Goal: Task Accomplishment & Management: Complete application form

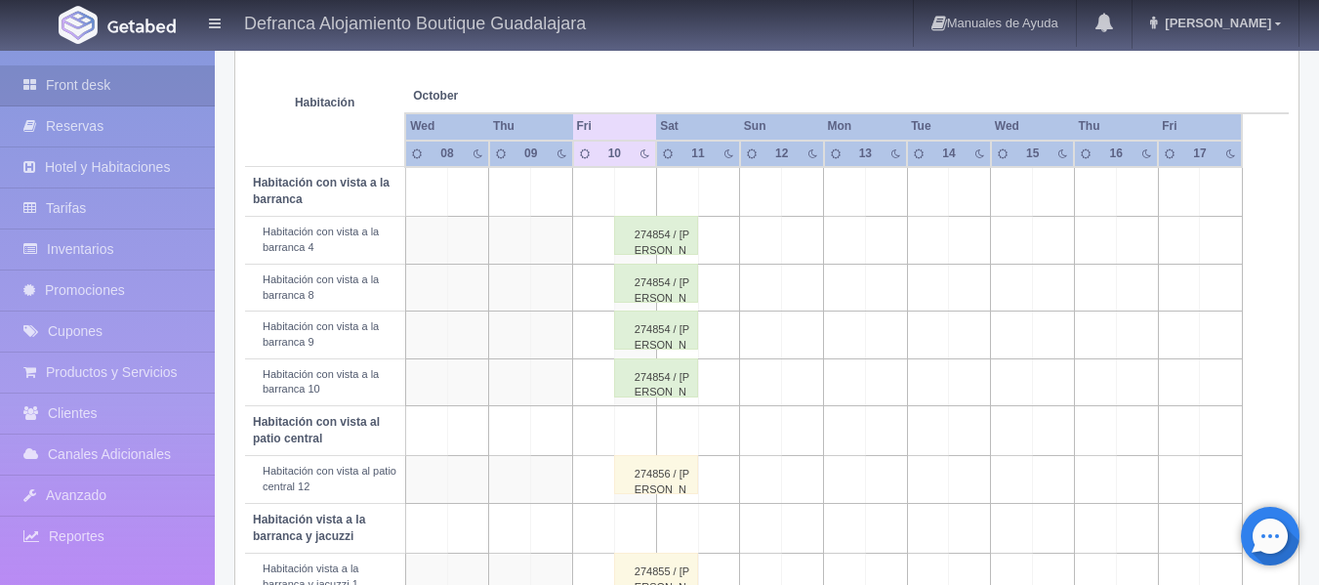
scroll to position [293, 0]
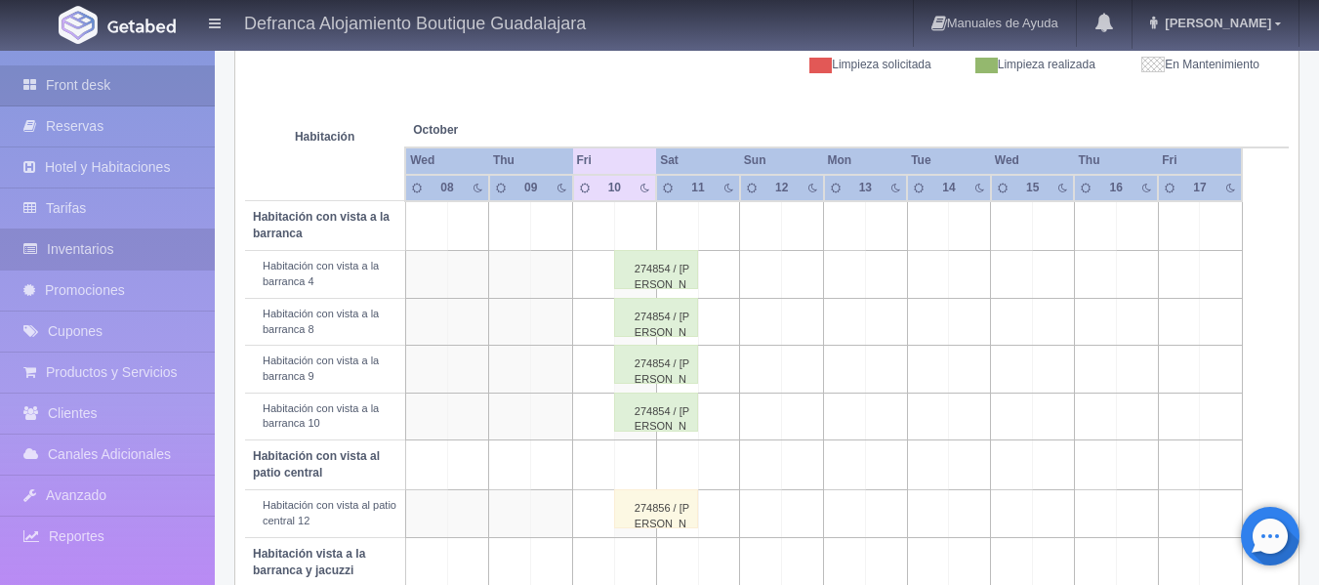
click at [70, 248] on link "Inventarios" at bounding box center [107, 249] width 215 height 40
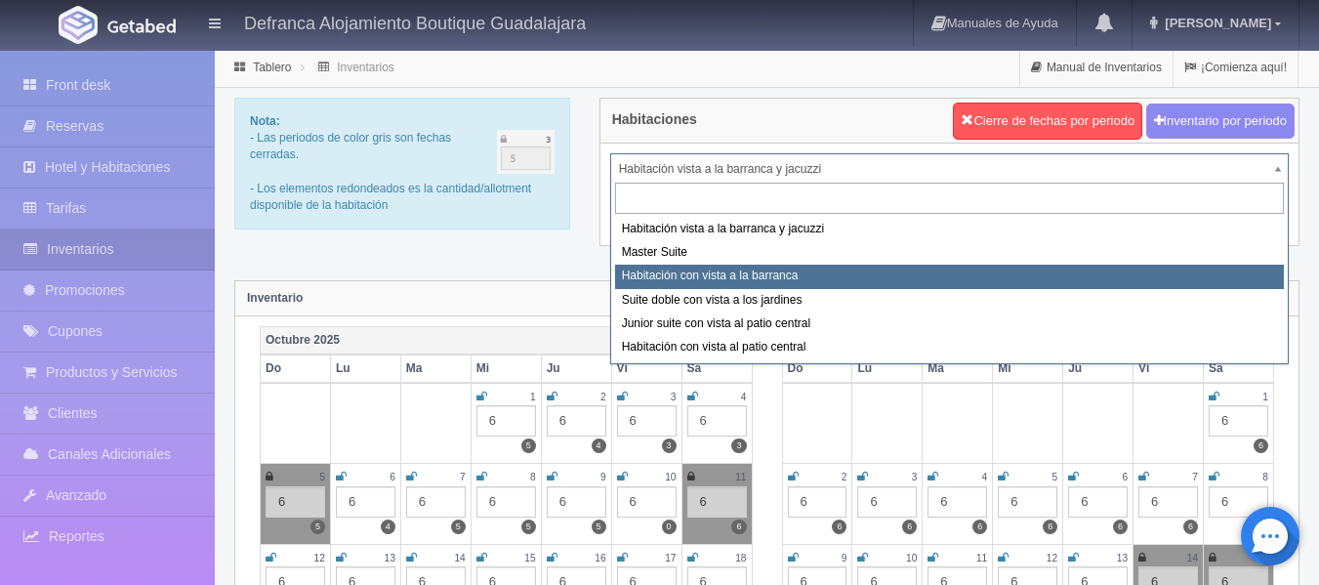
select select "1388"
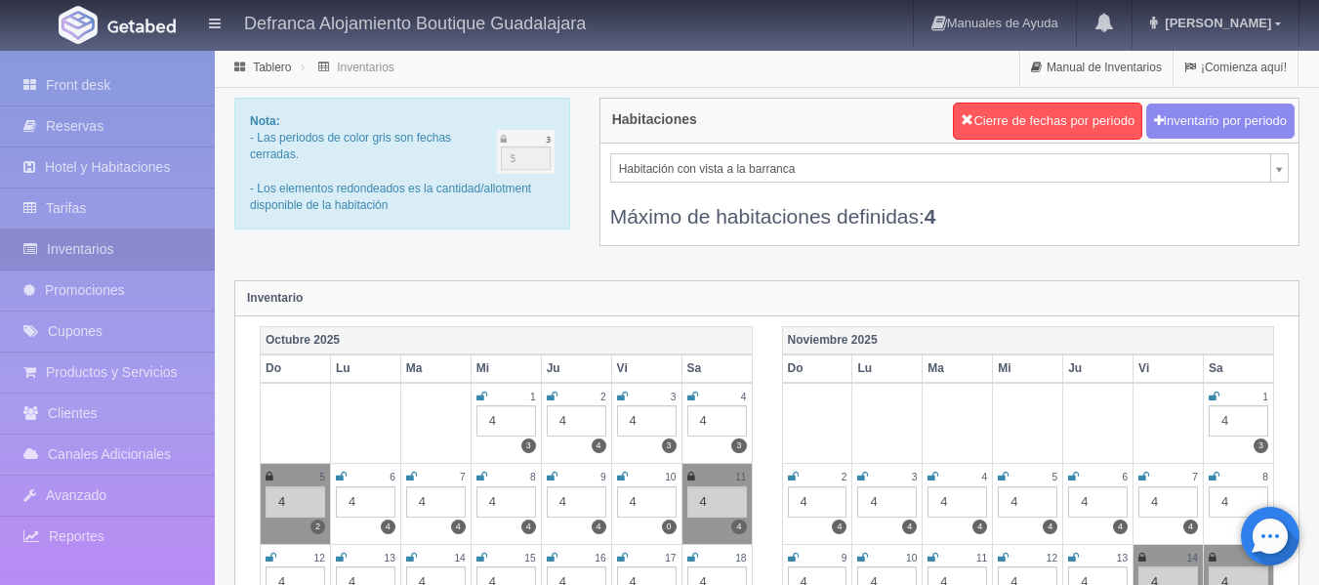
click at [688, 476] on icon at bounding box center [691, 477] width 8 height 12
click at [268, 62] on link "Tablero" at bounding box center [272, 68] width 38 height 14
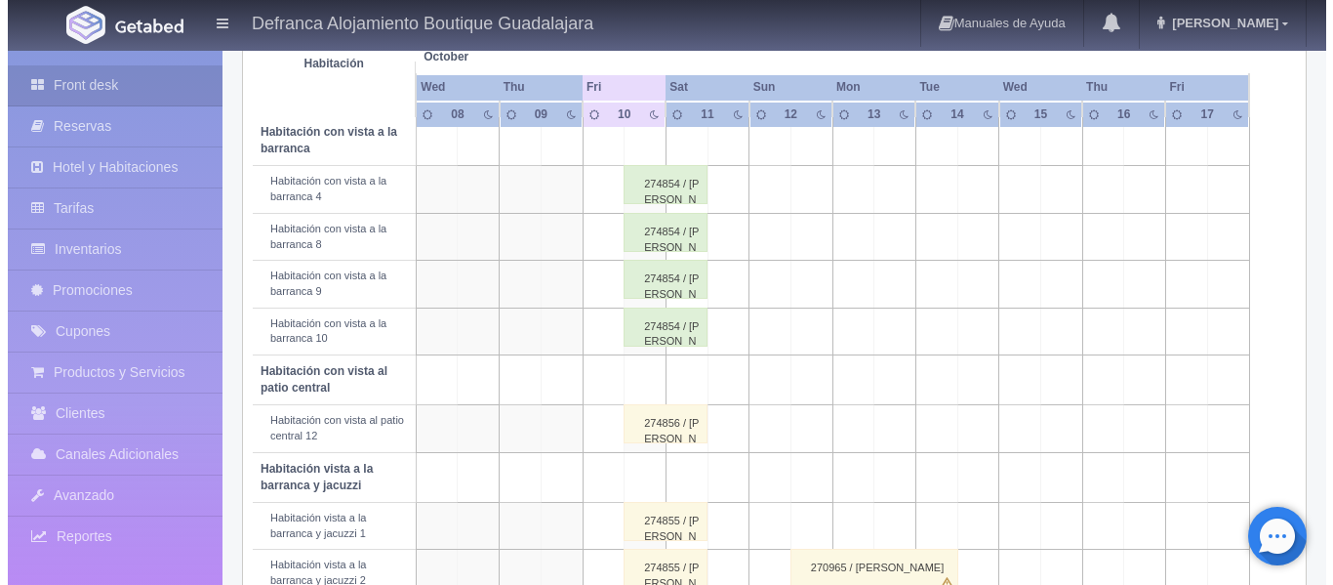
scroll to position [390, 0]
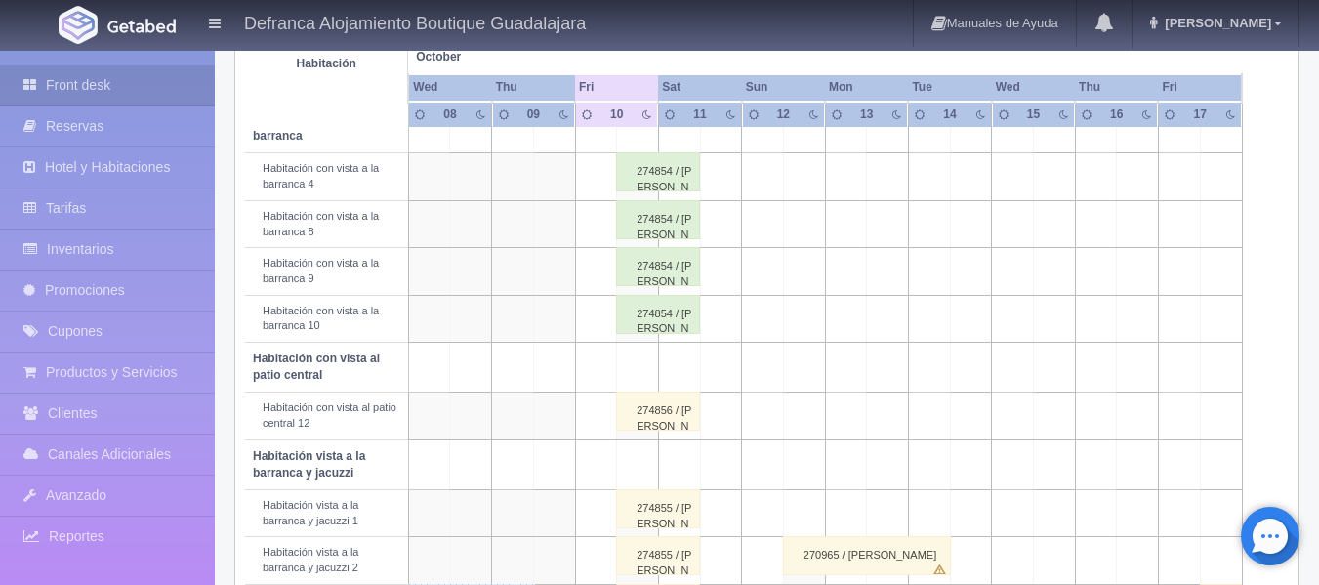
click at [712, 167] on td at bounding box center [721, 176] width 42 height 47
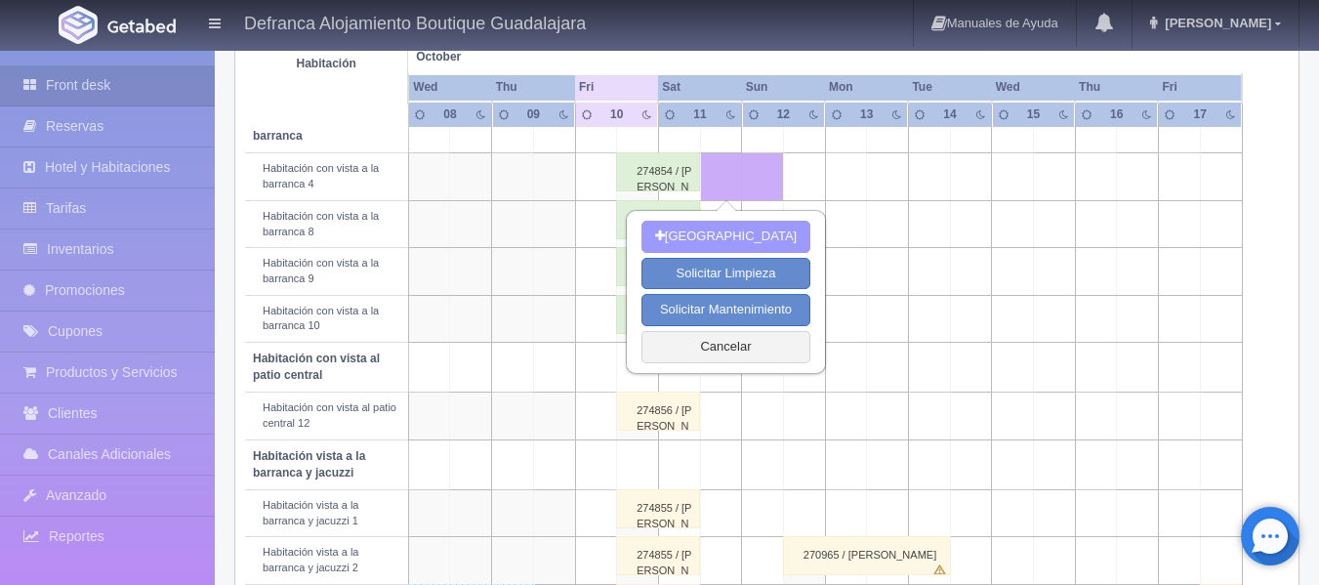
click at [723, 235] on button "Nueva Reserva" at bounding box center [725, 237] width 169 height 32
type input "[DATE]"
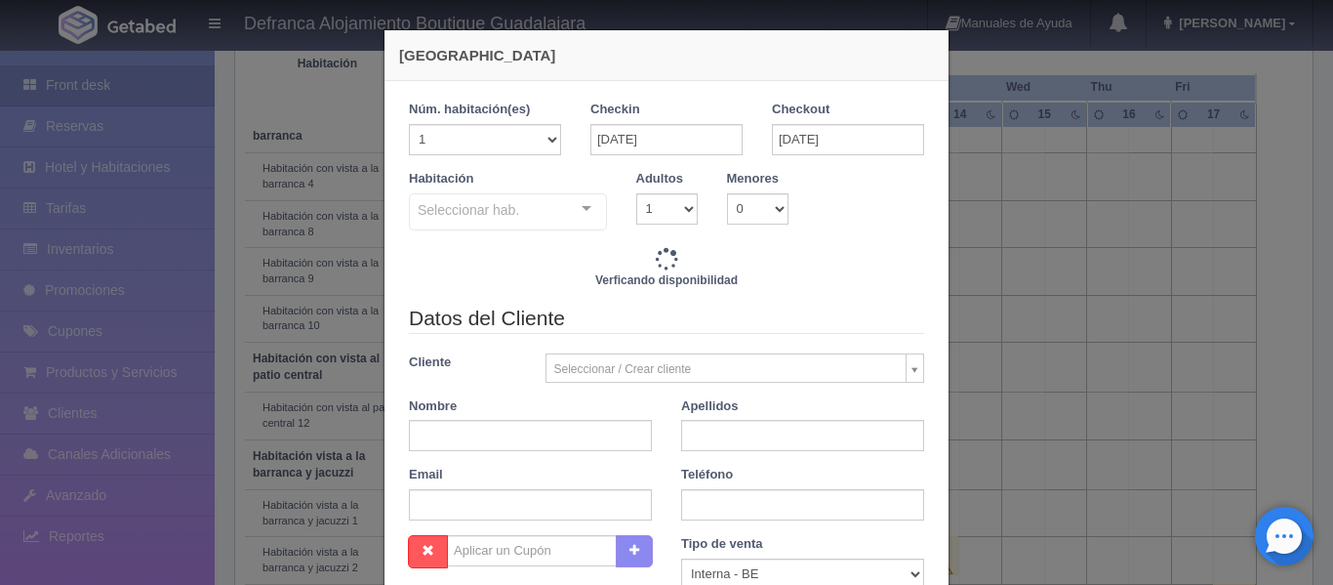
checkbox input "false"
type input "7645.00"
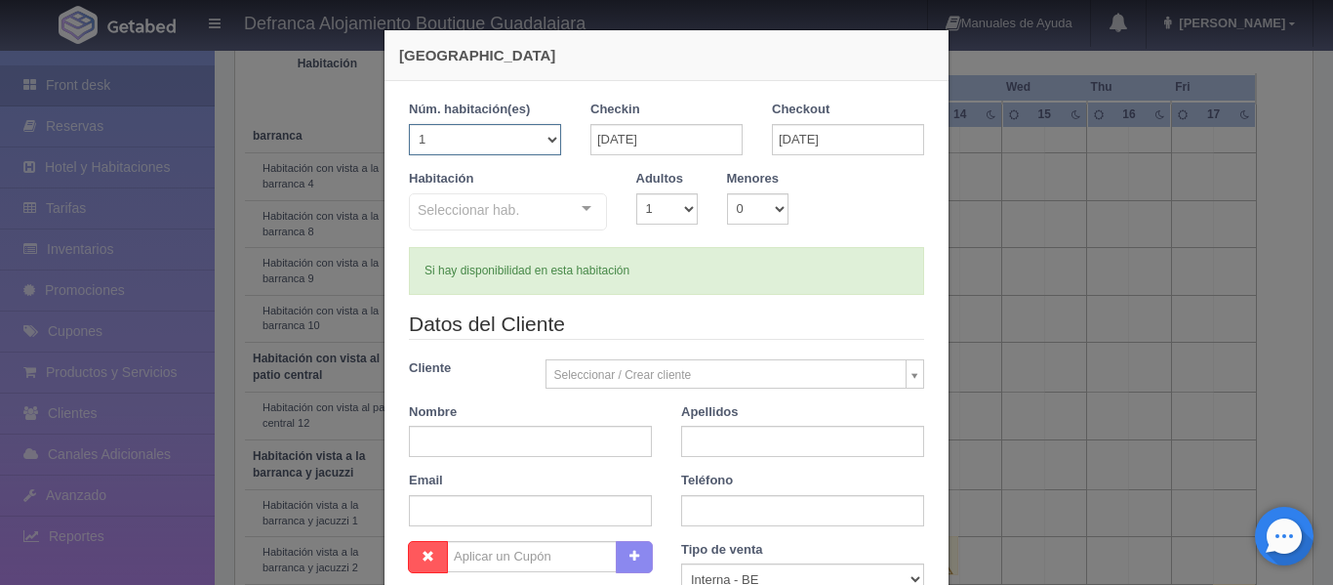
click at [544, 138] on select "1 2 3 4 5 6 7 8 9 10 11 12 13 14 15 16 17 18 19 20" at bounding box center [485, 139] width 152 height 31
checkbox input "false"
select select "4"
click at [409, 124] on select "1 2 3 4 5 6 7 8 9 10 11 12 13 14 15 16 17 18 19 20" at bounding box center [485, 139] width 152 height 31
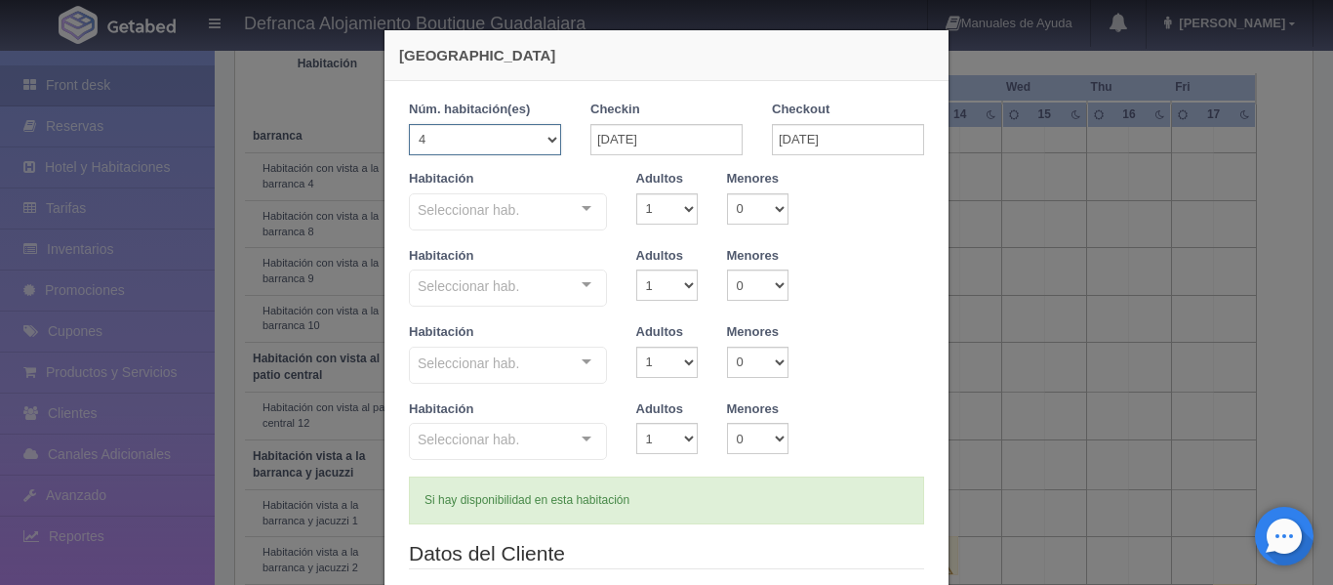
checkbox input "false"
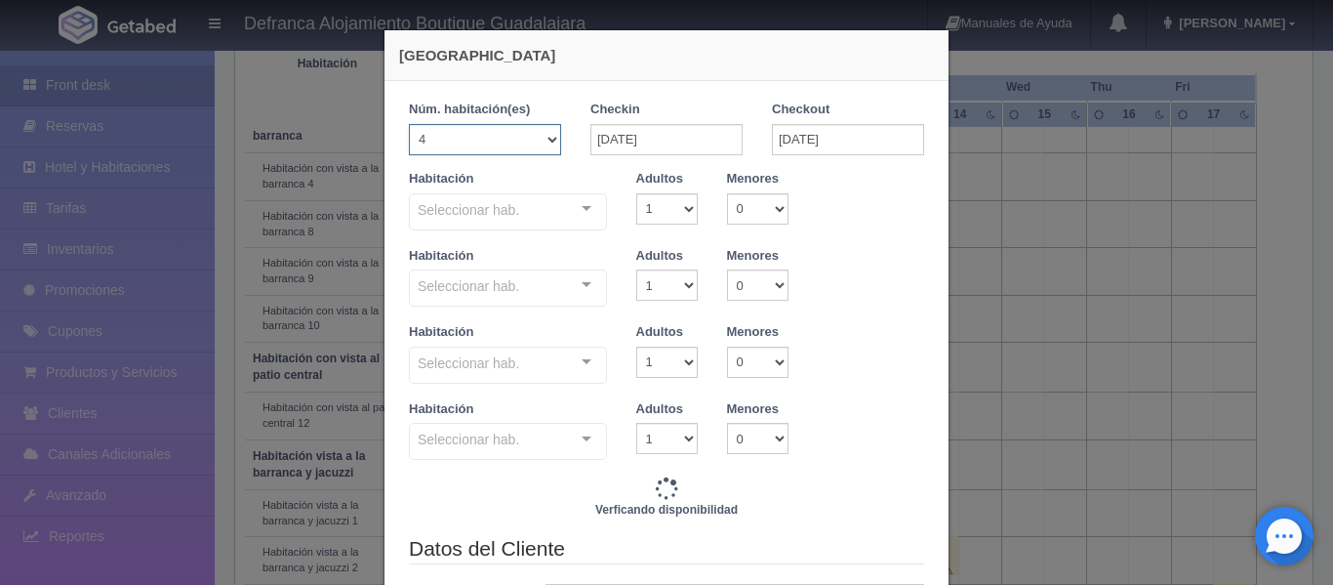
type input "30580.00"
checkbox input "false"
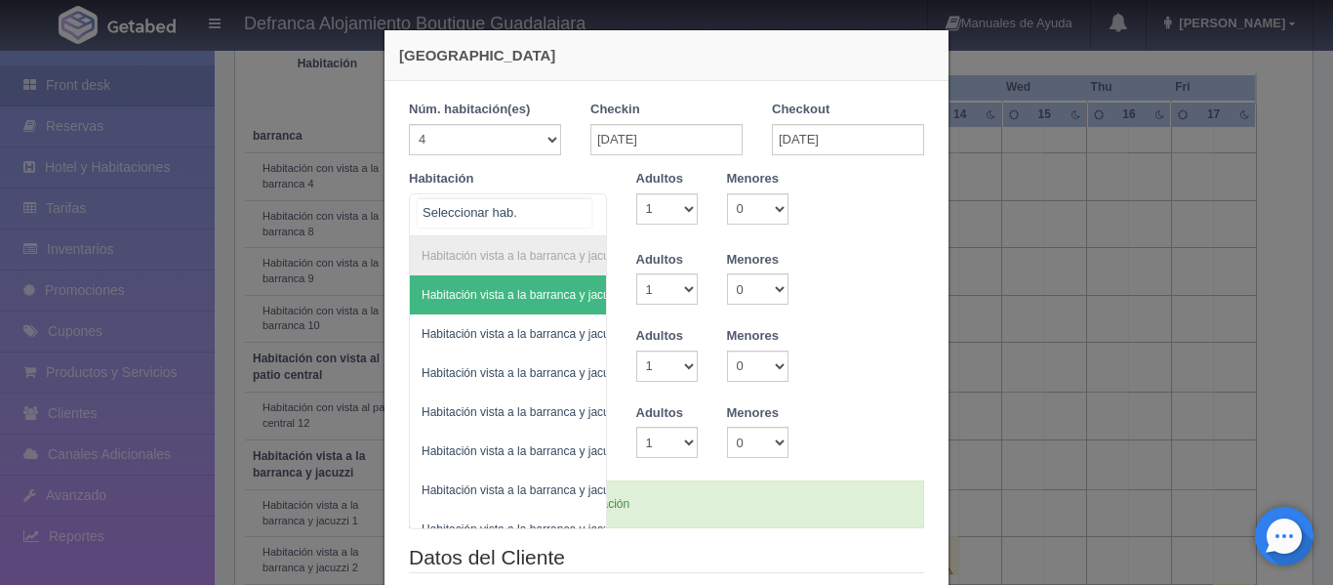
click at [586, 208] on div at bounding box center [586, 208] width 39 height 29
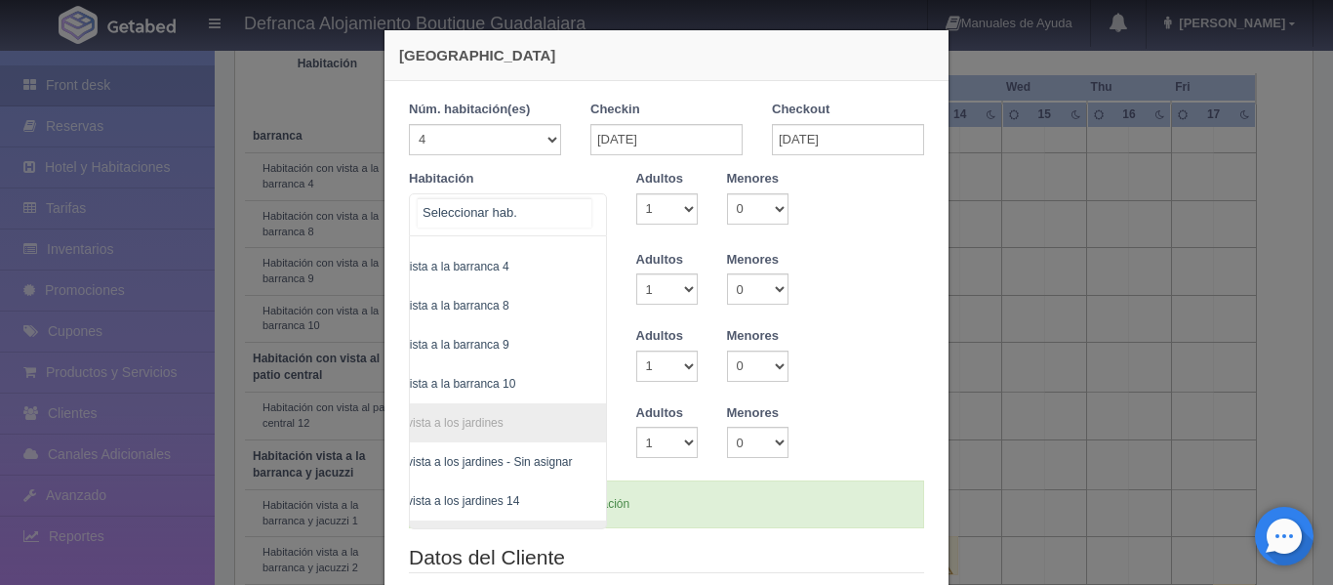
scroll to position [490, 113]
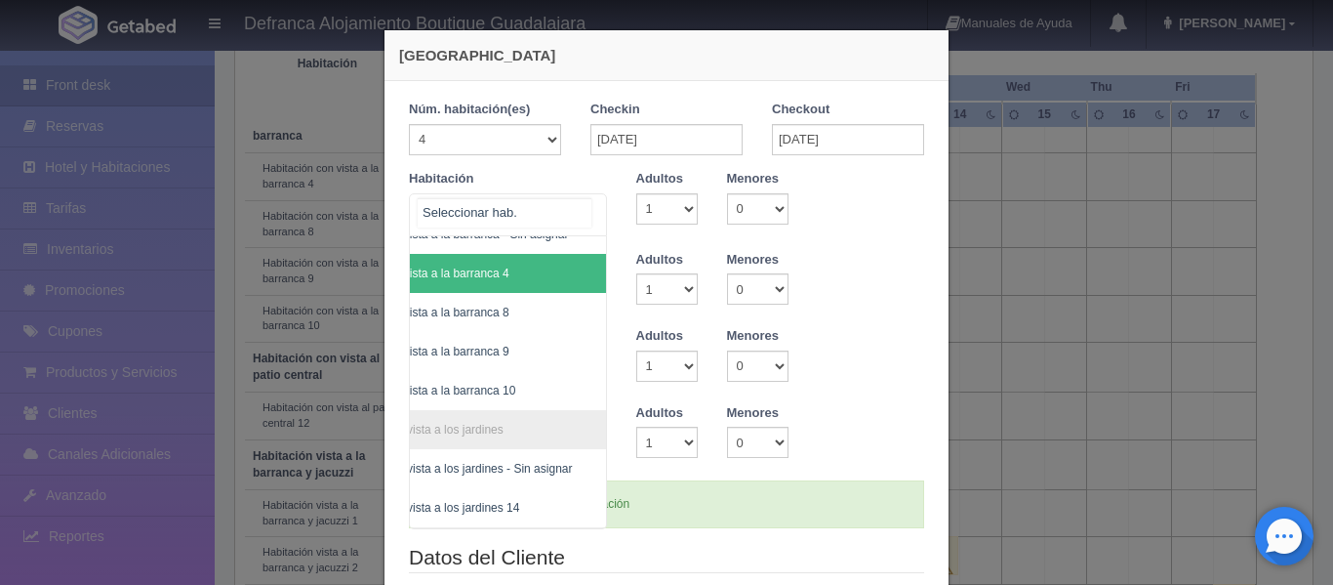
click at [520, 266] on span "Habitación con vista a la barranca 4" at bounding box center [458, 273] width 295 height 39
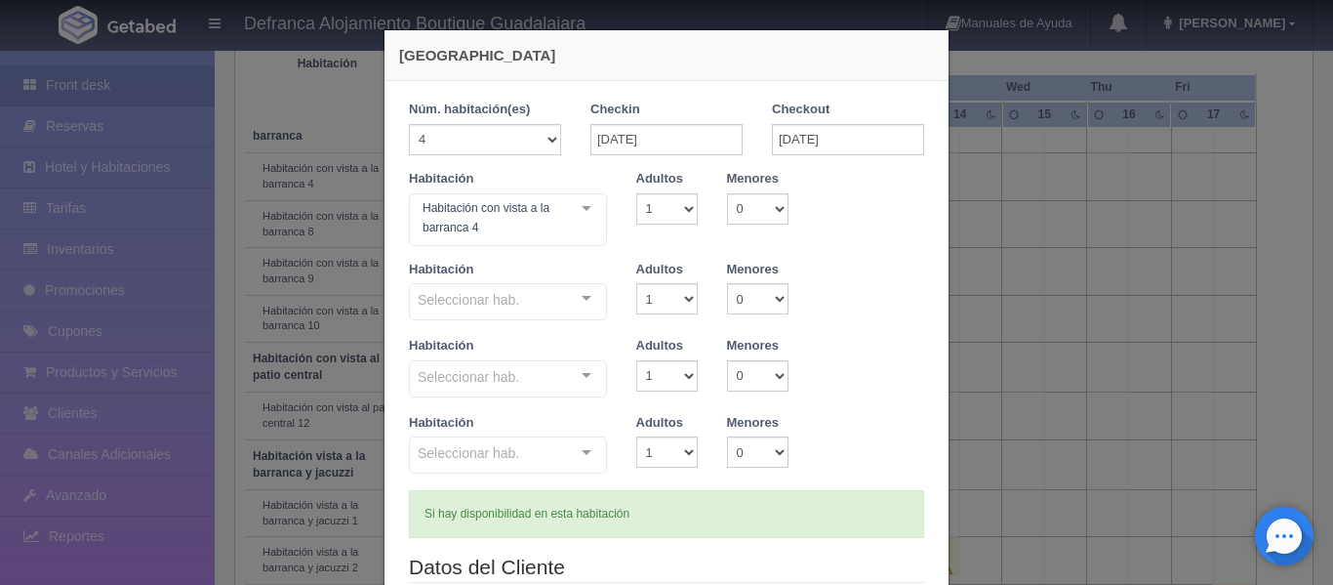
checkbox input "false"
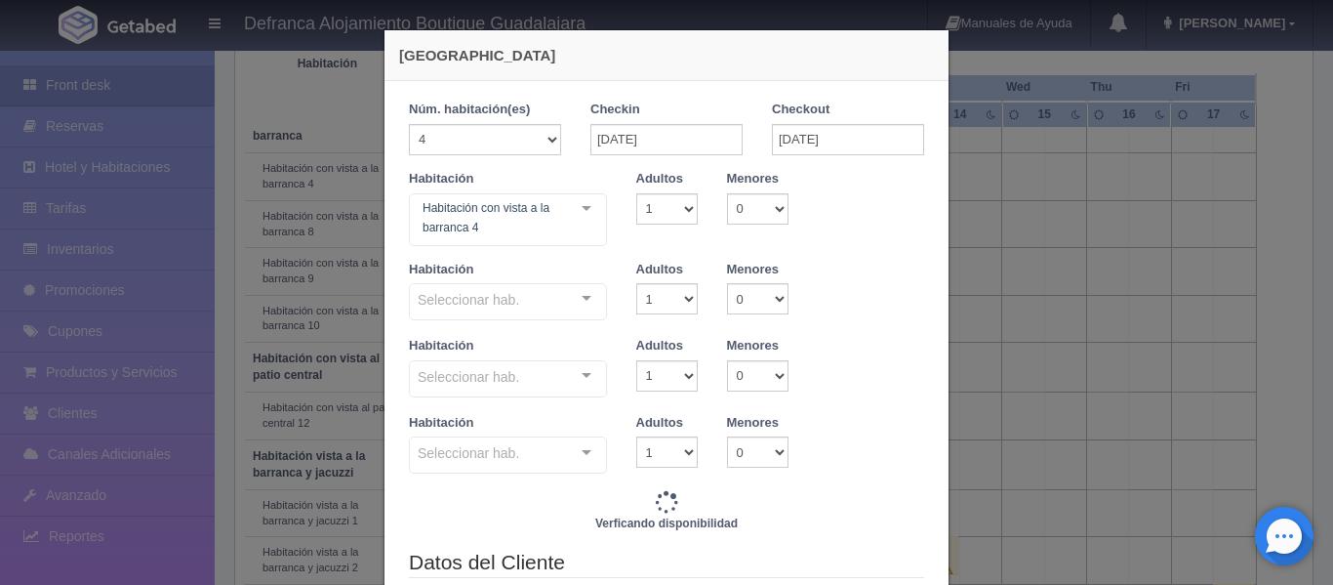
type input "30580.00"
checkbox input "false"
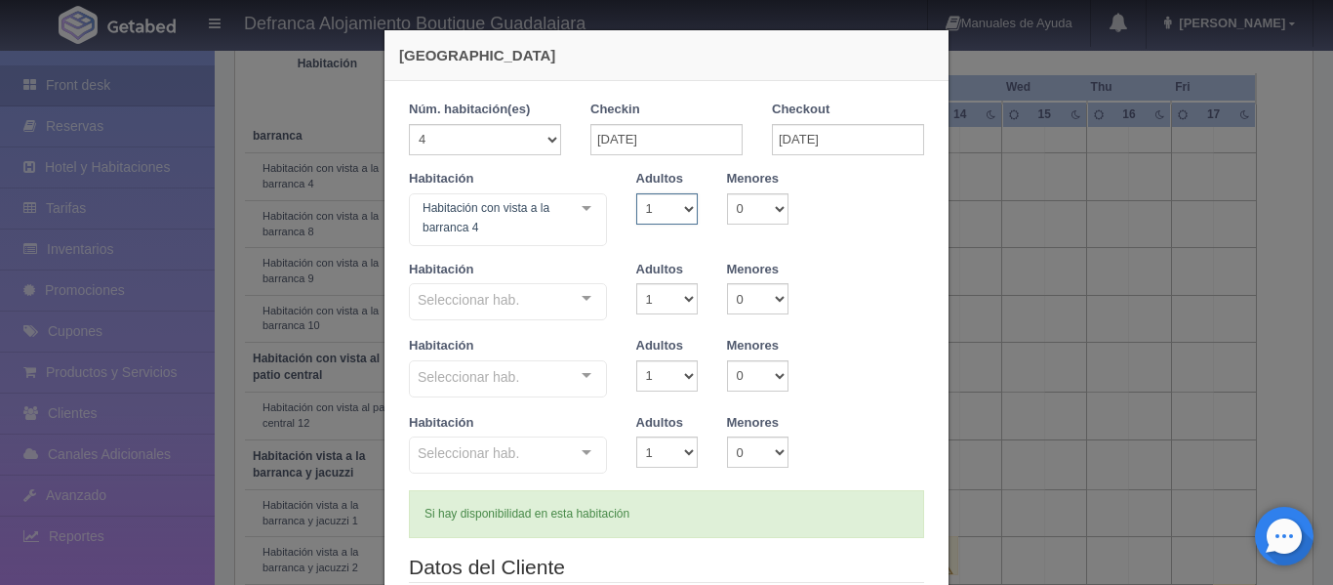
click at [675, 214] on select "1 2 3 4 5 6 7 8 9 10" at bounding box center [666, 208] width 61 height 31
select select "2"
click at [636, 193] on select "1 2 3 4 5 6 7 8 9 10" at bounding box center [666, 208] width 61 height 31
checkbox input "false"
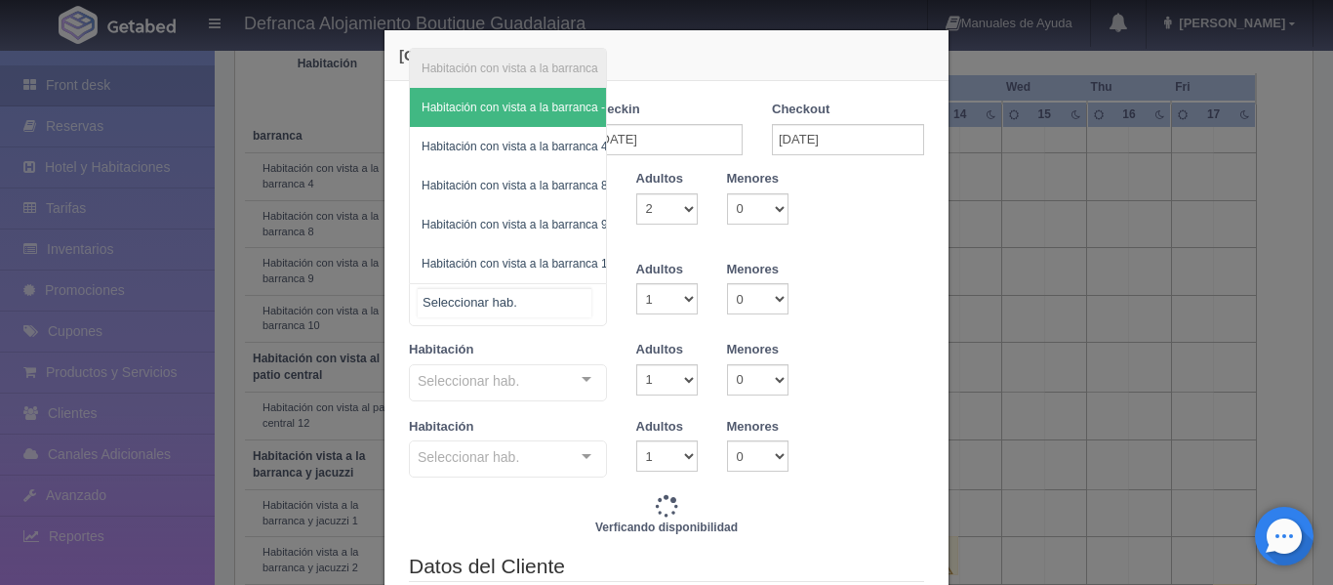
click at [585, 294] on div at bounding box center [586, 298] width 39 height 29
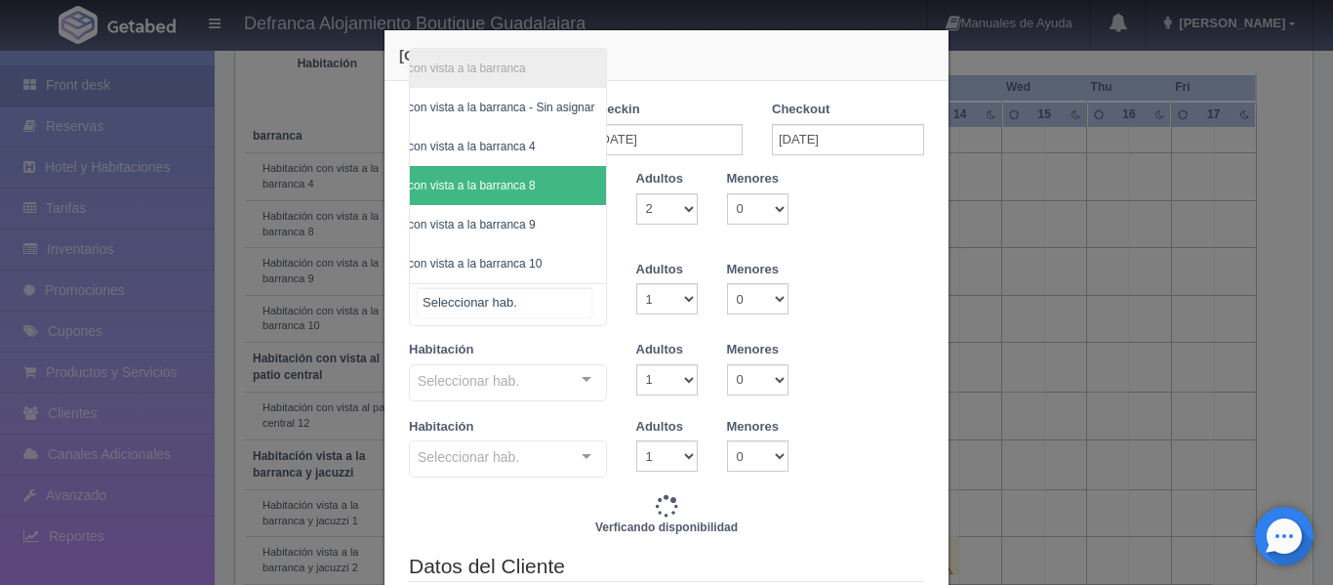
type input "30580.00"
checkbox input "false"
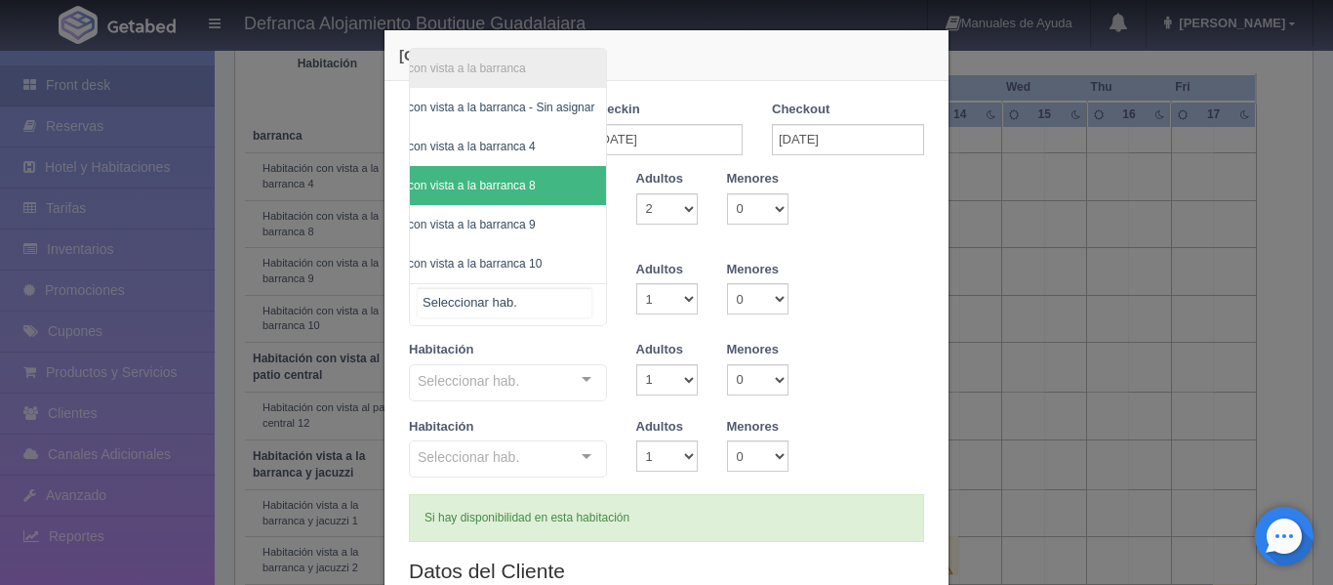
click at [538, 173] on span "Habitación con vista a la barranca 8" at bounding box center [472, 185] width 268 height 39
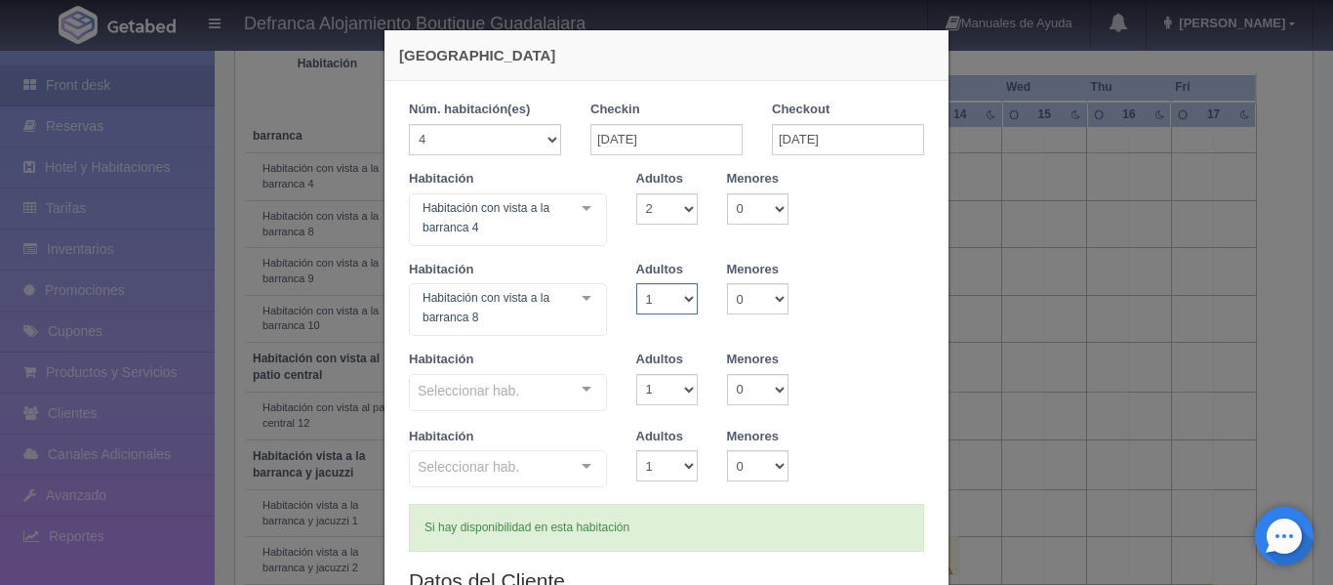
click at [689, 292] on select "1 2 3 4 5 6 7 8 9 10" at bounding box center [666, 298] width 61 height 31
select select "2"
click at [636, 283] on select "1 2 3 4 5 6 7 8 9 10" at bounding box center [666, 298] width 61 height 31
checkbox input "false"
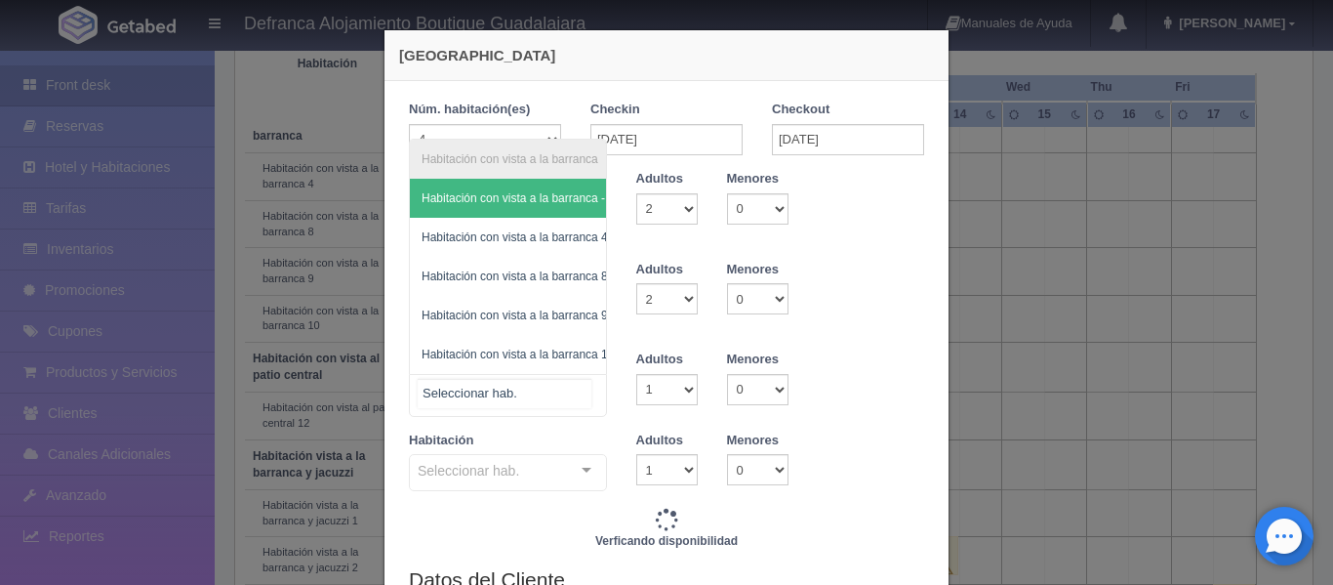
click at [576, 388] on div "Habitación con vista a la barranca Habitación con vista a la barranca - Sin asi…" at bounding box center [508, 395] width 198 height 43
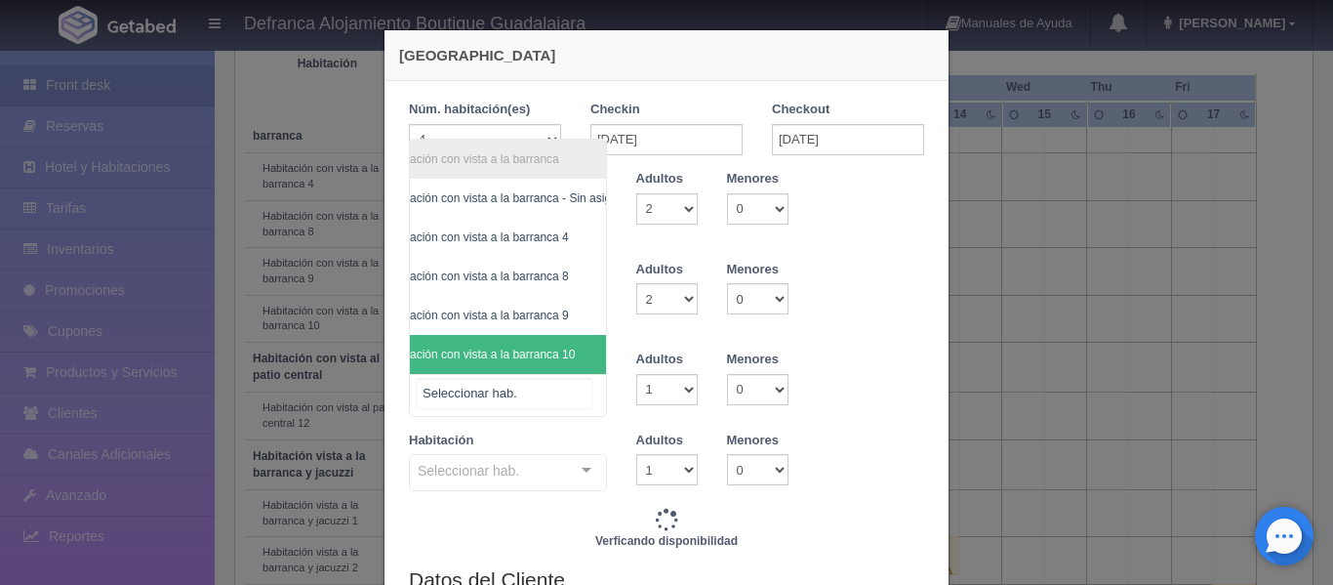
click at [592, 345] on span "Habitación con vista a la barranca 10" at bounding box center [505, 354] width 268 height 39
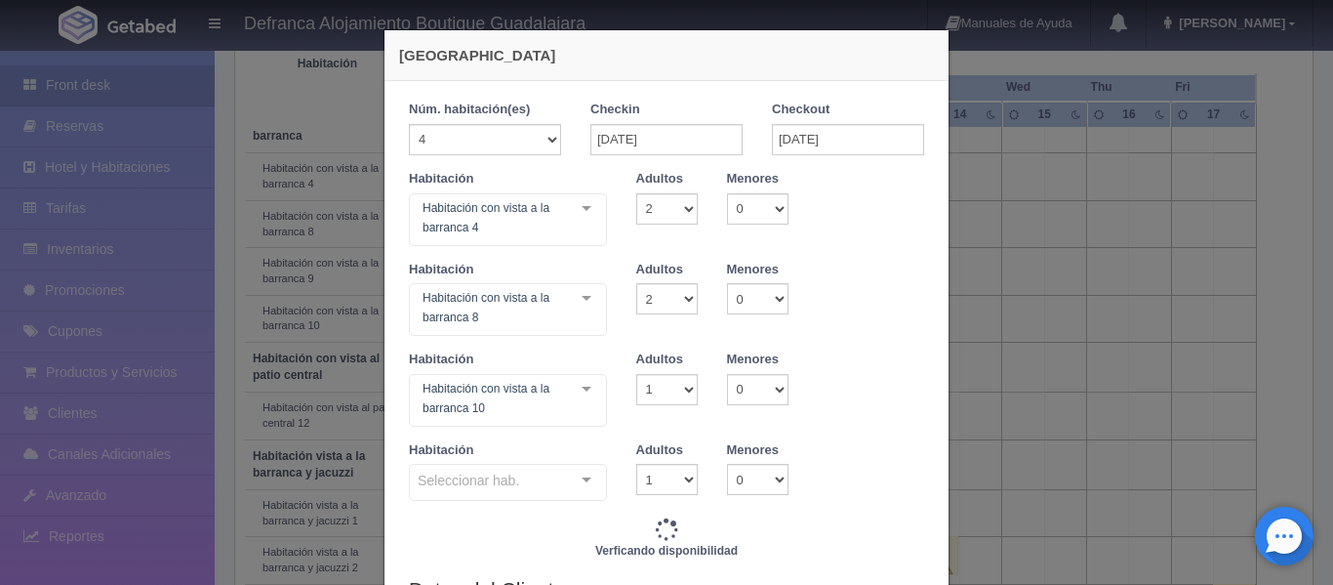
type input "30580.00"
checkbox input "false"
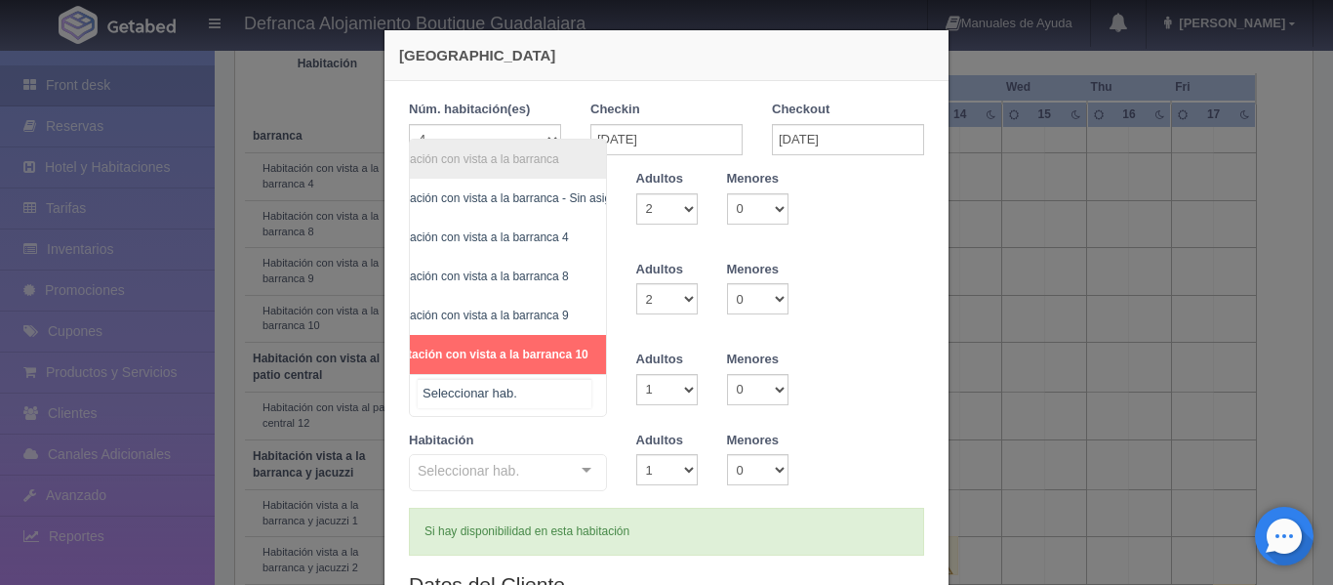
click at [581, 380] on div "Habitación con vista a la barranca Habitación con vista a la barranca - Sin asi…" at bounding box center [508, 395] width 198 height 43
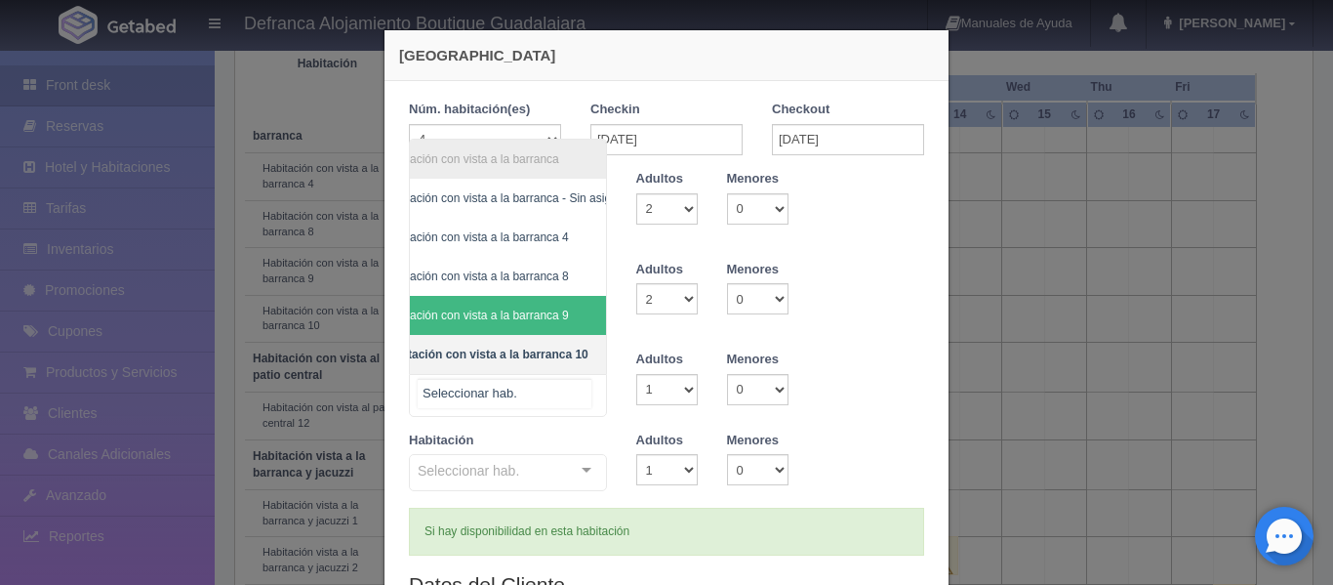
click at [544, 308] on span "Habitación con vista a la barranca 9" at bounding box center [476, 315] width 186 height 14
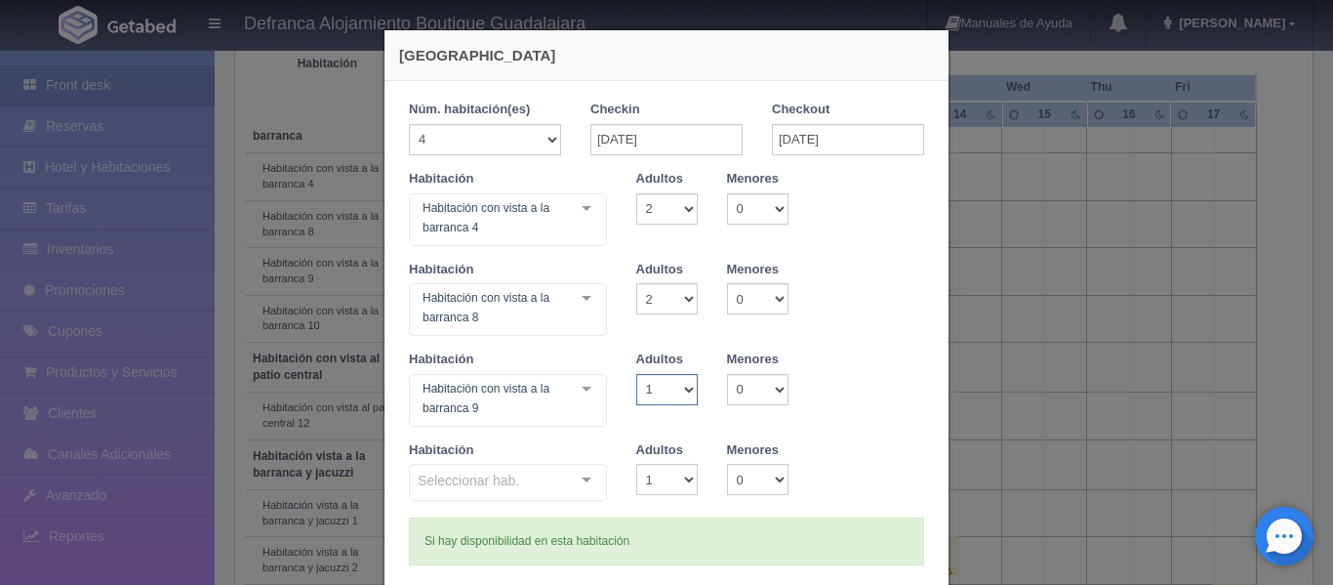
click at [684, 387] on select "1 2 3 4 5 6 7 8 9 10" at bounding box center [666, 389] width 61 height 31
select select "2"
click at [636, 374] on select "1 2 3 4 5 6 7 8 9 10" at bounding box center [666, 389] width 61 height 31
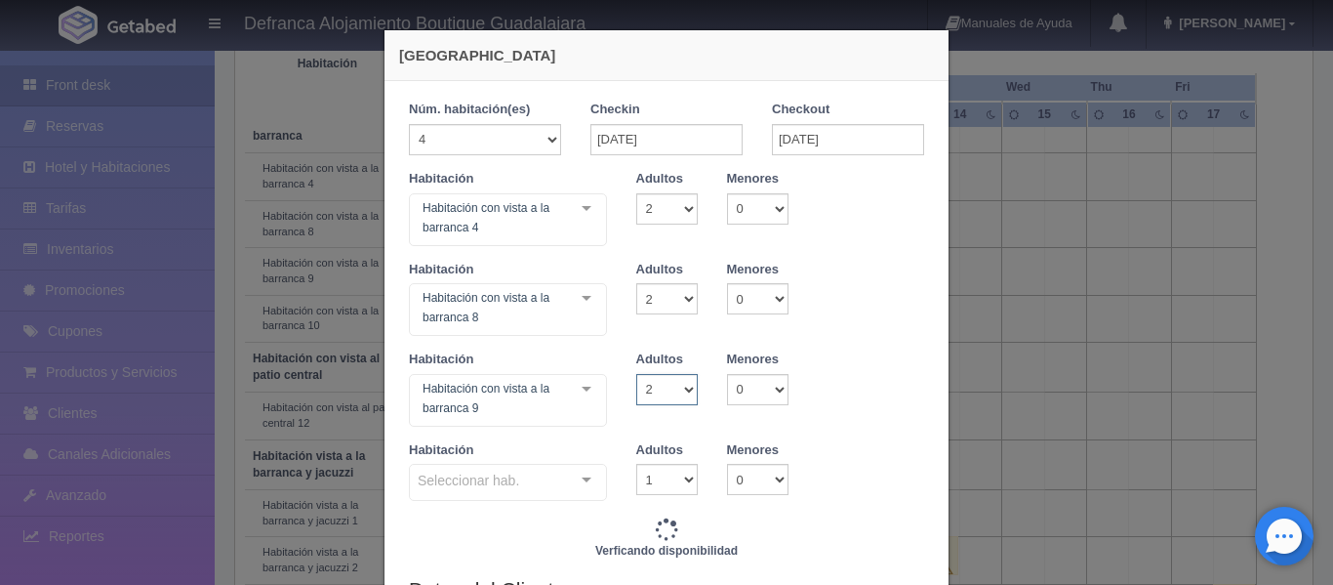
checkbox input "false"
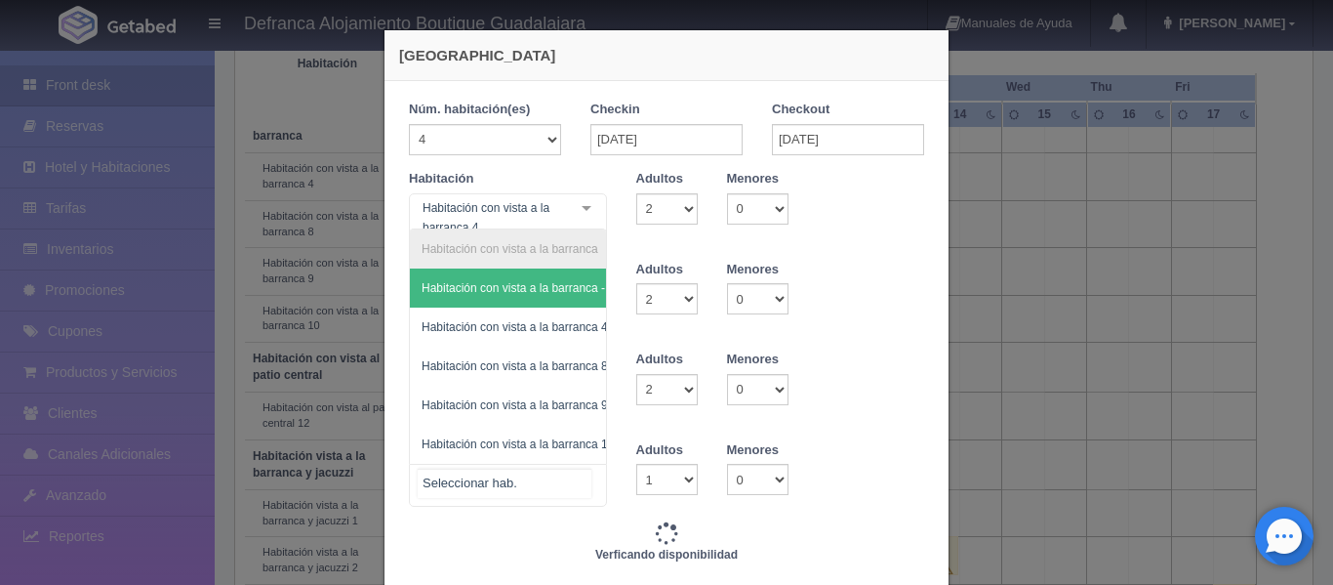
click at [578, 478] on div "Habitación con vista a la barranca Habitación con vista a la barranca - Sin asi…" at bounding box center [508, 485] width 198 height 43
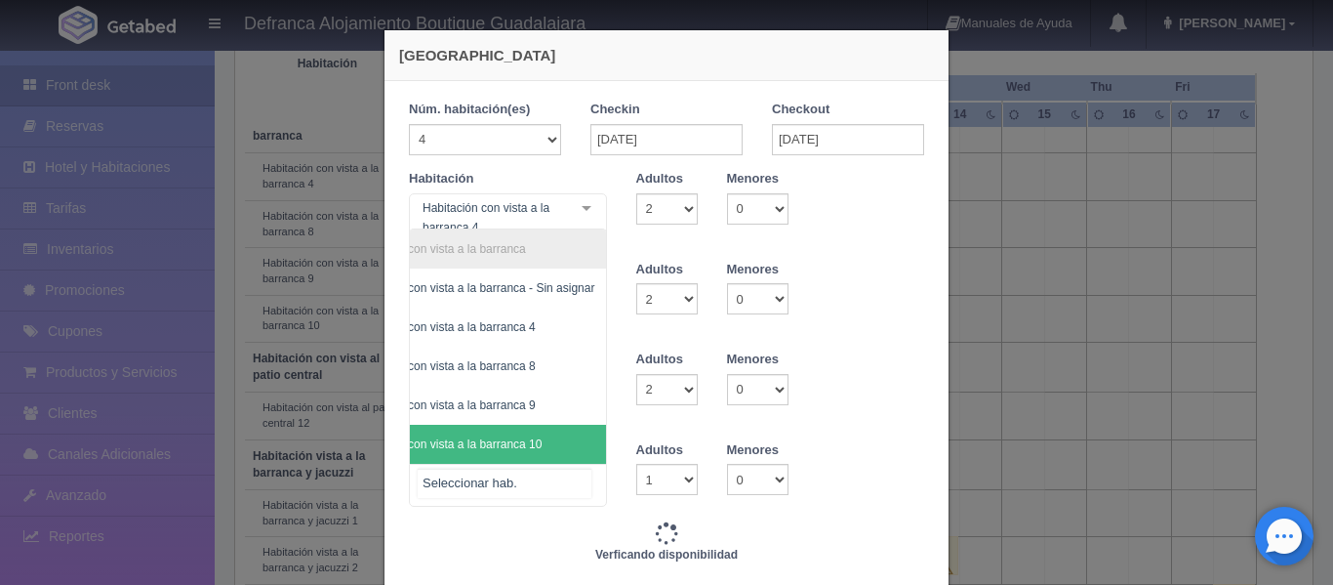
click at [561, 426] on span "Habitación con vista a la barranca 10" at bounding box center [472, 444] width 268 height 39
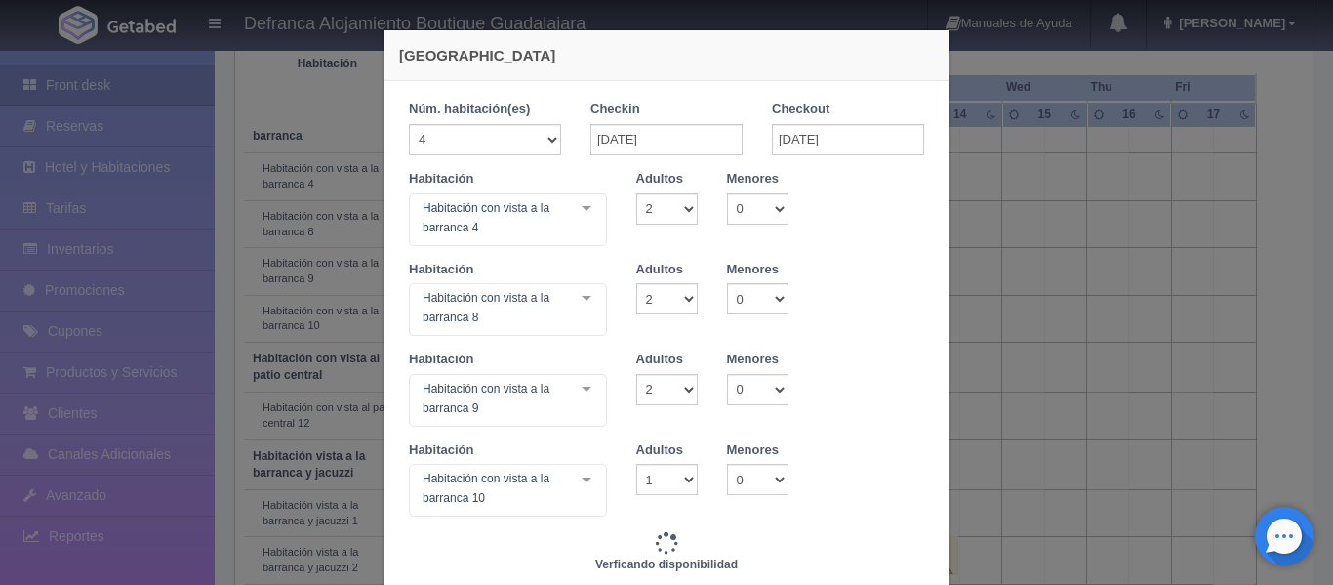
type input "30580.00"
checkbox input "false"
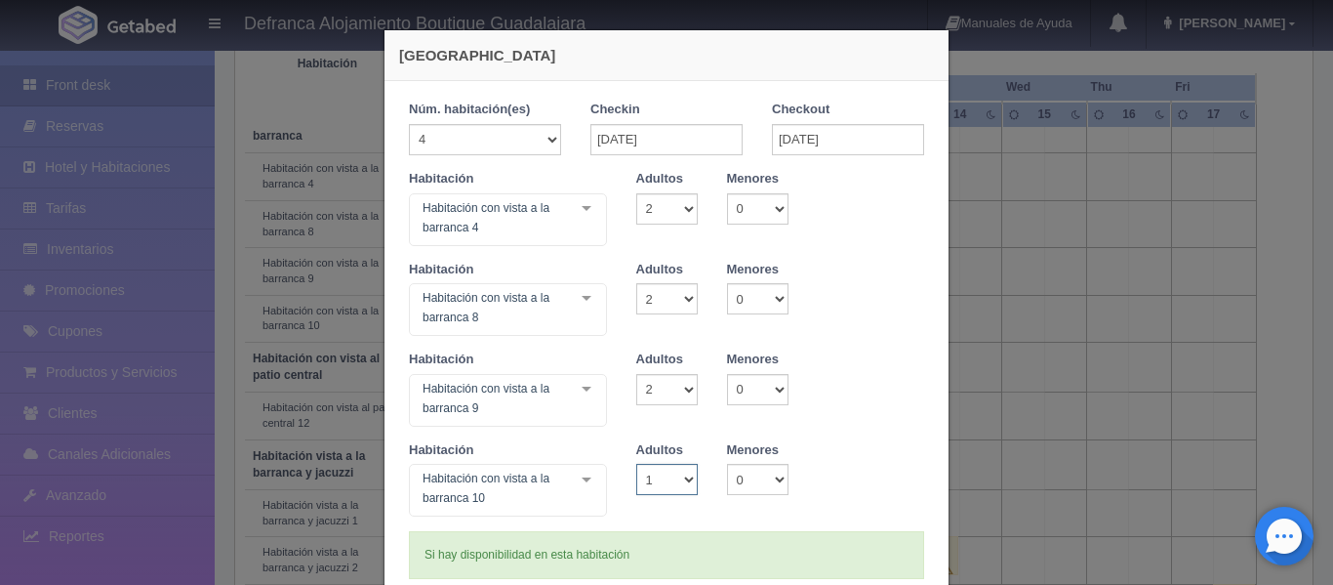
click at [683, 478] on select "1 2 3 4 5 6 7 8 9 10" at bounding box center [666, 479] width 61 height 31
select select "2"
click at [636, 464] on select "1 2 3 4 5 6 7 8 9 10" at bounding box center [666, 479] width 61 height 31
checkbox input "false"
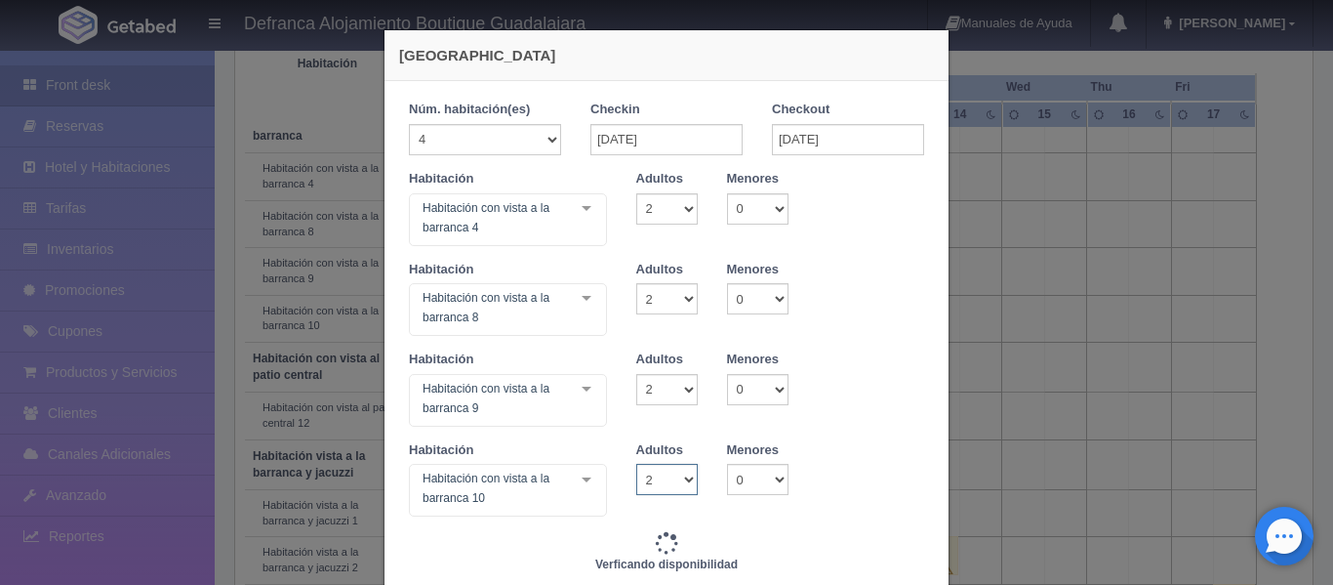
type input "30580.00"
checkbox input "false"
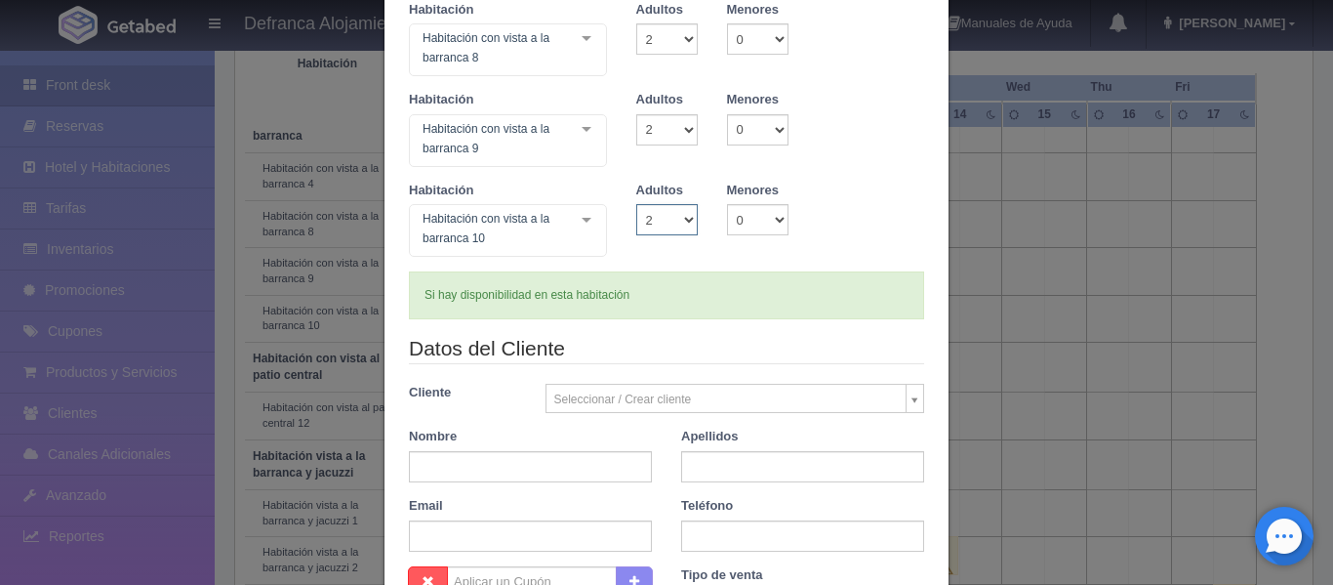
scroll to position [293, 0]
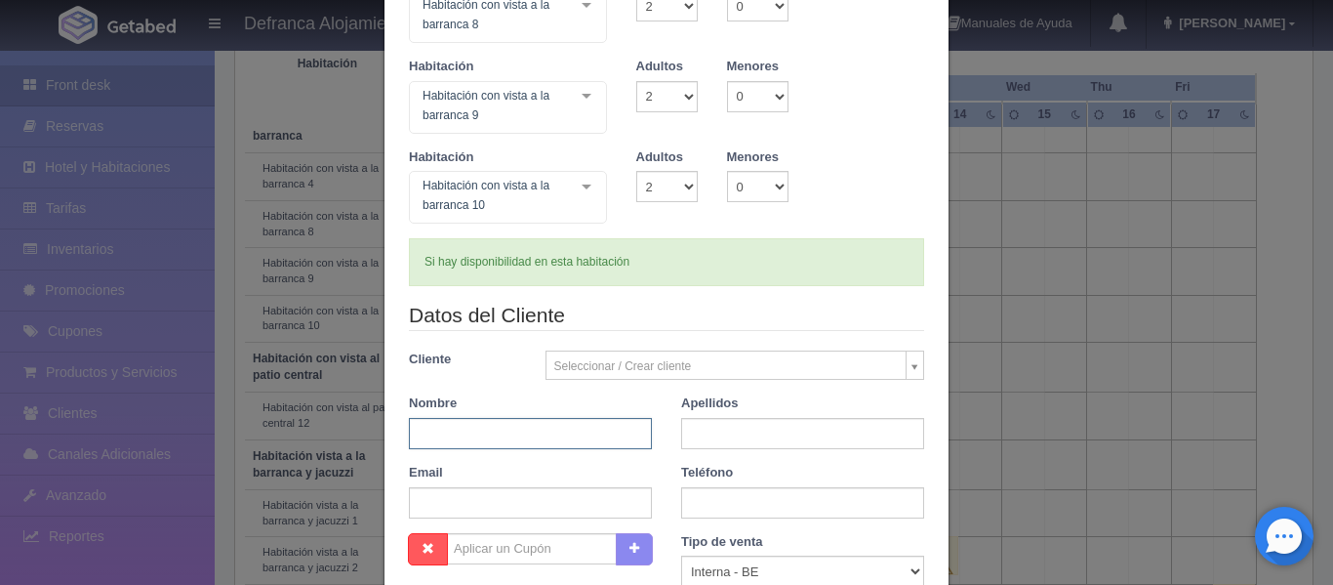
click at [479, 439] on input "text" at bounding box center [530, 433] width 243 height 31
type input "[PERSON_NAME] [PERSON_NAME]"
click at [777, 429] on input "text" at bounding box center [802, 433] width 243 height 31
type input "[PERSON_NAME]"
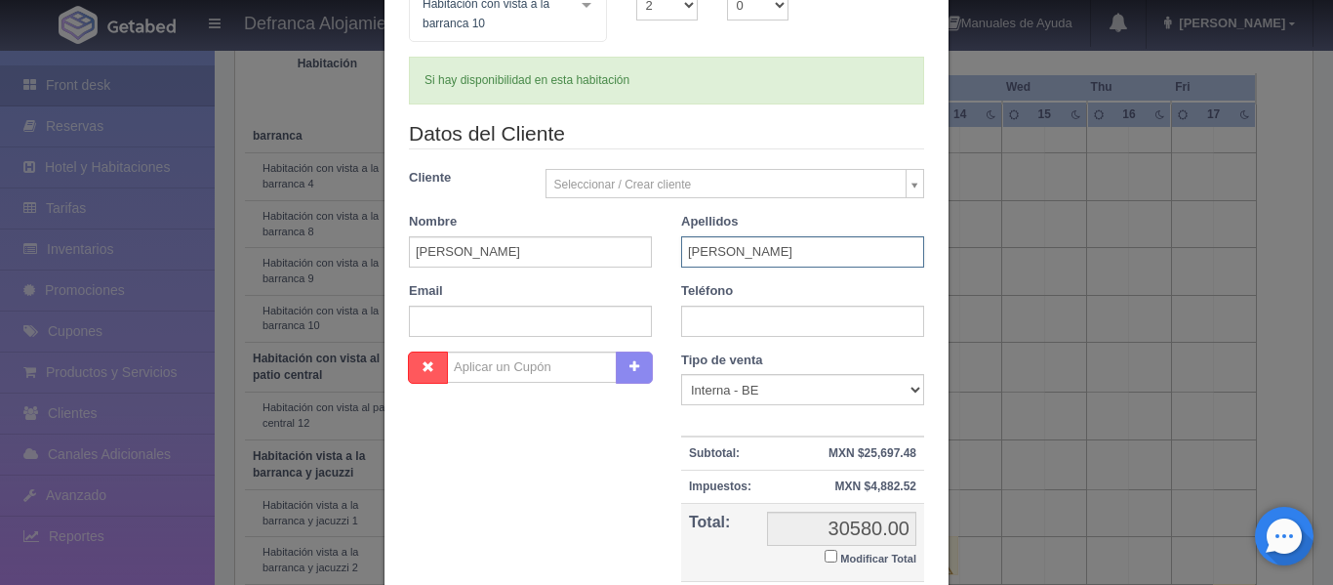
scroll to position [488, 0]
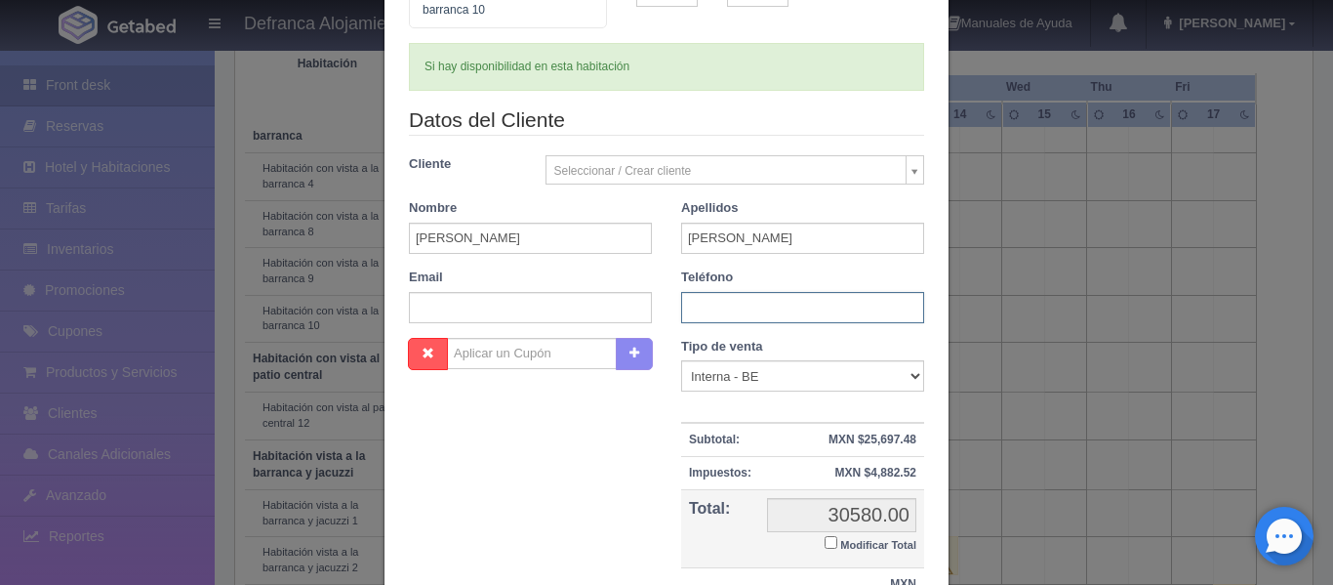
click at [823, 308] on input "text" at bounding box center [802, 307] width 243 height 31
type input "55 2882 6174"
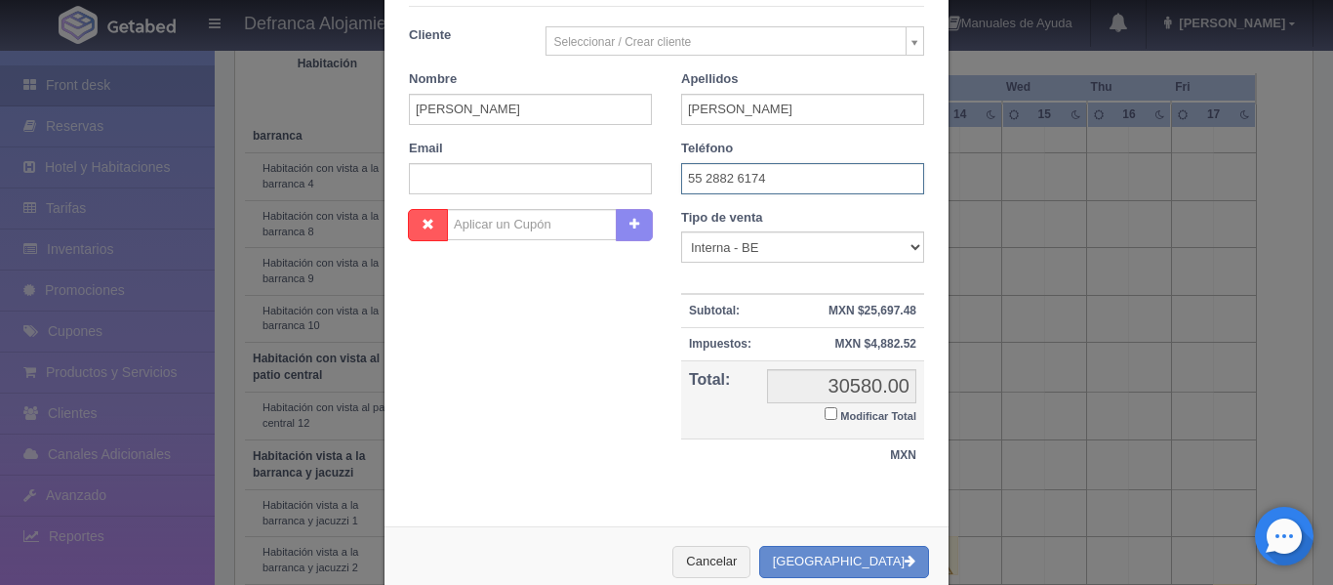
scroll to position [660, 0]
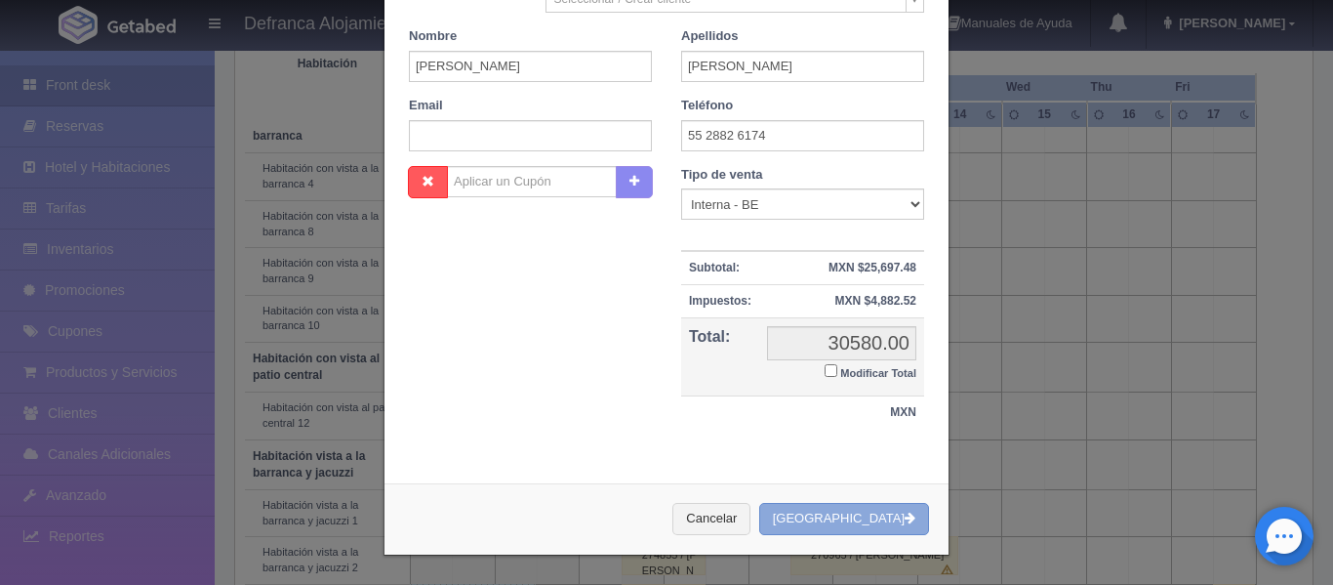
click at [863, 523] on button "[GEOGRAPHIC_DATA]" at bounding box center [844, 519] width 170 height 32
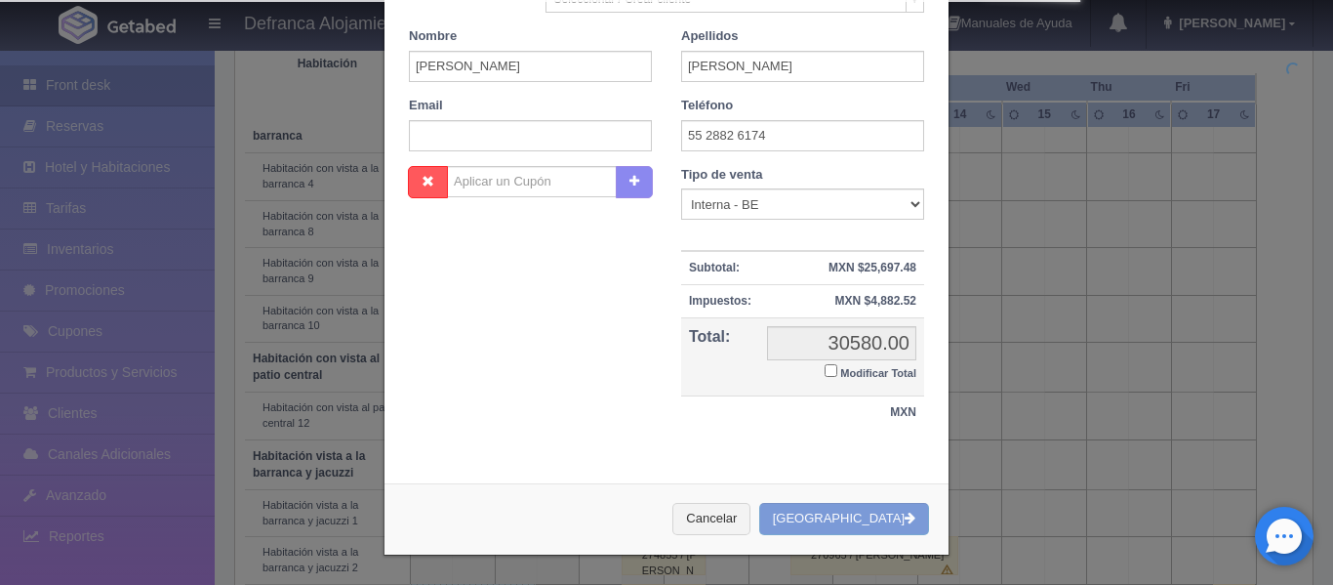
click at [859, 512] on div "Cancelar Crear Reserva" at bounding box center [667, 518] width 564 height 71
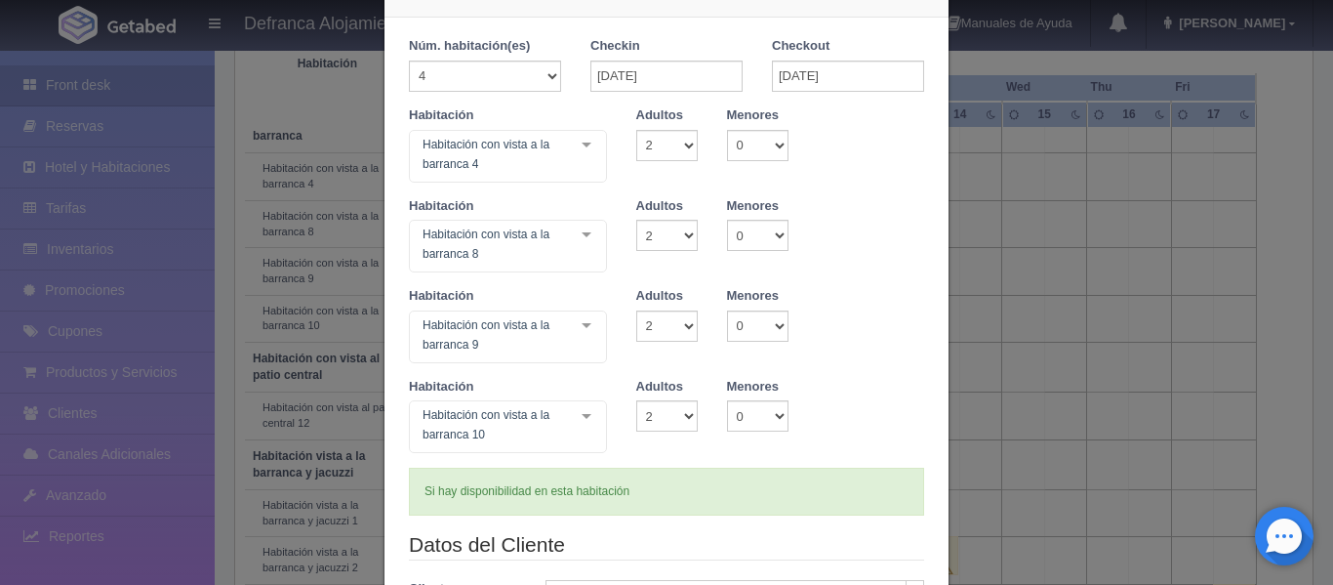
scroll to position [98, 0]
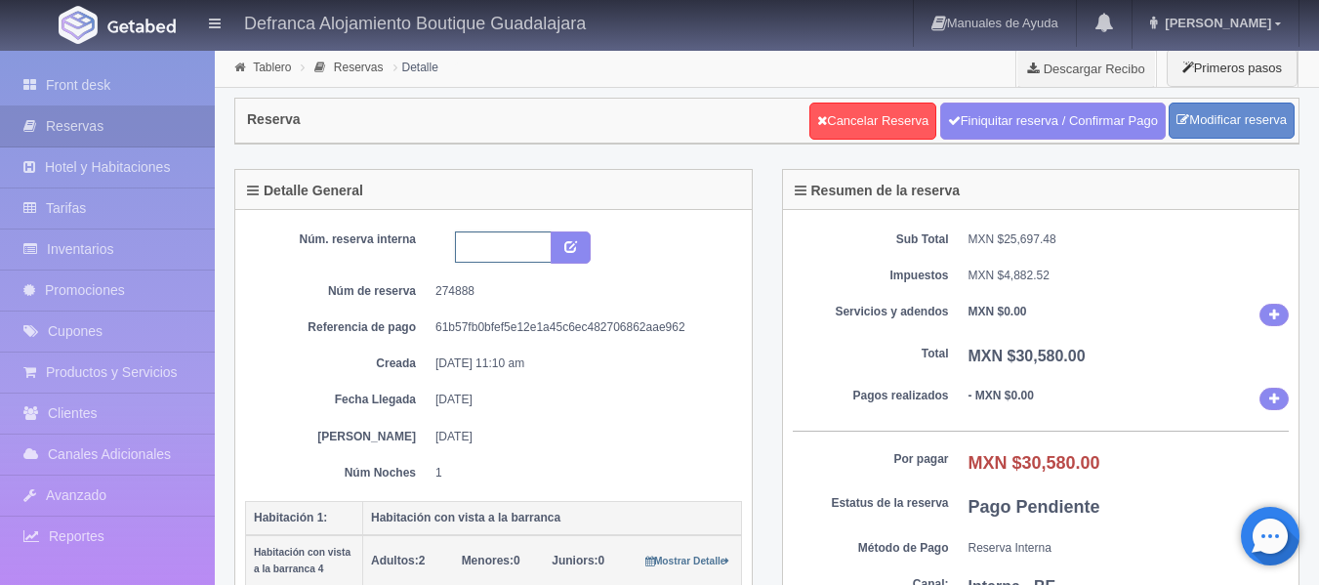
click at [494, 244] on input "text" at bounding box center [503, 246] width 97 height 31
type input "HVB4,8,9,Y10 111025-121025"
click at [569, 241] on icon "submit" at bounding box center [570, 245] width 13 height 13
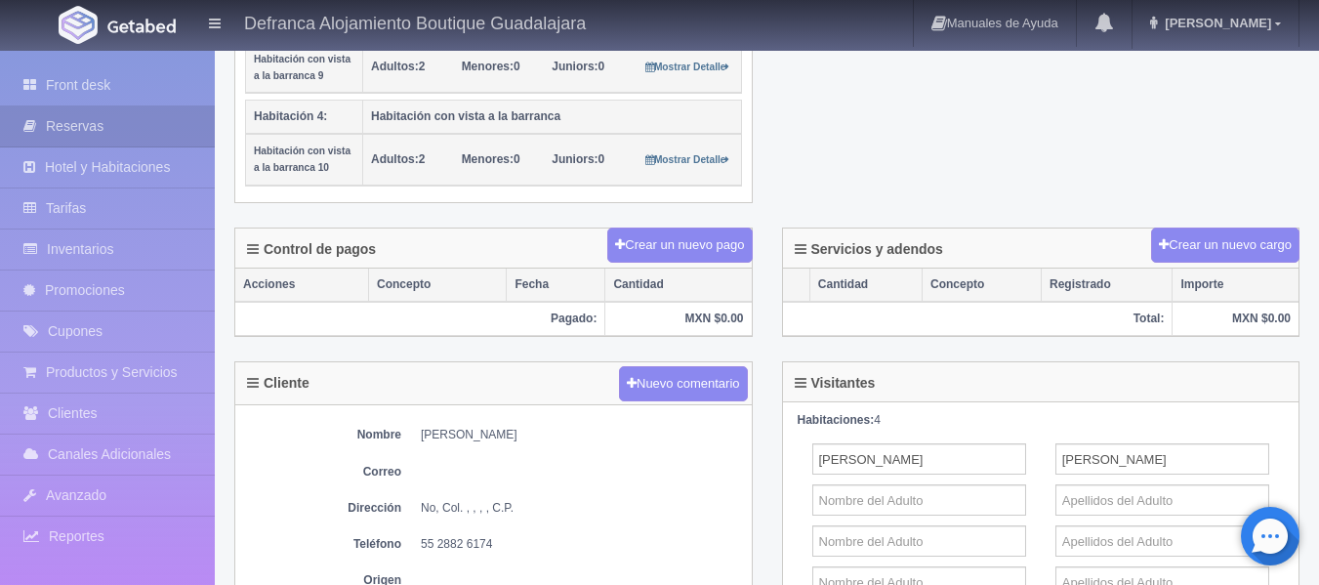
scroll to position [683, 0]
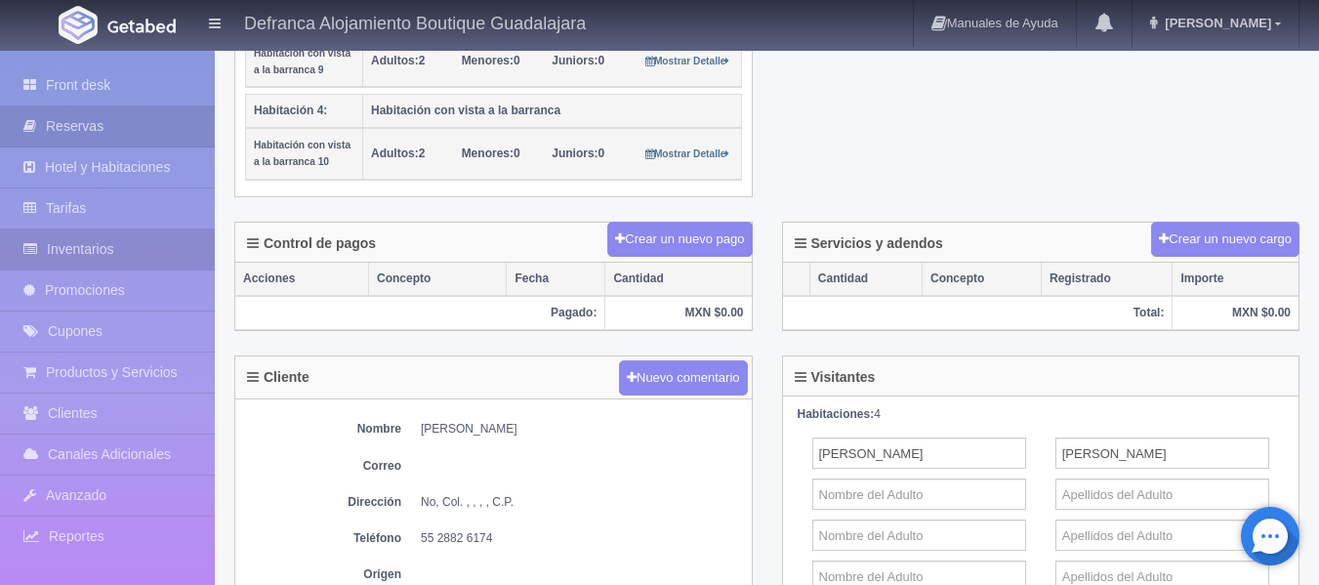
click at [121, 249] on link "Inventarios" at bounding box center [107, 249] width 215 height 40
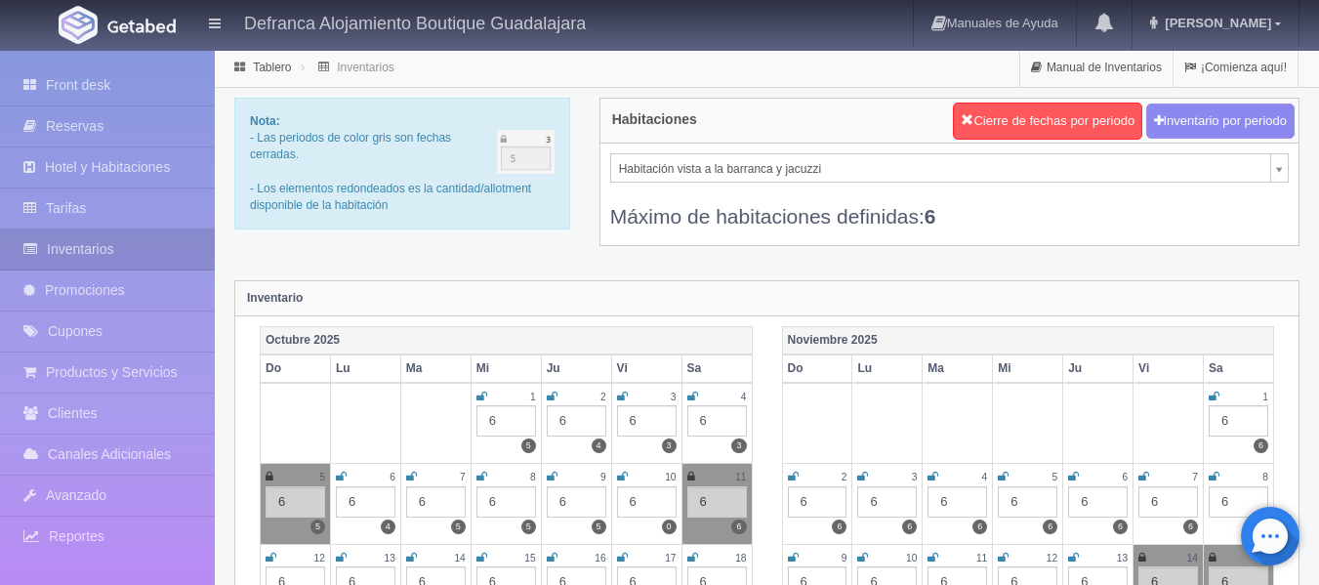
click at [692, 478] on icon at bounding box center [691, 477] width 8 height 12
click at [275, 62] on link "Tablero" at bounding box center [272, 68] width 38 height 14
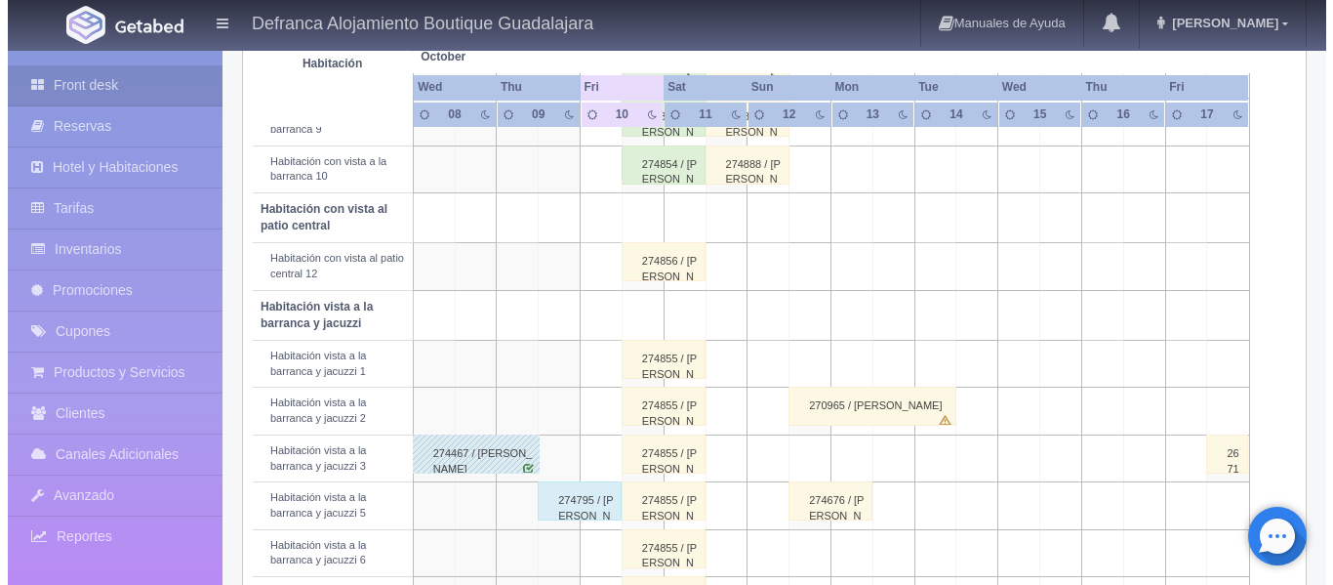
scroll to position [586, 0]
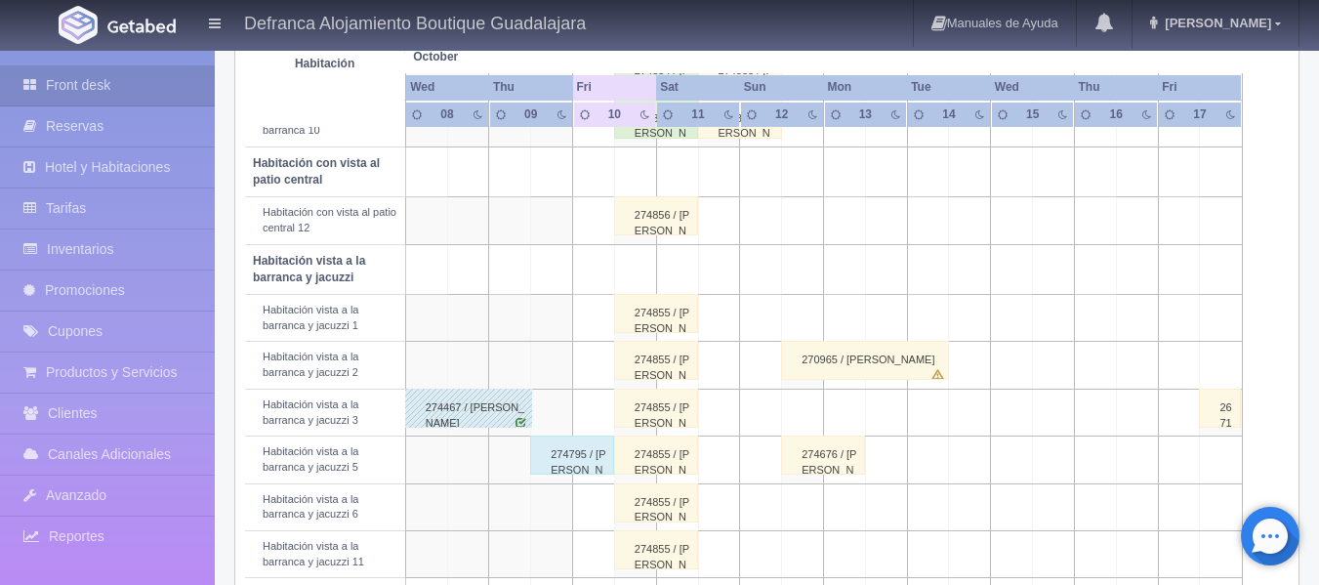
click at [722, 315] on td at bounding box center [719, 318] width 42 height 47
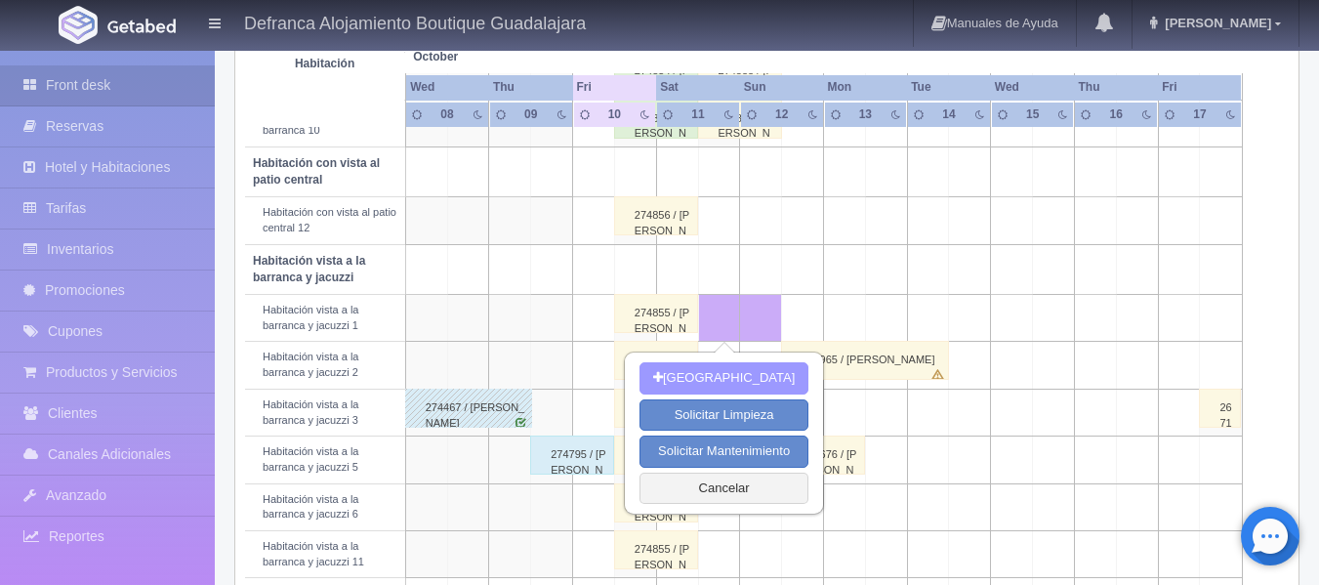
click at [710, 382] on button "Nueva Reserva" at bounding box center [723, 378] width 169 height 32
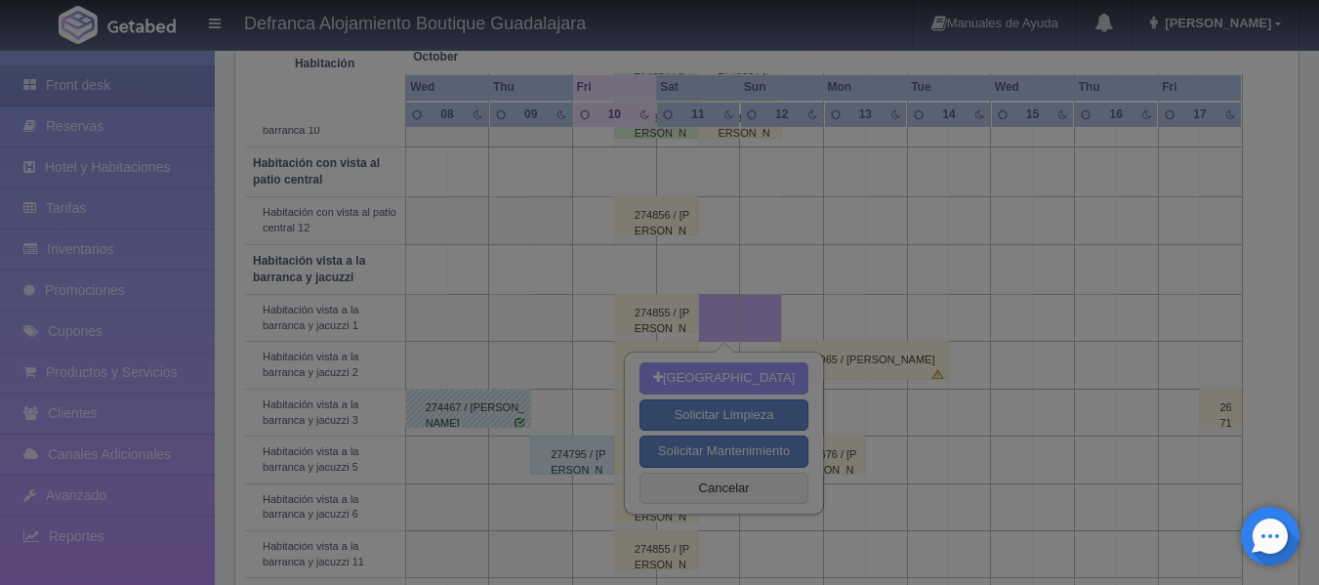
type input "11-10-2025"
type input "[DATE]"
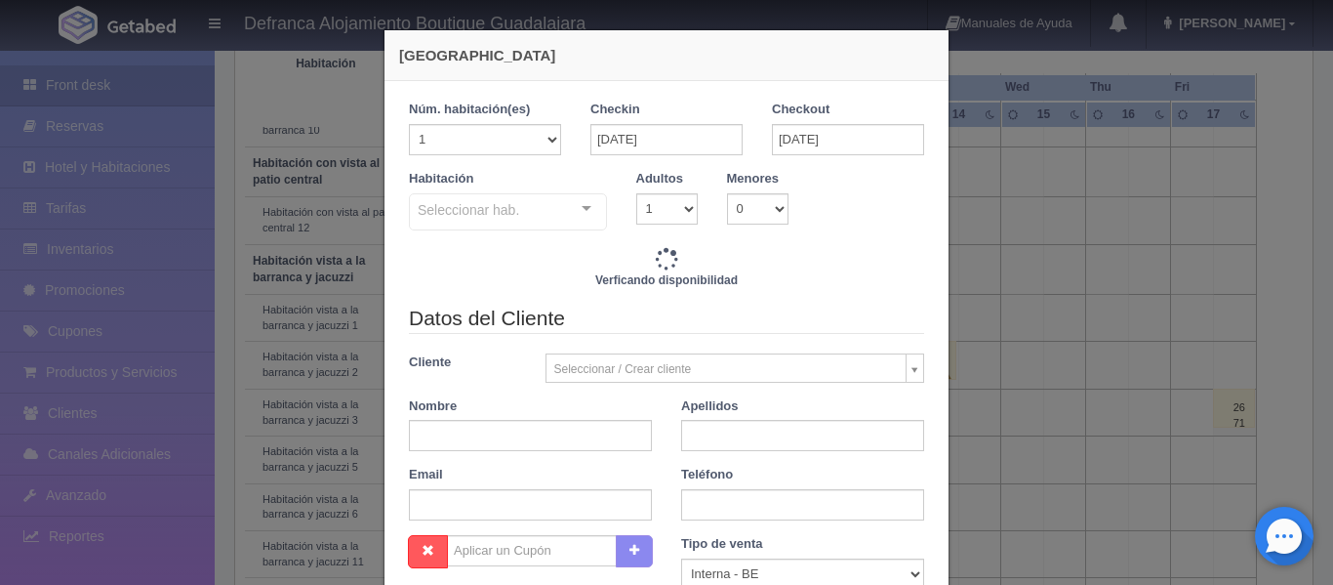
checkbox input "false"
click at [542, 136] on select "1 2 3 4 5 6 7 8 9 10 11 12 13 14 15 16 17 18 19 20" at bounding box center [485, 139] width 152 height 31
type input "8395.00"
checkbox input "false"
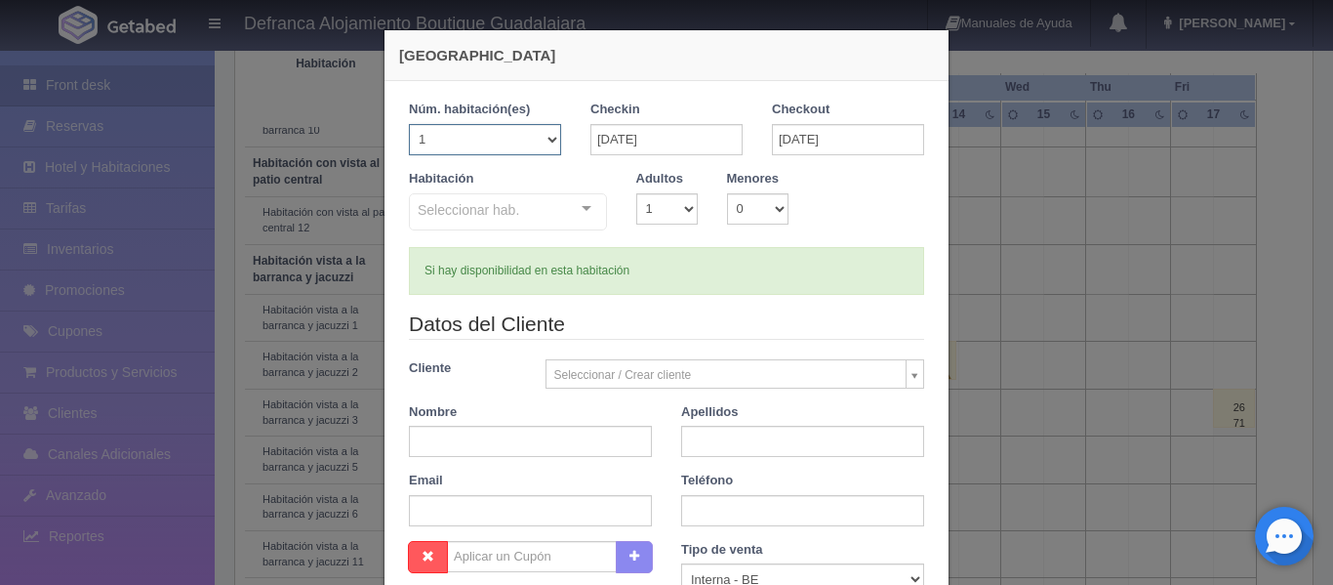
select select "6"
click at [409, 124] on select "1 2 3 4 5 6 7 8 9 10 11 12 13 14 15 16 17 18 19 20" at bounding box center [485, 139] width 152 height 31
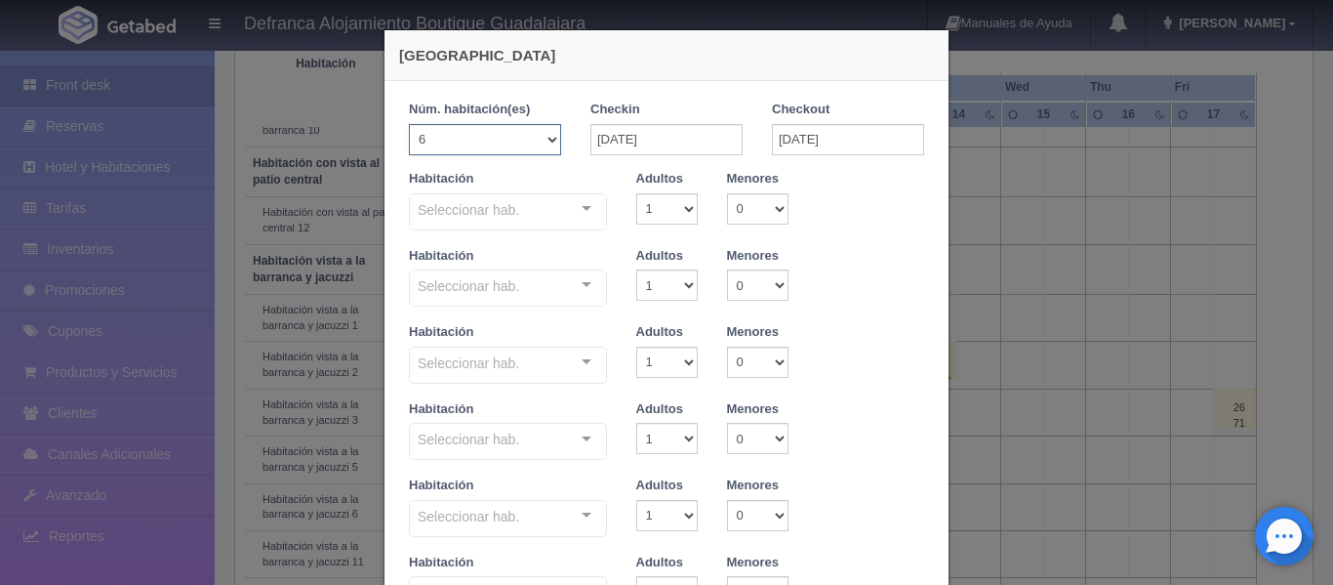
checkbox input "false"
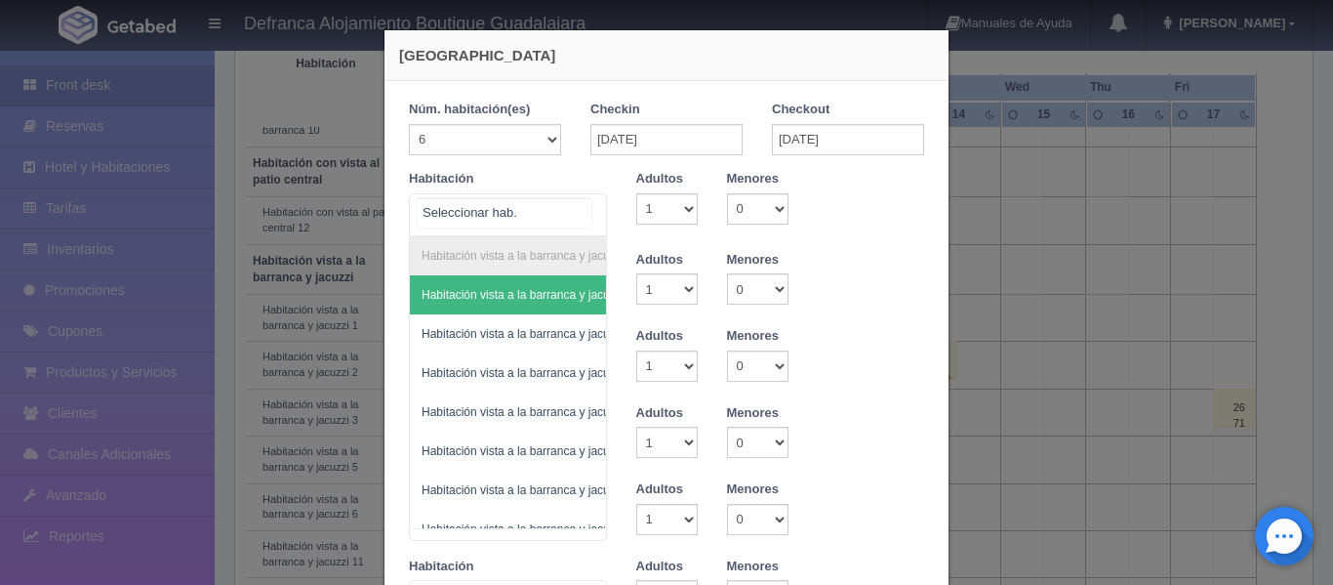
click at [577, 203] on div "Habitación vista a la barranca y jacuzzi Habitación vista a la barranca y jacuz…" at bounding box center [508, 214] width 198 height 43
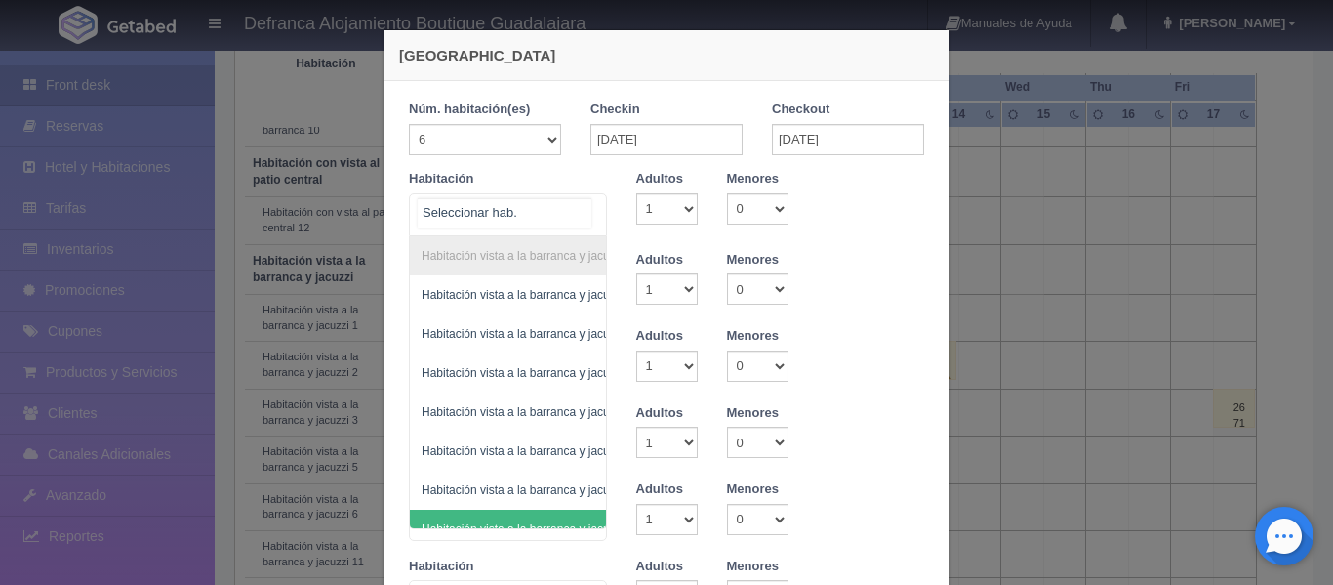
type input "8395.00"
checkbox input "false"
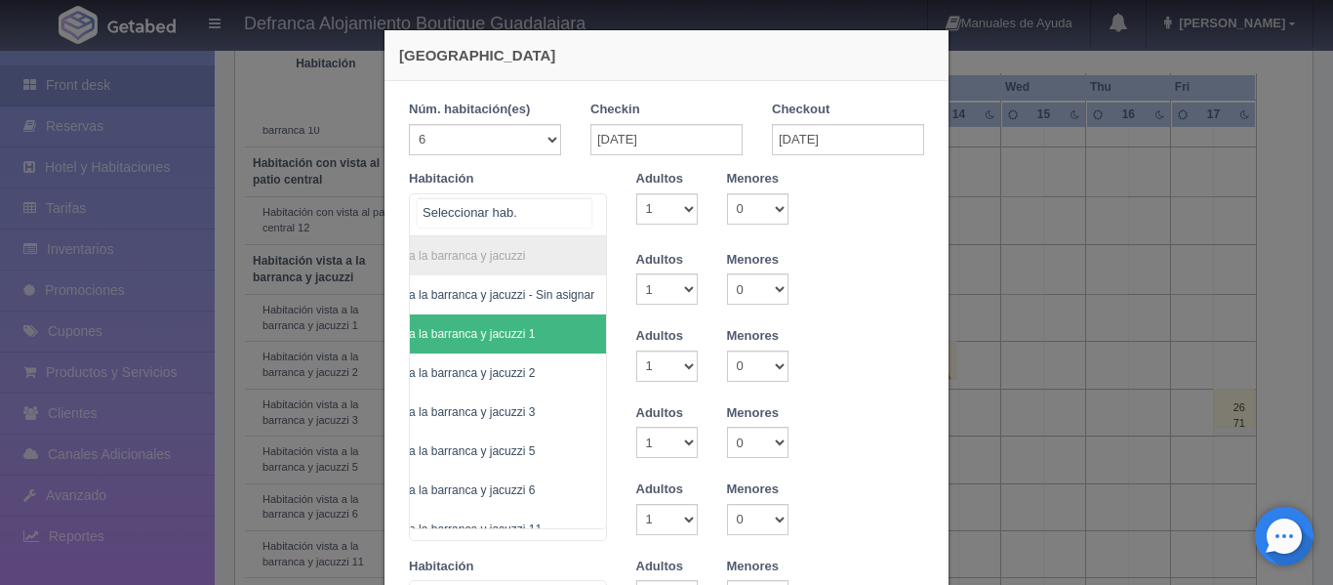
click at [544, 335] on span "Habitación vista a la barranca y jacuzzi 1" at bounding box center [458, 333] width 295 height 39
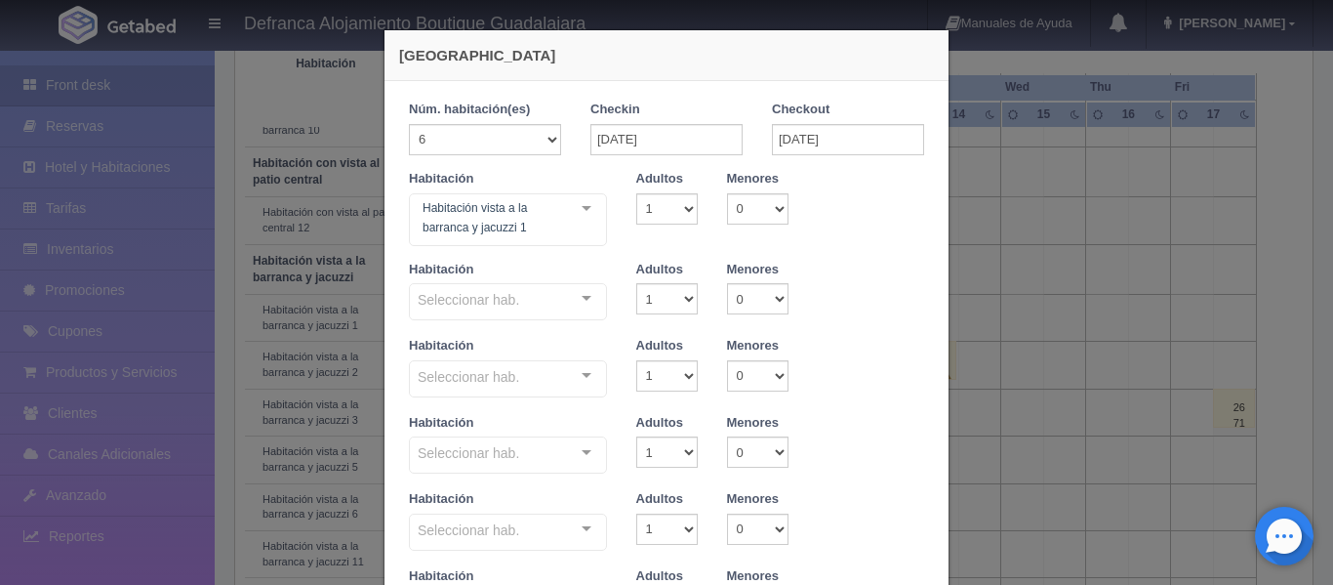
checkbox input "false"
type input "50370.00"
checkbox input "false"
click at [680, 210] on select "1 2 3 4 5 6 7 8 9 10" at bounding box center [666, 208] width 61 height 31
select select "2"
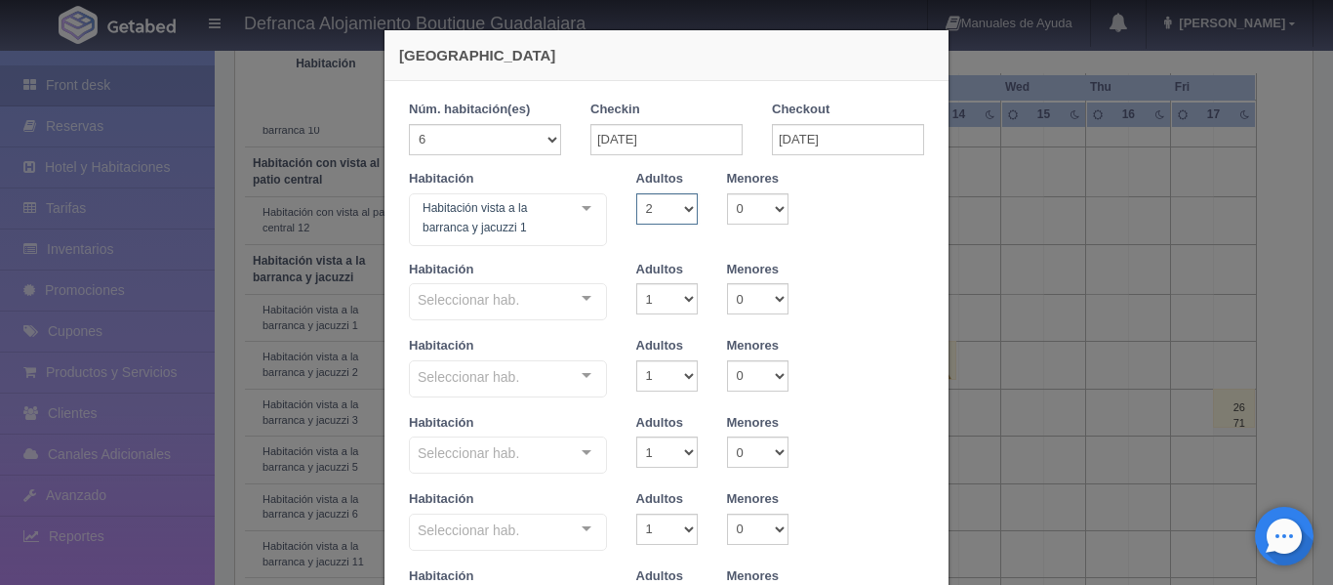
click at [636, 193] on select "1 2 3 4 5 6 7 8 9 10" at bounding box center [666, 208] width 61 height 31
checkbox input "false"
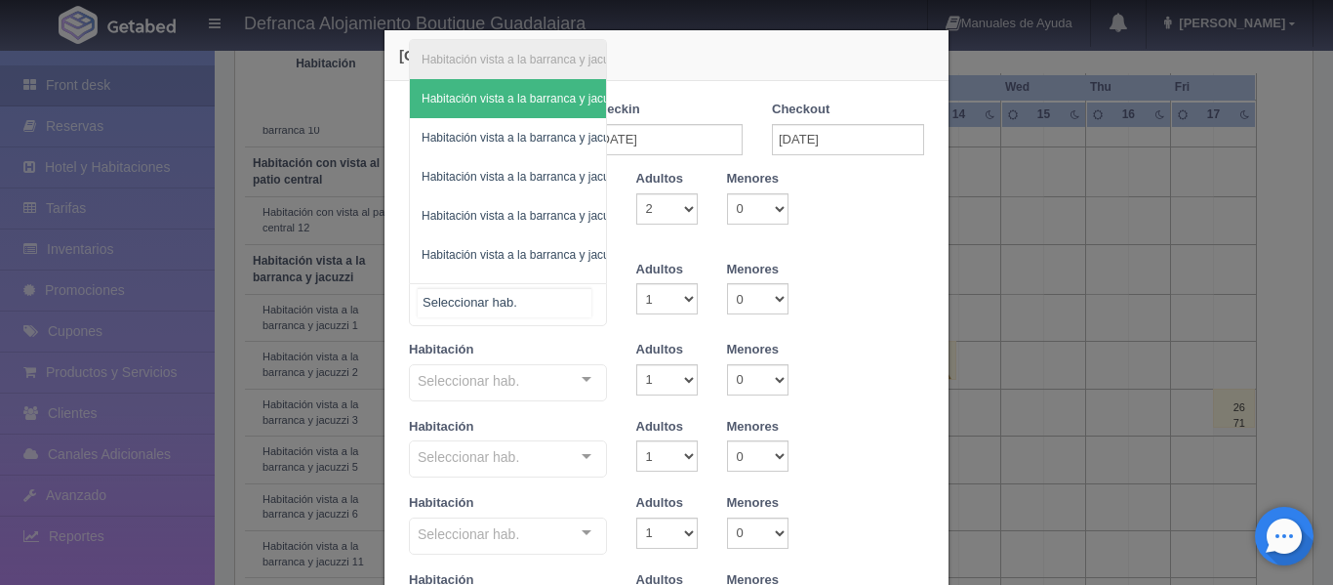
click at [576, 296] on div "Habitación vista a la barranca y jacuzzi Habitación vista a la barranca y jacuz…" at bounding box center [508, 304] width 198 height 43
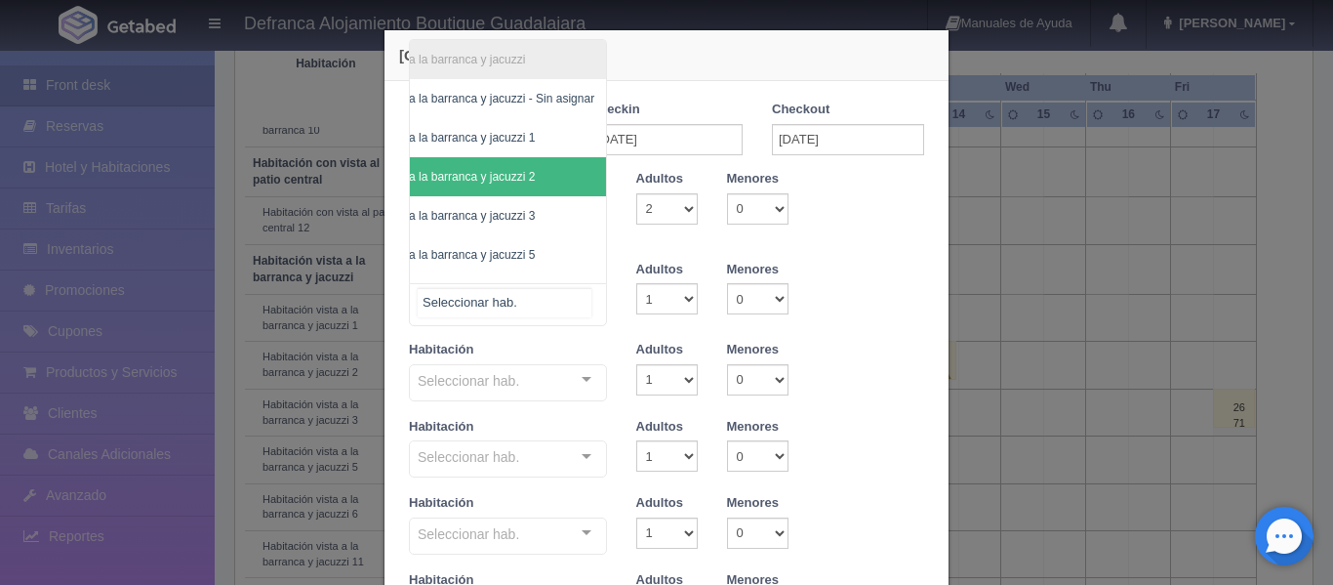
type input "50370.00"
click at [555, 186] on span "Habitación vista a la barranca y jacuzzi 2" at bounding box center [458, 176] width 295 height 39
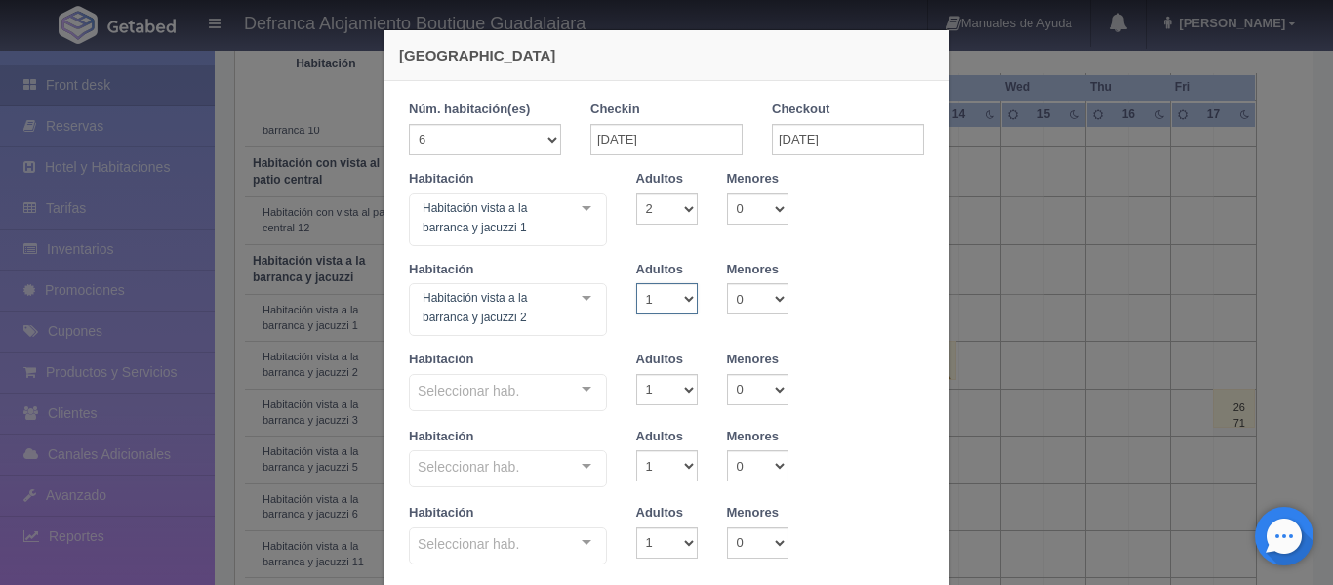
click at [675, 299] on select "1 2 3 4 5 6 7 8 9 10" at bounding box center [666, 298] width 61 height 31
checkbox input "false"
select select "2"
click at [636, 283] on select "1 2 3 4 5 6 7 8 9 10" at bounding box center [666, 298] width 61 height 31
checkbox input "false"
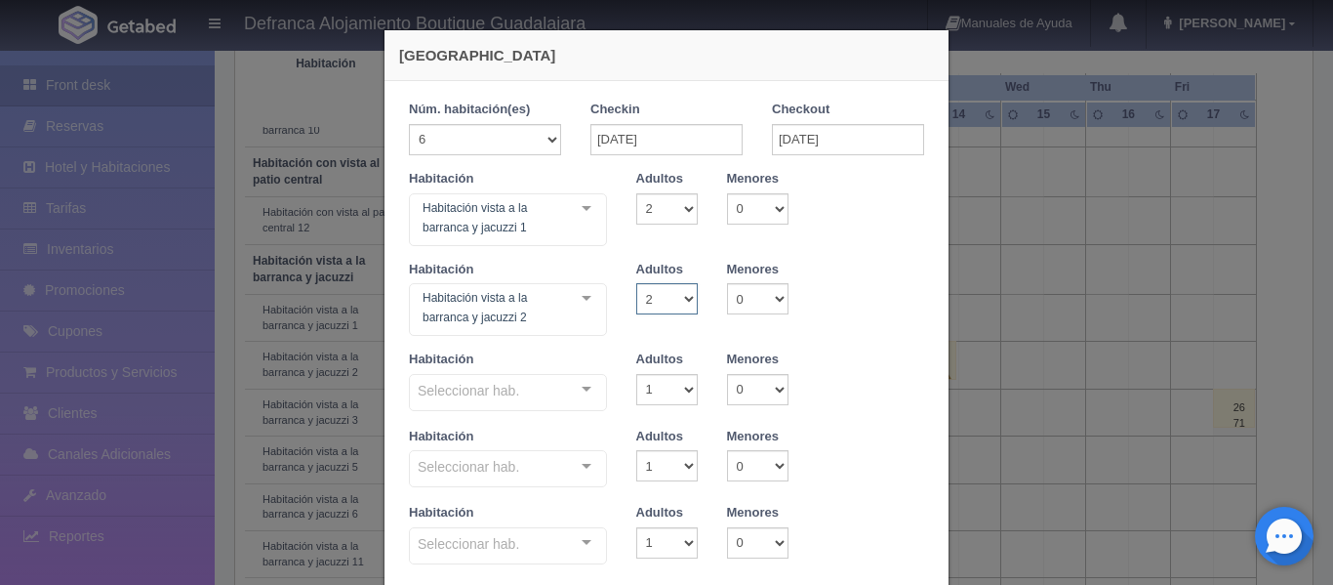
type input "50370.00"
checkbox input "false"
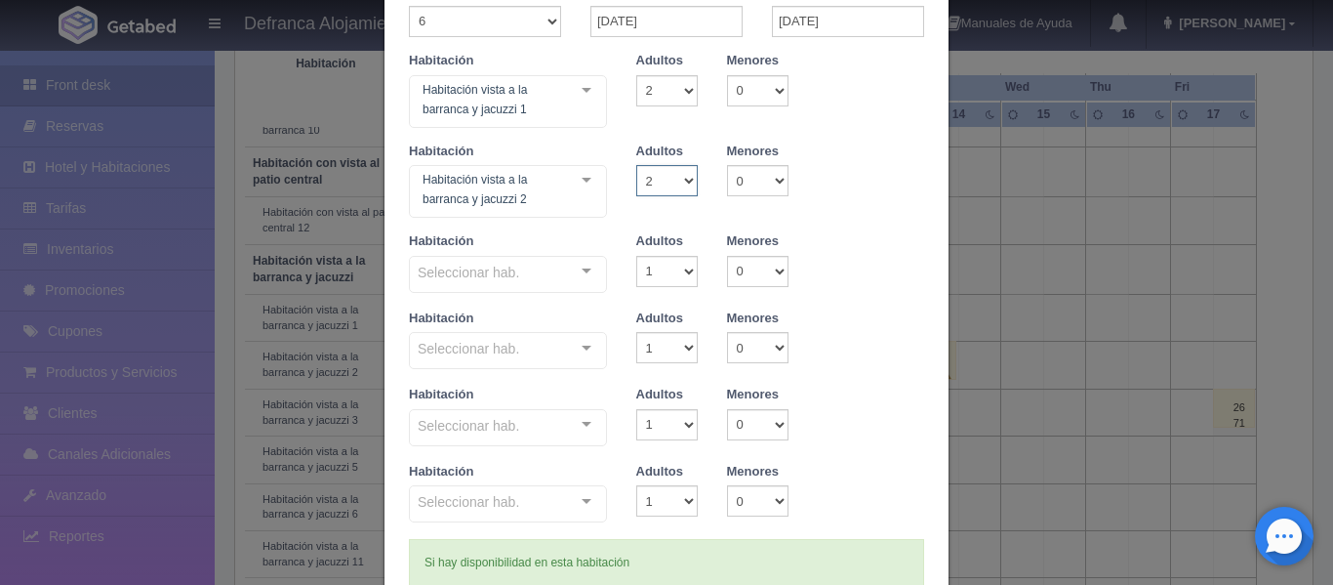
scroll to position [195, 0]
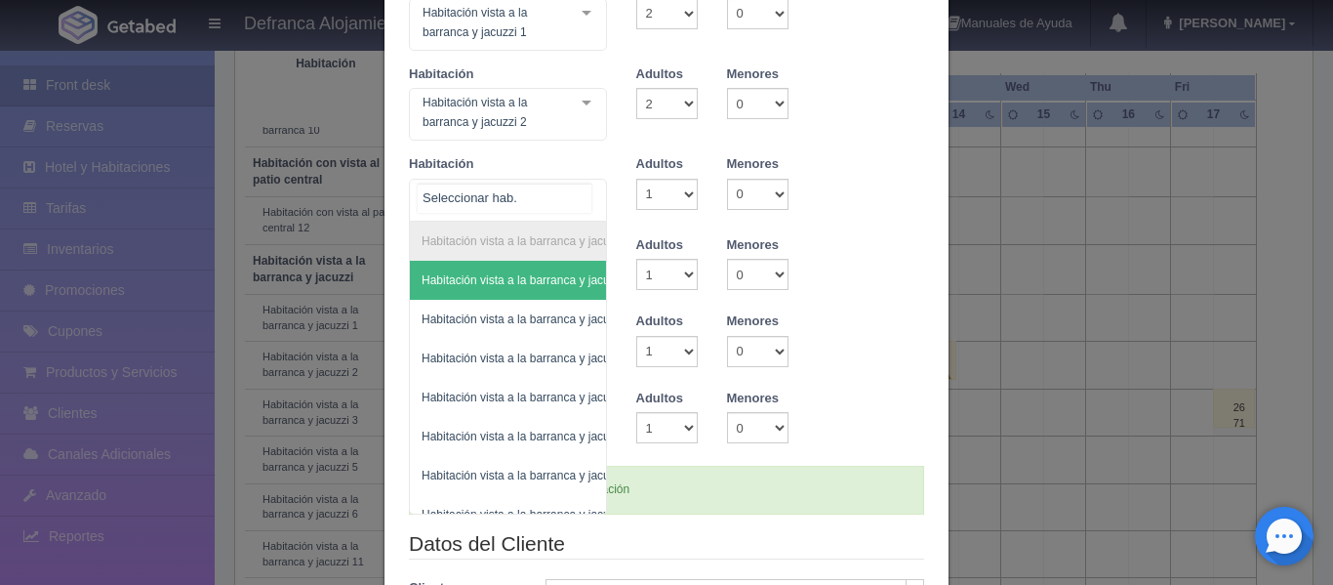
click at [585, 198] on div at bounding box center [586, 194] width 39 height 29
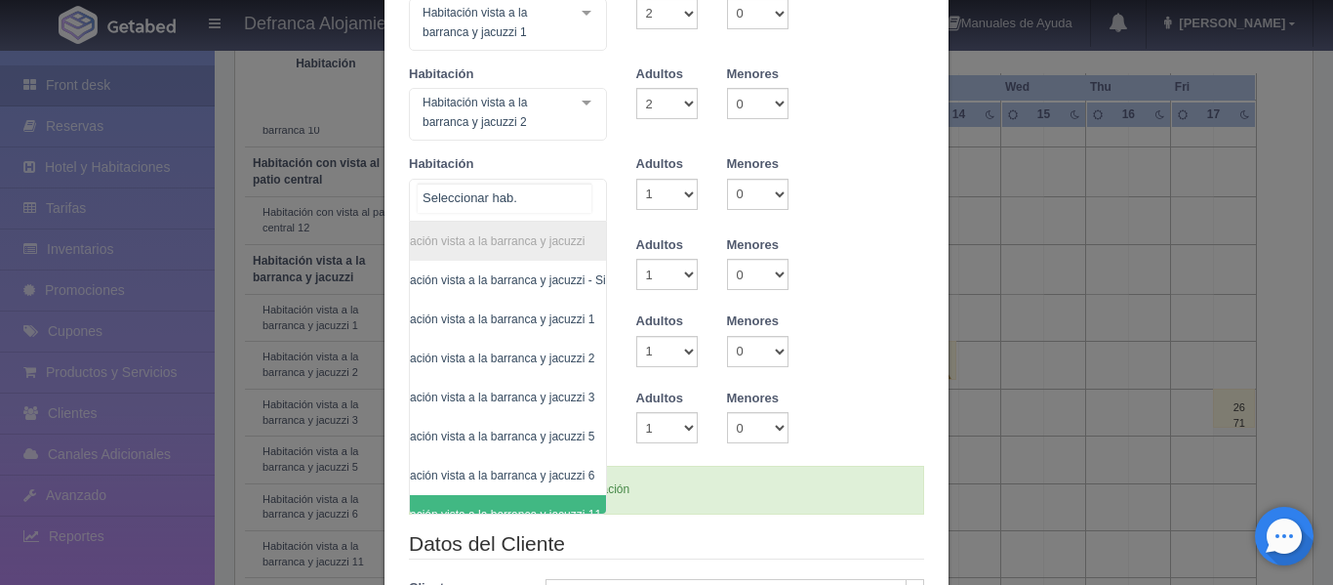
scroll to position [0, 113]
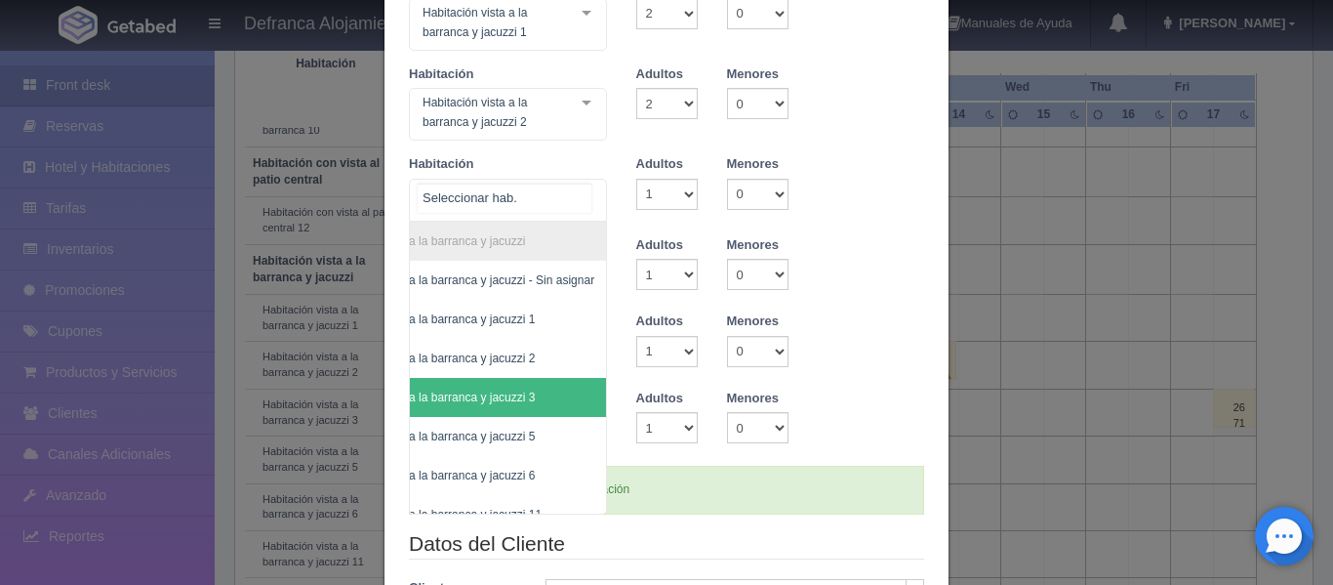
click at [531, 387] on span "Habitación vista a la barranca y jacuzzi 3" at bounding box center [458, 397] width 295 height 39
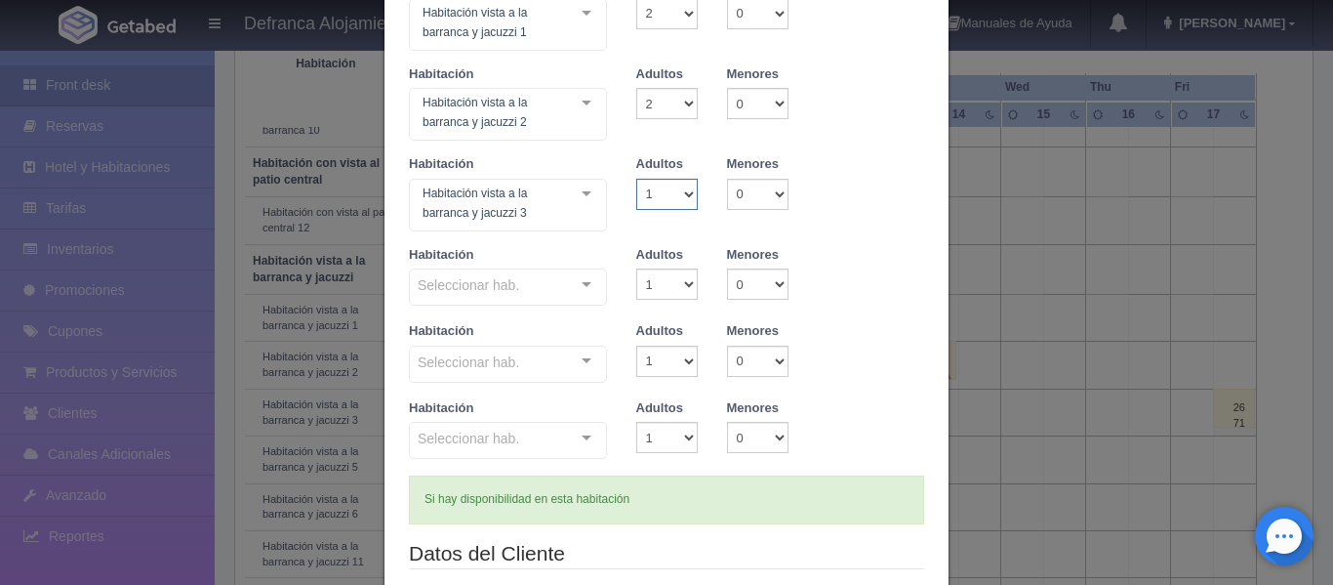
click at [686, 199] on select "1 2 3 4 5 6 7 8 9 10" at bounding box center [666, 194] width 61 height 31
select select "2"
click at [636, 179] on select "1 2 3 4 5 6 7 8 9 10" at bounding box center [666, 194] width 61 height 31
checkbox input "false"
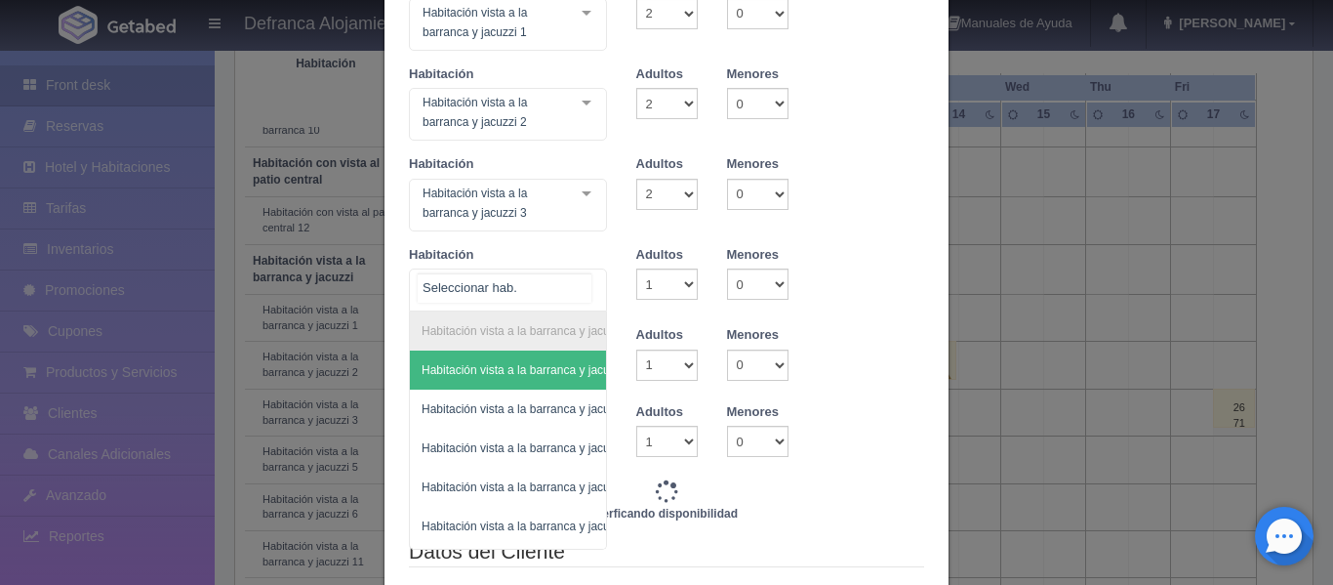
click at [587, 289] on div at bounding box center [586, 283] width 39 height 29
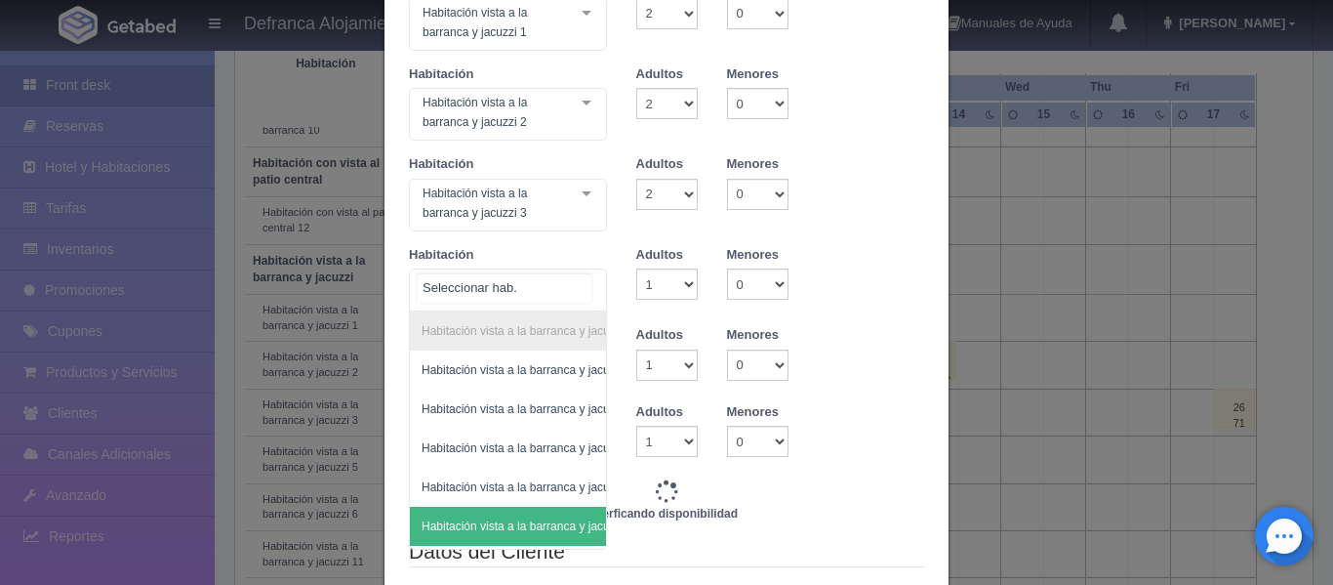
type input "50370.00"
checkbox input "false"
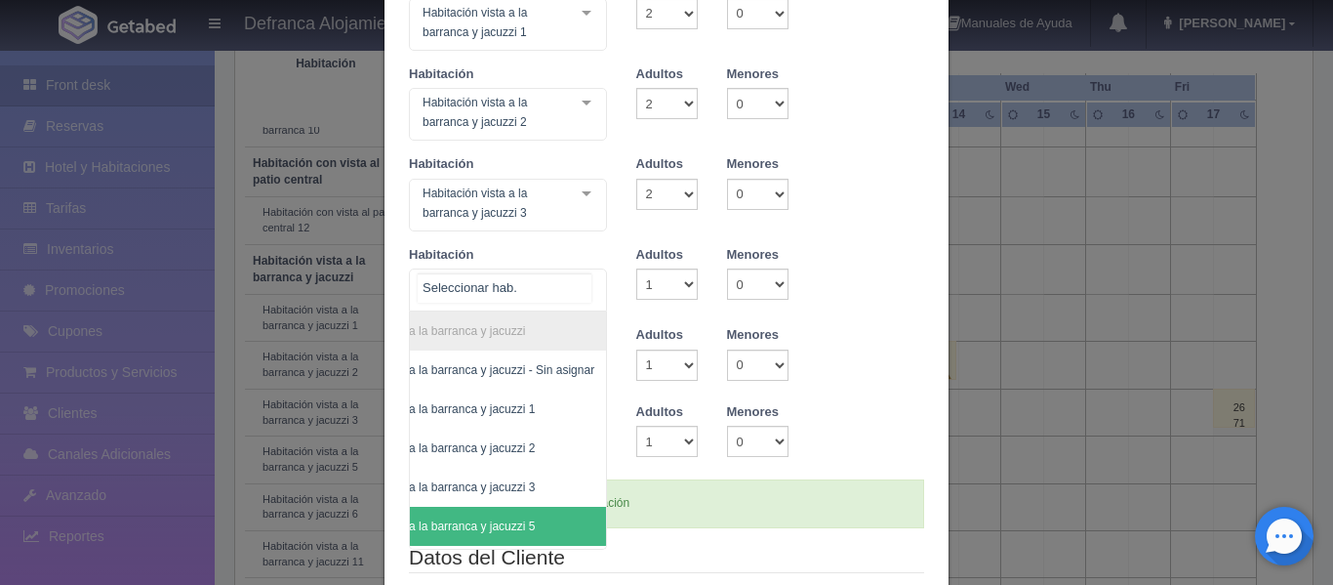
click at [556, 512] on span "Habitación vista a la barranca y jacuzzi 5" at bounding box center [458, 526] width 295 height 39
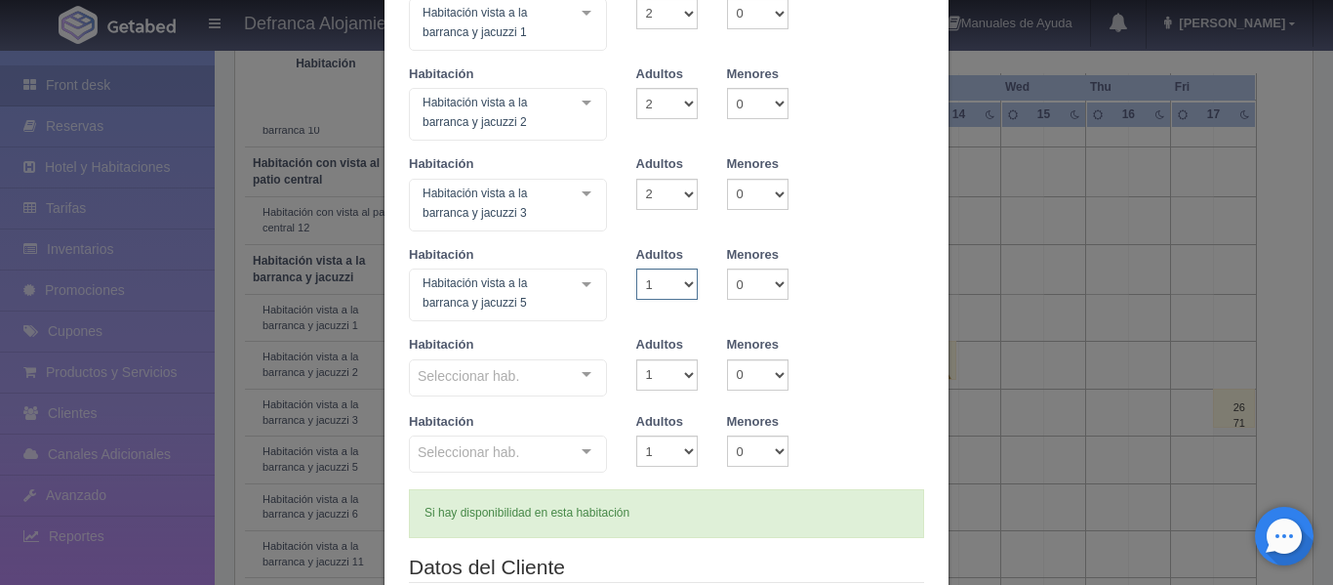
click at [675, 287] on select "1 2 3 4 5 6 7 8 9 10" at bounding box center [666, 283] width 61 height 31
select select "2"
click at [636, 268] on select "1 2 3 4 5 6 7 8 9 10" at bounding box center [666, 283] width 61 height 31
checkbox input "false"
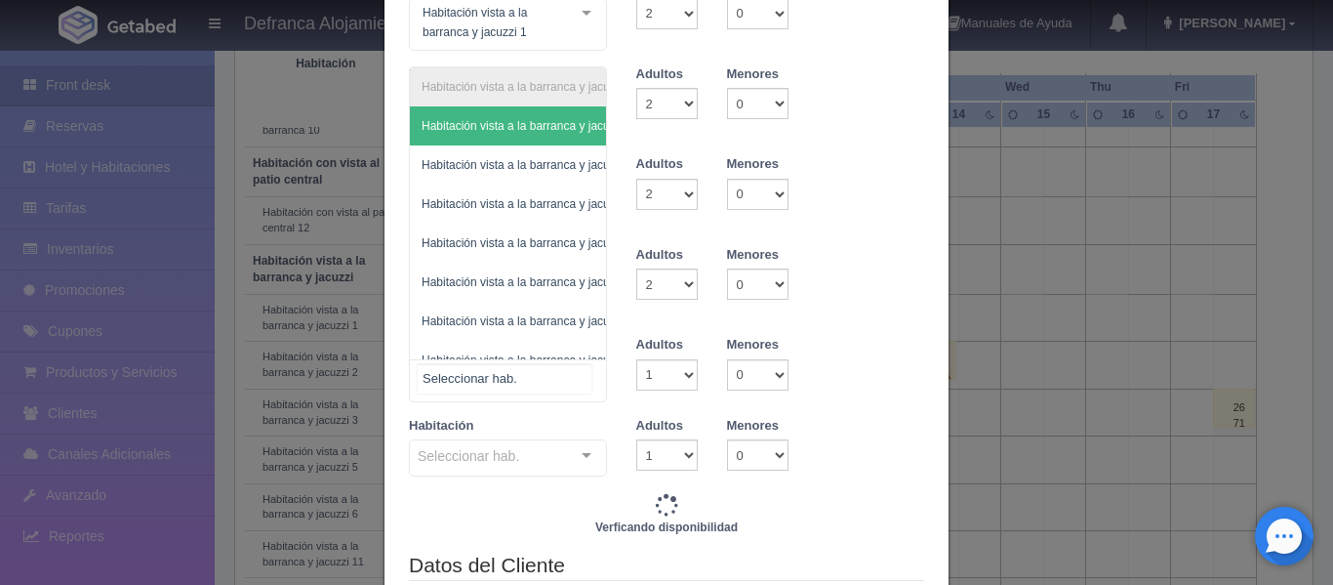
click at [576, 376] on div "Habitación vista a la barranca y jacuzzi Habitación vista a la barranca y jacuz…" at bounding box center [508, 380] width 198 height 43
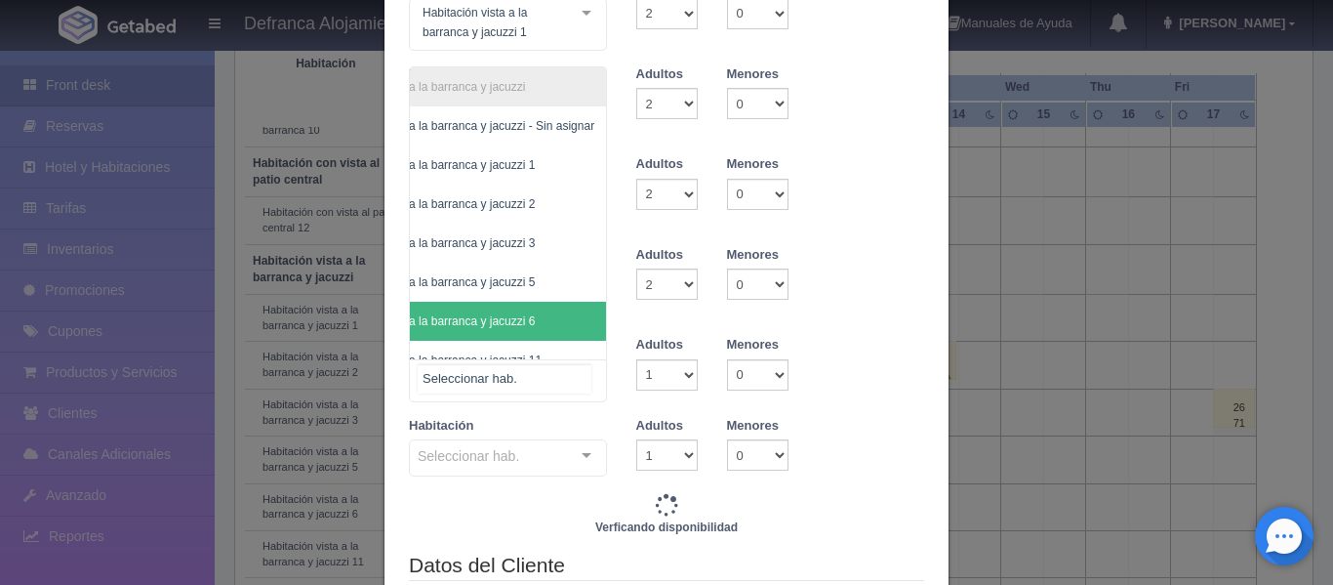
click at [558, 324] on span "Habitación vista a la barranca y jacuzzi 6" at bounding box center [458, 321] width 295 height 39
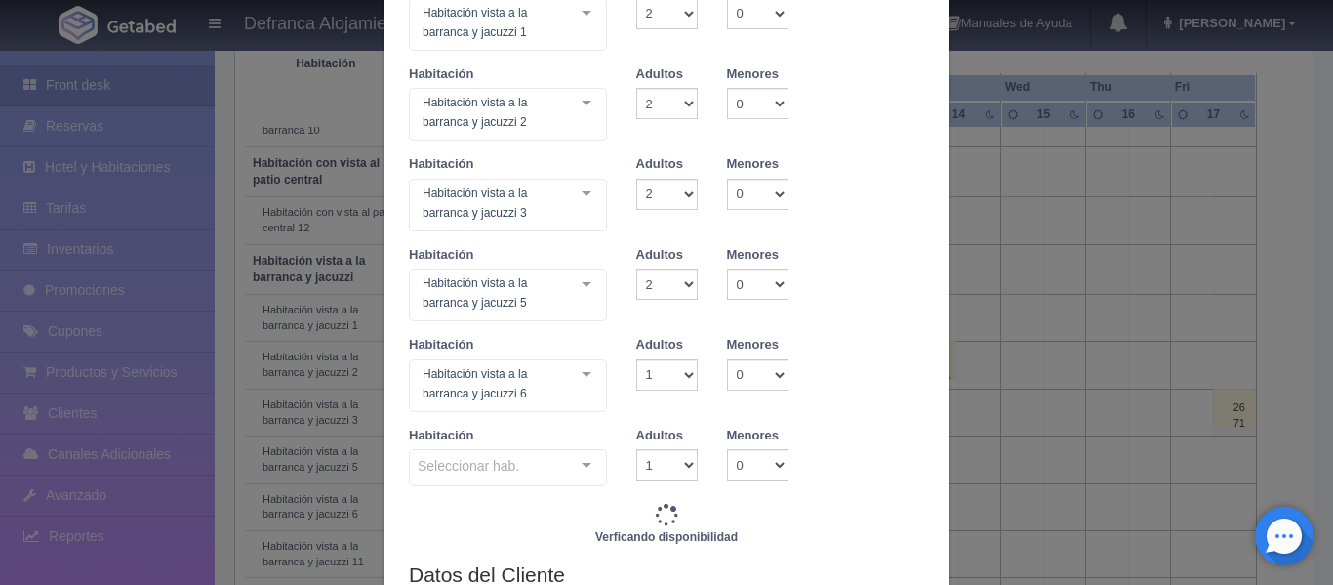
type input "50370.00"
checkbox input "false"
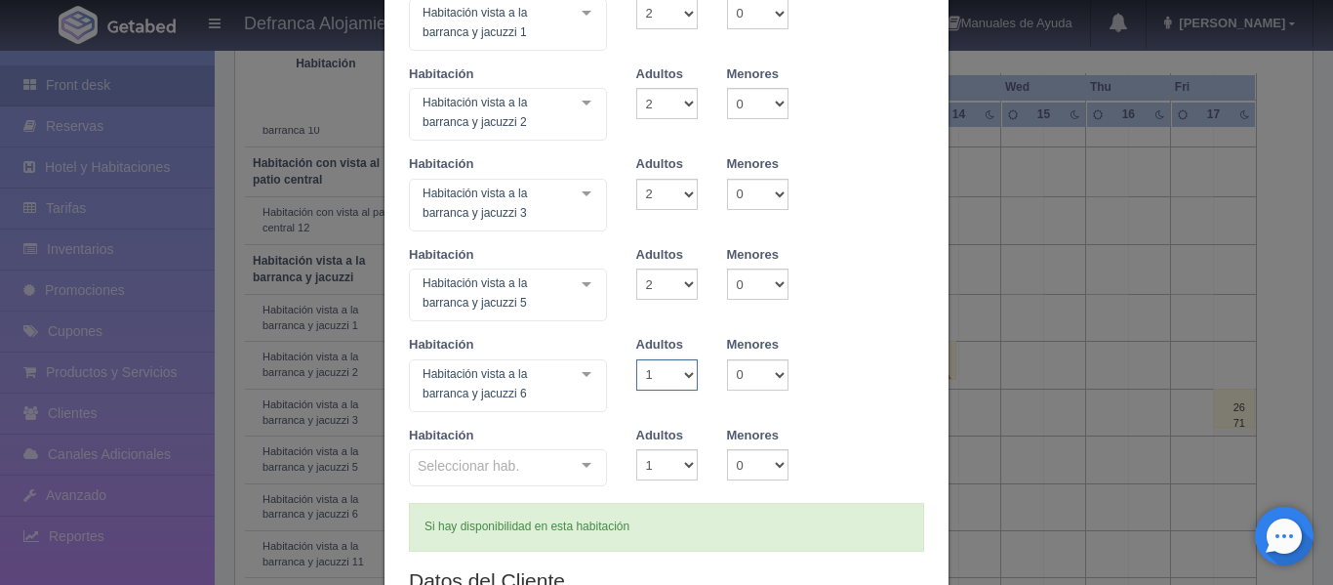
click at [675, 376] on select "1 2 3 4 5 6 7 8 9 10" at bounding box center [666, 374] width 61 height 31
select select "2"
click at [636, 359] on select "1 2 3 4 5 6 7 8 9 10" at bounding box center [666, 374] width 61 height 31
checkbox input "false"
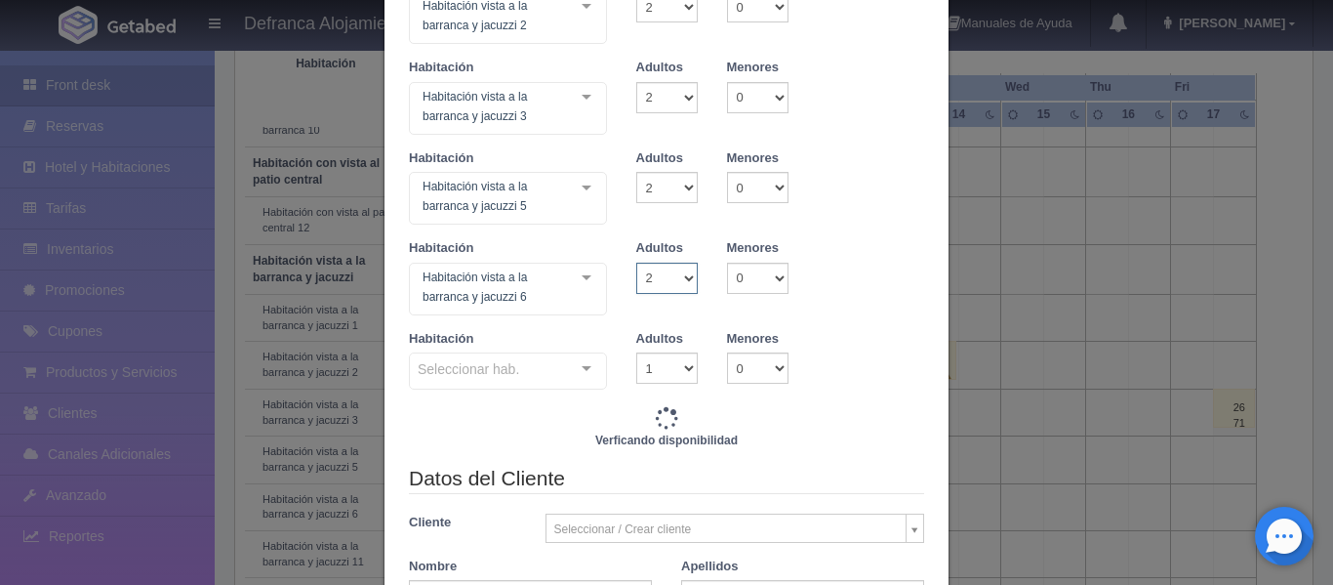
scroll to position [293, 0]
type input "50370.00"
checkbox input "false"
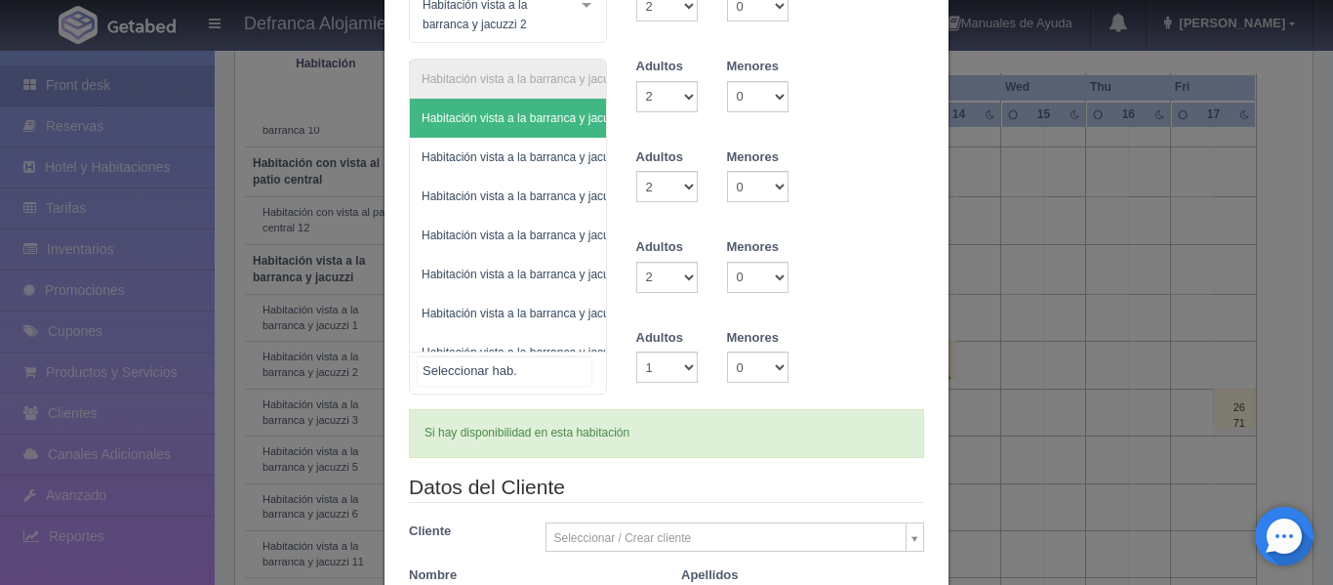
click at [577, 373] on div "Habitación vista a la barranca y jacuzzi Habitación vista a la barranca y jacuz…" at bounding box center [508, 372] width 198 height 43
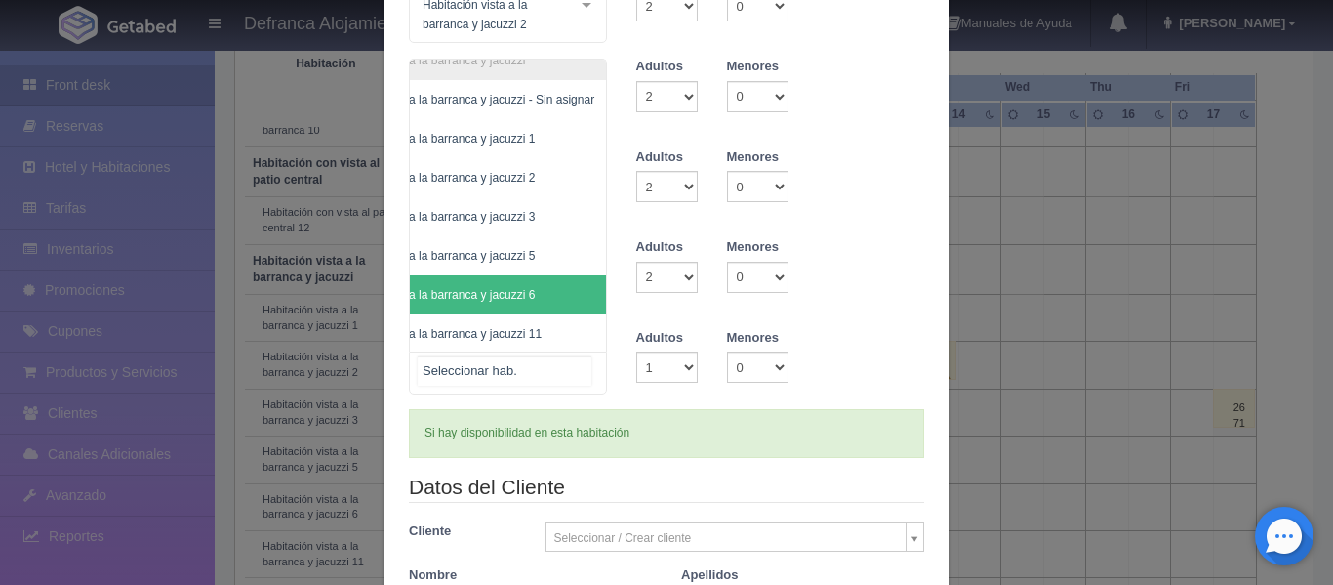
scroll to position [35, 113]
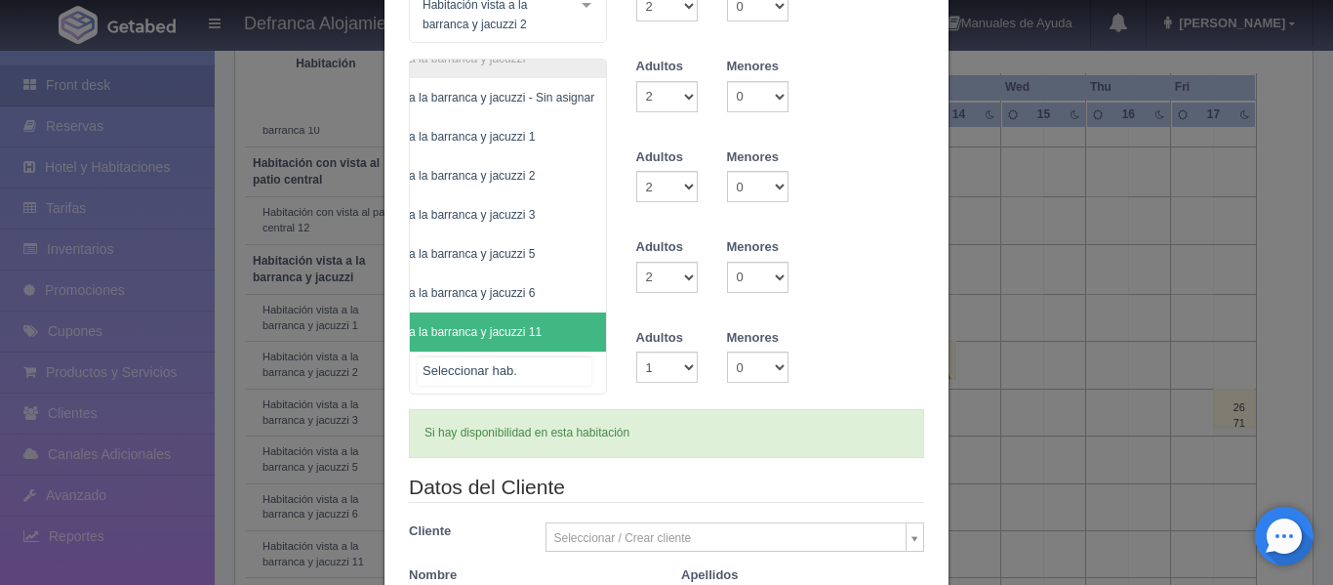
click at [500, 325] on span "Habitación vista a la barranca y jacuzzi 11" at bounding box center [432, 332] width 219 height 14
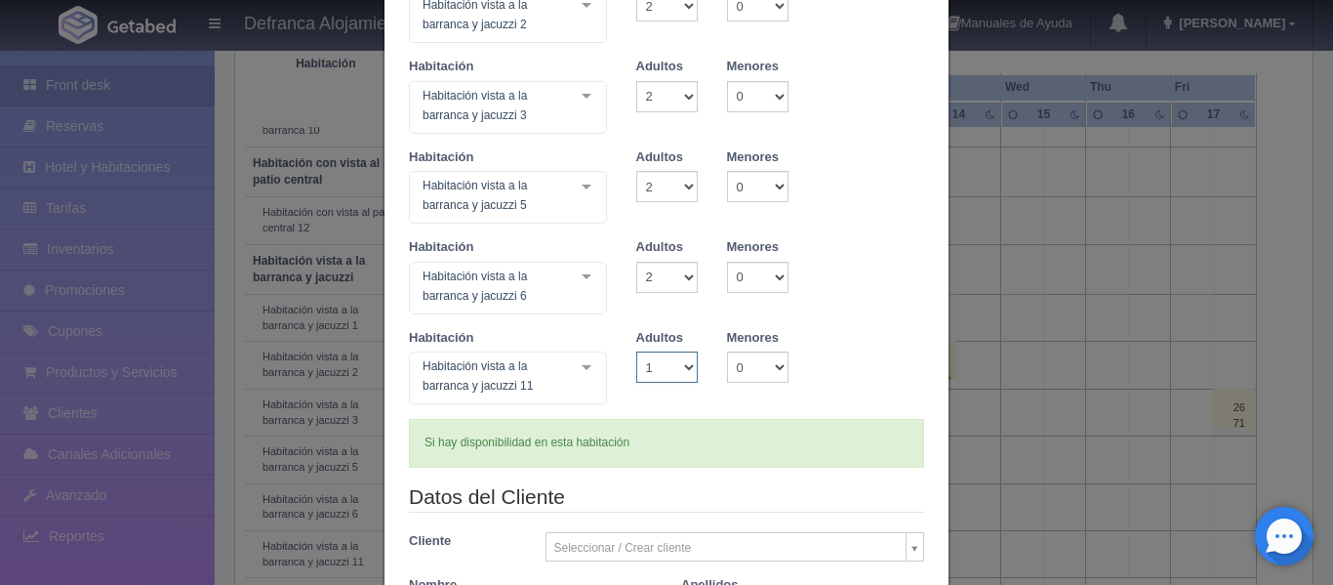
click at [680, 364] on select "1 2 3 4 5 6 7 8 9 10" at bounding box center [666, 366] width 61 height 31
select select "2"
click at [636, 351] on select "1 2 3 4 5 6 7 8 9 10" at bounding box center [666, 366] width 61 height 31
checkbox input "false"
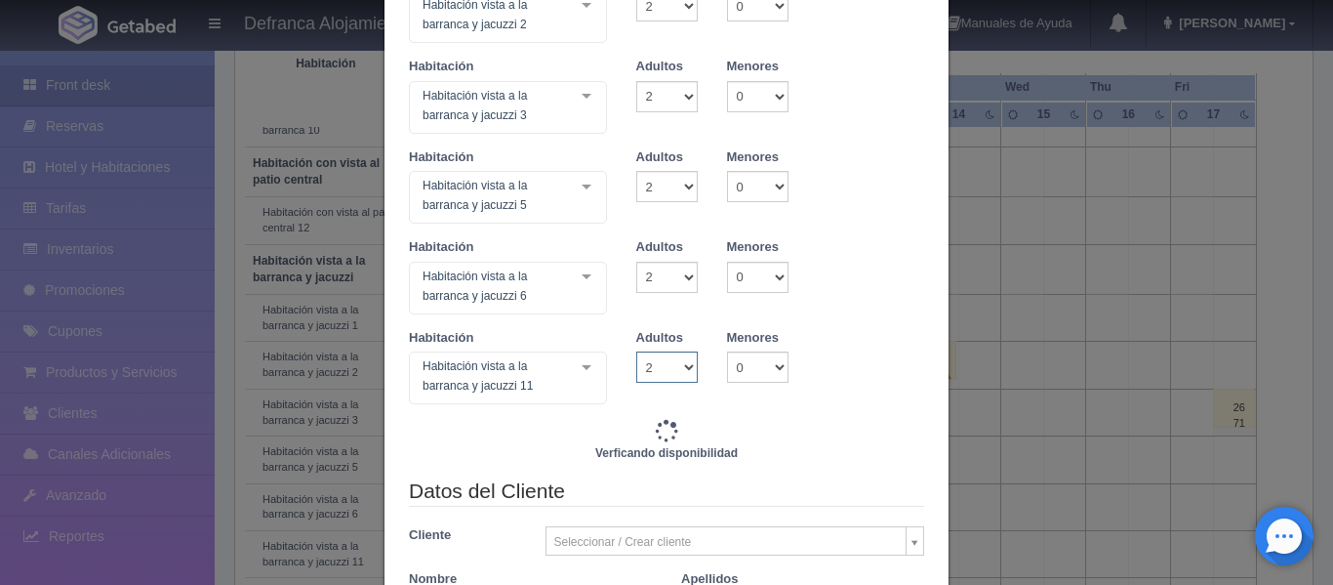
type input "50370.00"
checkbox input "false"
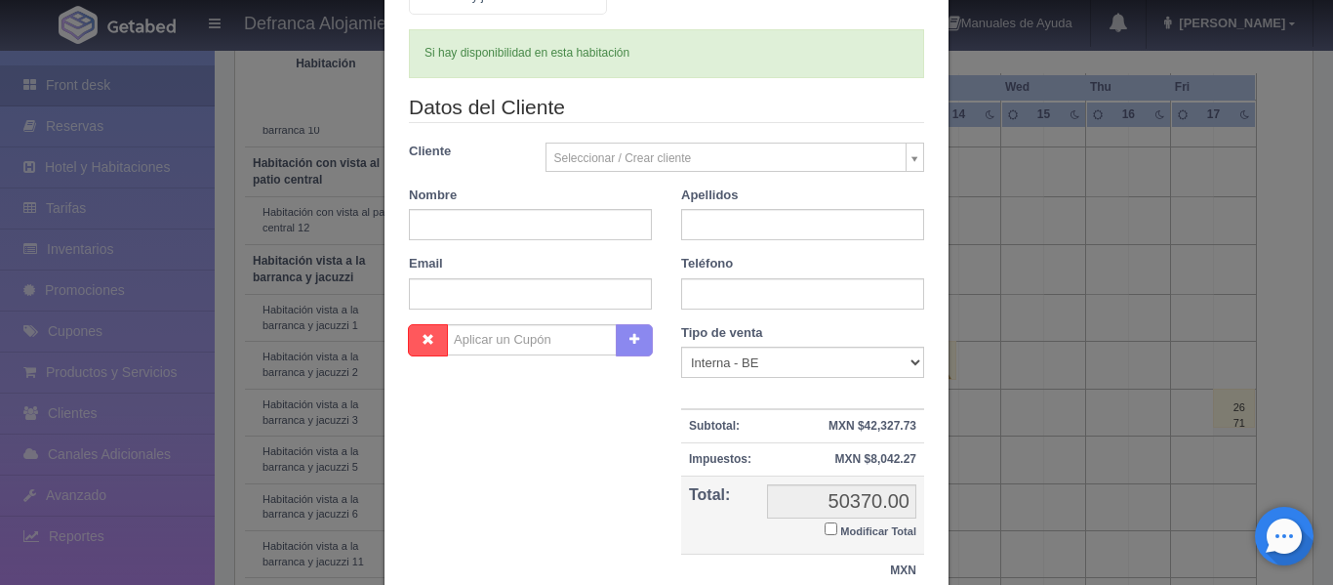
scroll to position [683, 0]
click at [490, 225] on input "text" at bounding box center [530, 223] width 243 height 31
type input "JOSÉ ANTONIO"
click at [736, 215] on input "text" at bounding box center [802, 223] width 243 height 31
type input "DÁVILA CASTILLA"
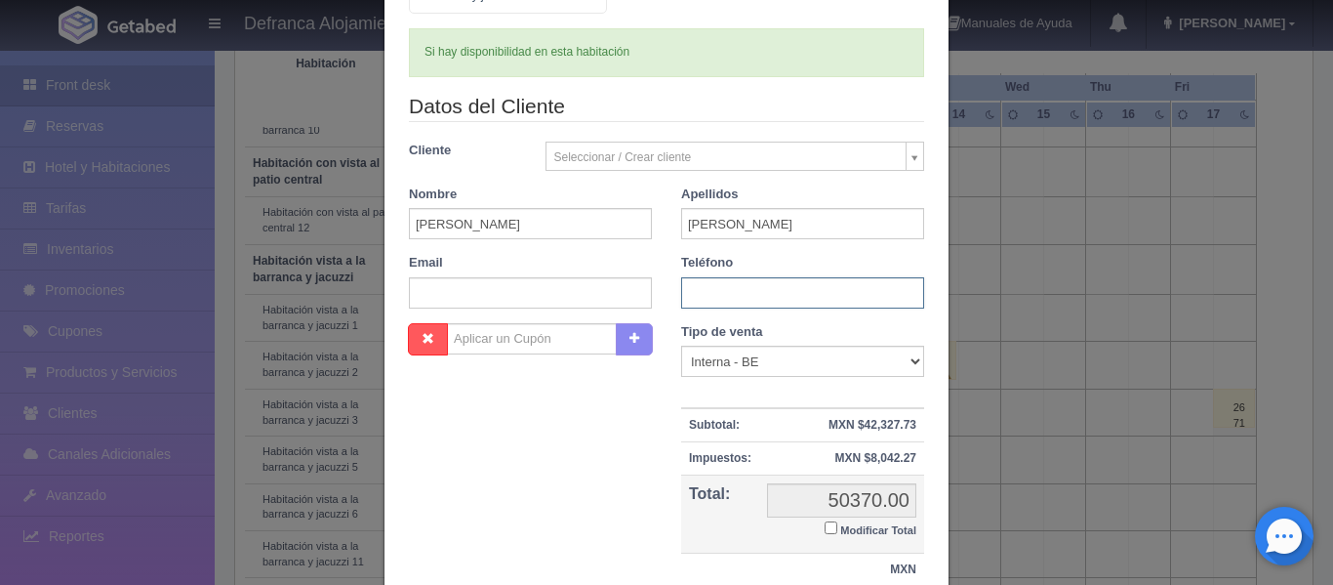
click at [788, 292] on input "text" at bounding box center [802, 292] width 243 height 31
type input "55 2882 6174"
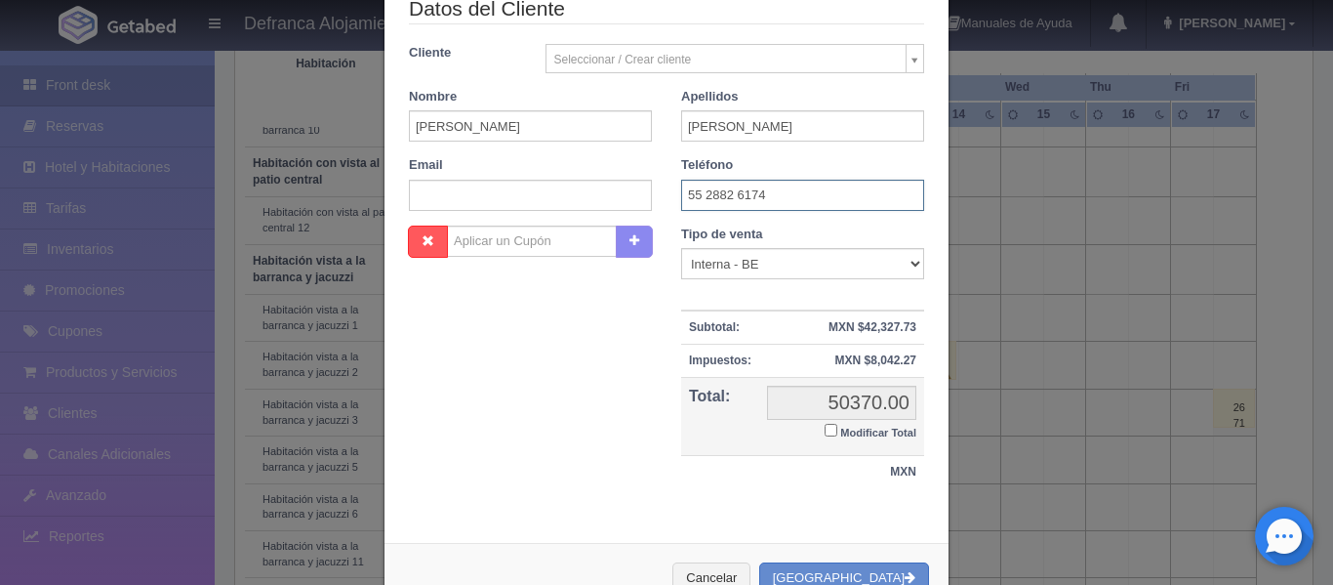
scroll to position [840, 0]
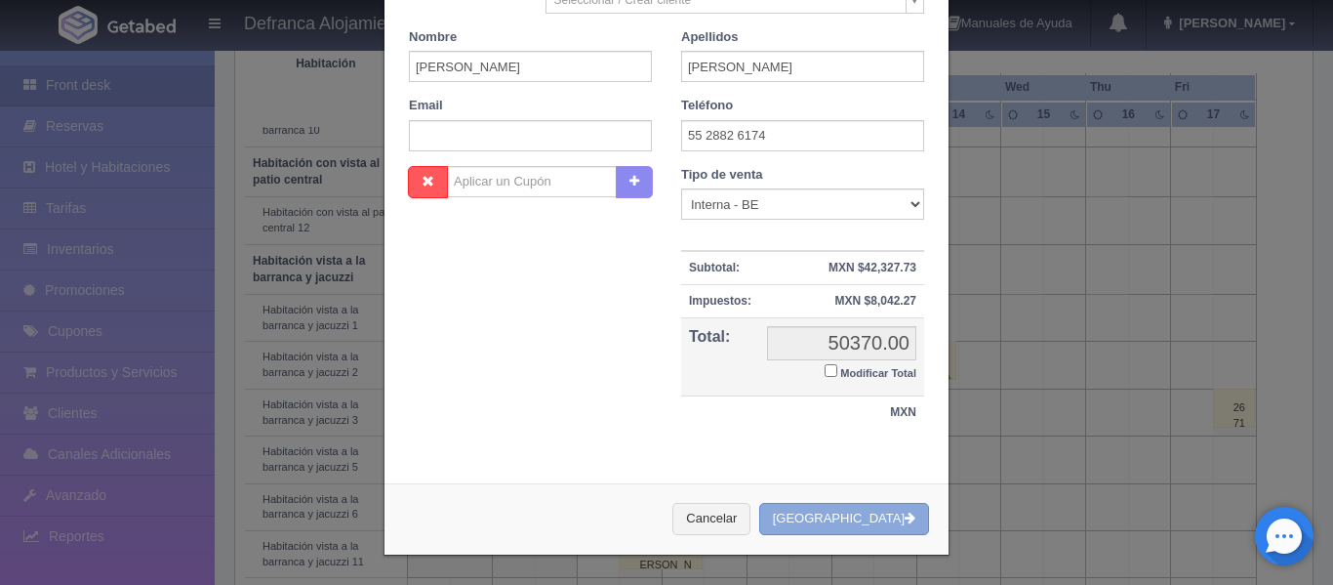
click at [840, 518] on button "[GEOGRAPHIC_DATA]" at bounding box center [844, 519] width 170 height 32
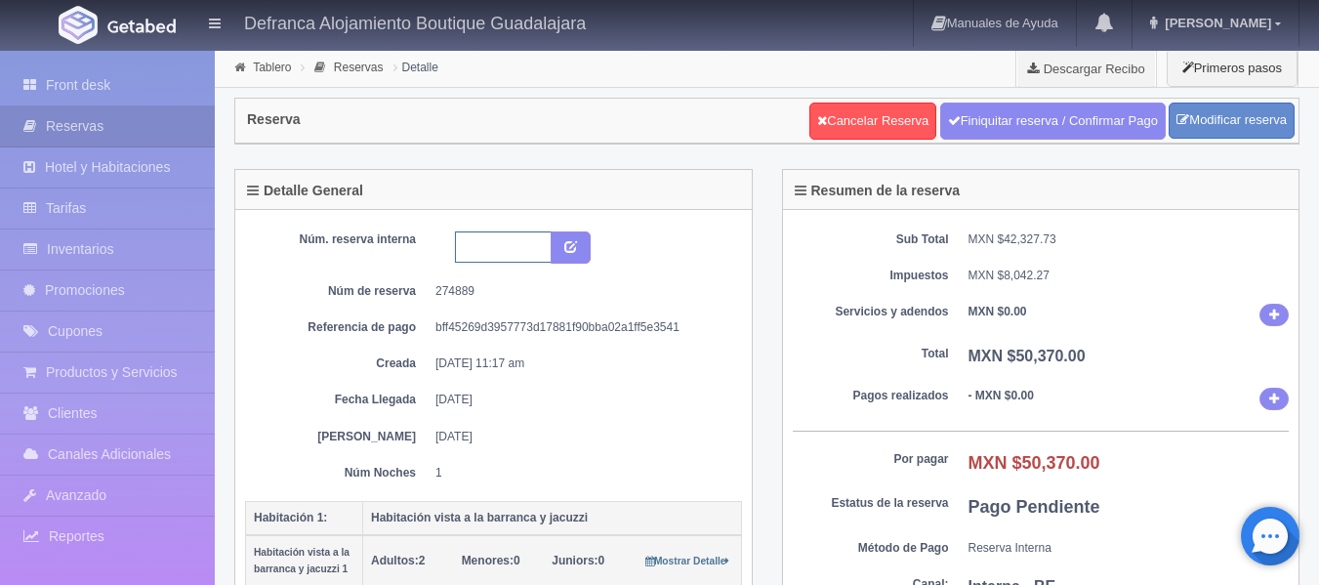
click at [486, 244] on input "text" at bounding box center [503, 246] width 97 height 31
type input "HVBJ1,2,3,5,6 Y 11 111025-121025"
click at [574, 243] on icon "submit" at bounding box center [570, 245] width 13 height 13
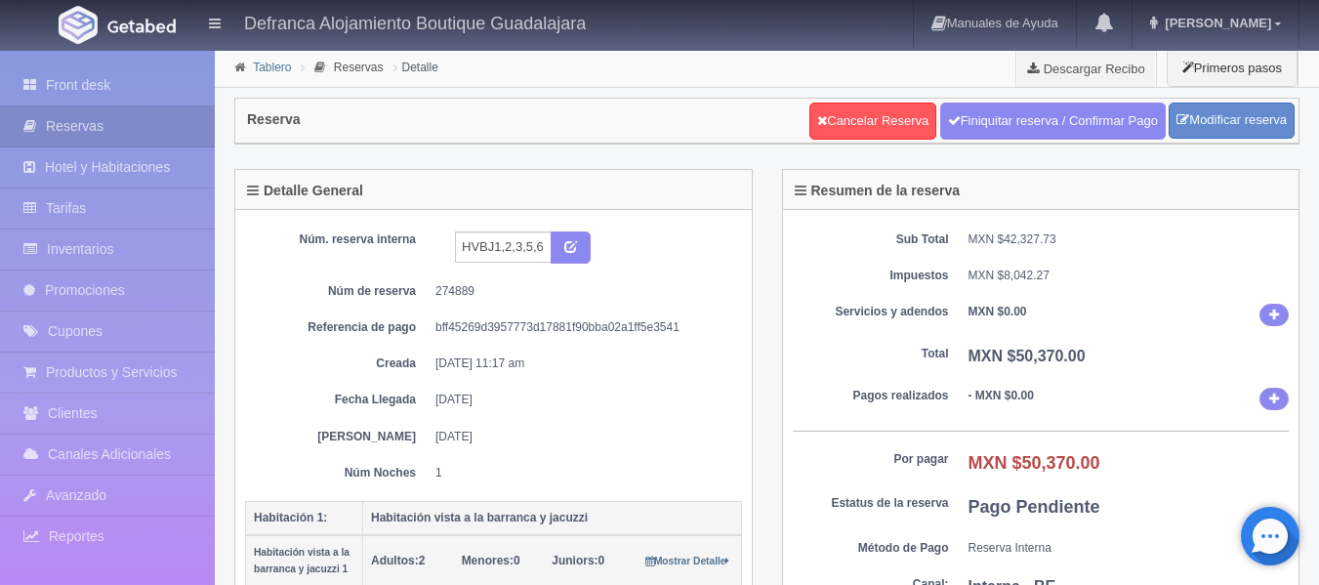
click at [260, 70] on link "Tablero" at bounding box center [272, 68] width 38 height 14
click at [271, 68] on link "Tablero" at bounding box center [272, 68] width 38 height 14
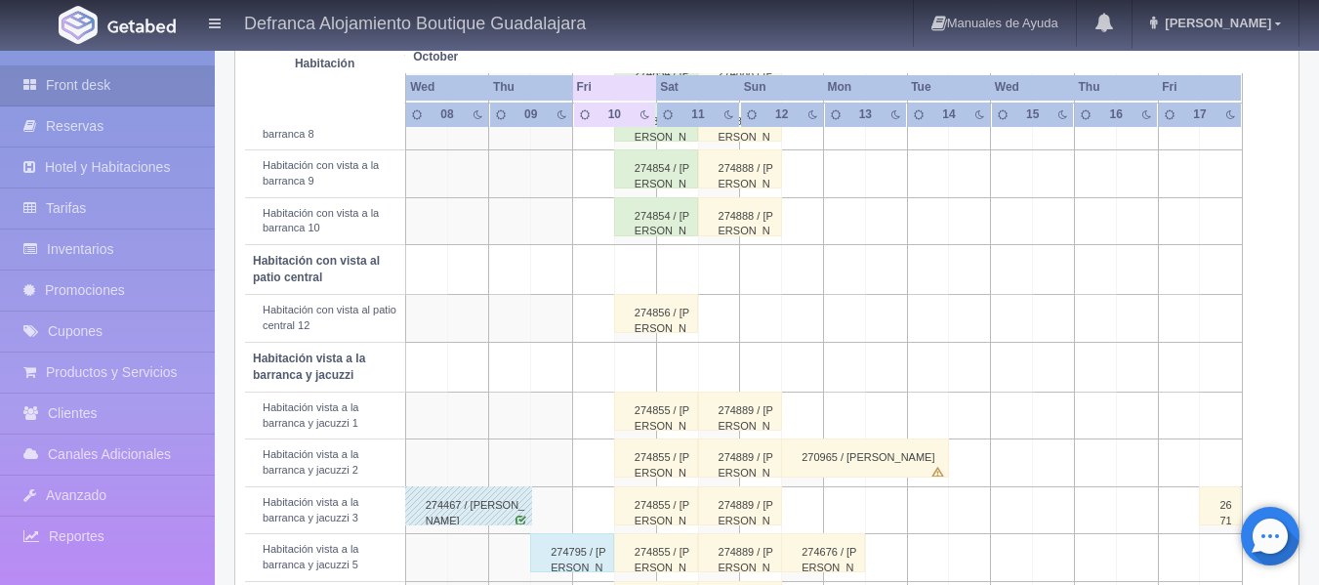
scroll to position [586, 0]
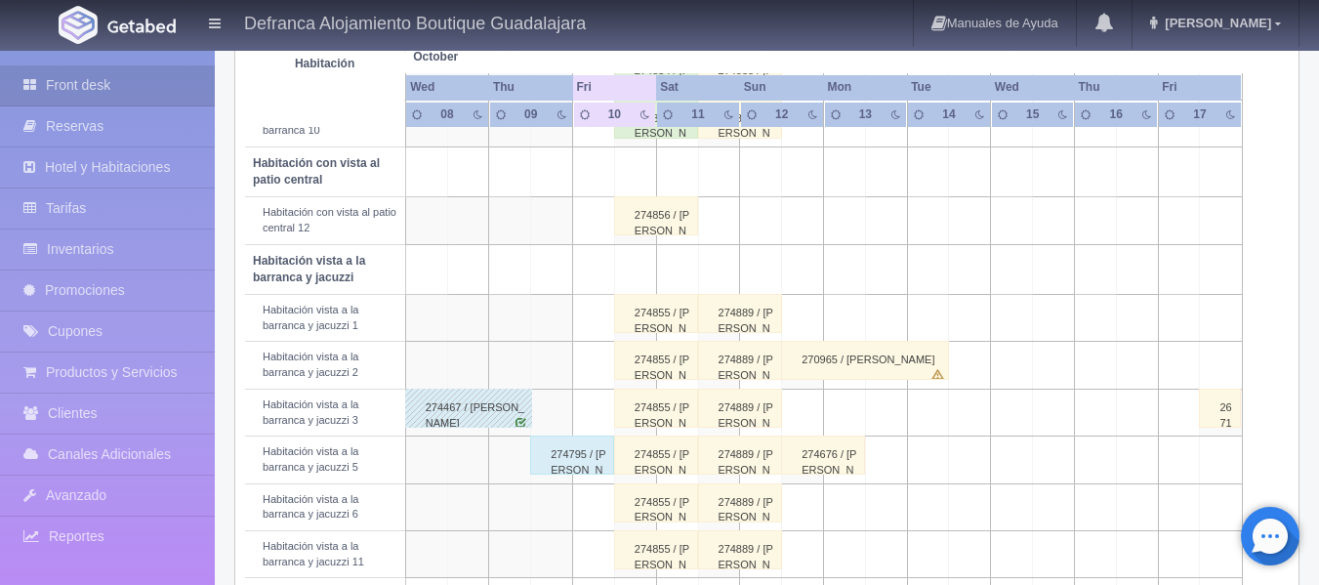
click at [721, 225] on td at bounding box center [719, 220] width 42 height 47
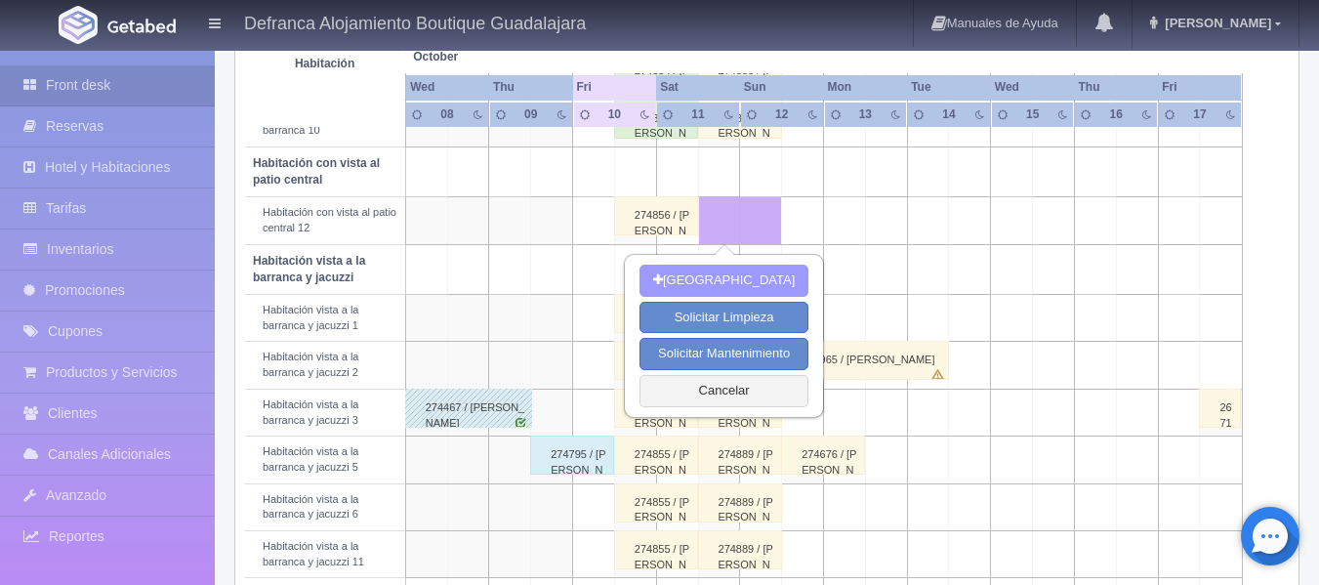
click at [716, 287] on button "Nueva Reserva" at bounding box center [723, 281] width 169 height 32
type input "11-10-2025"
type input "12-10-2025"
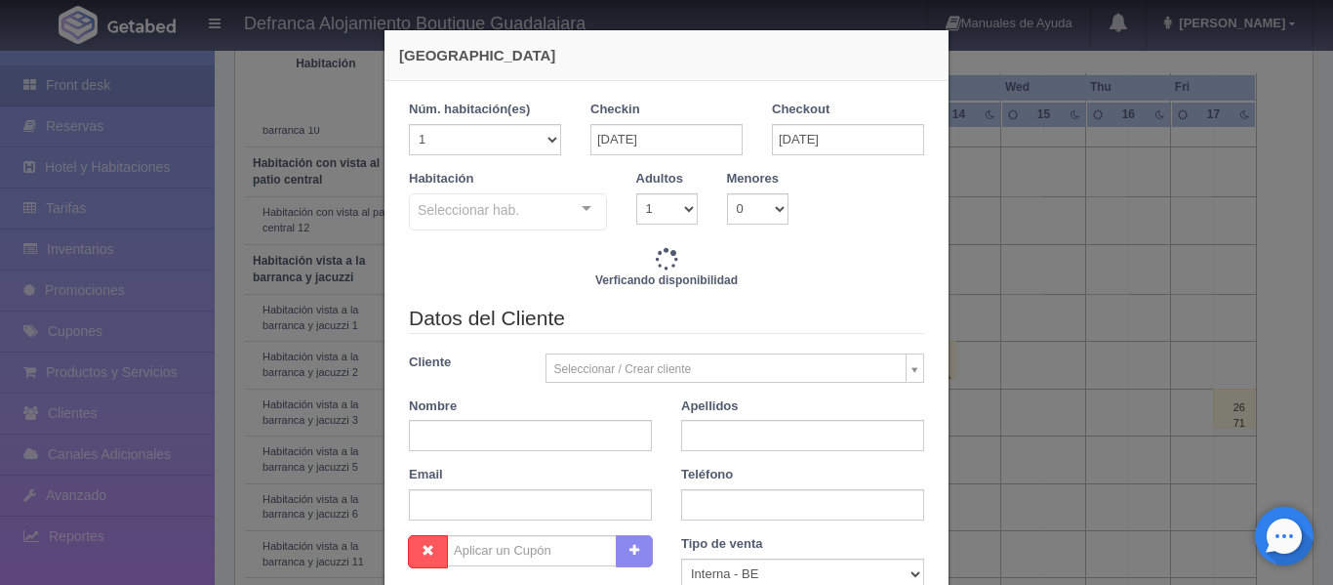
checkbox input "false"
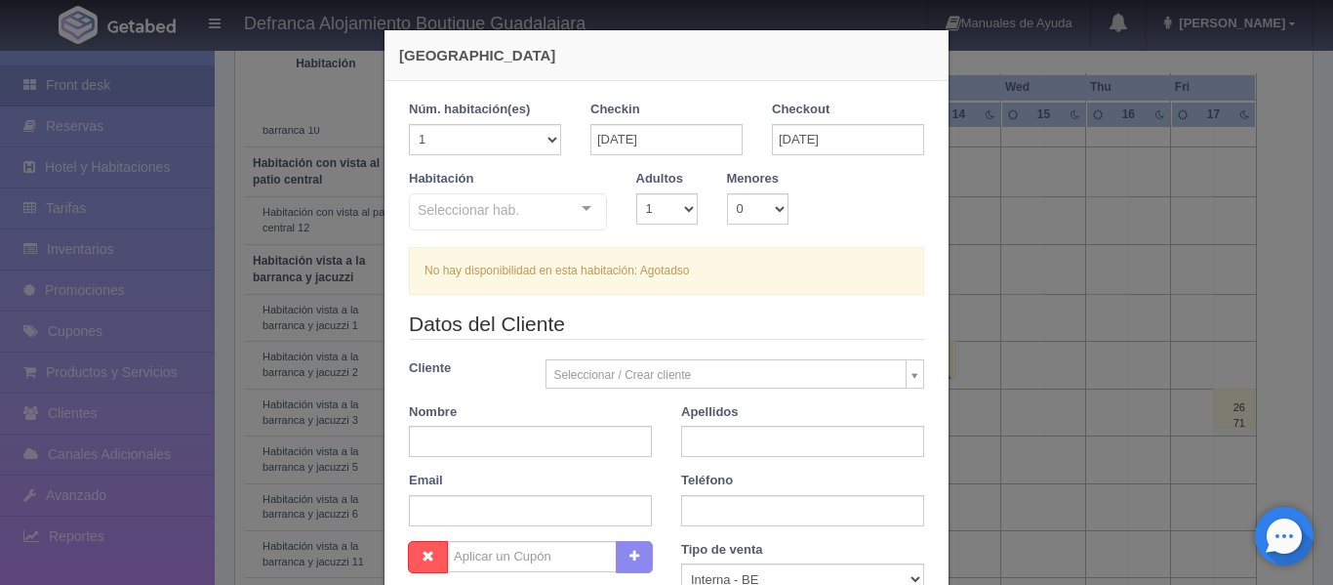
click at [112, 257] on div "Nueva Reserva 1 Núm. habitación(es) 1 2 3 4 5 6 7 8 9 10 11 12 13 14 15 16 17 1…" at bounding box center [666, 292] width 1333 height 585
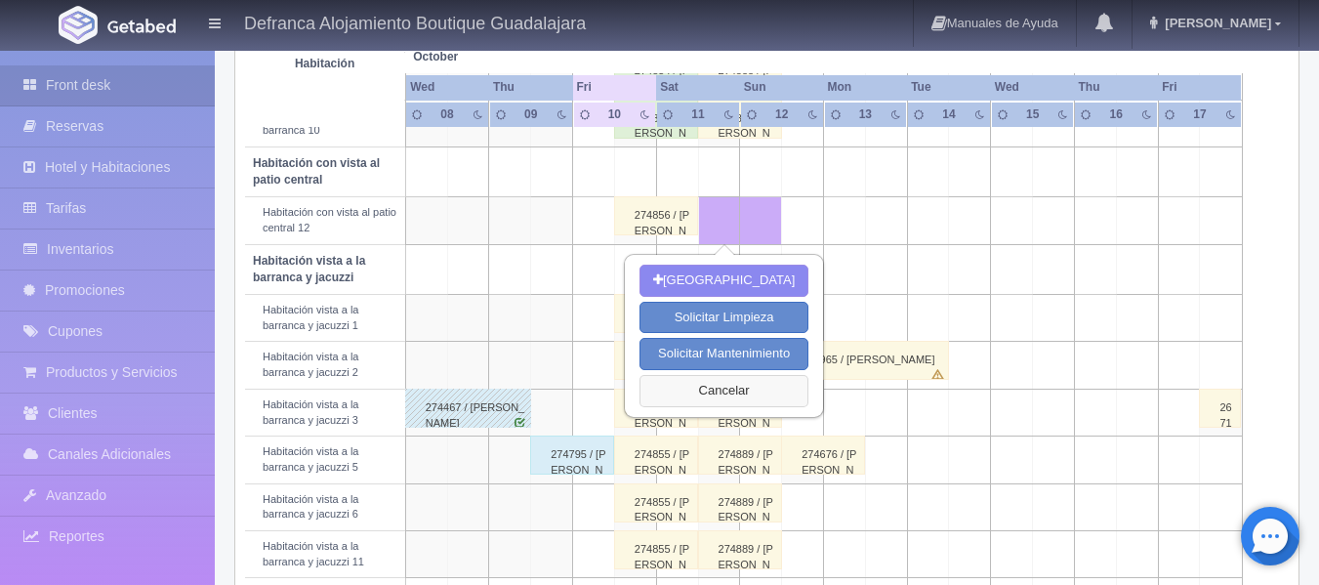
click at [721, 390] on button "Cancelar" at bounding box center [723, 391] width 169 height 32
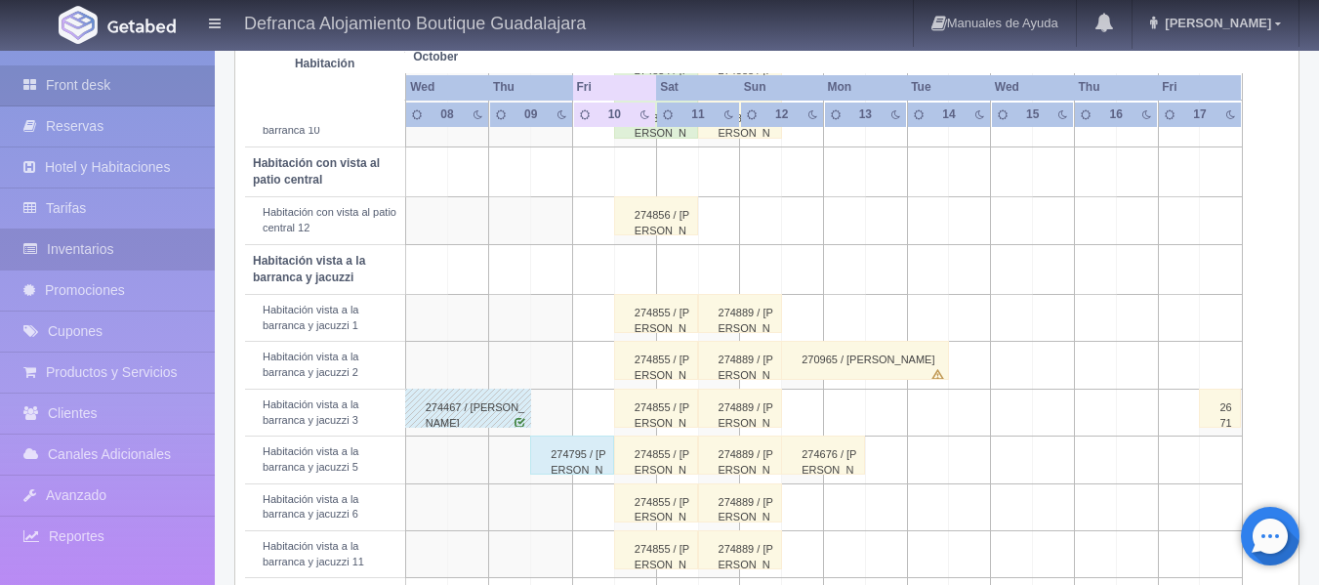
click at [99, 251] on link "Inventarios" at bounding box center [107, 249] width 215 height 40
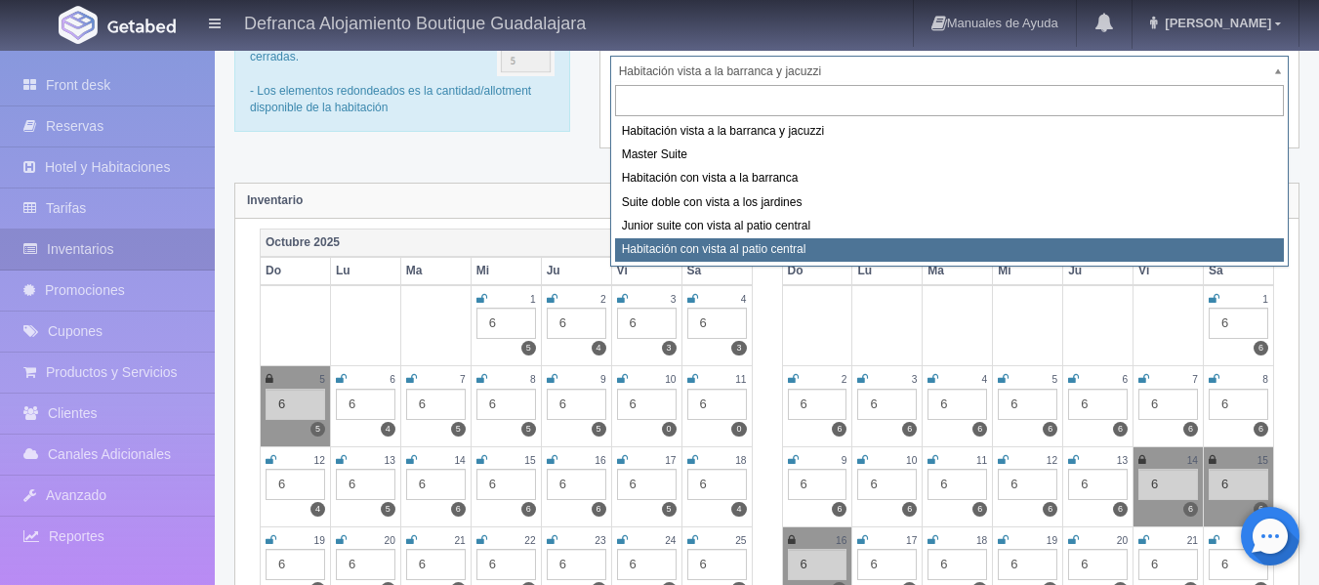
select select "1401"
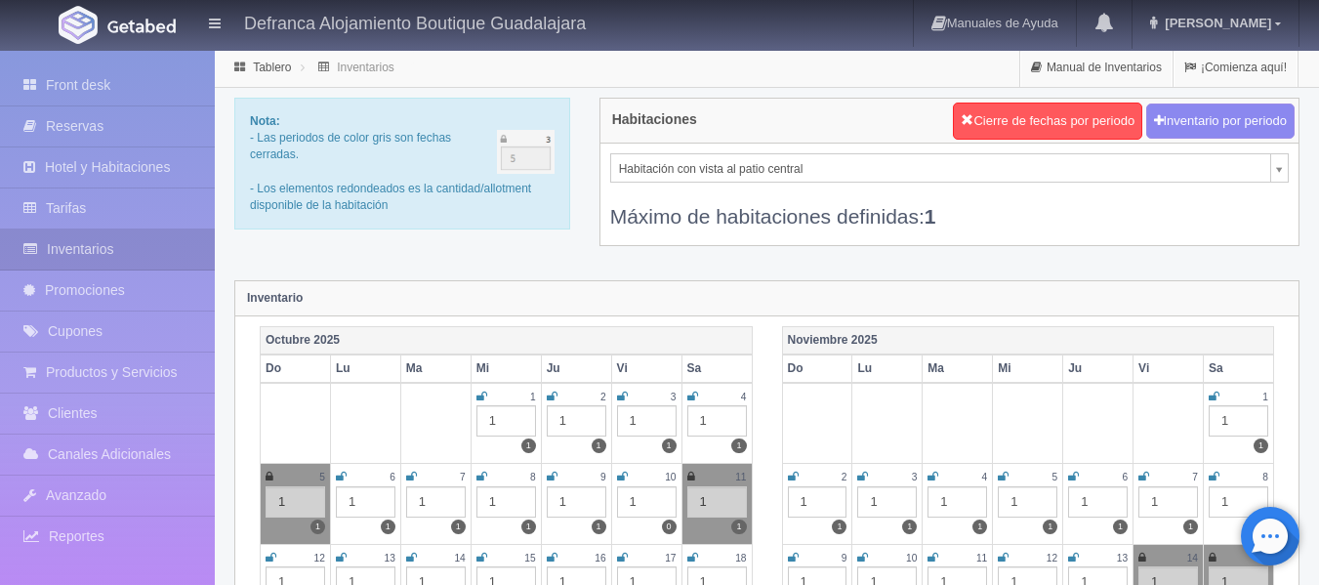
click at [687, 473] on icon at bounding box center [691, 477] width 8 height 12
click at [689, 477] on icon at bounding box center [691, 477] width 8 height 12
click at [266, 64] on link "Tablero" at bounding box center [272, 68] width 38 height 14
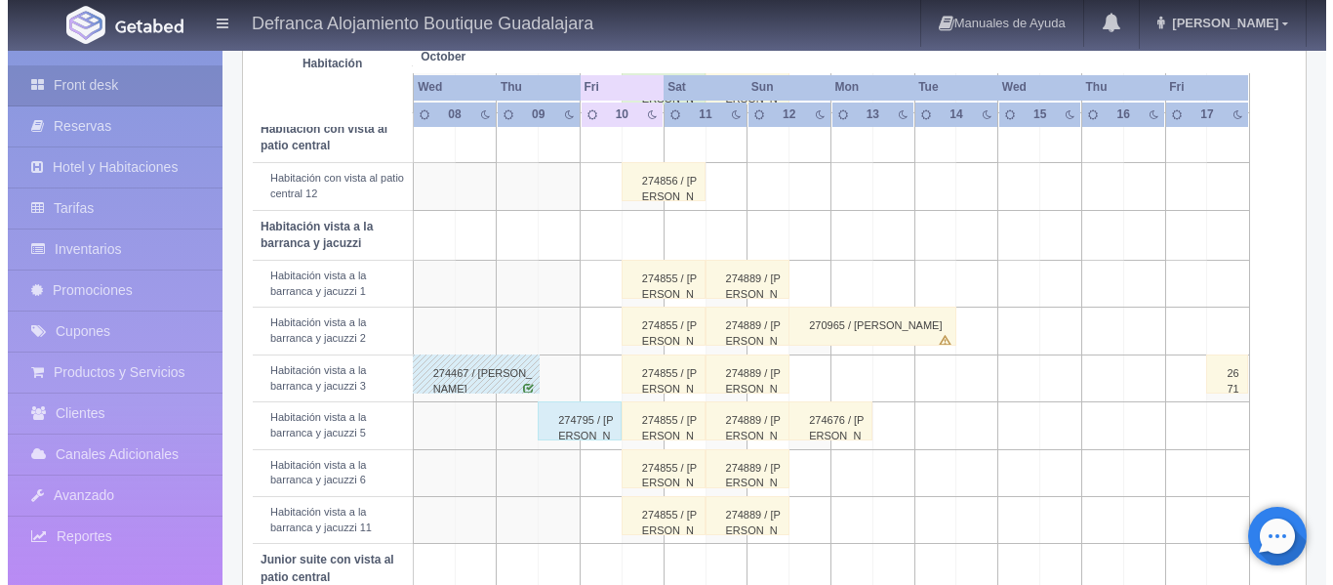
scroll to position [488, 0]
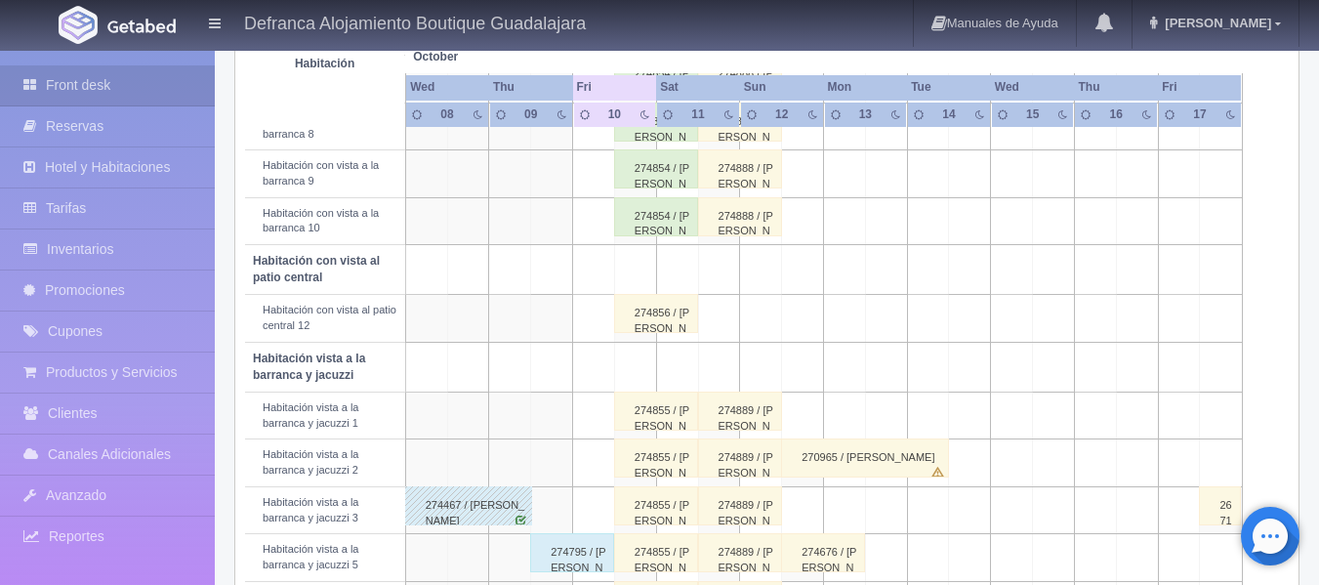
click at [723, 319] on td at bounding box center [719, 318] width 42 height 47
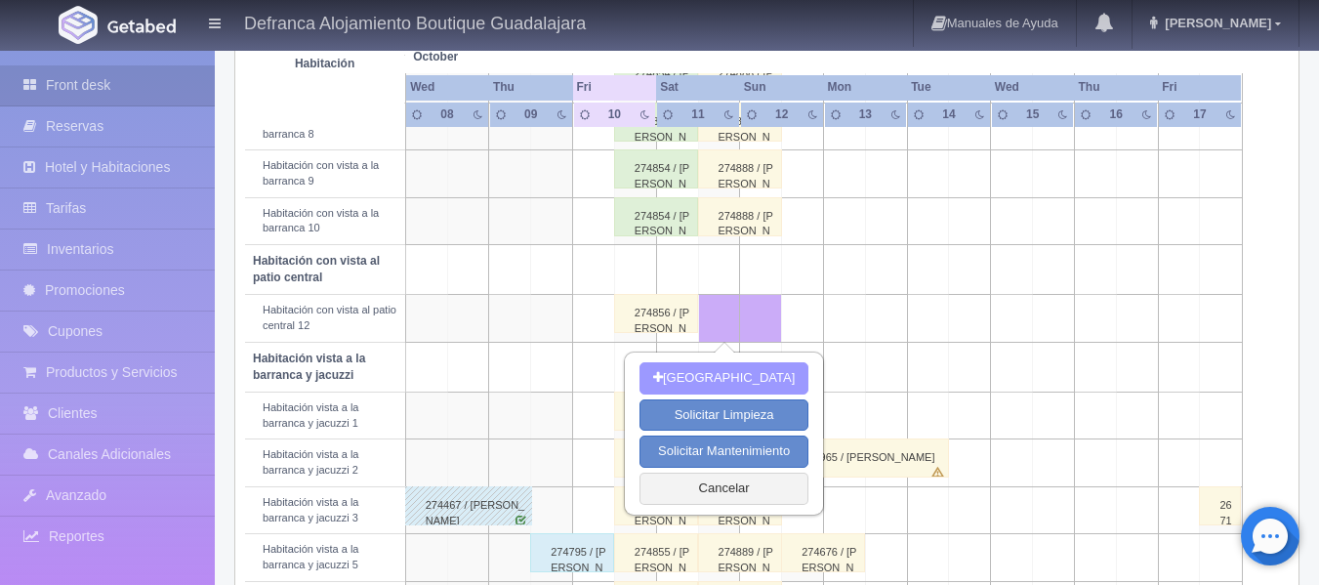
click at [714, 382] on button "[GEOGRAPHIC_DATA]" at bounding box center [723, 378] width 169 height 32
type input "[DATE]"
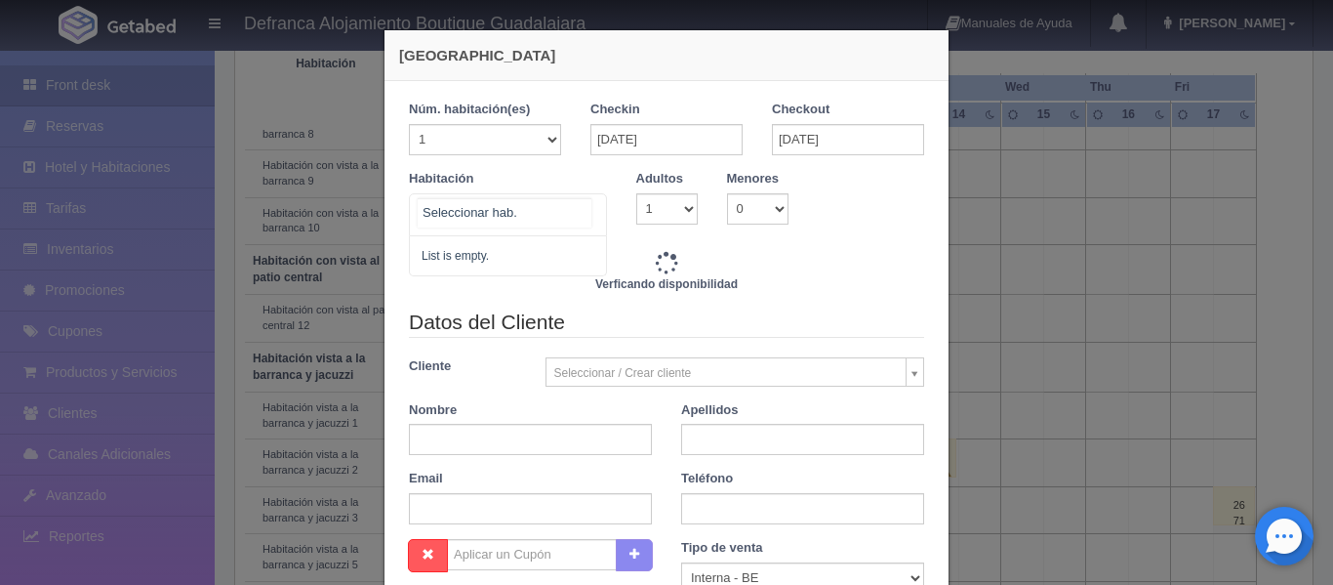
click at [583, 210] on div "No elements found. Consider changing the search query. List is empty." at bounding box center [508, 214] width 198 height 43
drag, startPoint x: 584, startPoint y: 215, endPoint x: 585, endPoint y: 226, distance: 11.8
click at [585, 226] on div at bounding box center [508, 214] width 198 height 43
click at [579, 215] on input "text" at bounding box center [505, 212] width 174 height 29
click at [519, 257] on span "List is empty." at bounding box center [508, 255] width 196 height 39
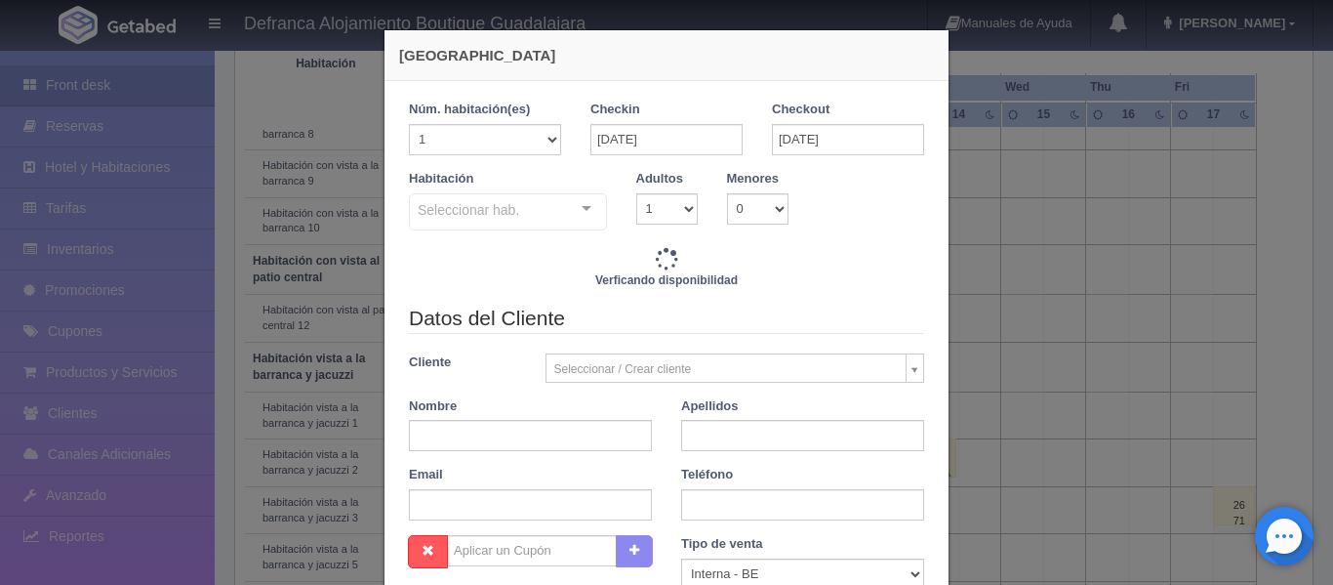
click at [590, 209] on div at bounding box center [586, 208] width 39 height 29
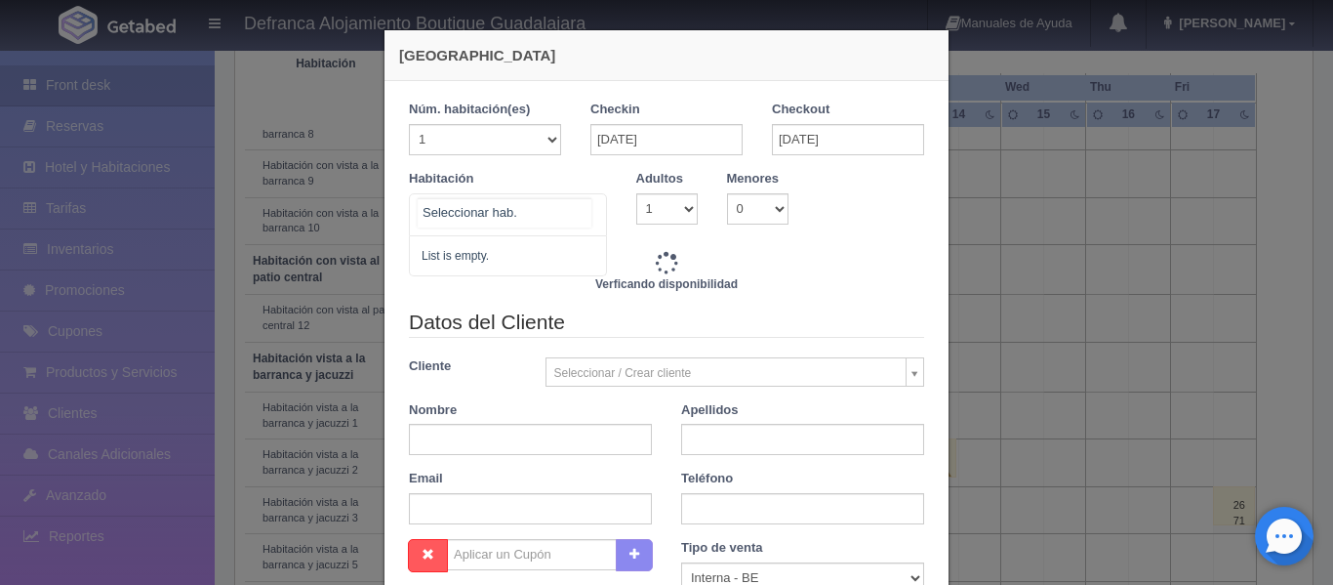
click at [581, 209] on div "No elements found. Consider changing the search query. List is empty." at bounding box center [508, 214] width 198 height 43
click at [452, 254] on span "List is empty." at bounding box center [508, 255] width 196 height 39
click at [845, 252] on div "Verficando disponibilidad" at bounding box center [666, 279] width 515 height 57
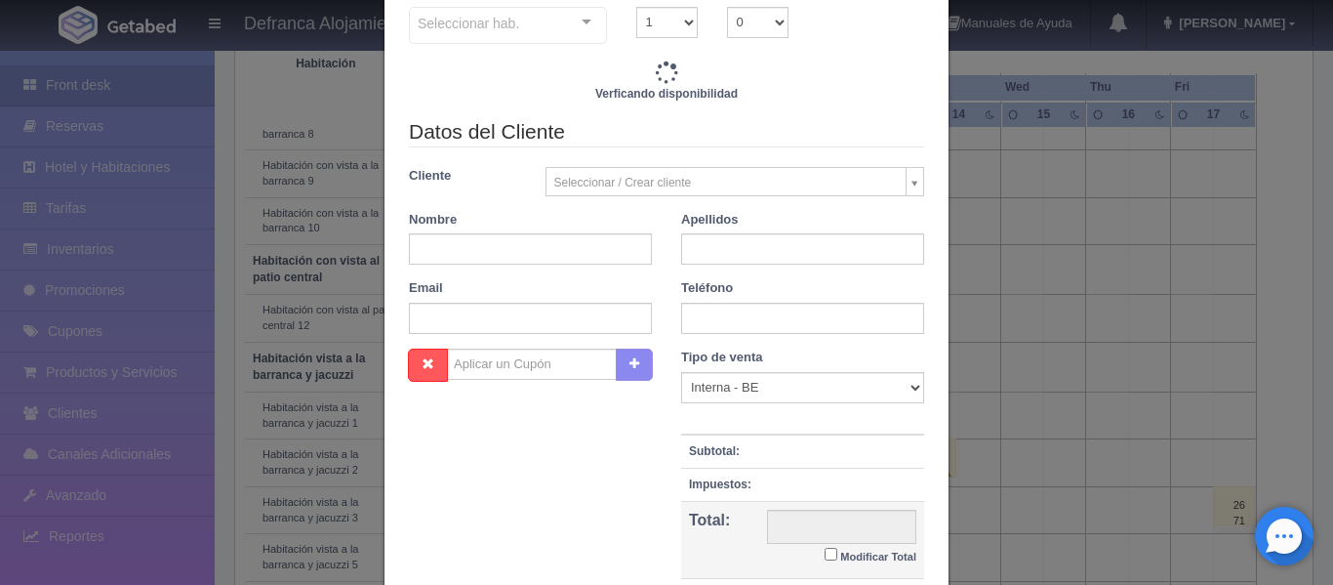
scroll to position [369, 0]
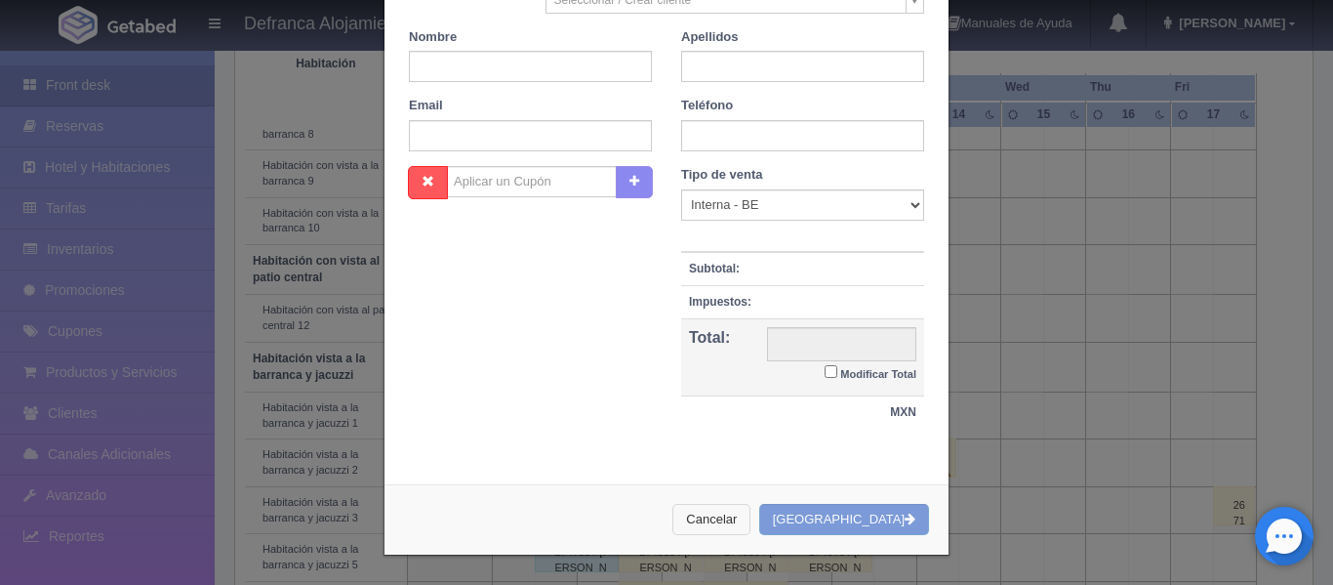
click at [746, 525] on button "Cancelar" at bounding box center [712, 520] width 78 height 32
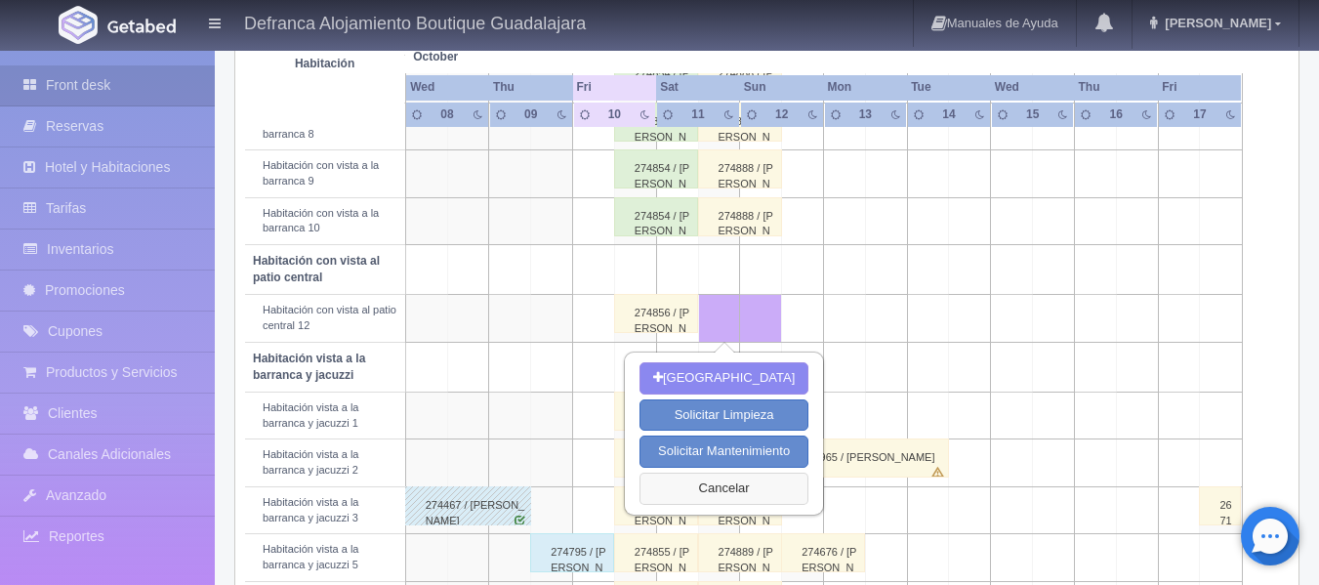
click at [732, 491] on button "Cancelar" at bounding box center [723, 488] width 169 height 32
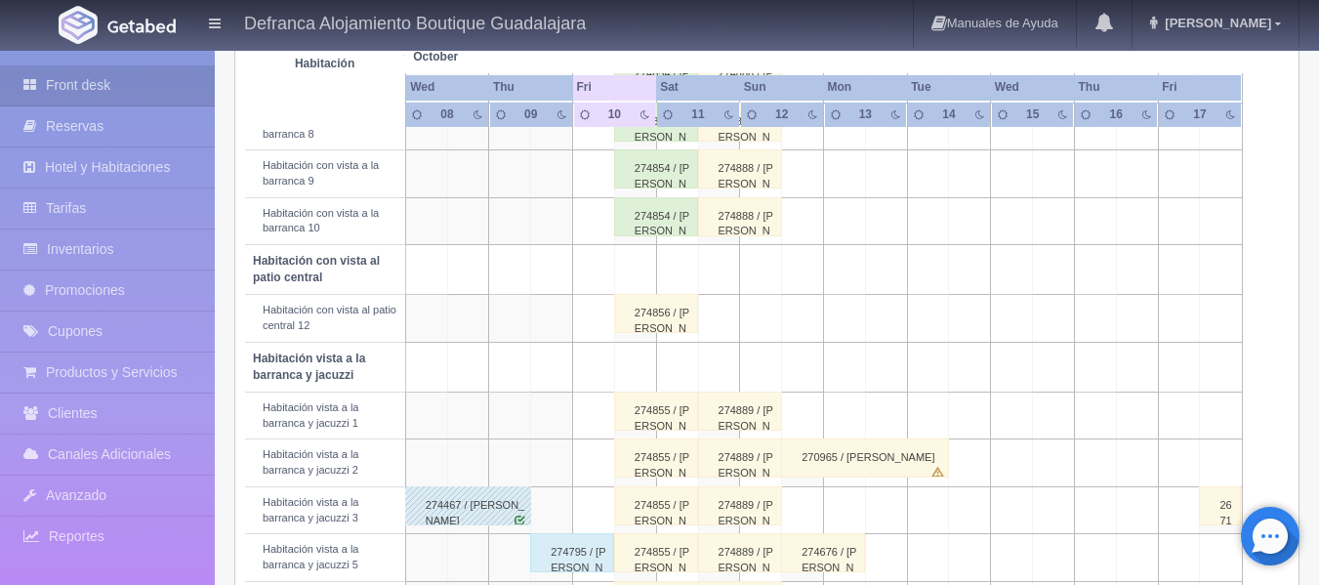
click at [717, 304] on td at bounding box center [719, 318] width 42 height 47
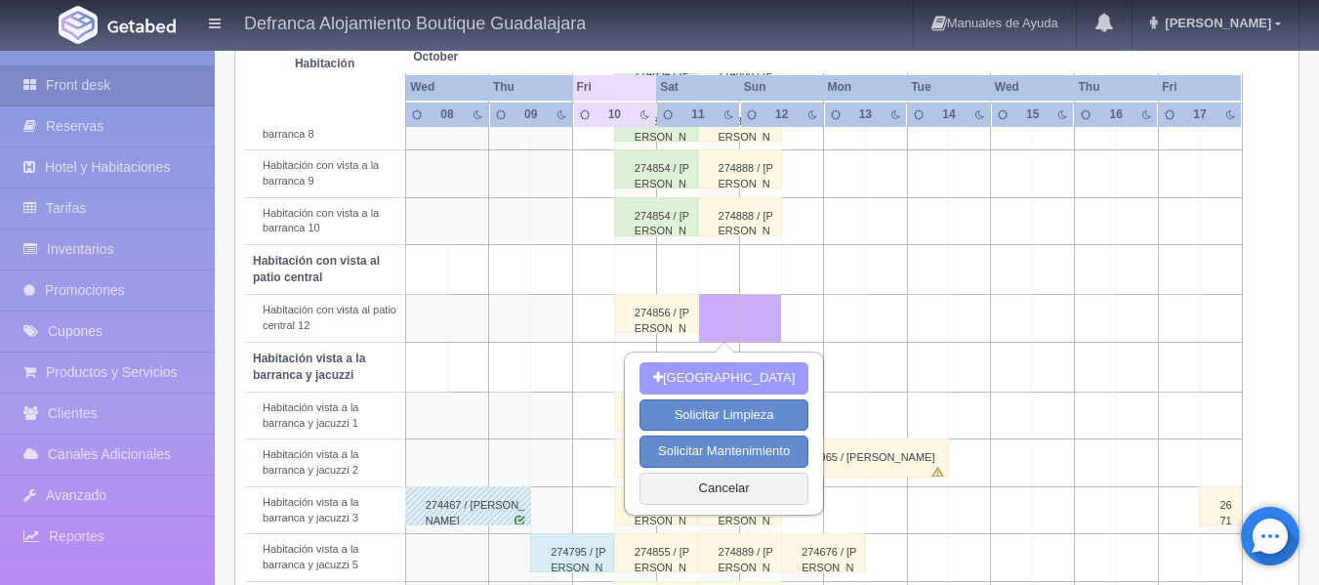
click at [716, 387] on button "Nueva Reserva" at bounding box center [723, 378] width 169 height 32
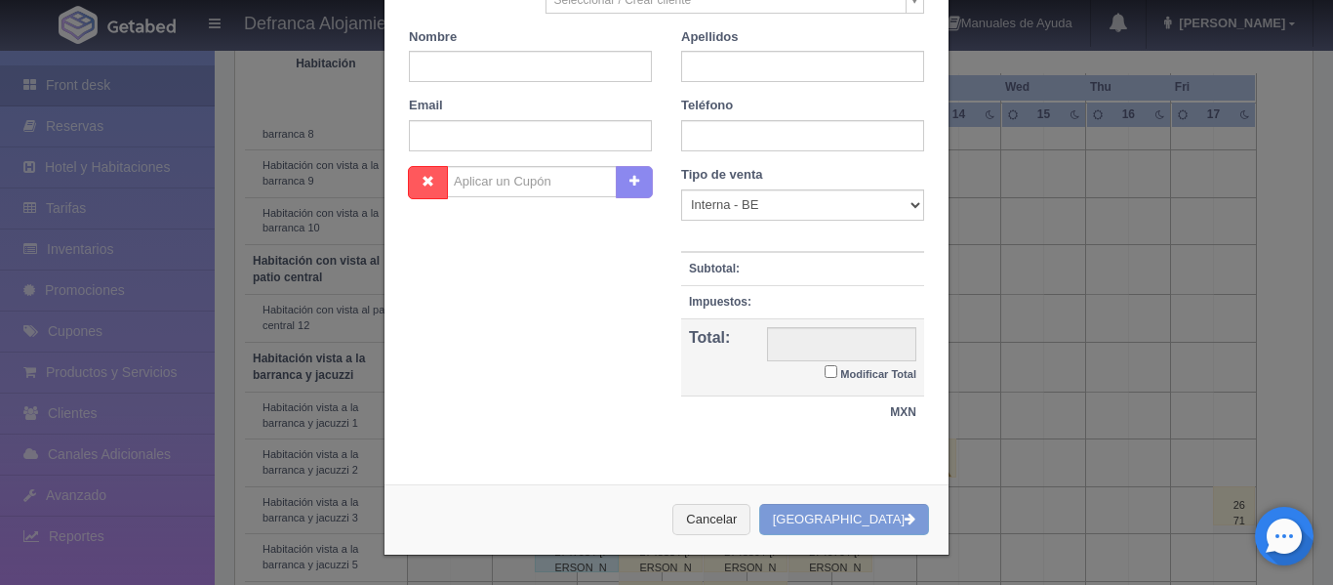
checkbox input "false"
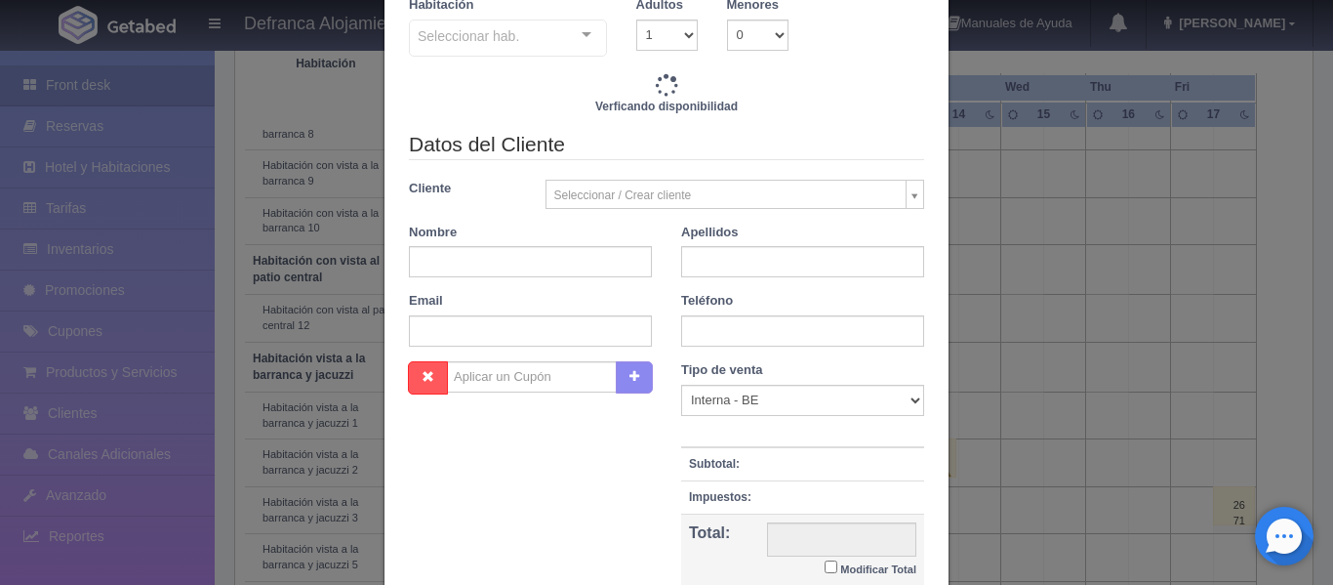
scroll to position [76, 0]
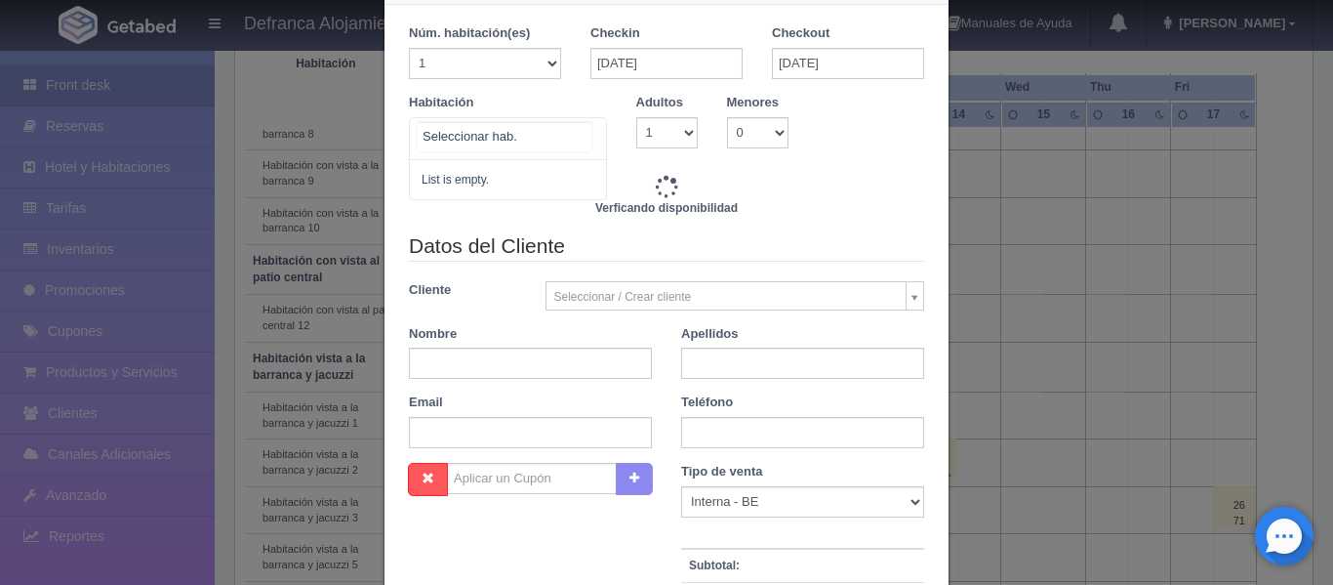
click at [588, 135] on div at bounding box center [586, 132] width 39 height 29
click at [455, 177] on span "List is empty." at bounding box center [508, 179] width 196 height 39
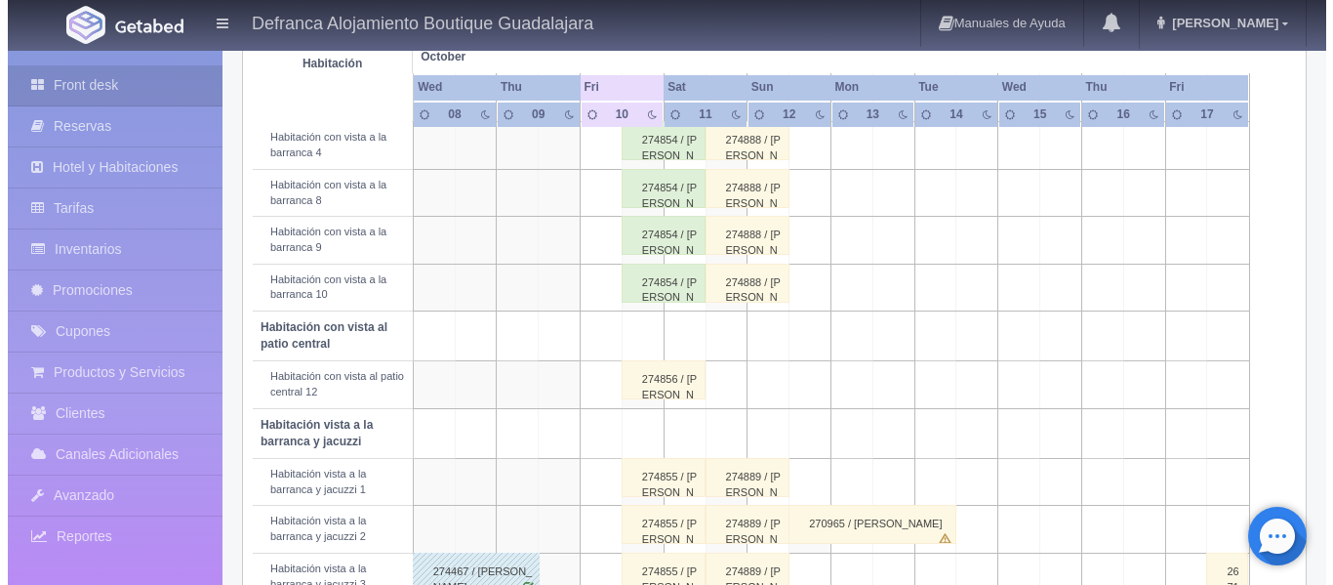
scroll to position [488, 0]
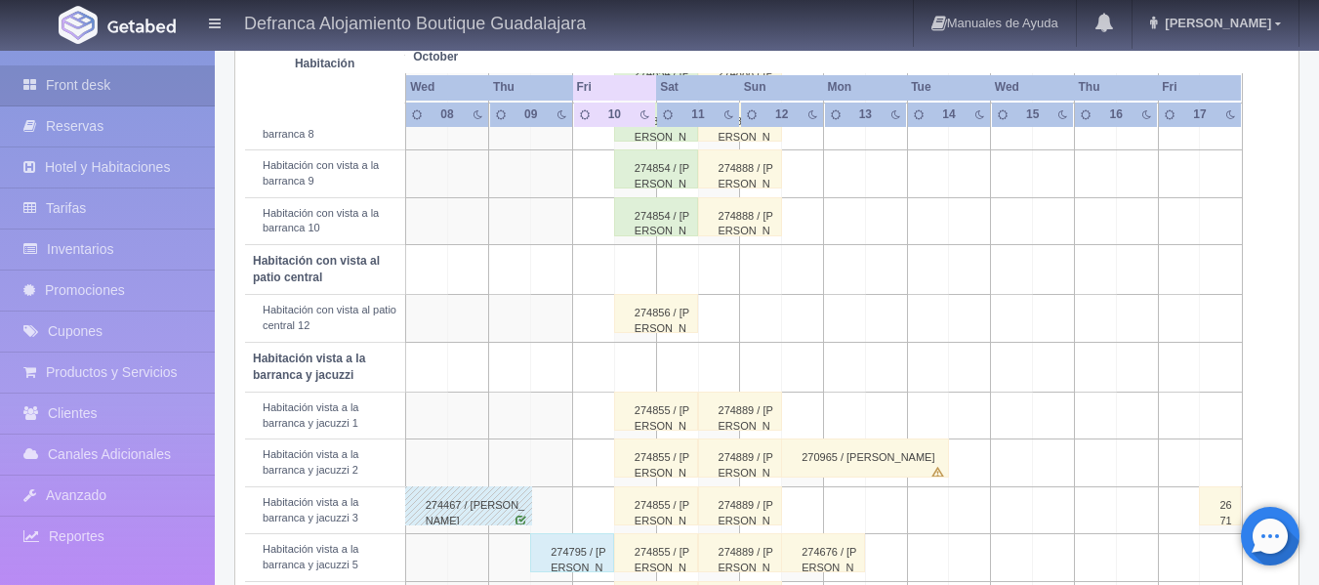
click at [720, 320] on td at bounding box center [719, 318] width 42 height 47
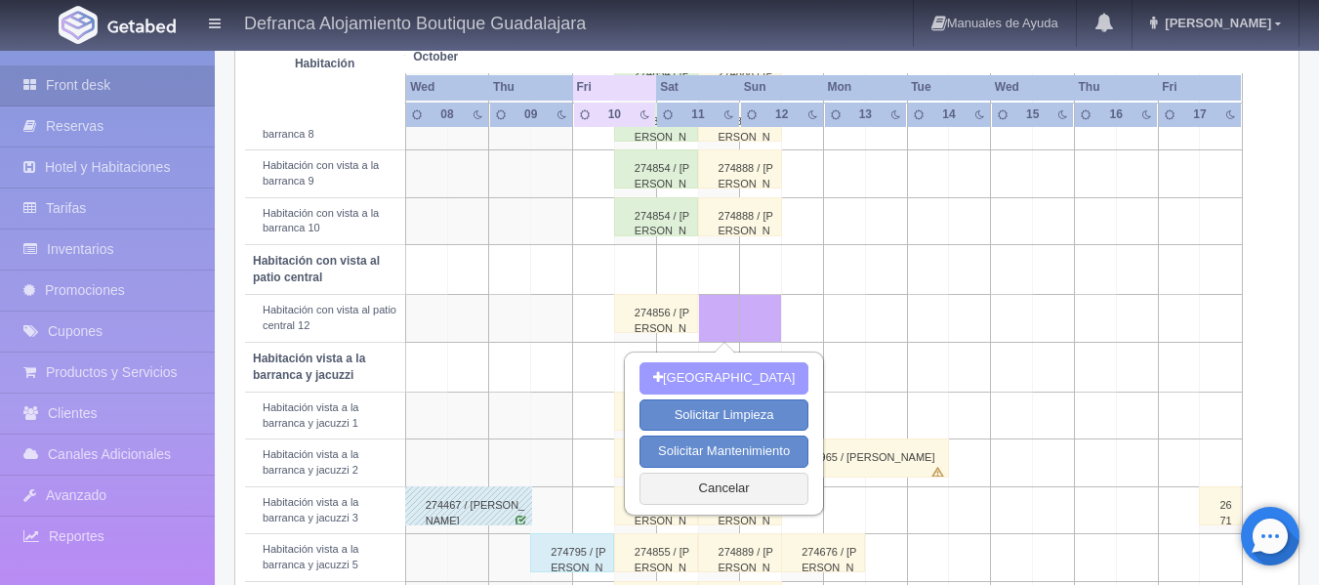
click at [718, 378] on button "[GEOGRAPHIC_DATA]" at bounding box center [723, 378] width 169 height 32
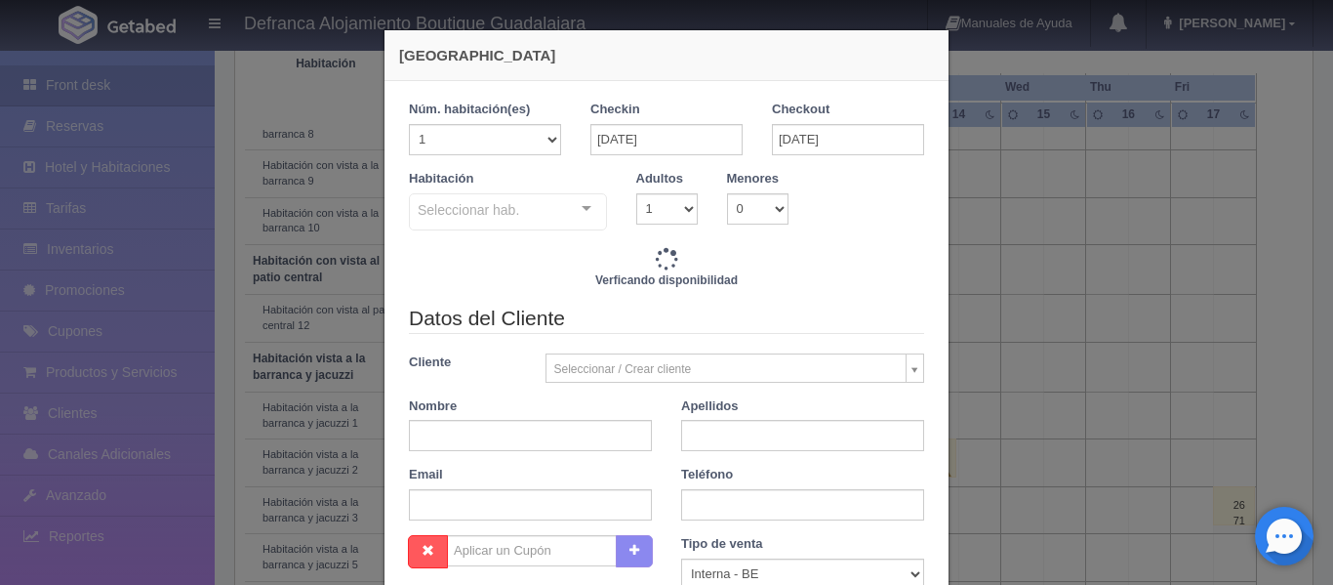
checkbox input "false"
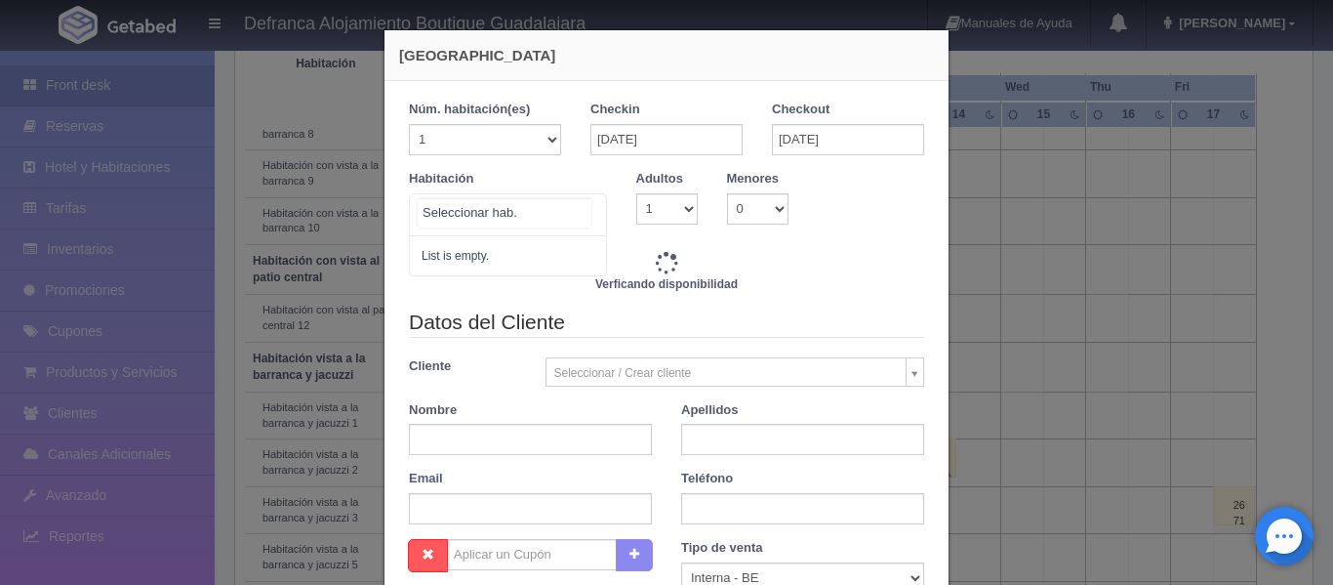
click at [577, 211] on div "No elements found. Consider changing the search query. List is empty." at bounding box center [508, 214] width 198 height 43
click at [463, 257] on span "List is empty." at bounding box center [508, 255] width 196 height 39
type input "6095.00"
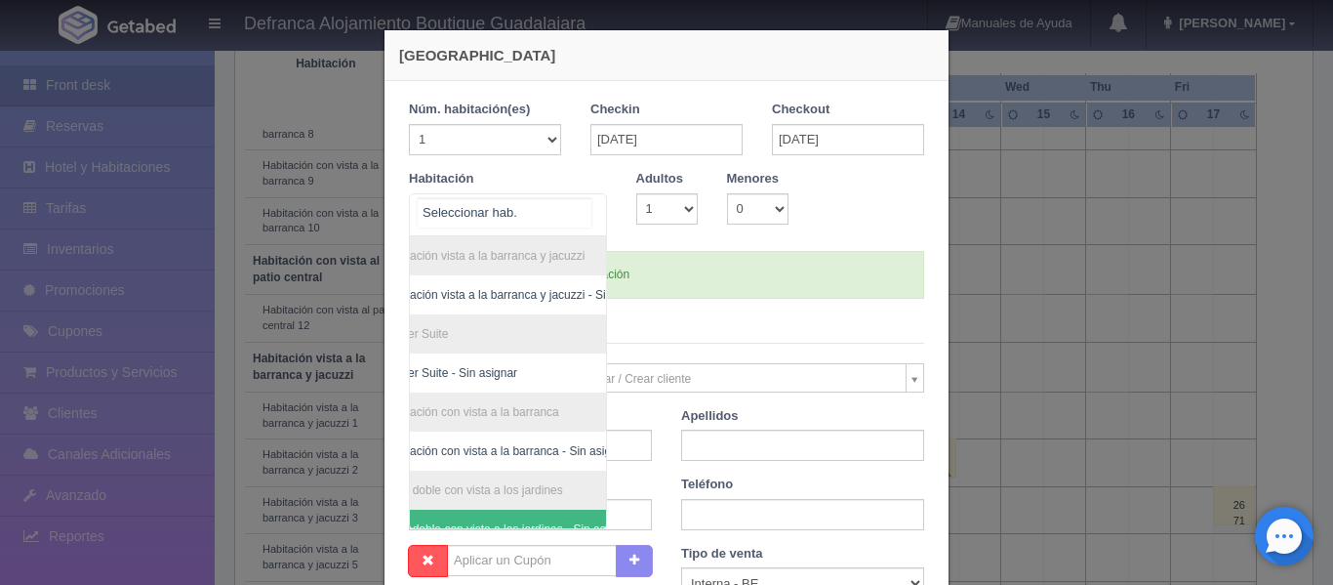
checkbox input "false"
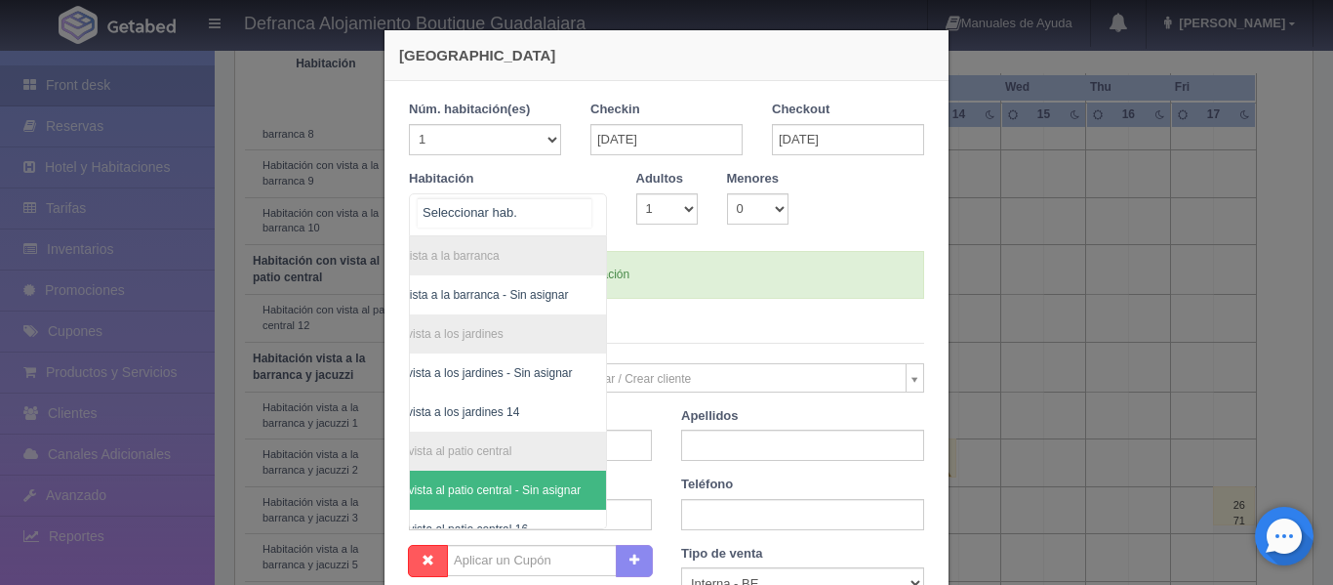
scroll to position [308, 113]
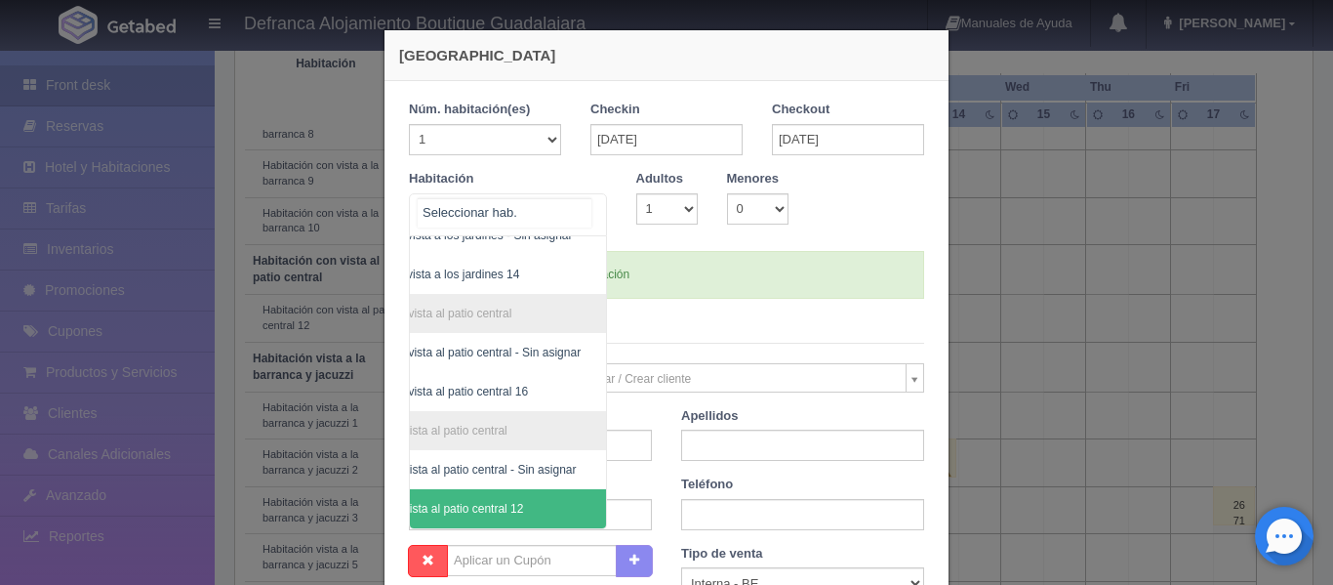
click at [515, 489] on span "Habitación con vista al patio central 12" at bounding box center [458, 508] width 295 height 39
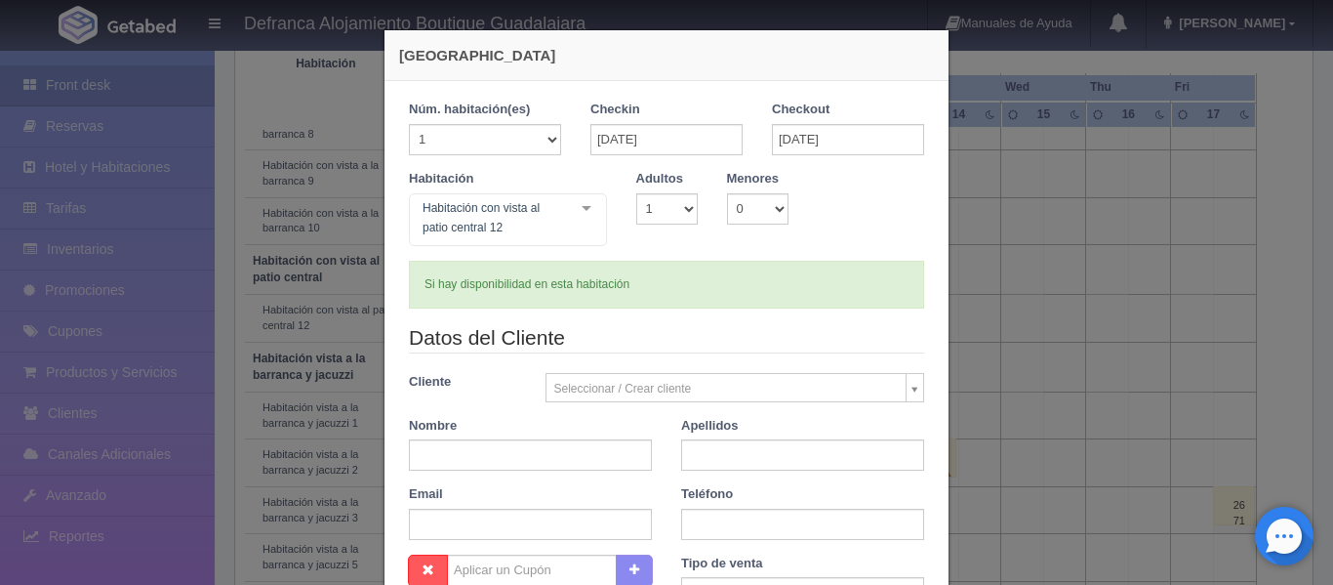
checkbox input "false"
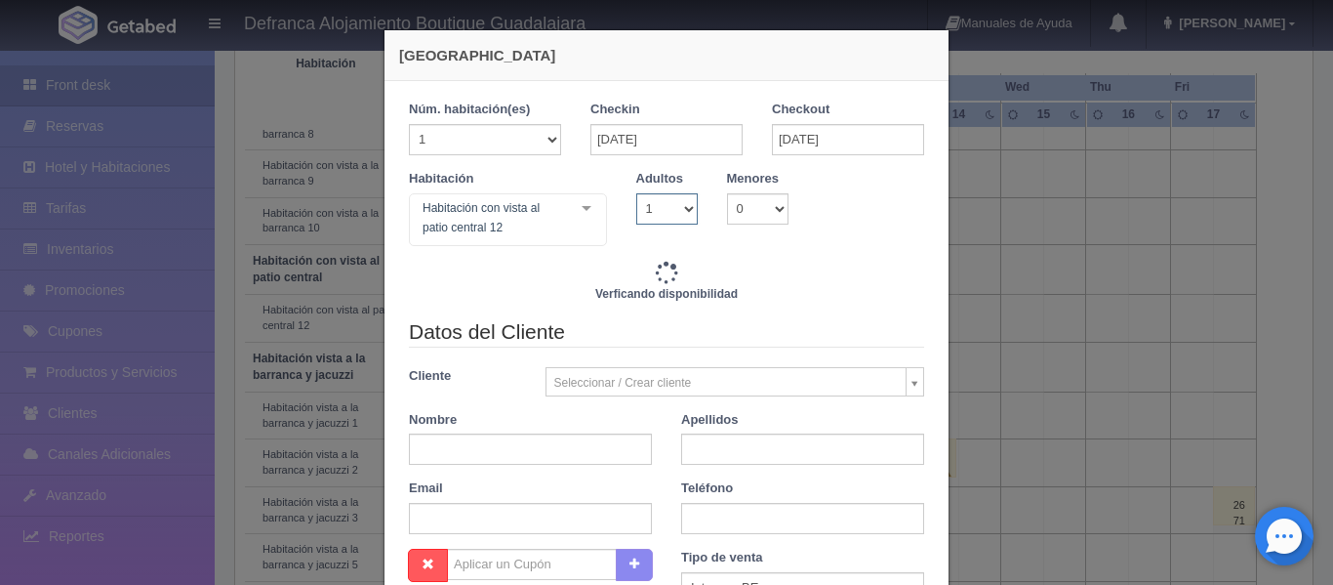
click at [678, 212] on select "1 2 3 4 5 6 7 8 9 10" at bounding box center [666, 208] width 61 height 31
select select "2"
click at [636, 193] on select "1 2 3 4 5 6 7 8 9 10" at bounding box center [666, 208] width 61 height 31
checkbox input "false"
click at [573, 441] on input "text" at bounding box center [530, 448] width 243 height 31
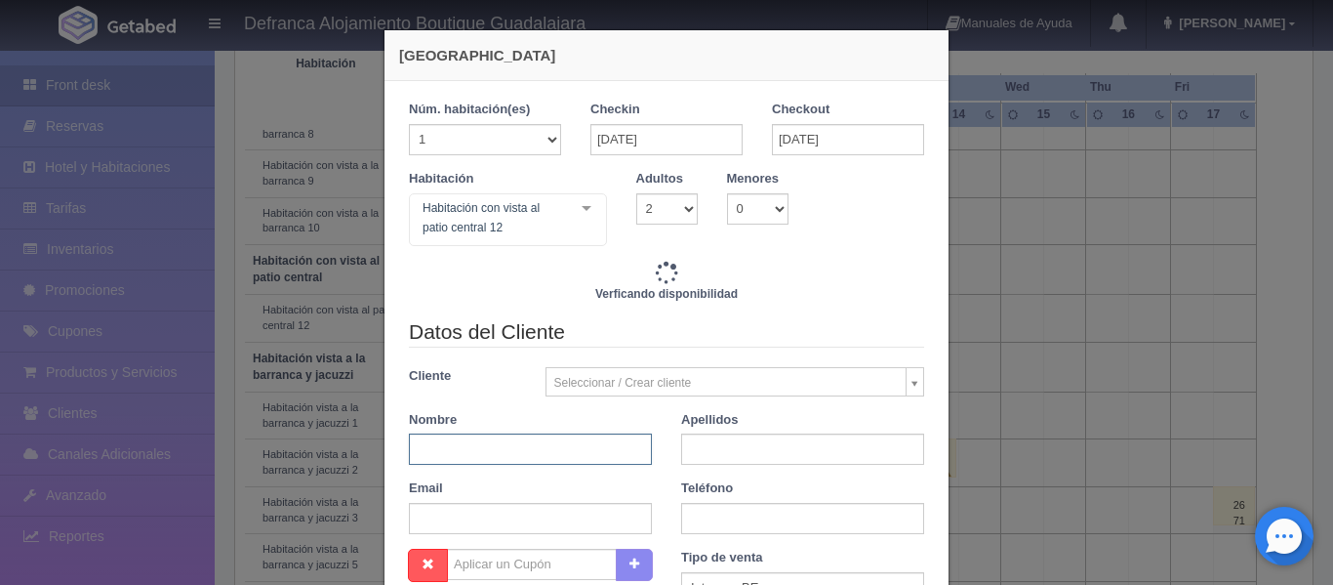
type input "[PERSON_NAME] [PERSON_NAME]"
type input "6095.00"
checkbox input "false"
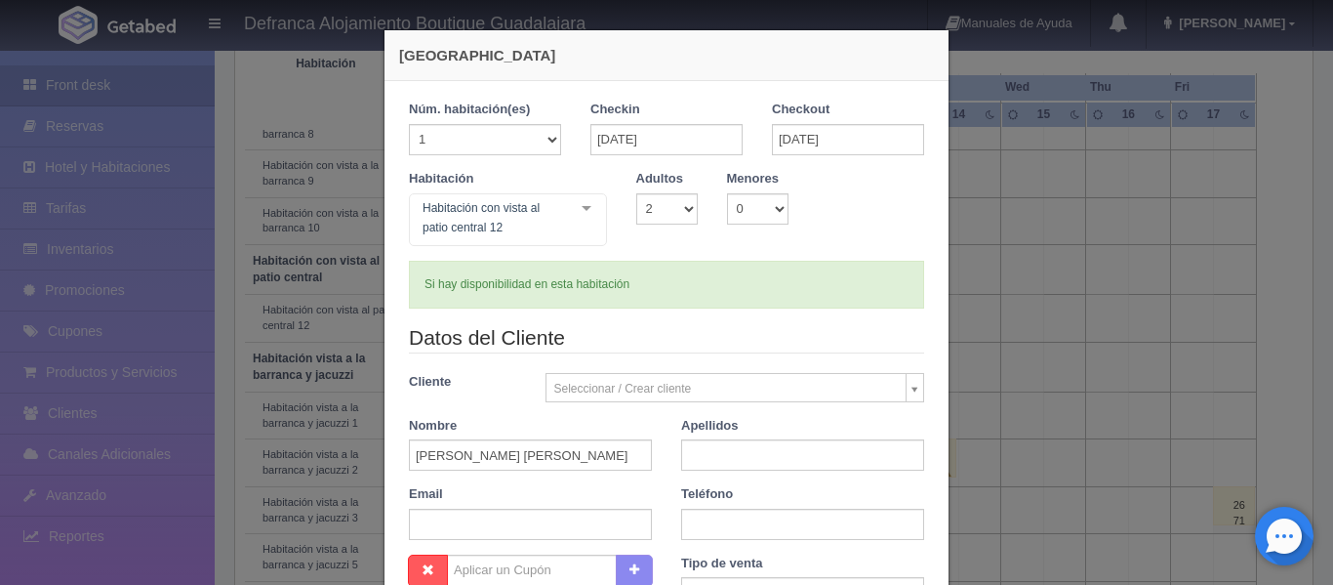
click at [798, 437] on div "Apellidos" at bounding box center [803, 444] width 272 height 55
click at [787, 460] on input "text" at bounding box center [802, 454] width 243 height 31
type input "[PERSON_NAME]"
click at [729, 521] on input "text" at bounding box center [802, 524] width 243 height 31
checkbox input "false"
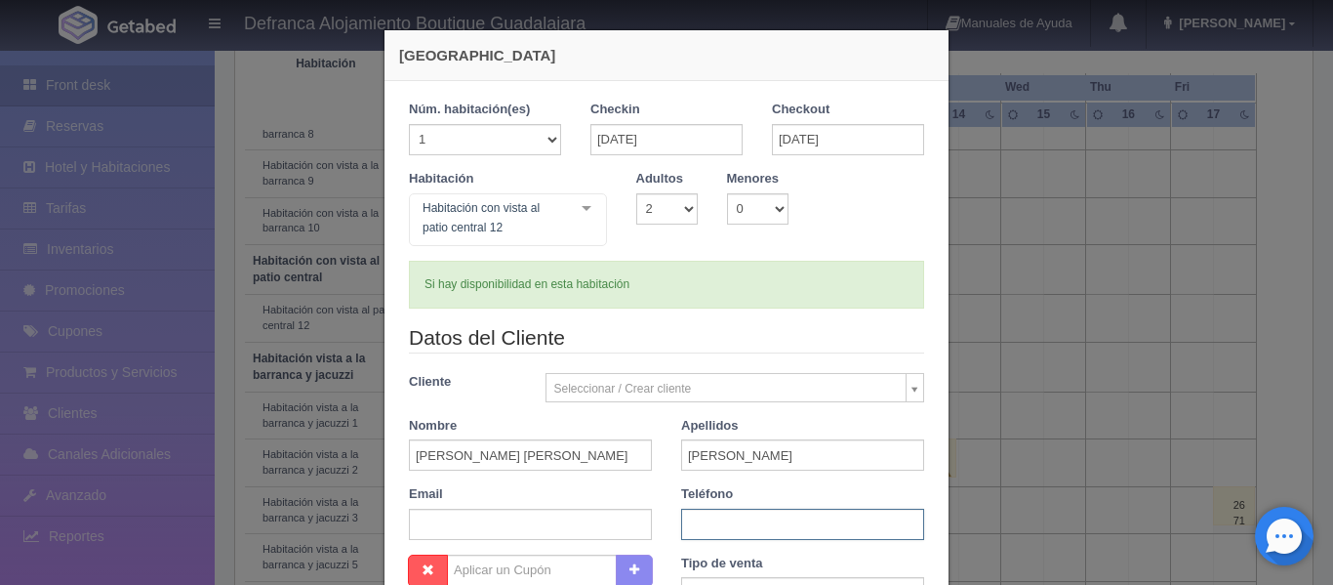
type input "55 2882 6174"
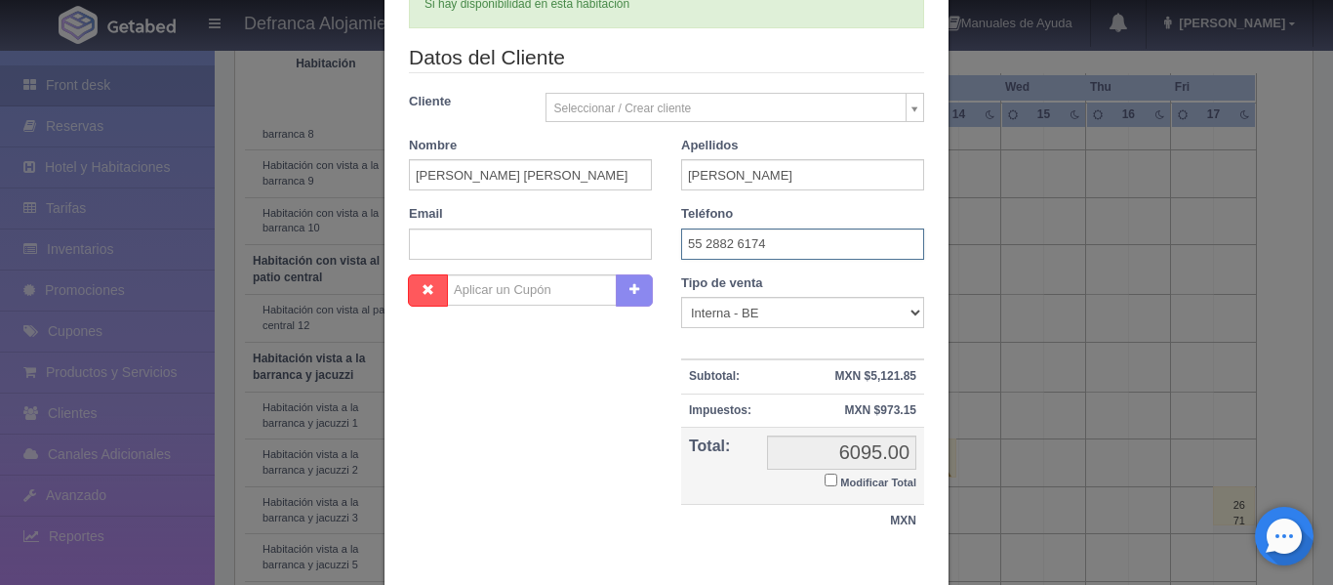
scroll to position [389, 0]
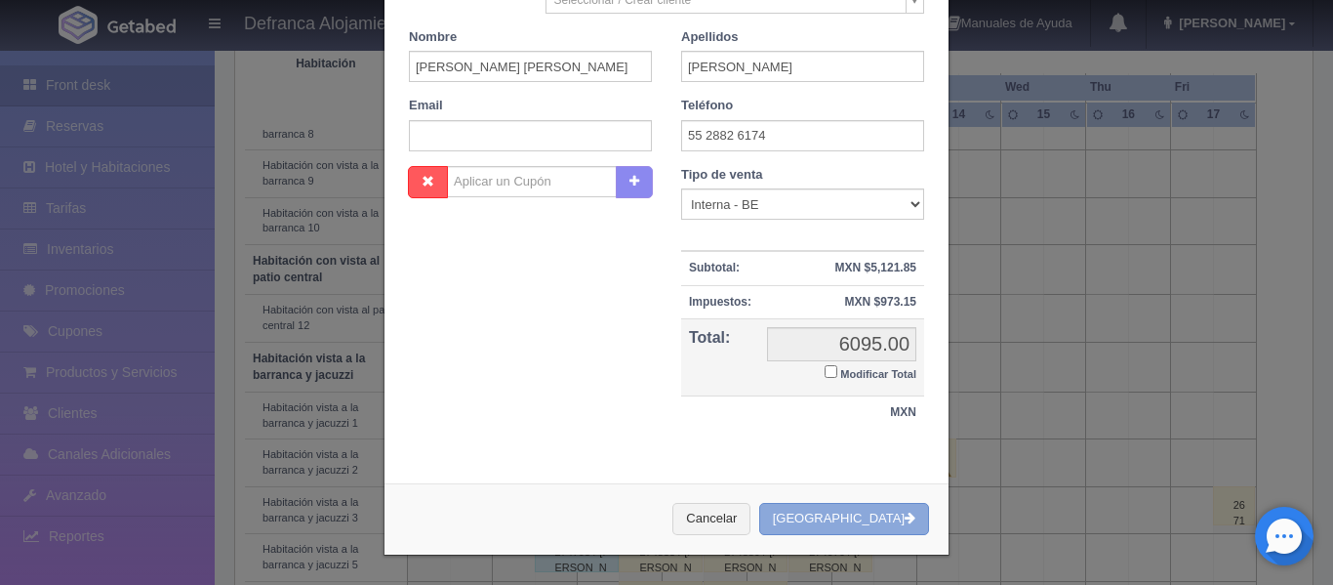
click at [839, 526] on button "Crear Reserva" at bounding box center [844, 519] width 170 height 32
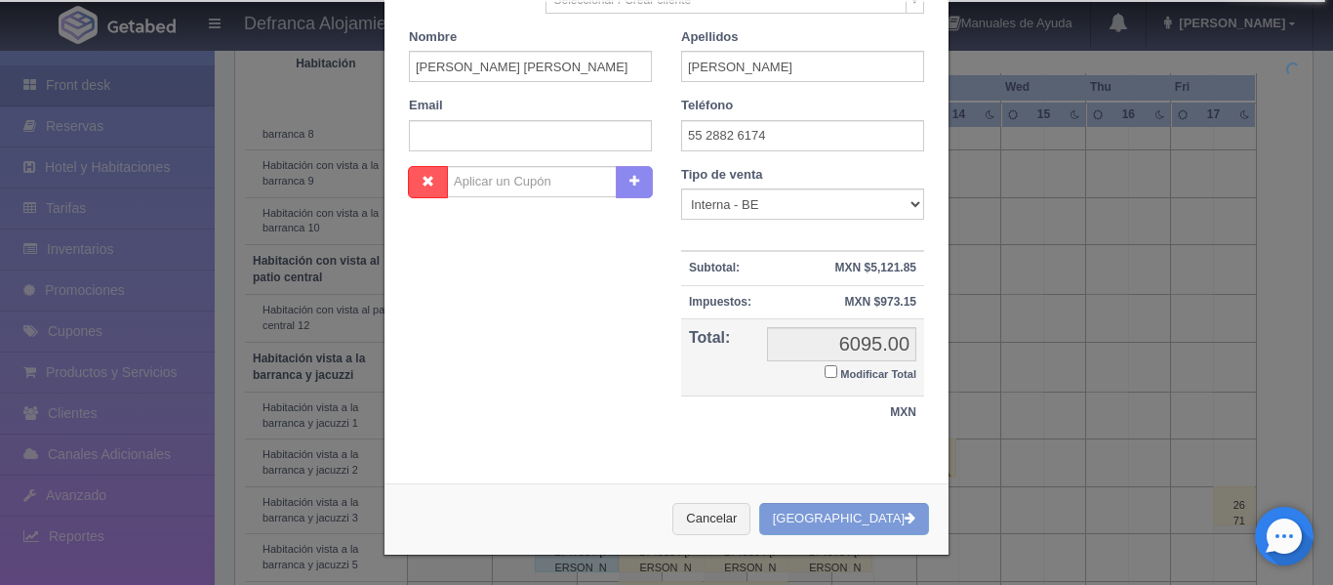
click at [839, 526] on div "Cancelar Crear Reserva" at bounding box center [667, 518] width 564 height 71
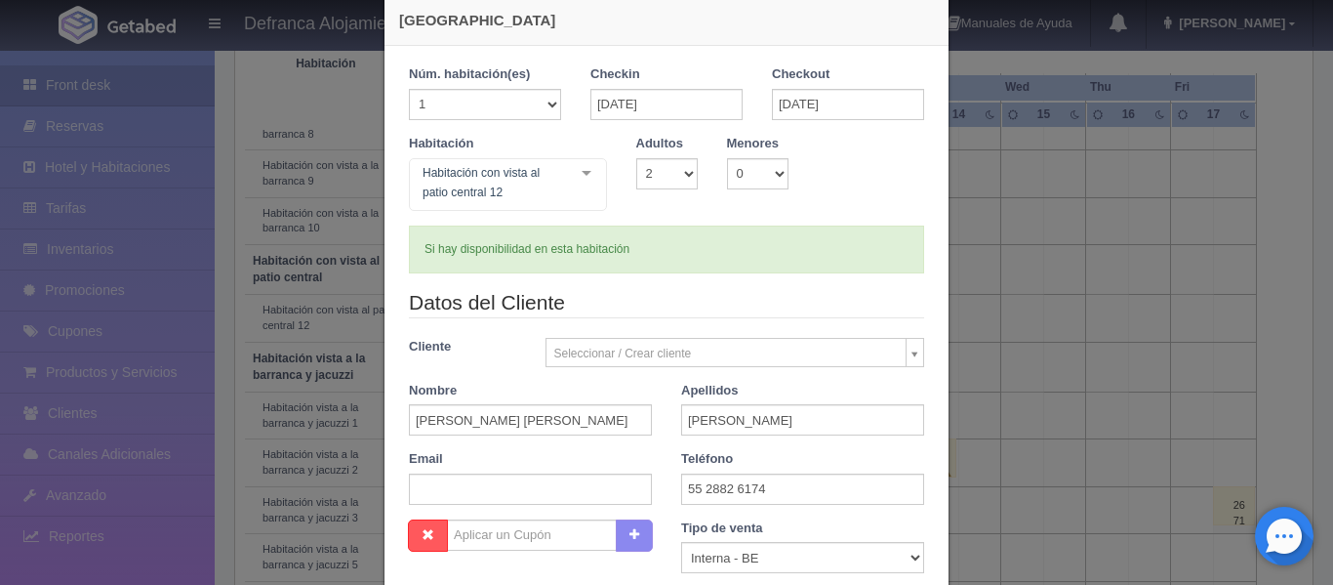
scroll to position [0, 0]
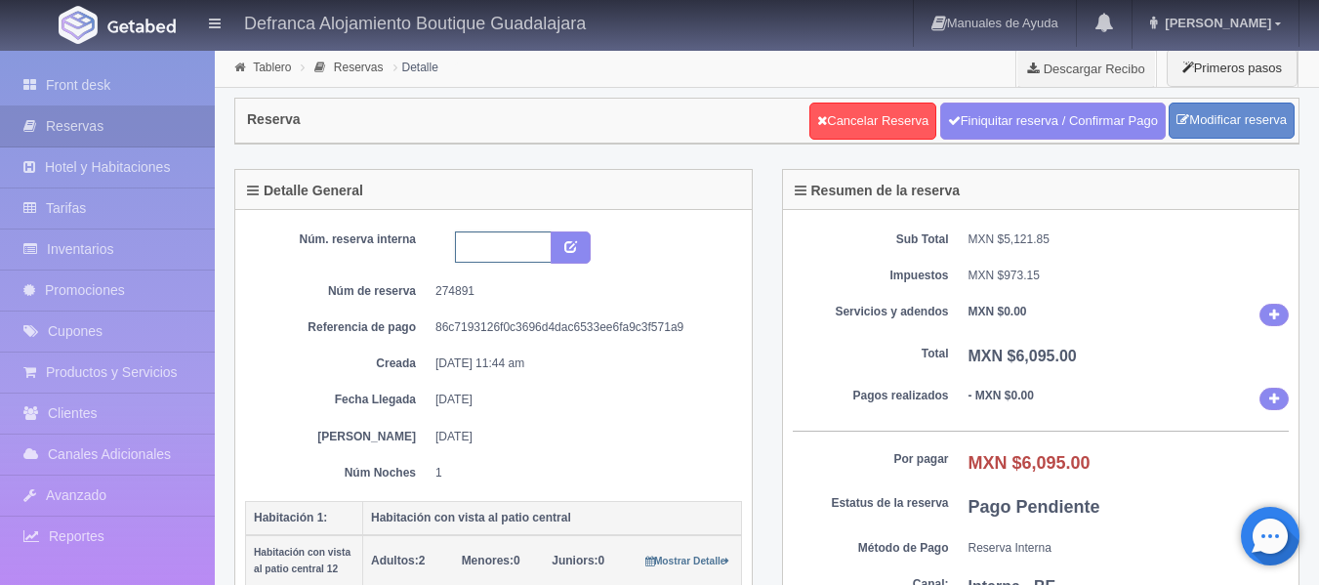
click at [506, 246] on input "text" at bounding box center [503, 246] width 97 height 31
type input "HVPC12 111025-121025"
click at [574, 253] on button "submit" at bounding box center [571, 247] width 40 height 33
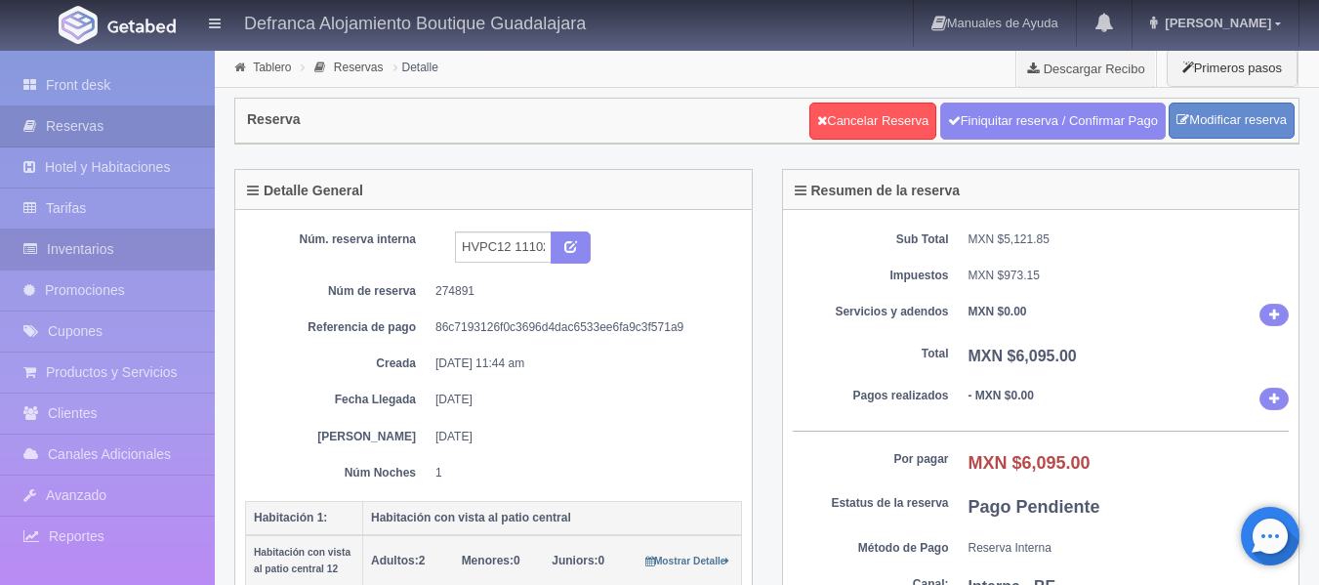
click at [134, 253] on link "Inventarios" at bounding box center [107, 249] width 215 height 40
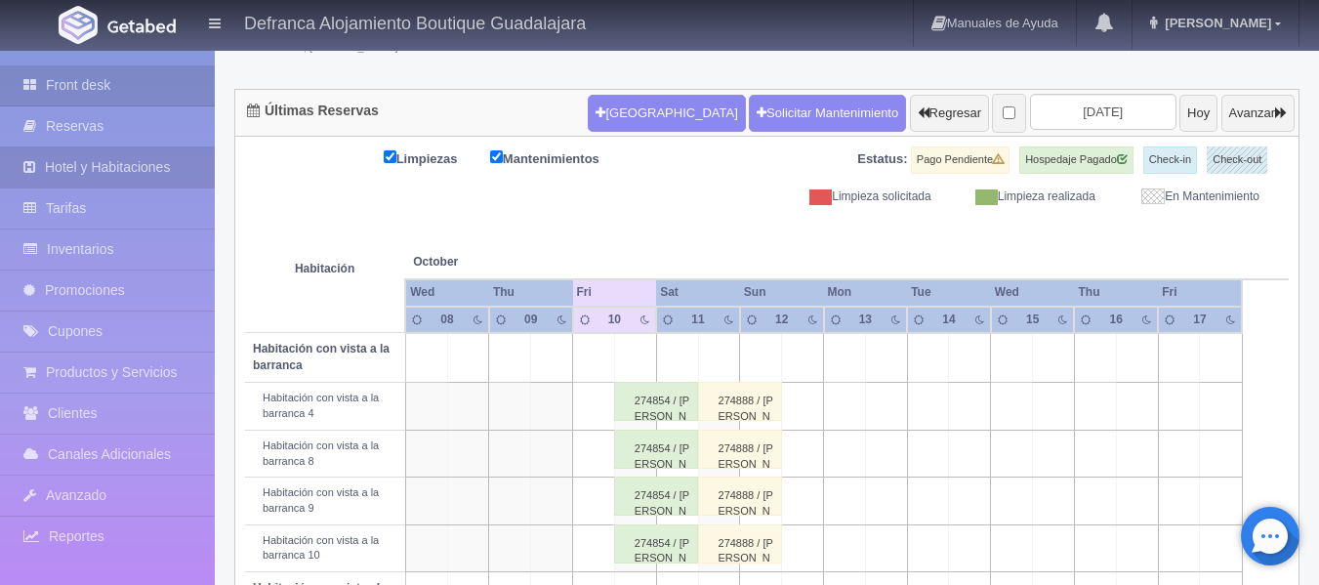
scroll to position [195, 0]
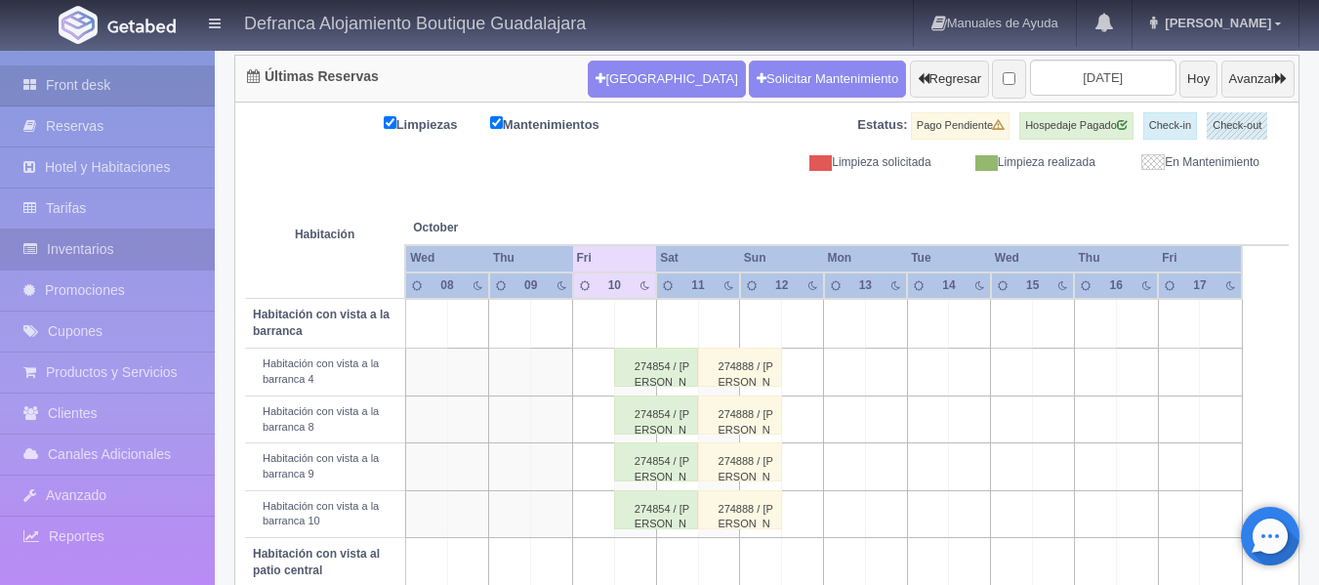
click at [129, 245] on link "Inventarios" at bounding box center [107, 249] width 215 height 40
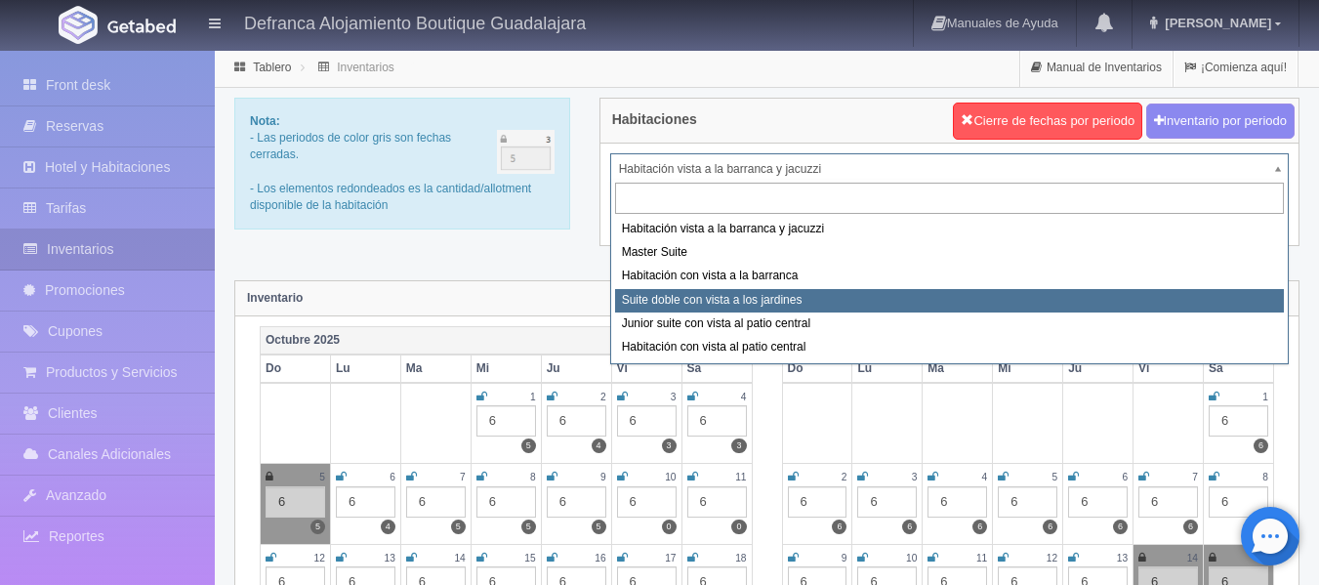
select select "1389"
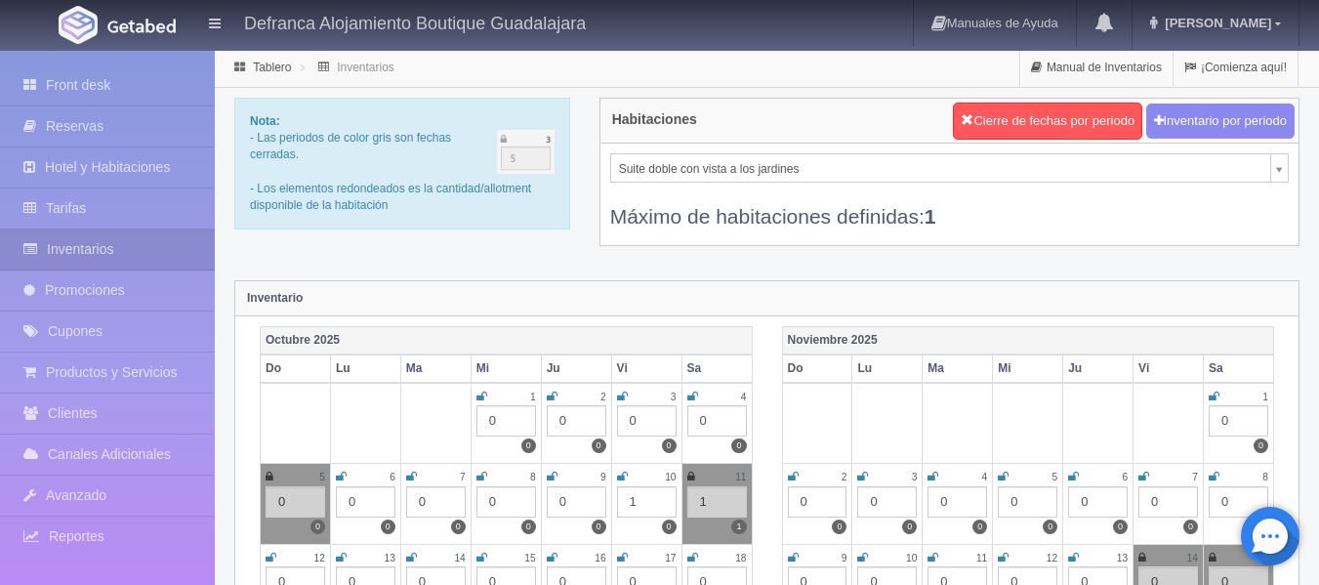
click at [692, 474] on icon at bounding box center [691, 477] width 8 height 12
click at [274, 61] on link "Tablero" at bounding box center [272, 68] width 38 height 14
click at [272, 68] on link "Tablero" at bounding box center [272, 68] width 38 height 14
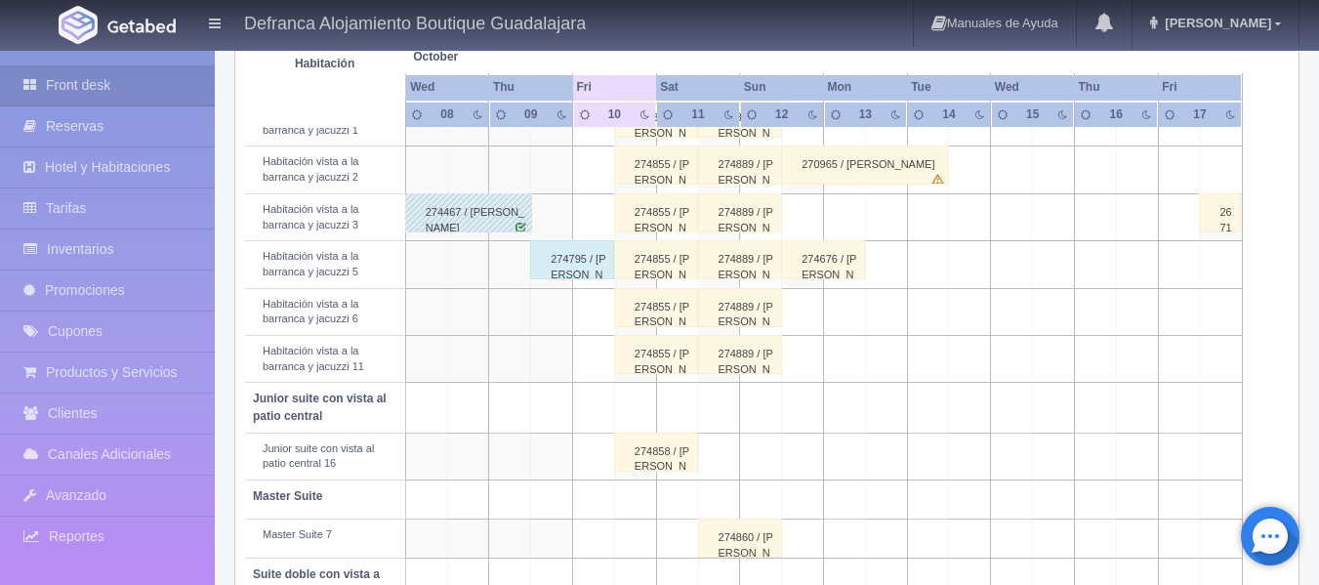
scroll to position [879, 0]
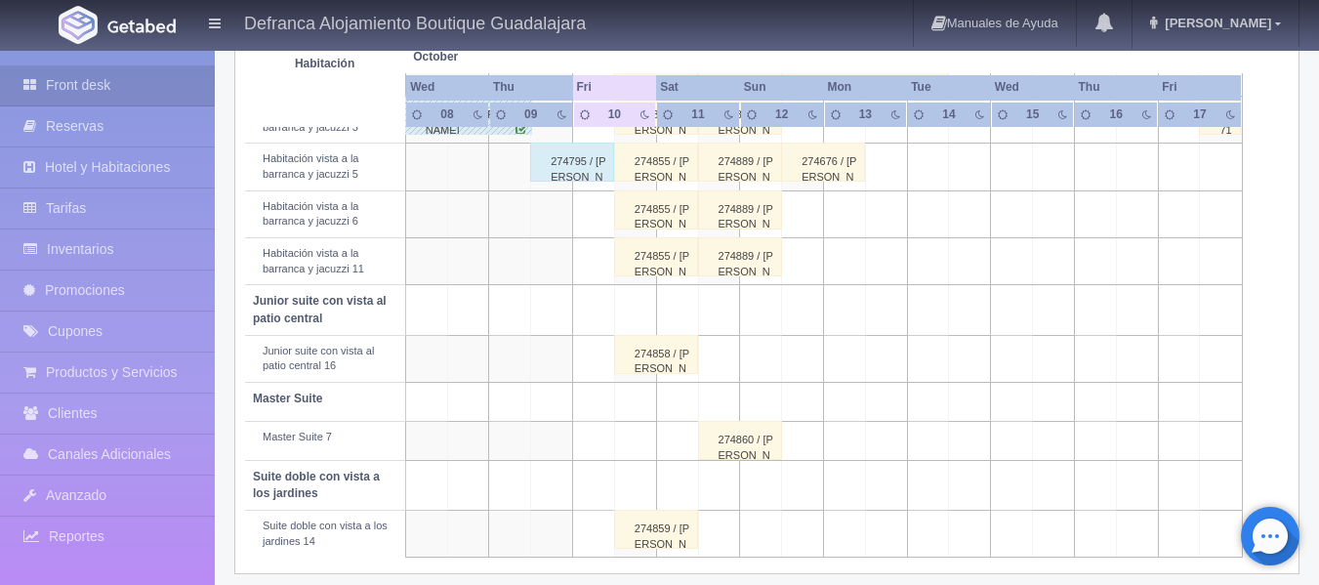
click at [715, 529] on td at bounding box center [719, 534] width 42 height 47
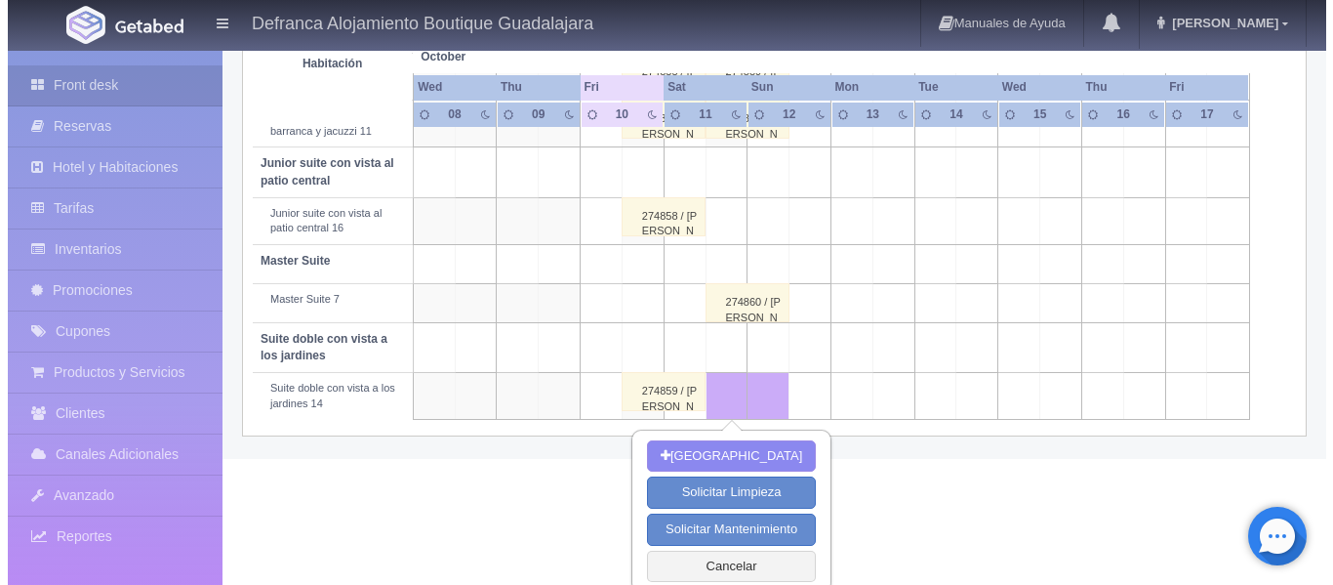
scroll to position [1024, 0]
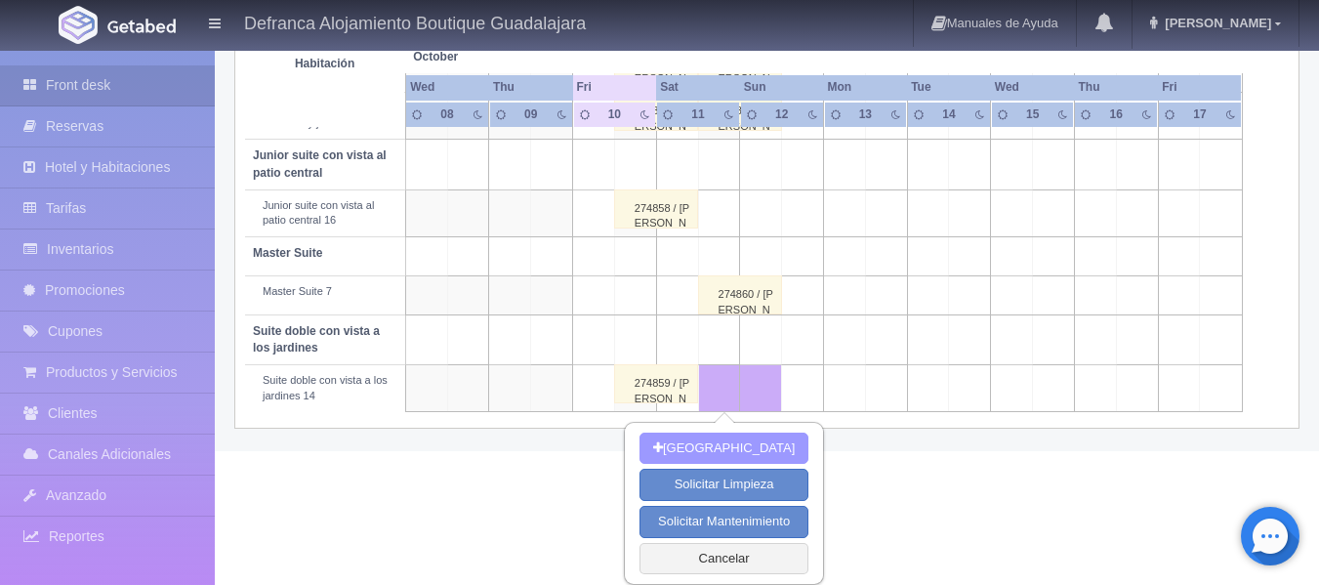
click at [729, 447] on button "Nueva Reserva" at bounding box center [723, 448] width 169 height 32
type input "[DATE]"
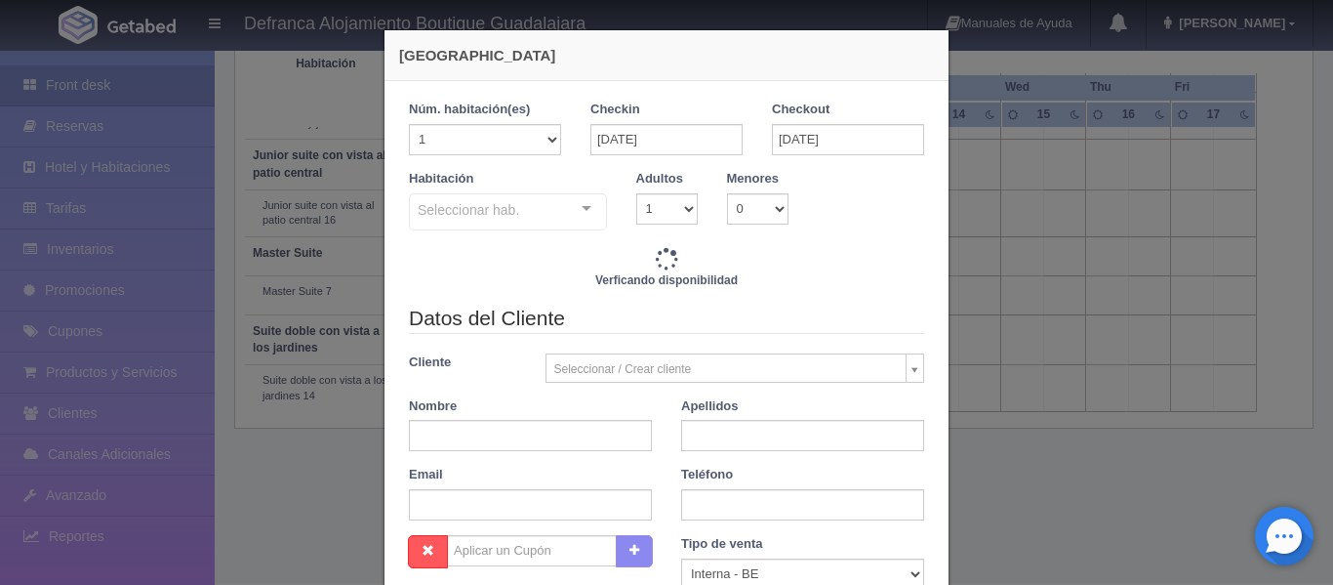
checkbox input "false"
click at [544, 128] on select "1 2 3 4 5 6 7 8 9 10 11 12 13 14 15 16 17 18 19 20" at bounding box center [485, 139] width 152 height 31
click at [409, 124] on select "1 2 3 4 5 6 7 8 9 10 11 12 13 14 15 16 17 18 19 20" at bounding box center [485, 139] width 152 height 31
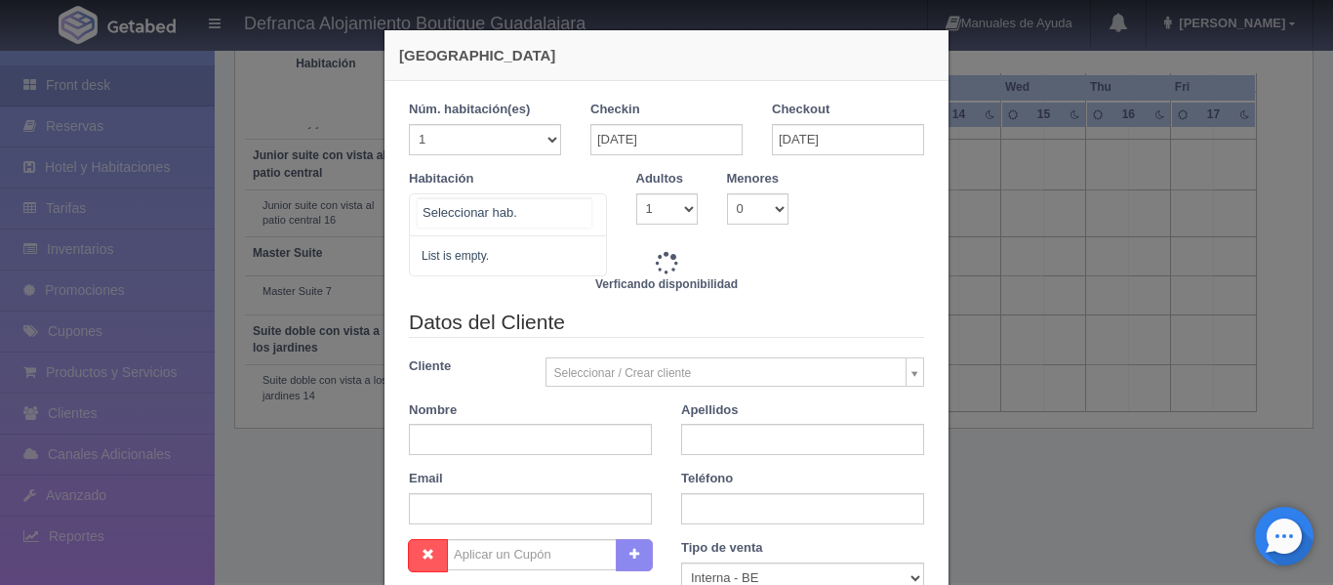
click at [580, 207] on div "No elements found. Consider changing the search query. List is empty." at bounding box center [508, 214] width 198 height 43
type input "16215.00"
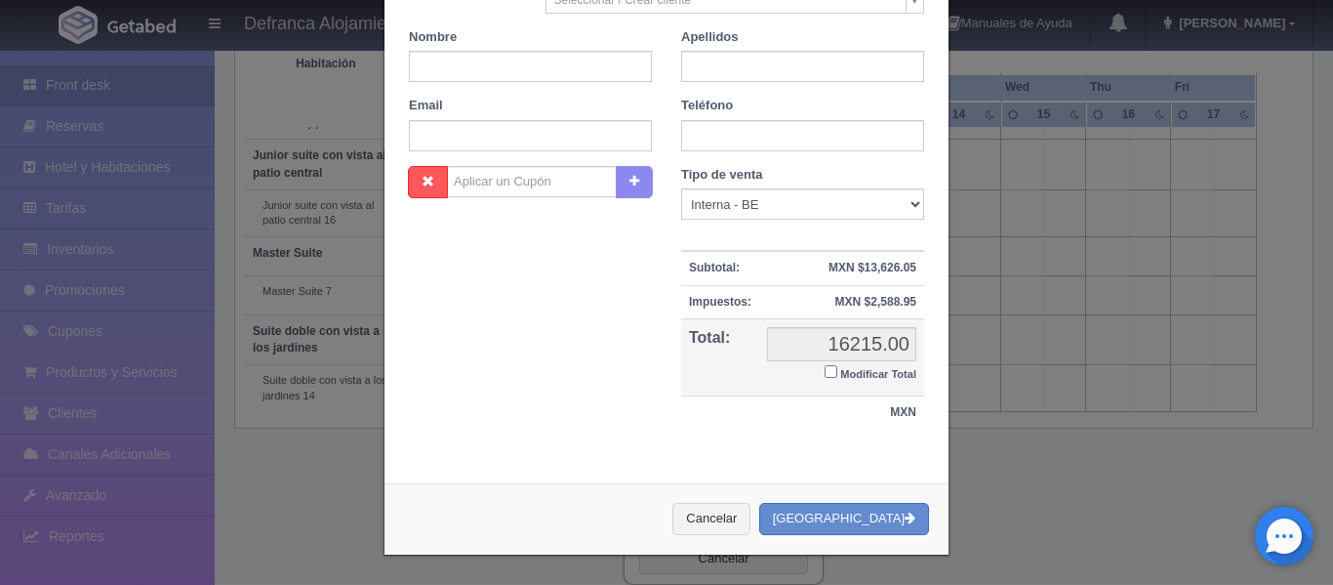
scroll to position [0, 0]
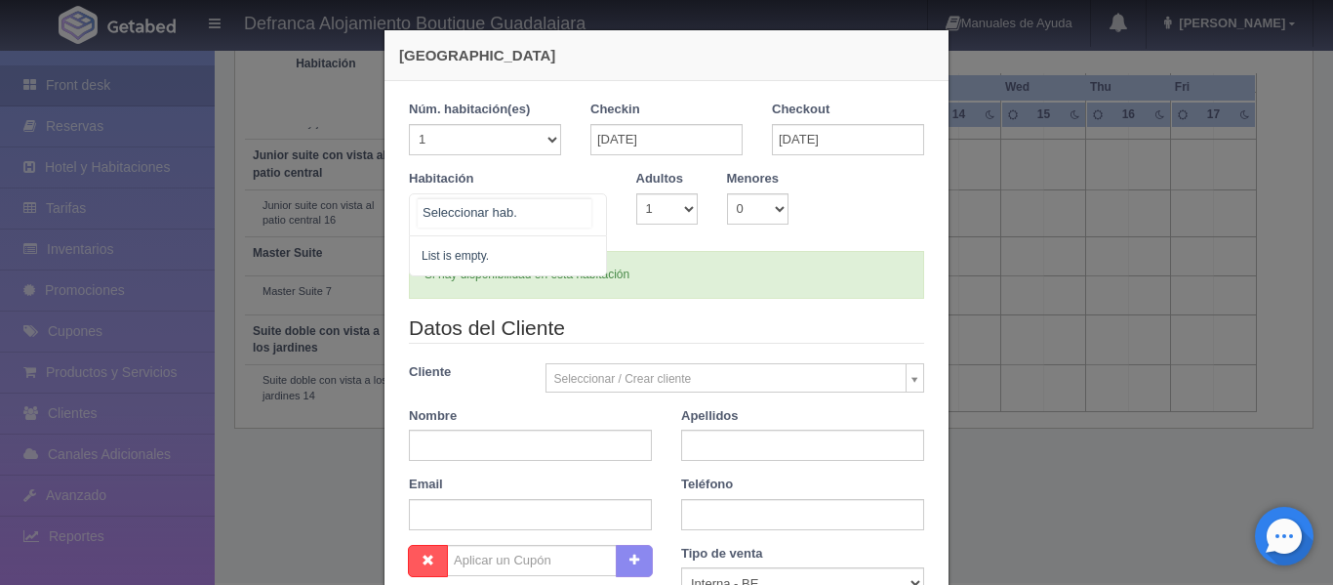
checkbox input "false"
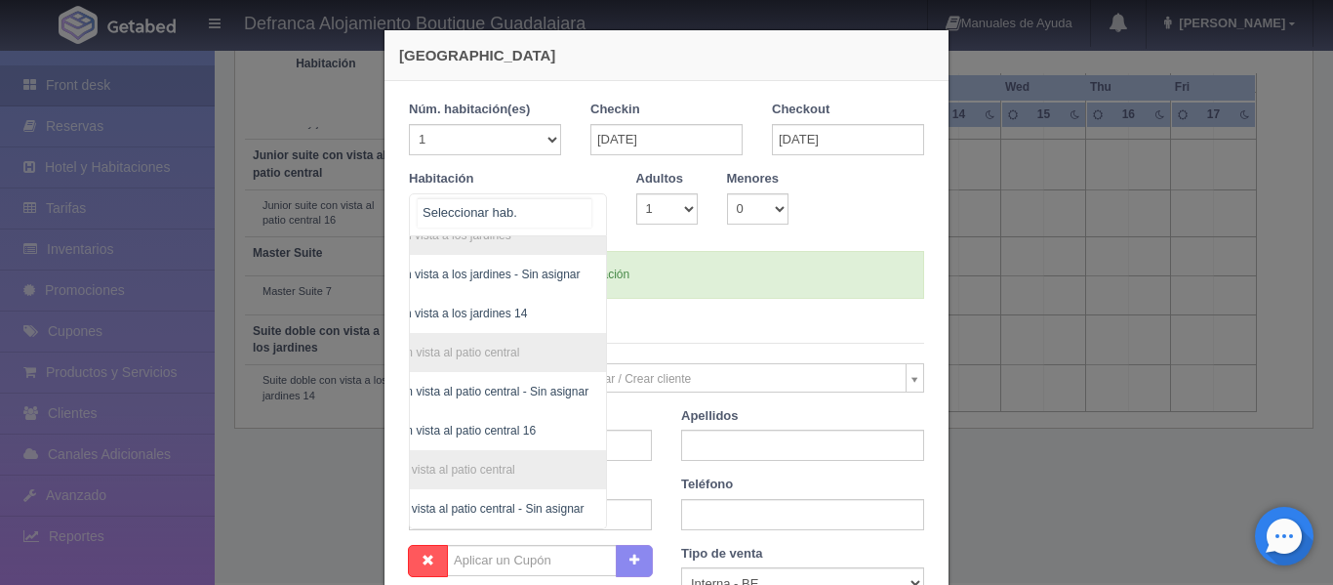
scroll to position [269, 113]
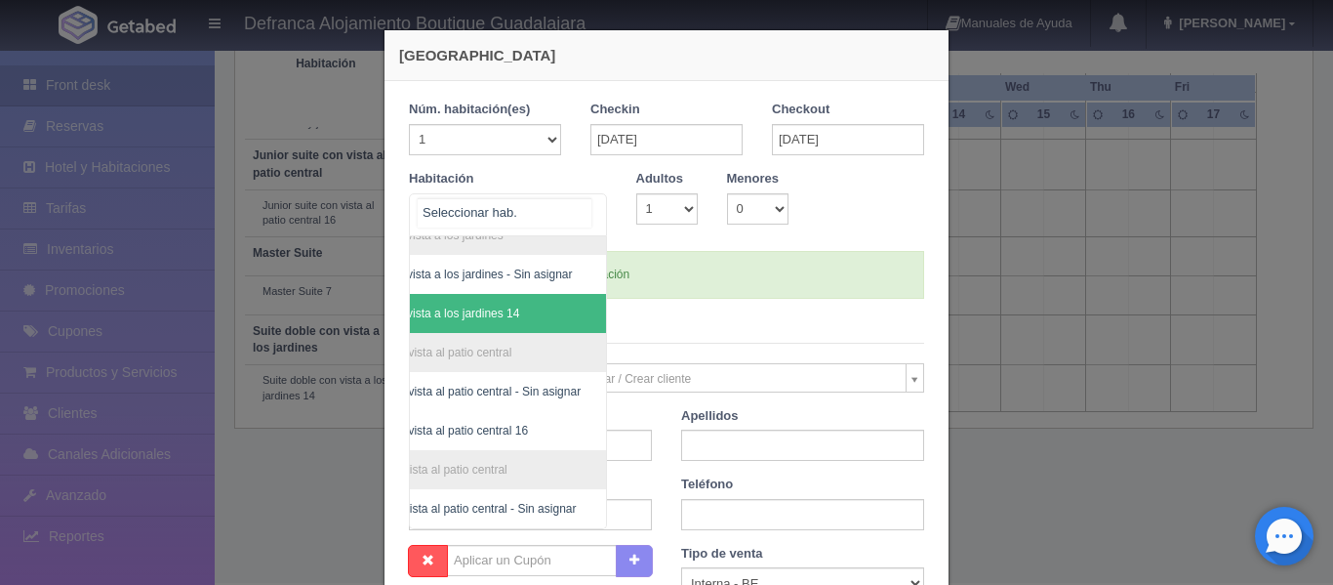
click at [464, 307] on span "Suite doble con vista a los jardines 14" at bounding box center [421, 314] width 196 height 14
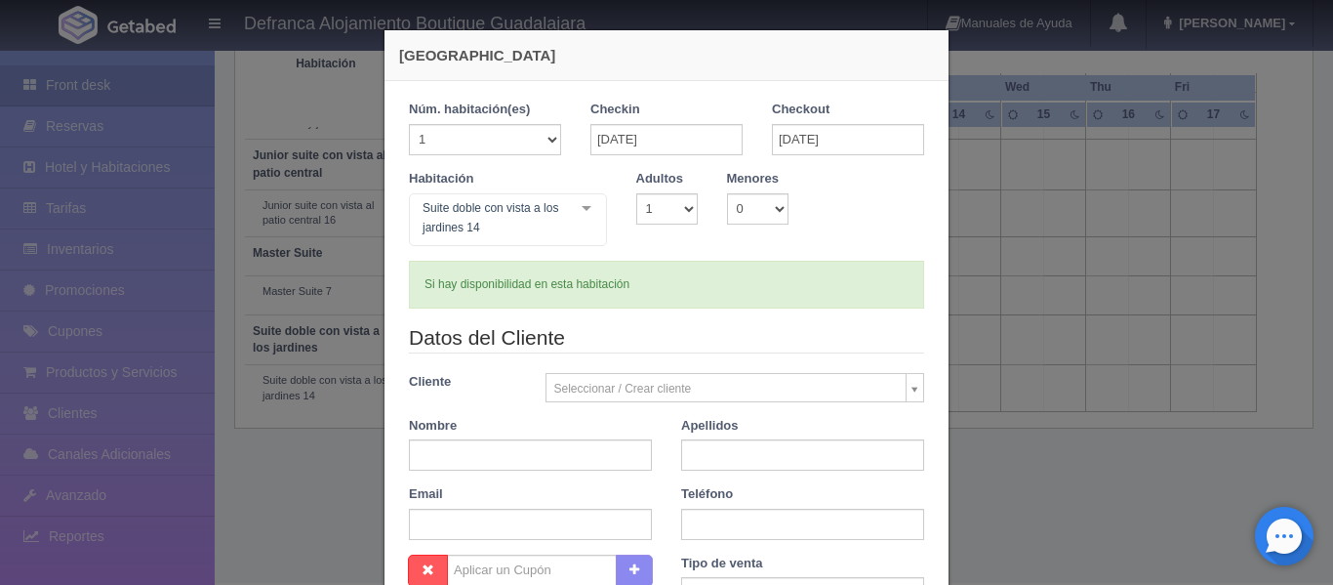
checkbox input "false"
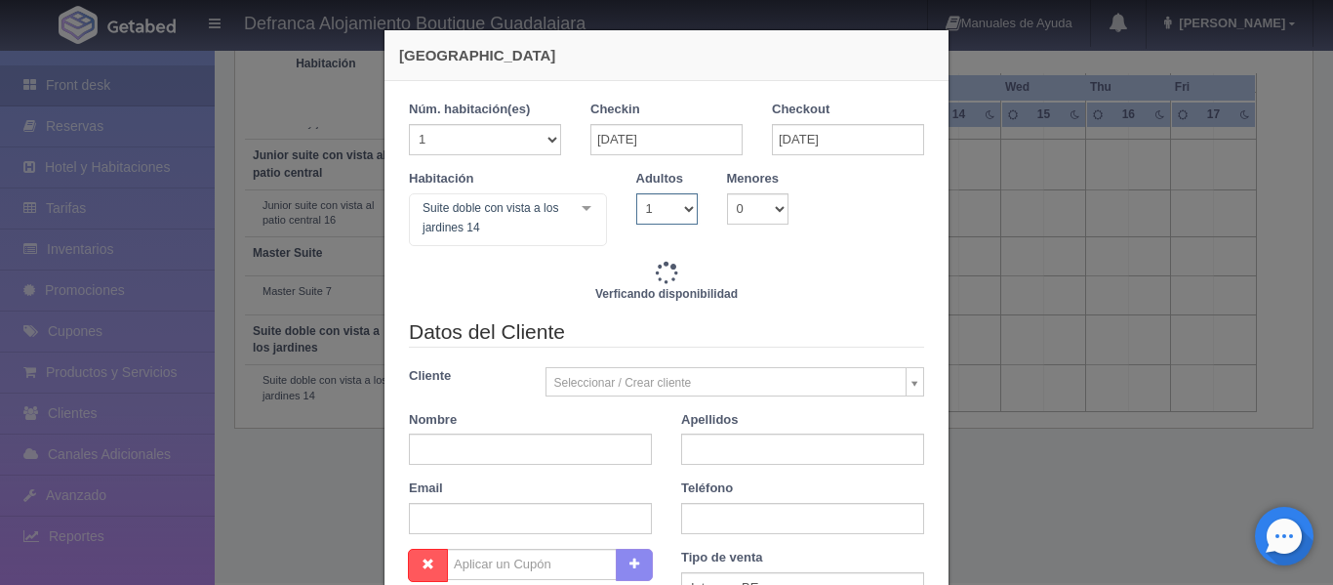
click at [672, 205] on select "1 2 3 4 5 6 7 8 9 10" at bounding box center [666, 208] width 61 height 31
select select "2"
click at [636, 193] on select "1 2 3 4 5 6 7 8 9 10" at bounding box center [666, 208] width 61 height 31
checkbox input "false"
type input "16215.00"
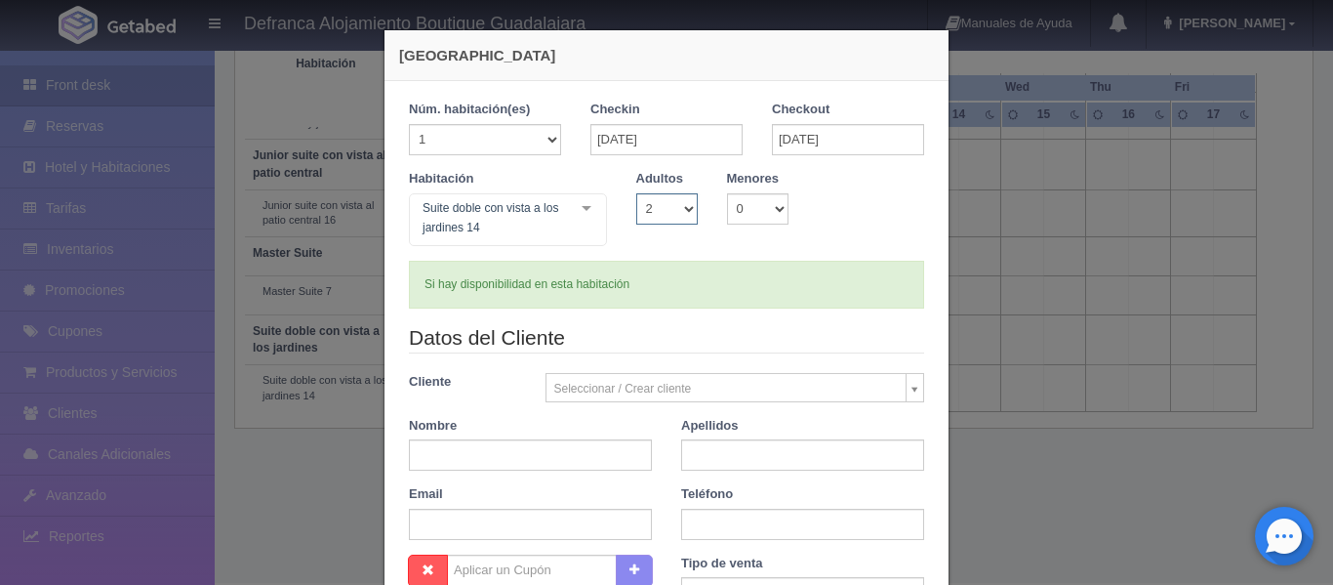
checkbox input "false"
click at [539, 459] on input "text" at bounding box center [530, 454] width 243 height 31
type input "JOSÉ ANTONIO"
click at [812, 442] on input "text" at bounding box center [802, 454] width 243 height 31
type input "DÁVILA CASTILLA"
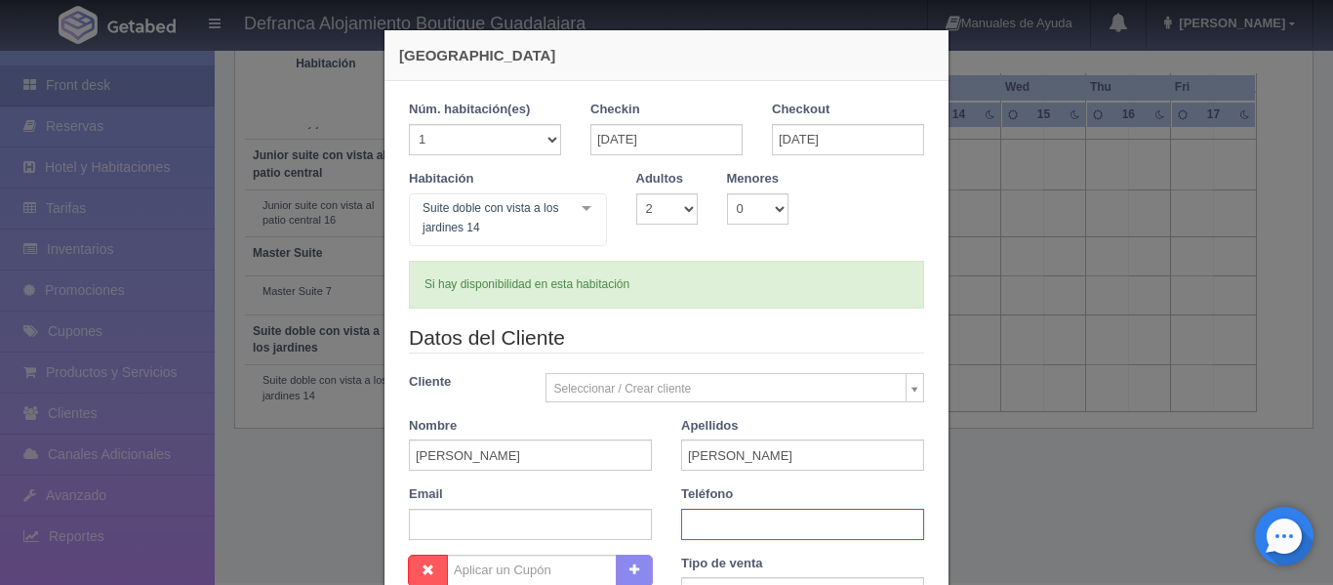
click at [700, 530] on input "text" at bounding box center [802, 524] width 243 height 31
type input "55 2882 6174"
click at [681, 208] on select "1 2 3 4 5 6 7 8 9 10" at bounding box center [666, 208] width 61 height 31
select select "4"
click at [636, 193] on select "1 2 3 4 5 6 7 8 9 10" at bounding box center [666, 208] width 61 height 31
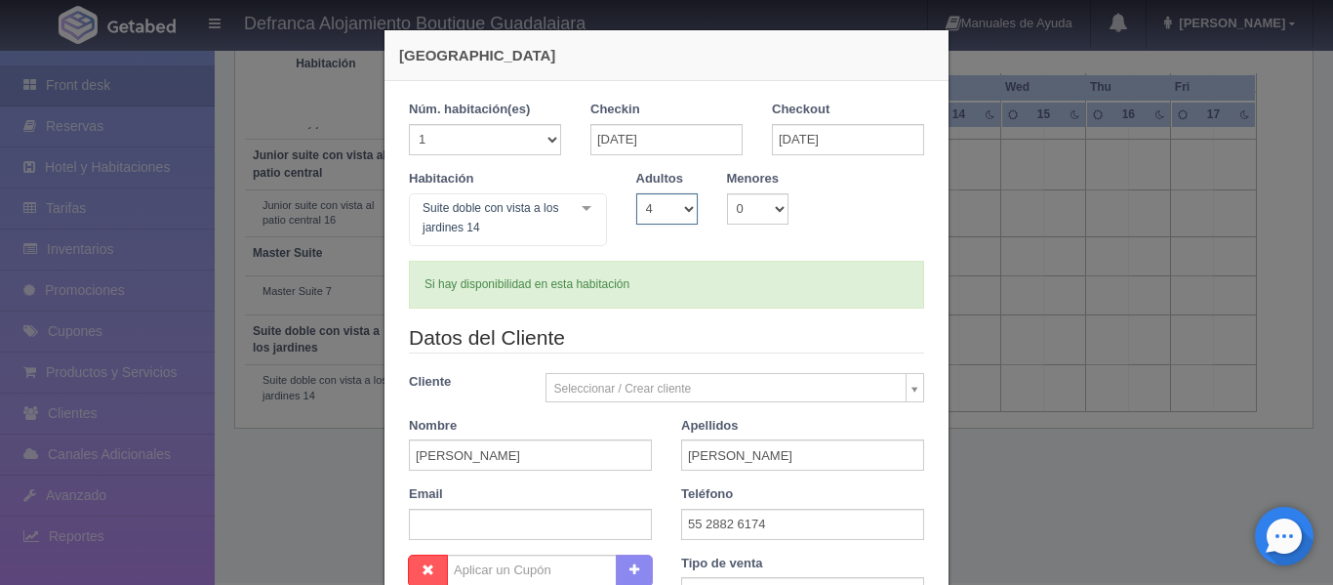
checkbox input "false"
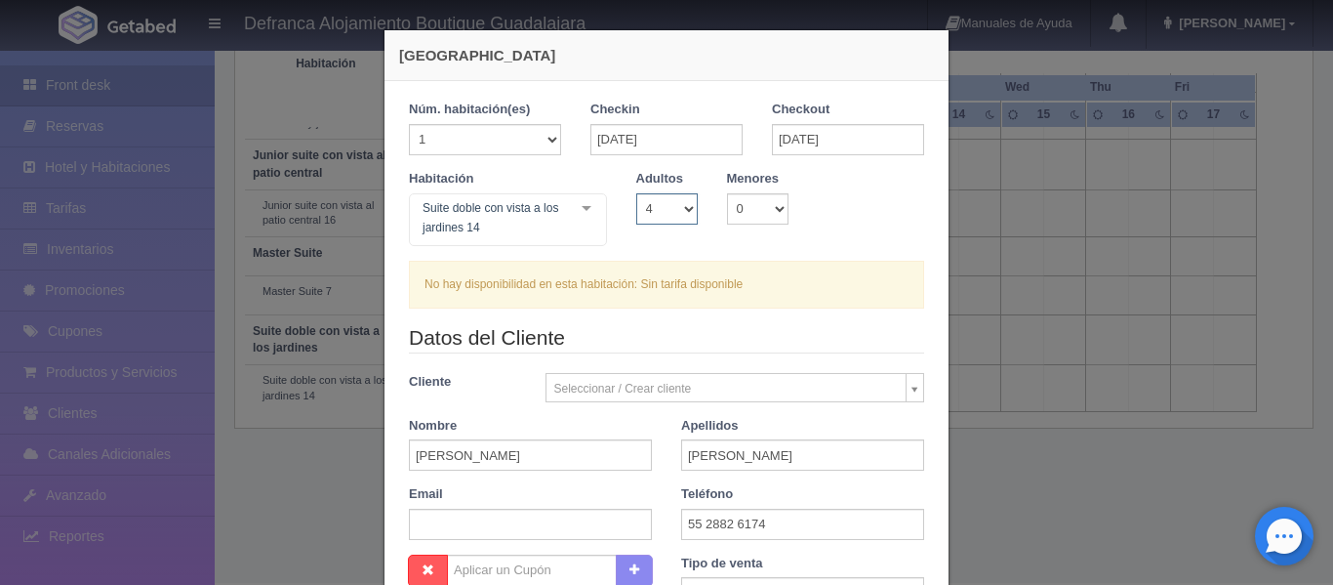
click at [684, 204] on select "1 2 3 4 5 6 7 8 9 10" at bounding box center [666, 208] width 61 height 31
select select "2"
click at [636, 193] on select "1 2 3 4 5 6 7 8 9 10" at bounding box center [666, 208] width 61 height 31
checkbox input "false"
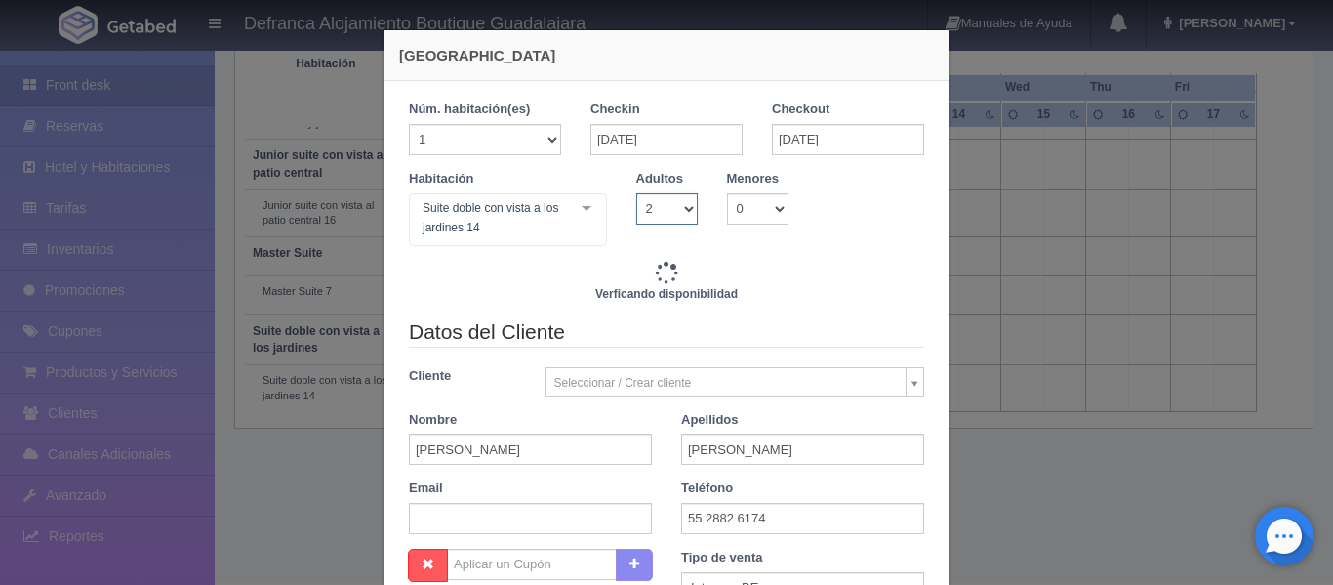
type input "16215.00"
checkbox input "false"
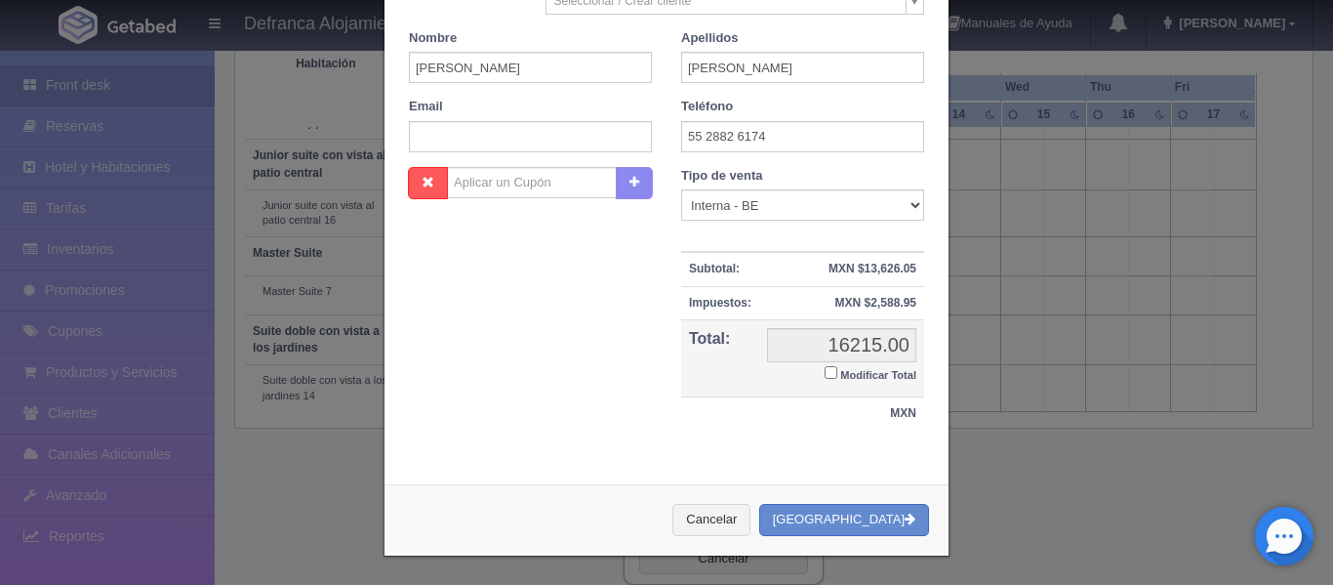
scroll to position [389, 0]
click at [844, 522] on button "[GEOGRAPHIC_DATA]" at bounding box center [844, 519] width 170 height 32
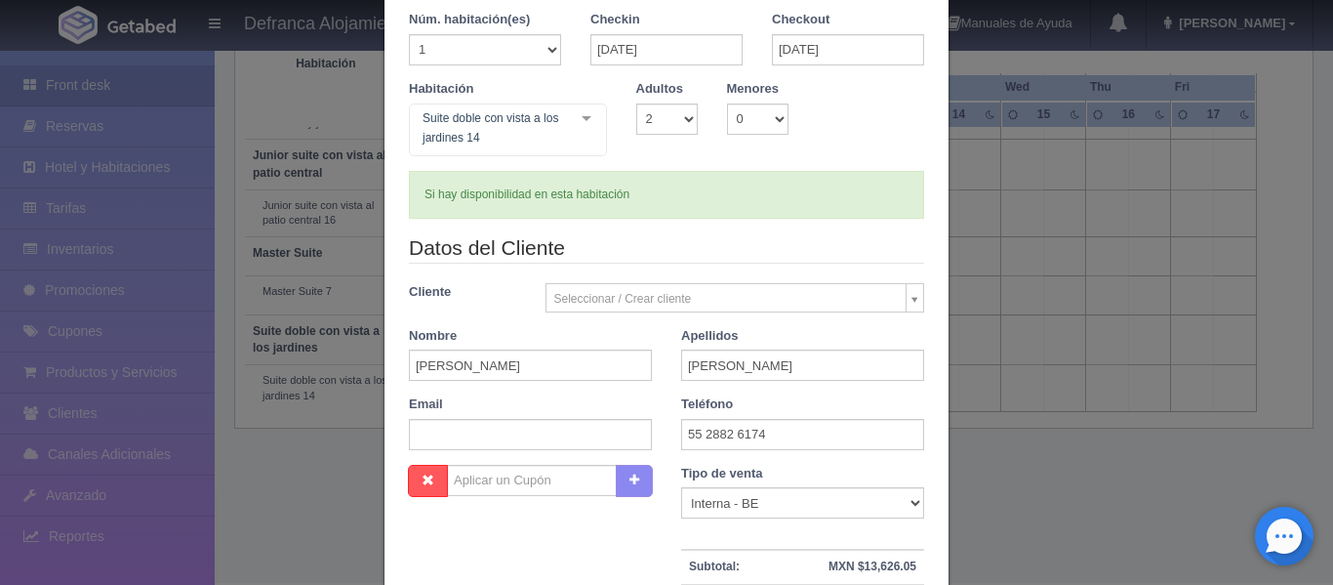
scroll to position [0, 0]
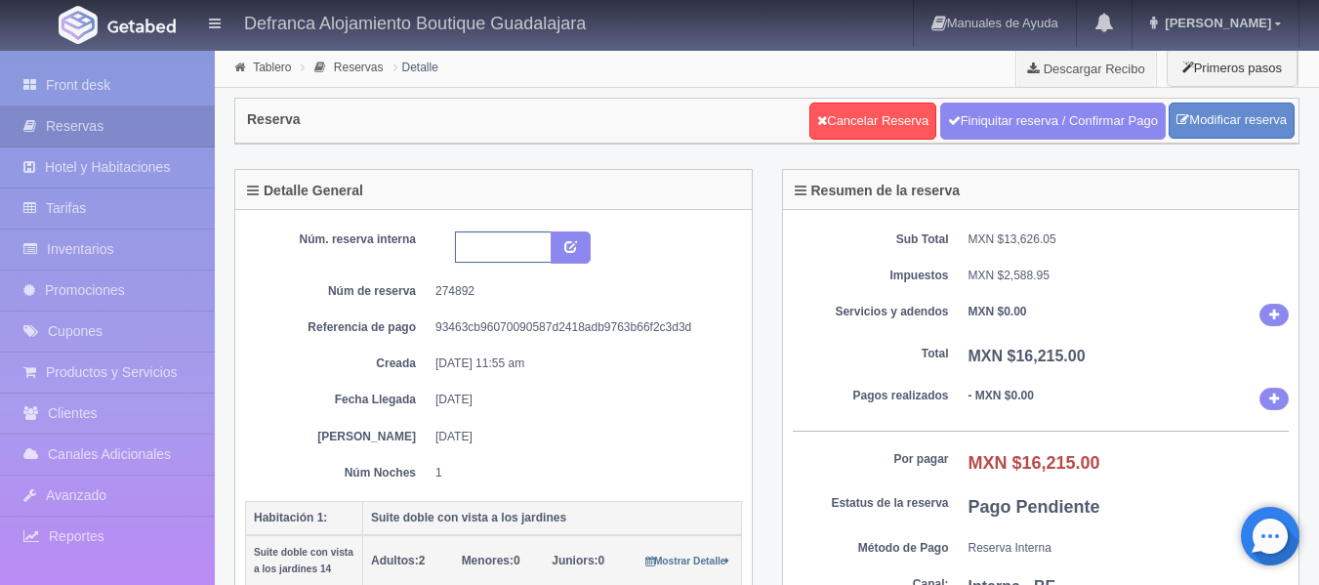
click at [486, 243] on input "text" at bounding box center [503, 246] width 97 height 31
type input "H"
type input "SDVJ14 111025-121025"
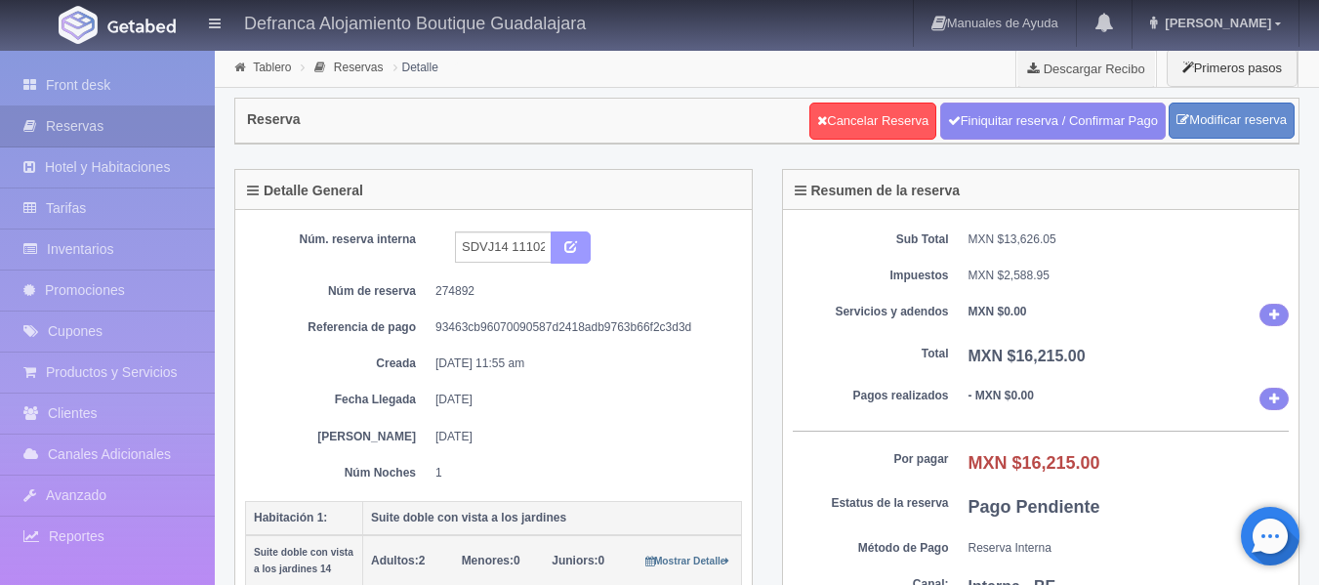
click at [577, 242] on icon "submit" at bounding box center [570, 245] width 13 height 13
click at [574, 249] on icon "submit" at bounding box center [570, 245] width 13 height 13
click at [261, 65] on link "Tablero" at bounding box center [272, 68] width 38 height 14
click at [270, 63] on link "Tablero" at bounding box center [272, 68] width 38 height 14
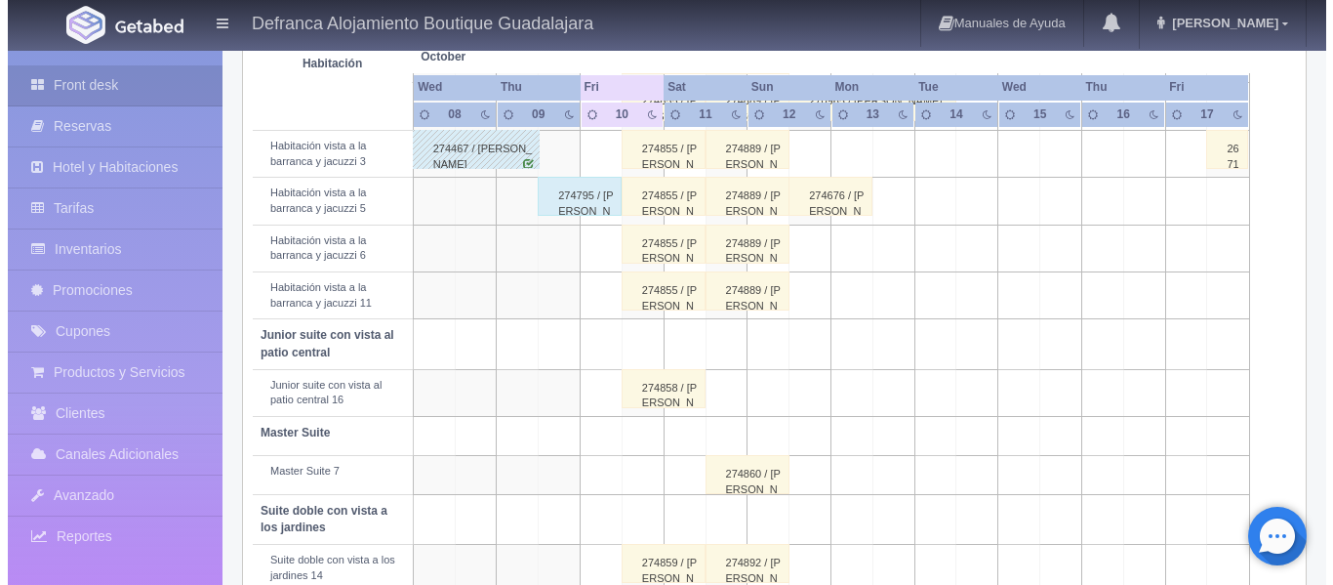
scroll to position [879, 0]
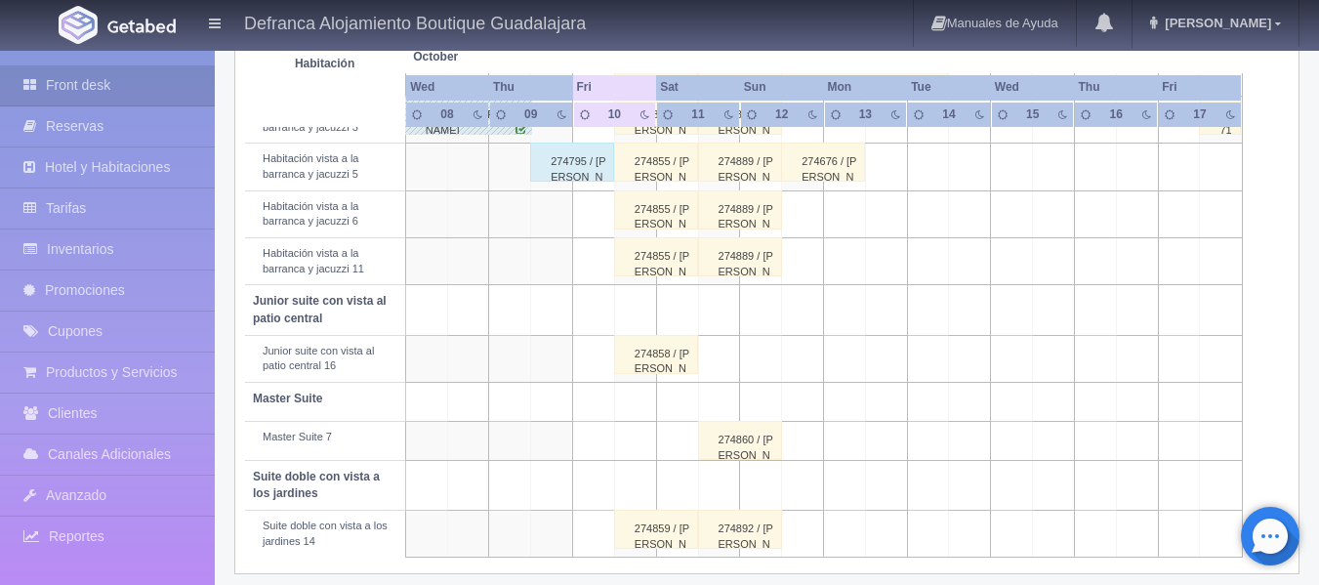
click at [721, 367] on td at bounding box center [719, 358] width 42 height 47
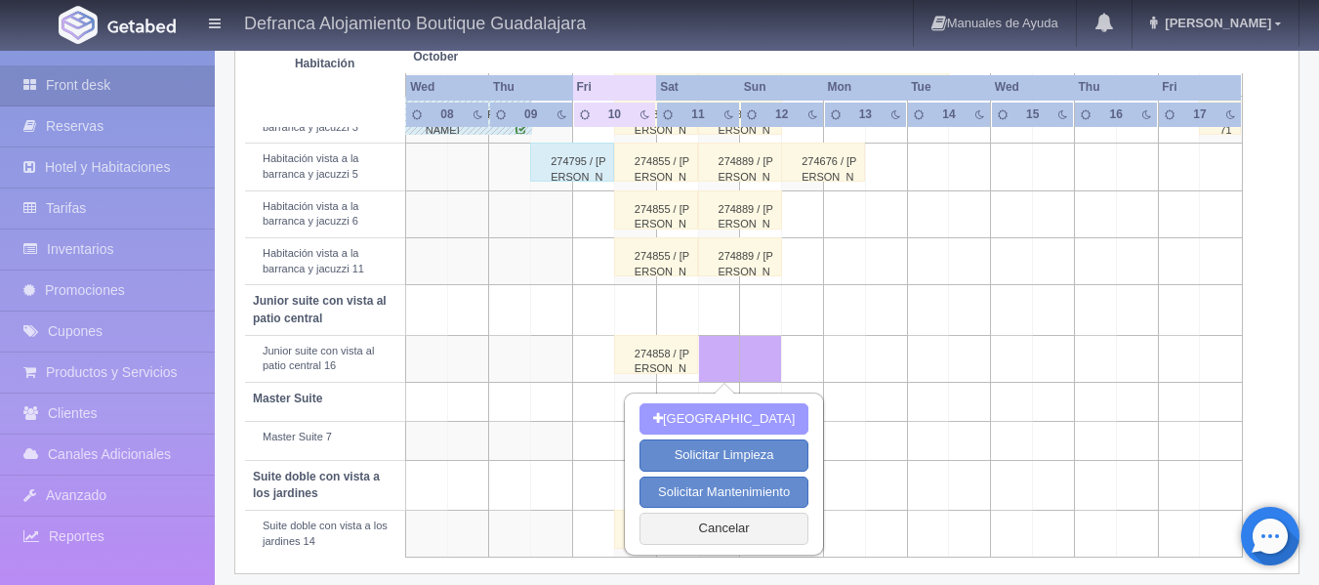
click at [717, 427] on button "Nueva Reserva" at bounding box center [723, 419] width 169 height 32
type input "11-10-2025"
type input "12-10-2025"
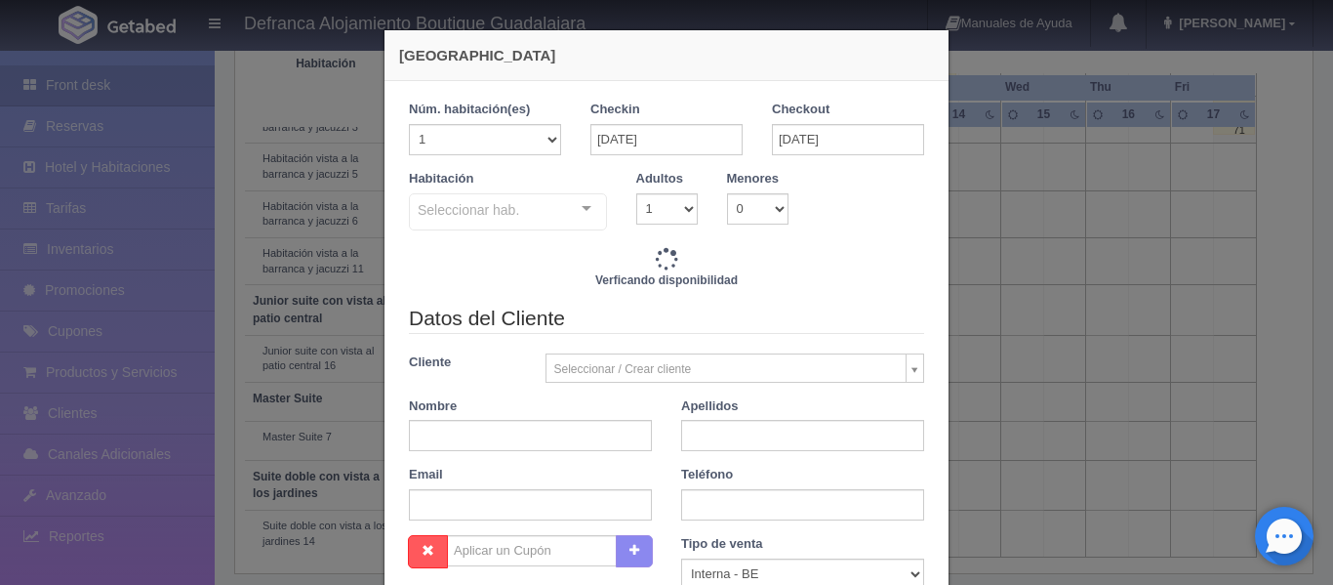
checkbox input "false"
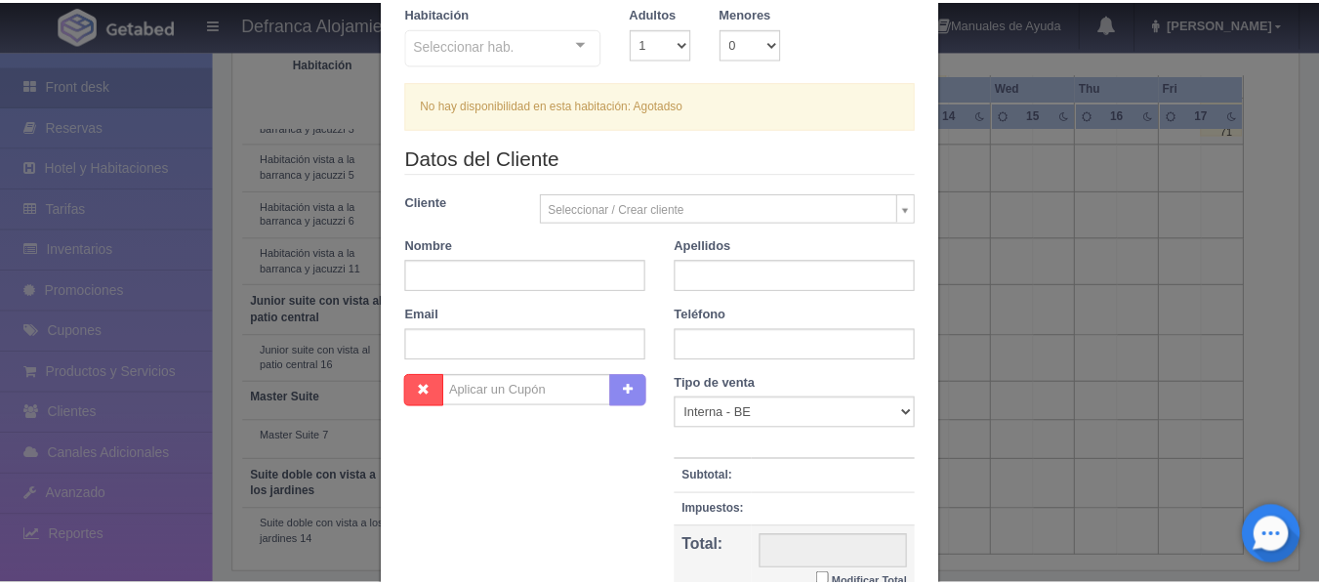
scroll to position [375, 0]
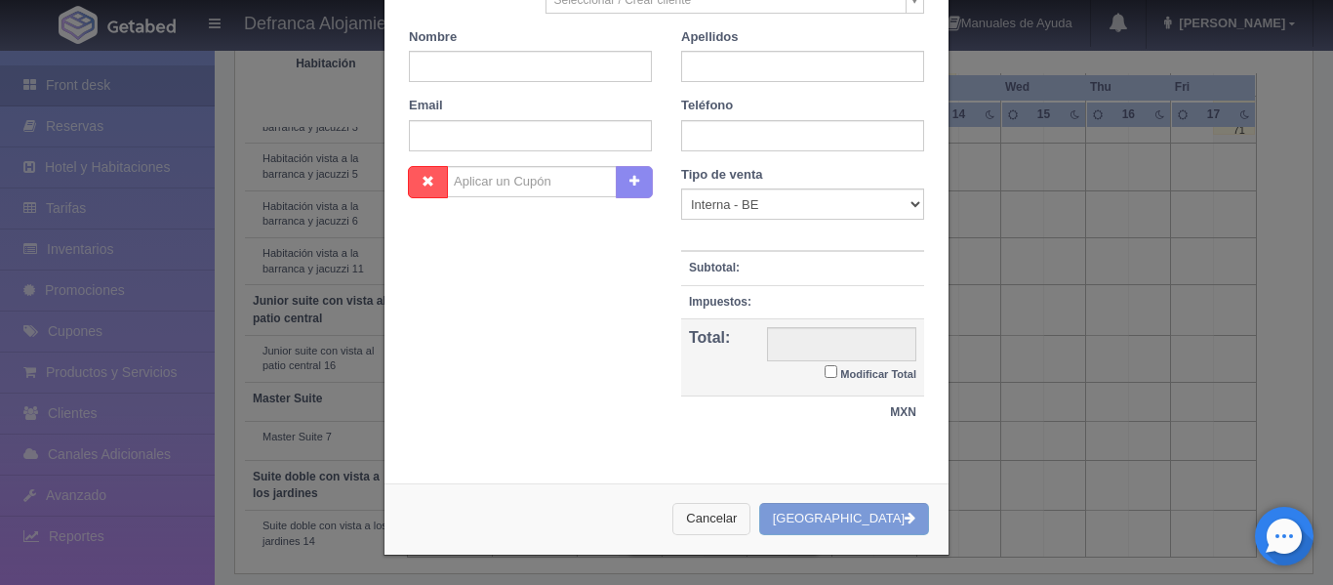
click at [737, 515] on button "Cancelar" at bounding box center [712, 519] width 78 height 32
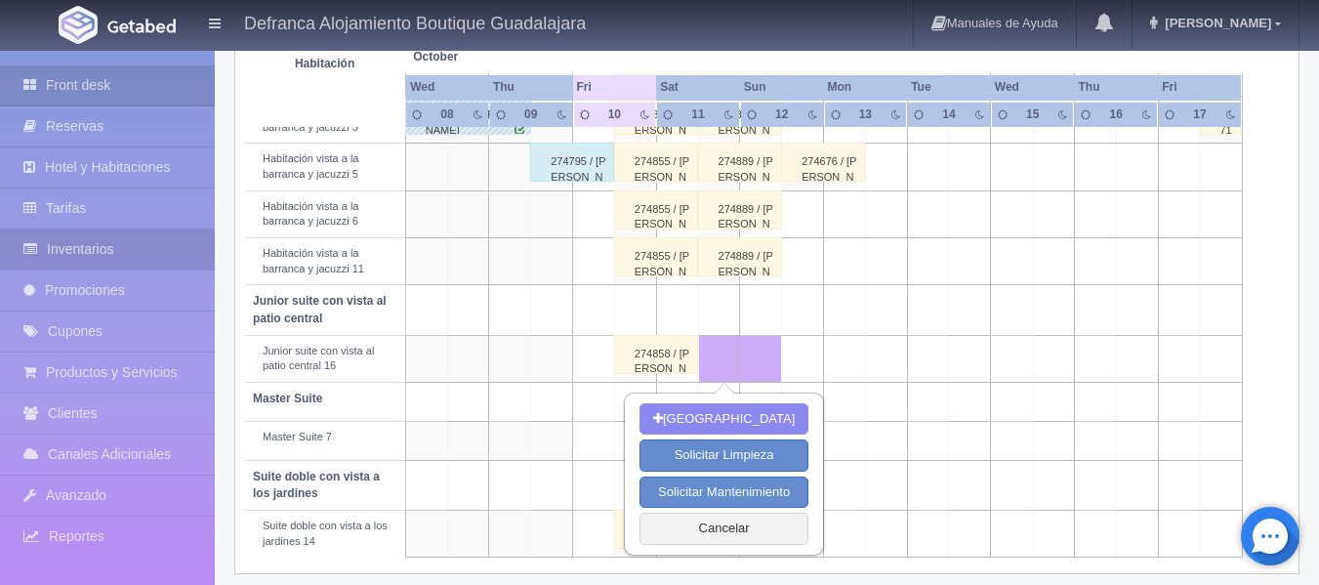
click at [104, 246] on link "Inventarios" at bounding box center [107, 249] width 215 height 40
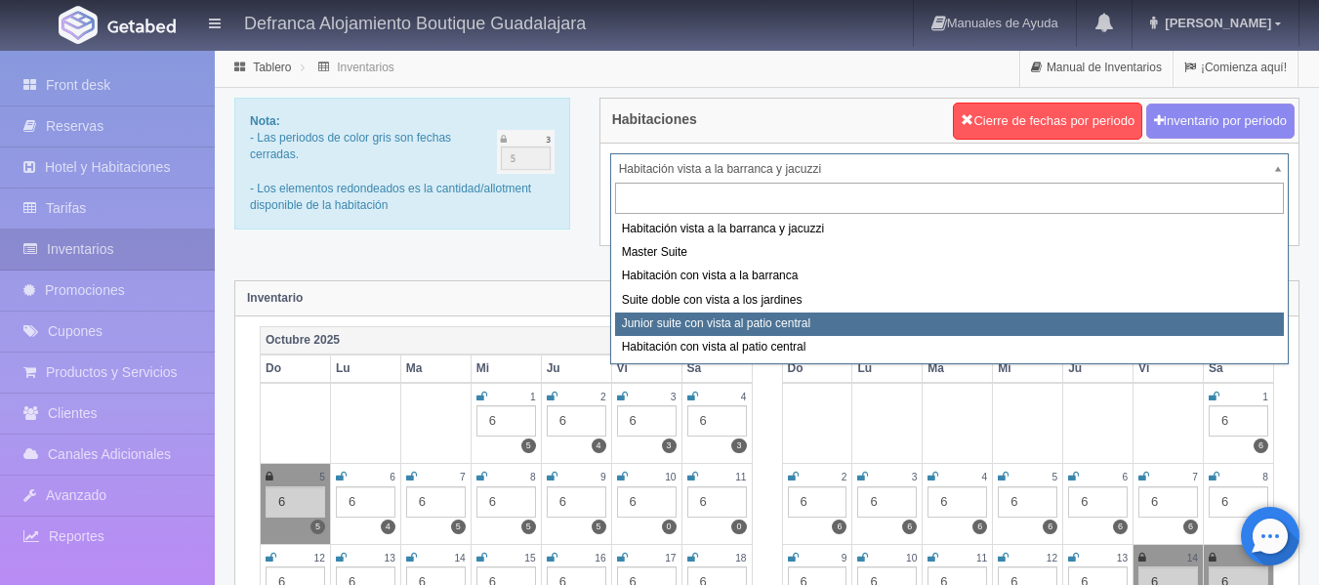
select select "1399"
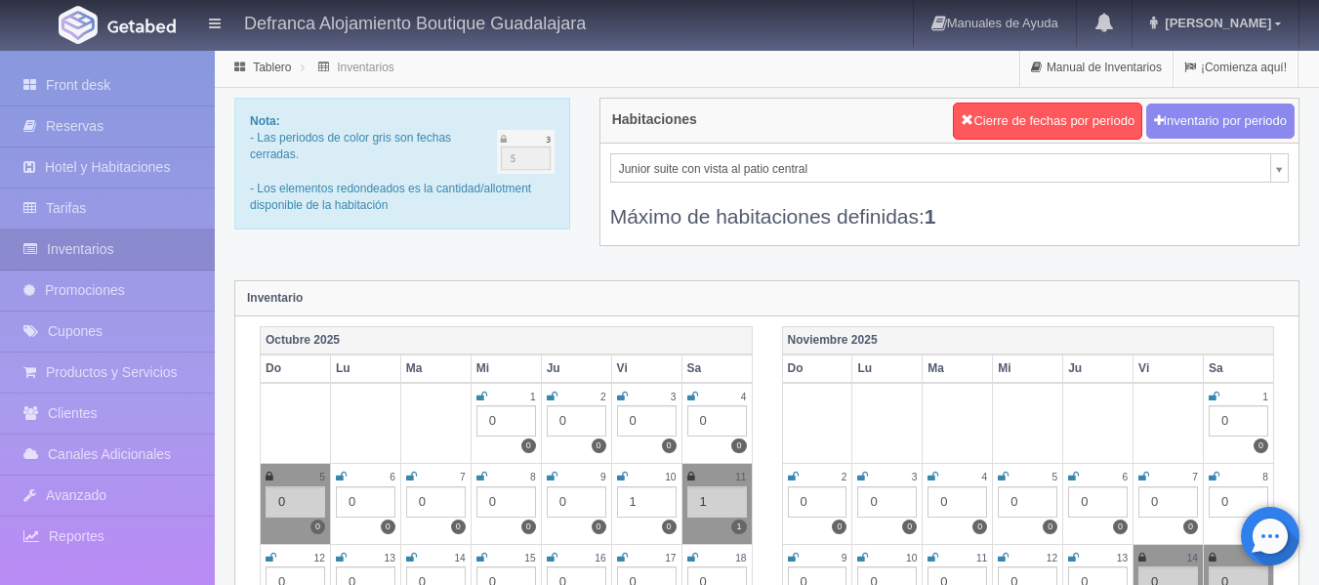
click at [688, 474] on icon at bounding box center [691, 477] width 8 height 12
click at [269, 63] on link "Tablero" at bounding box center [272, 68] width 38 height 14
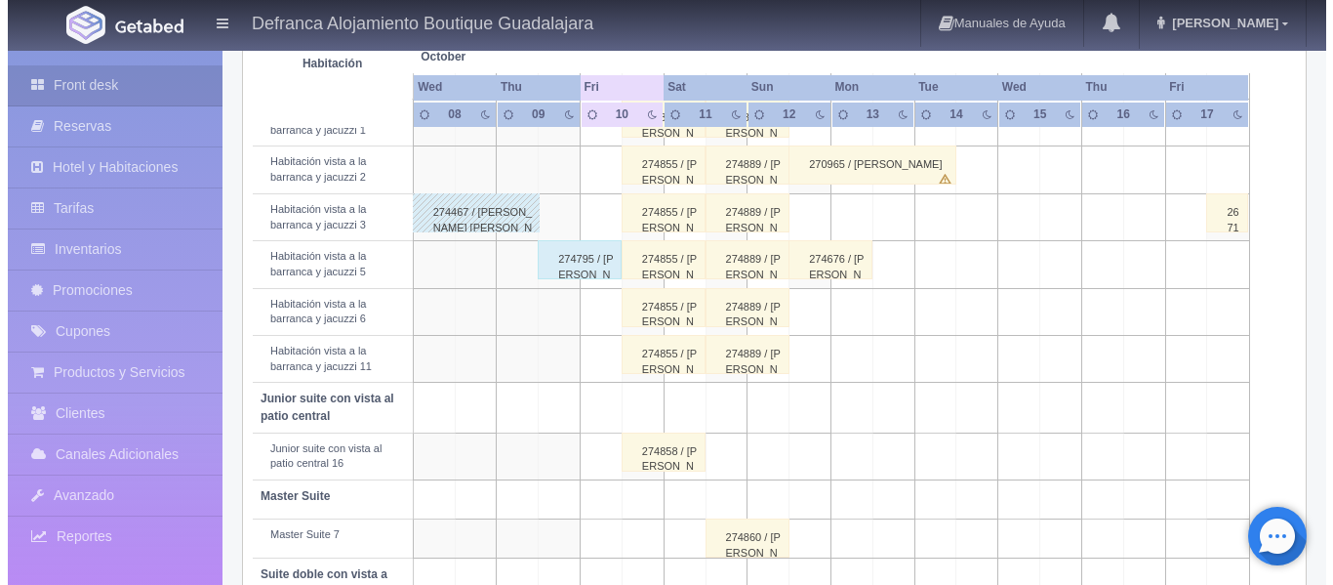
scroll to position [892, 0]
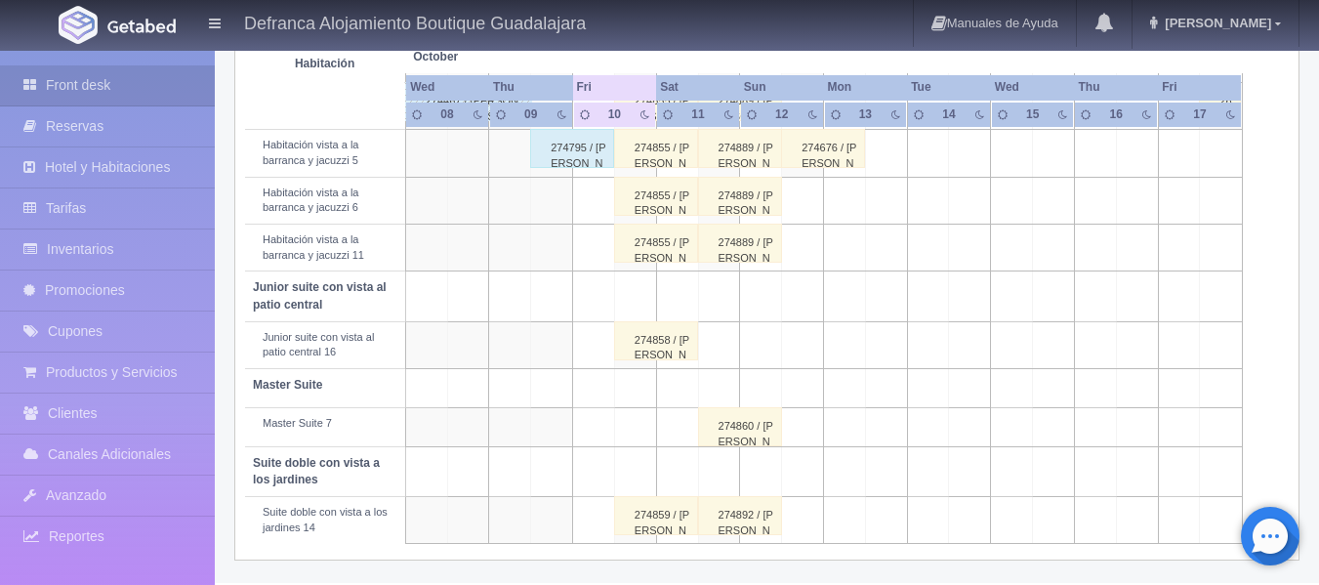
click at [719, 334] on td at bounding box center [719, 344] width 42 height 47
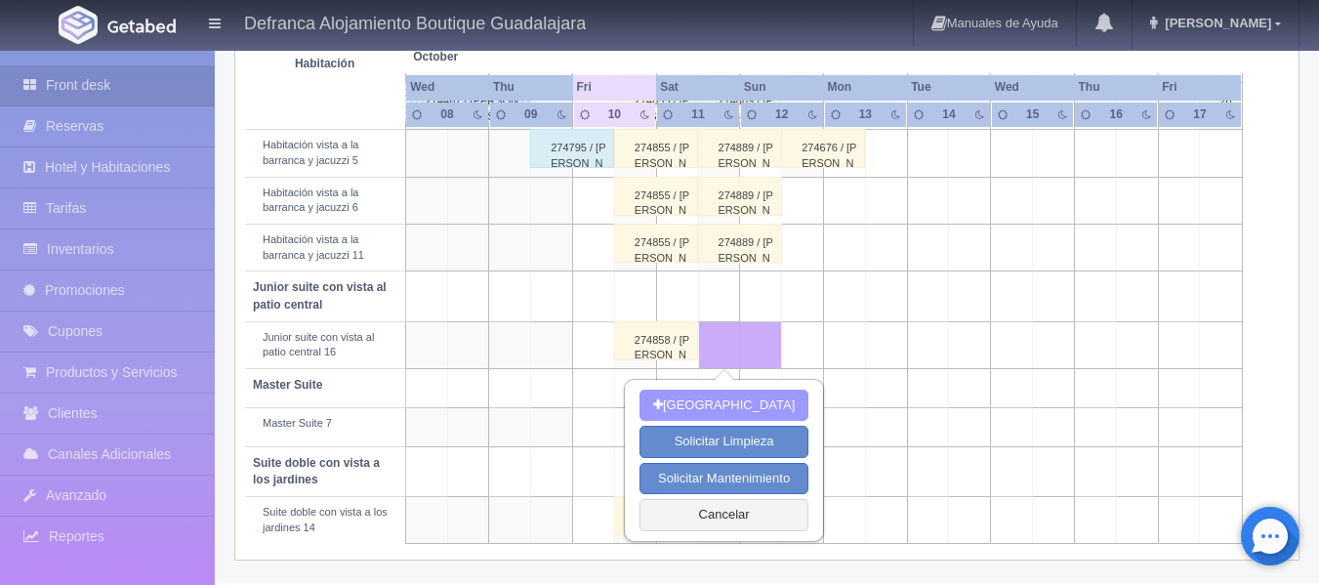
click at [742, 407] on button "Nueva Reserva" at bounding box center [723, 405] width 169 height 32
type input "[DATE]"
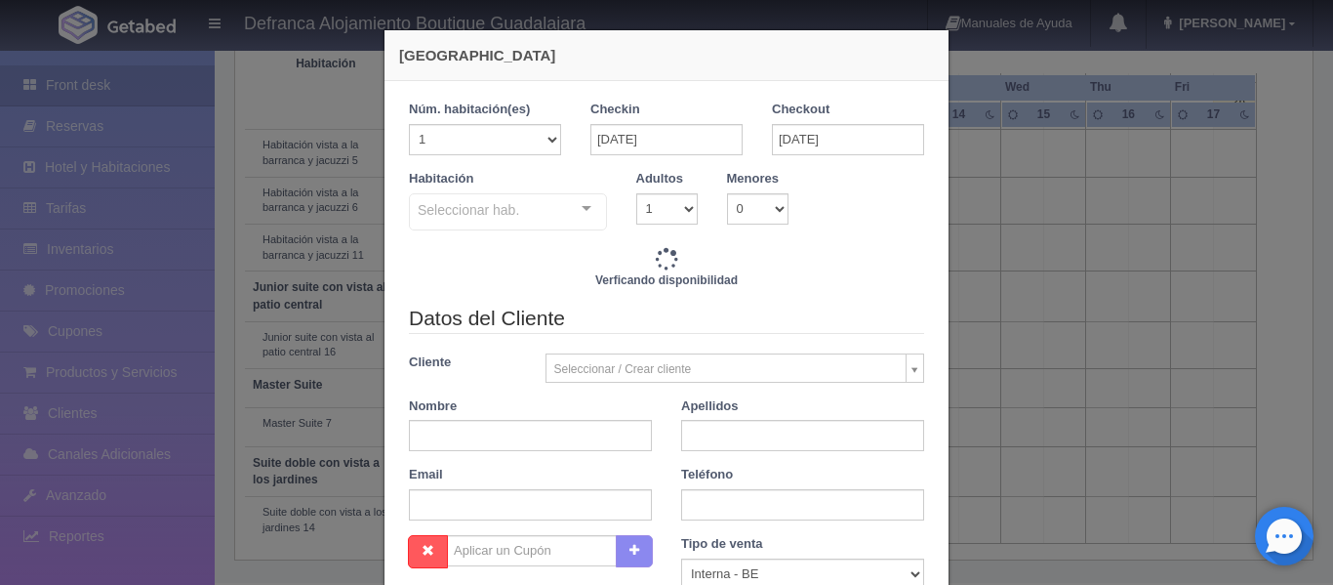
checkbox input "false"
type input "9485.00"
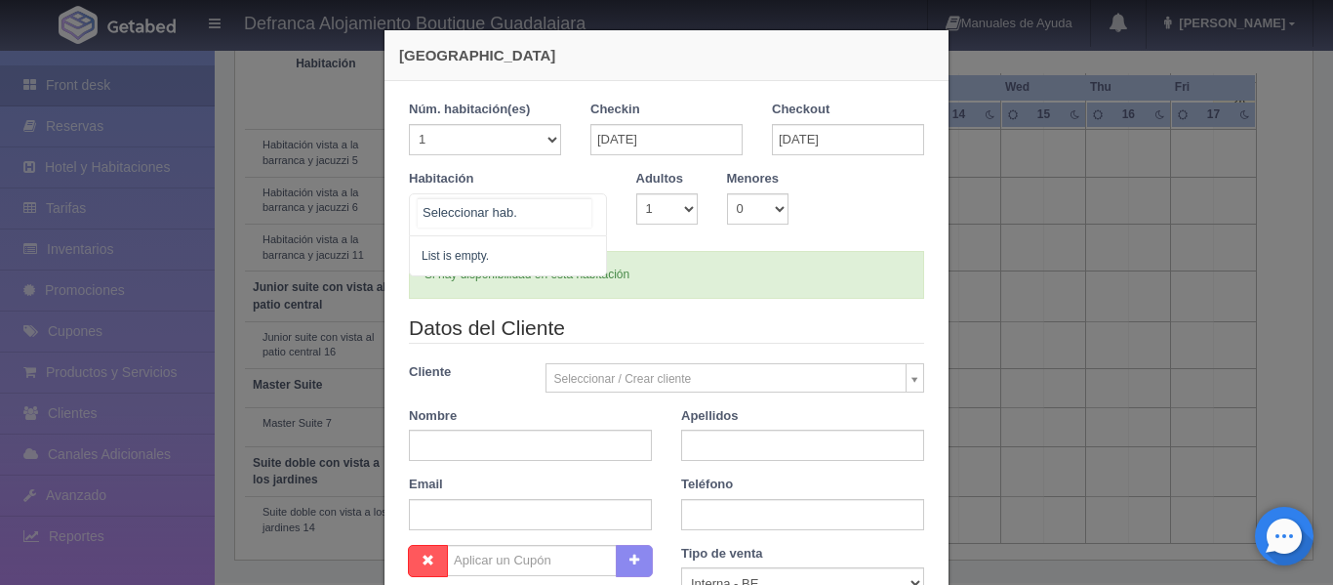
click at [590, 211] on div at bounding box center [586, 208] width 39 height 29
checkbox input "false"
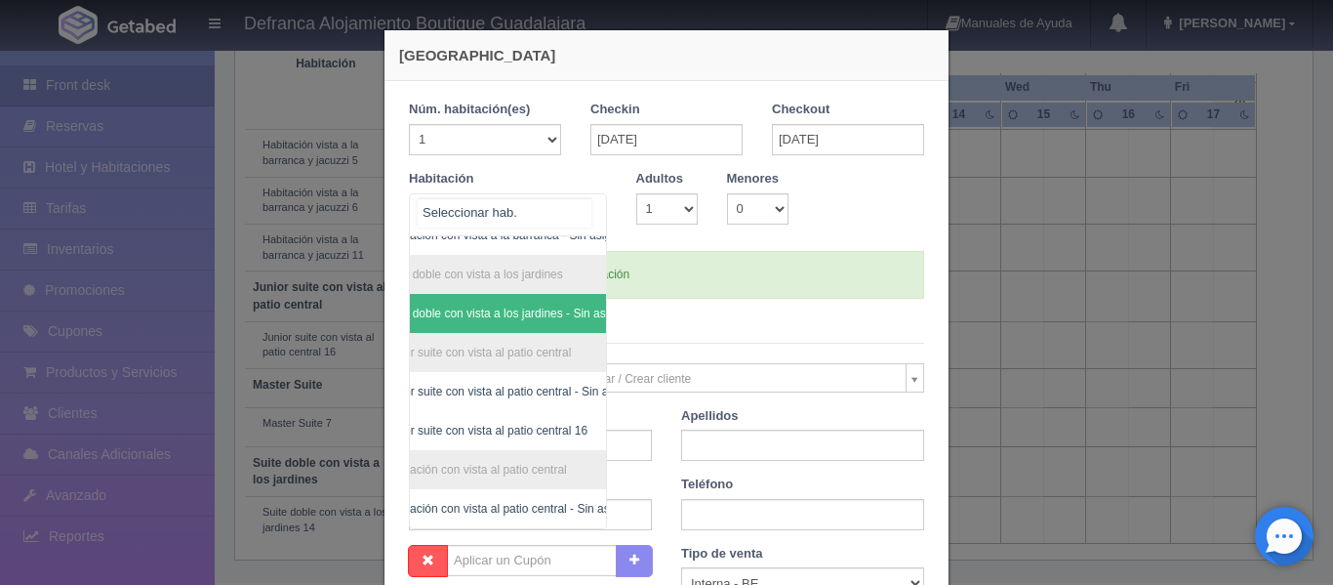
scroll to position [230, 113]
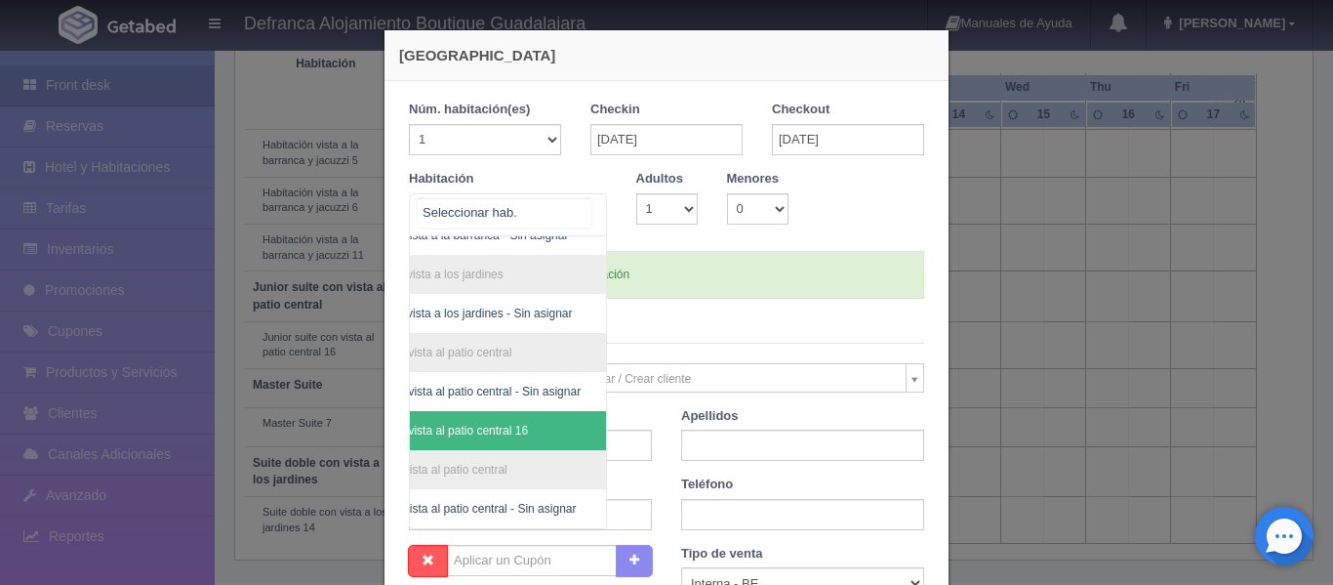
click at [541, 411] on span "Junior suite con vista al patio central 16" at bounding box center [458, 430] width 295 height 39
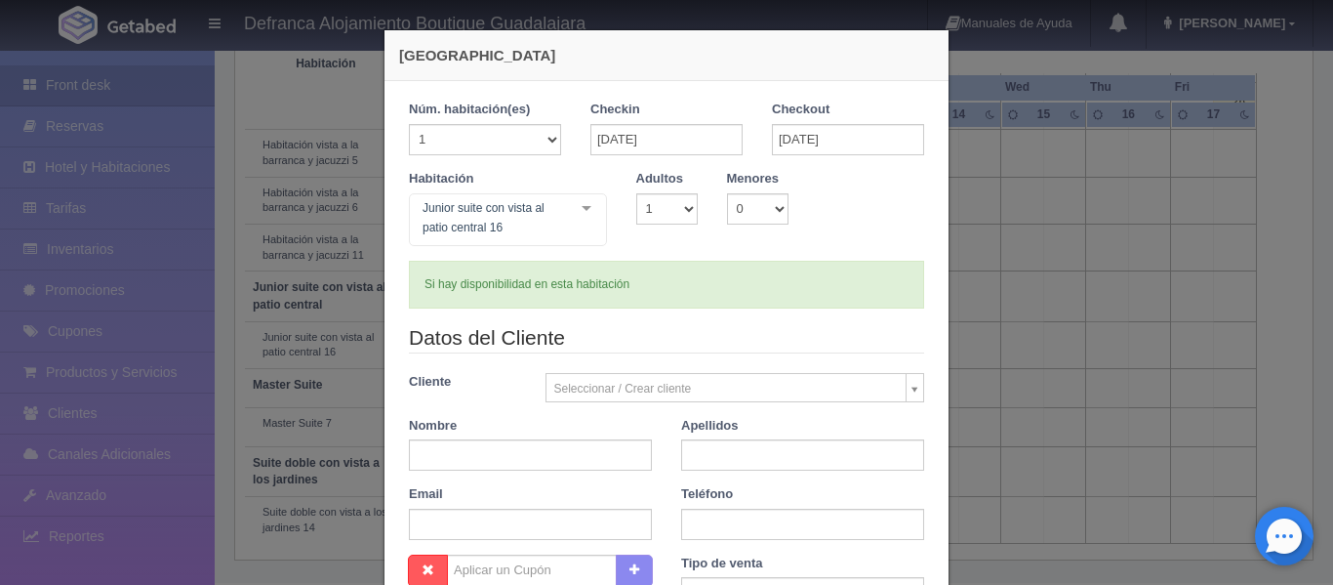
checkbox input "false"
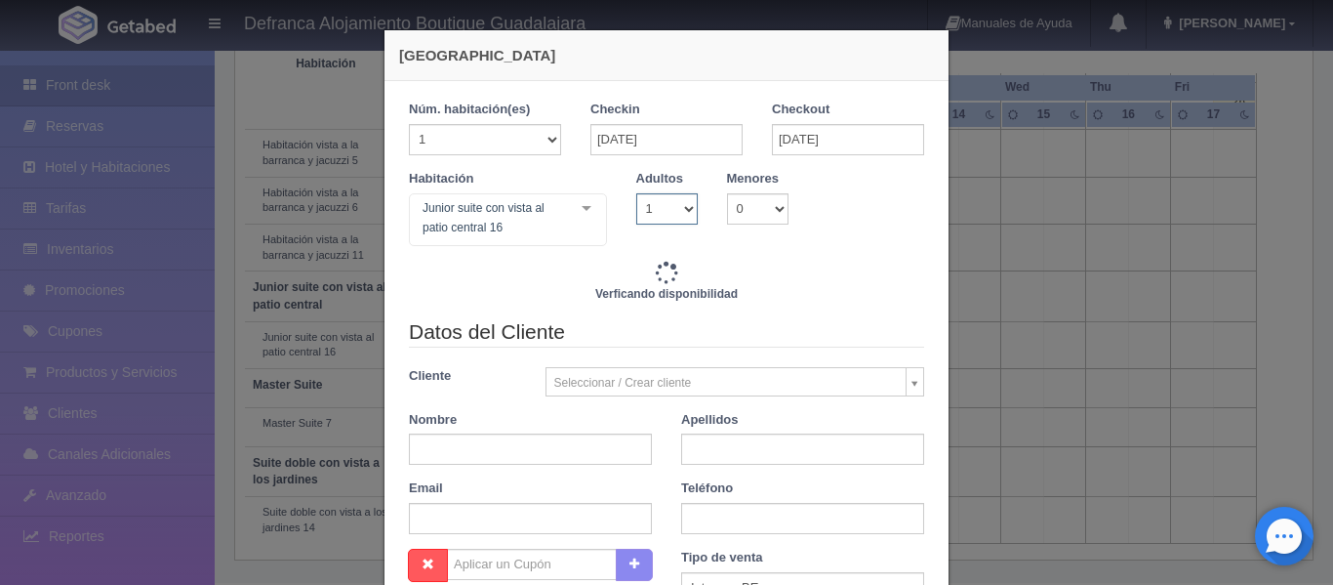
click at [683, 217] on select "1 2 3 4 5 6 7 8 9 10" at bounding box center [666, 208] width 61 height 31
type input "9485.00"
checkbox input "false"
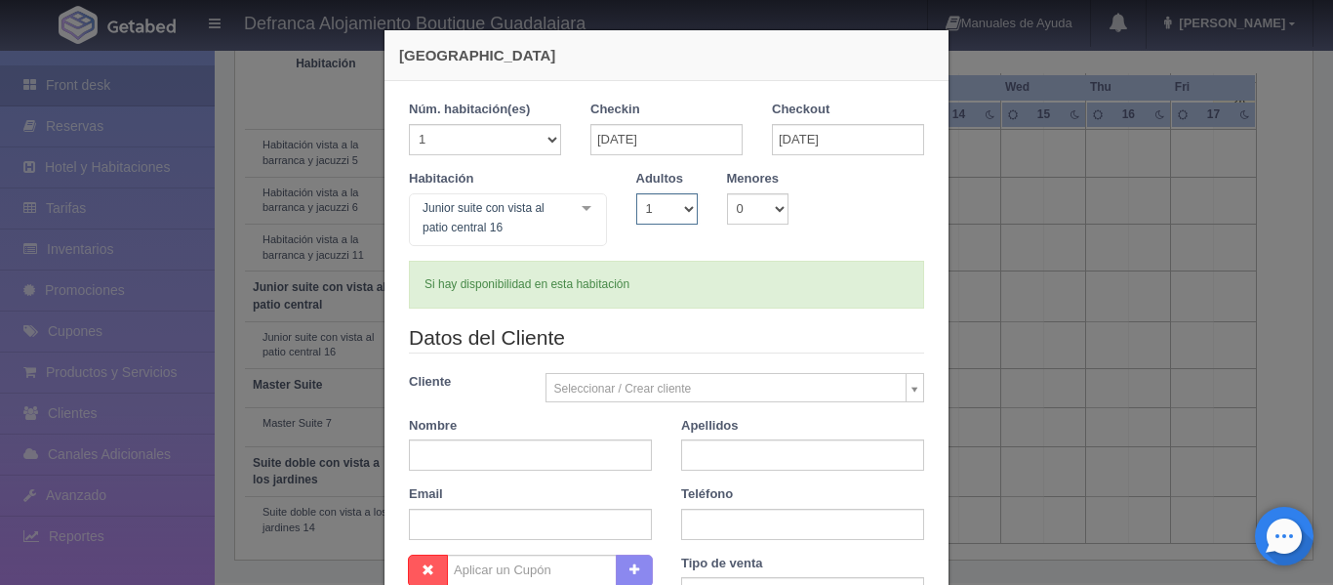
select select "2"
click at [636, 193] on select "1 2 3 4 5 6 7 8 9 10" at bounding box center [666, 208] width 61 height 31
checkbox input "false"
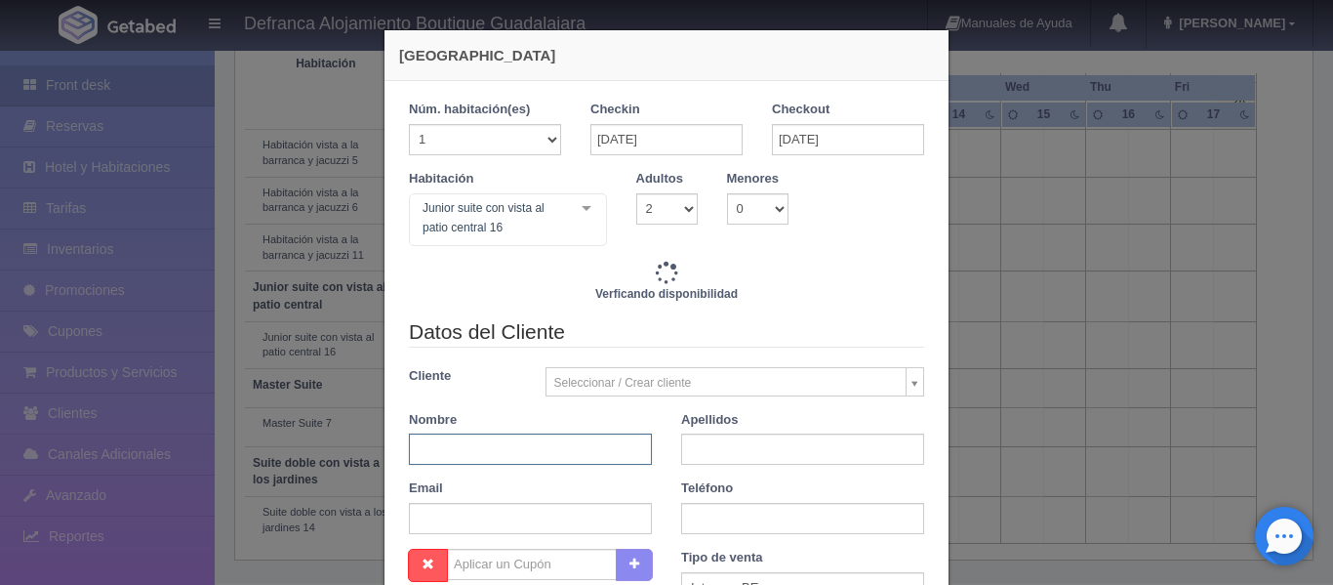
click at [570, 450] on input "text" at bounding box center [530, 448] width 243 height 31
type input "JOSÉ ANTONIO"
click at [737, 449] on input "text" at bounding box center [802, 448] width 243 height 31
type input "9485.00"
checkbox input "false"
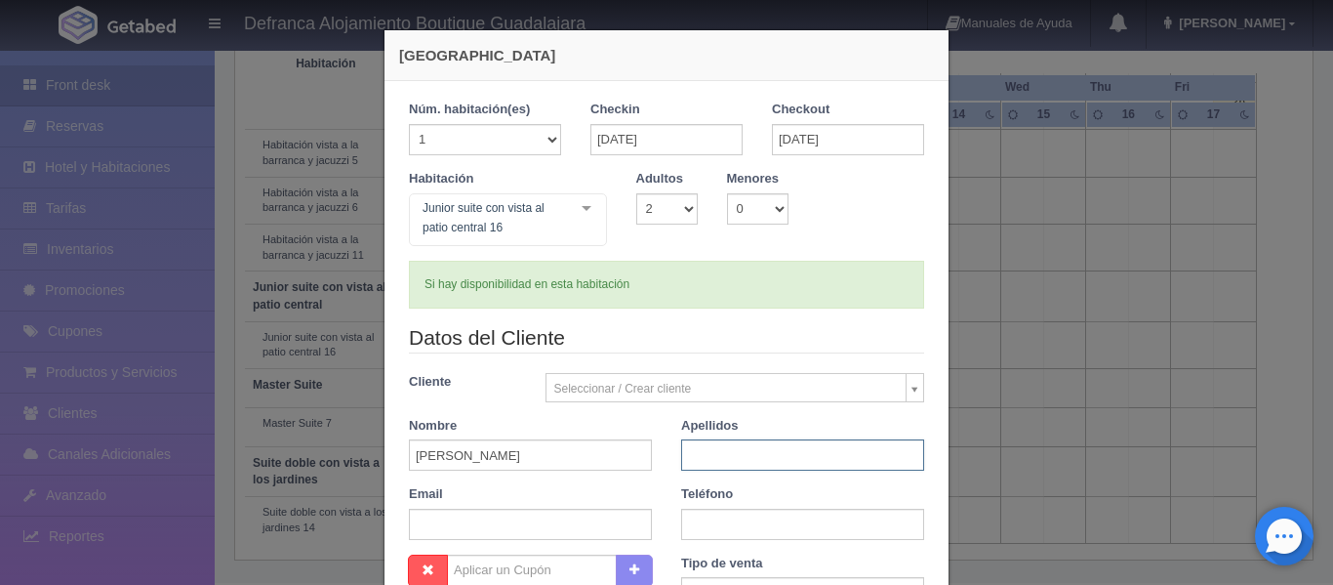
type input "DÁVILA CASTILLA"
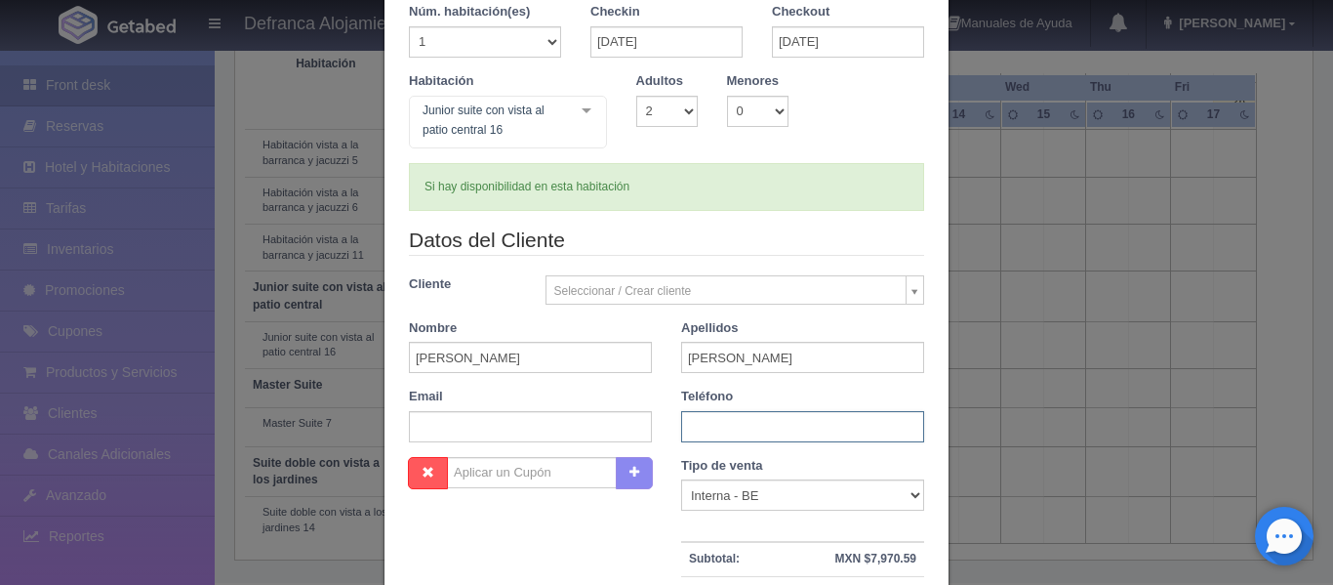
click at [808, 427] on input "text" at bounding box center [802, 426] width 243 height 31
type input "55 2882 6174"
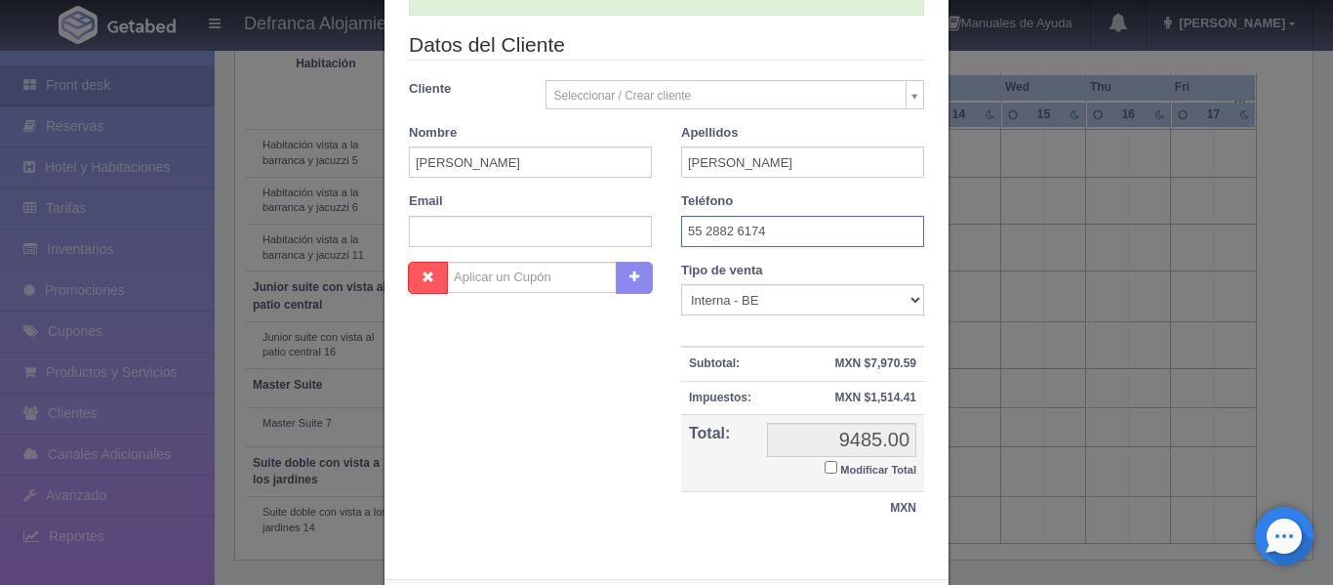
scroll to position [389, 0]
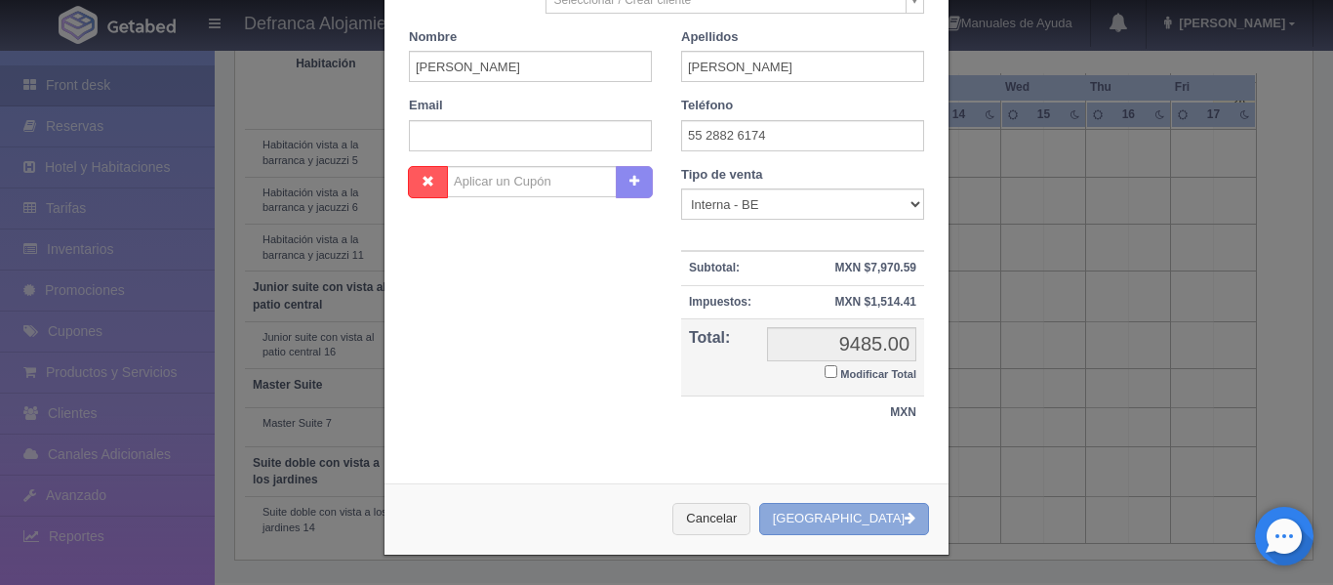
click at [810, 519] on button "[GEOGRAPHIC_DATA]" at bounding box center [844, 519] width 170 height 32
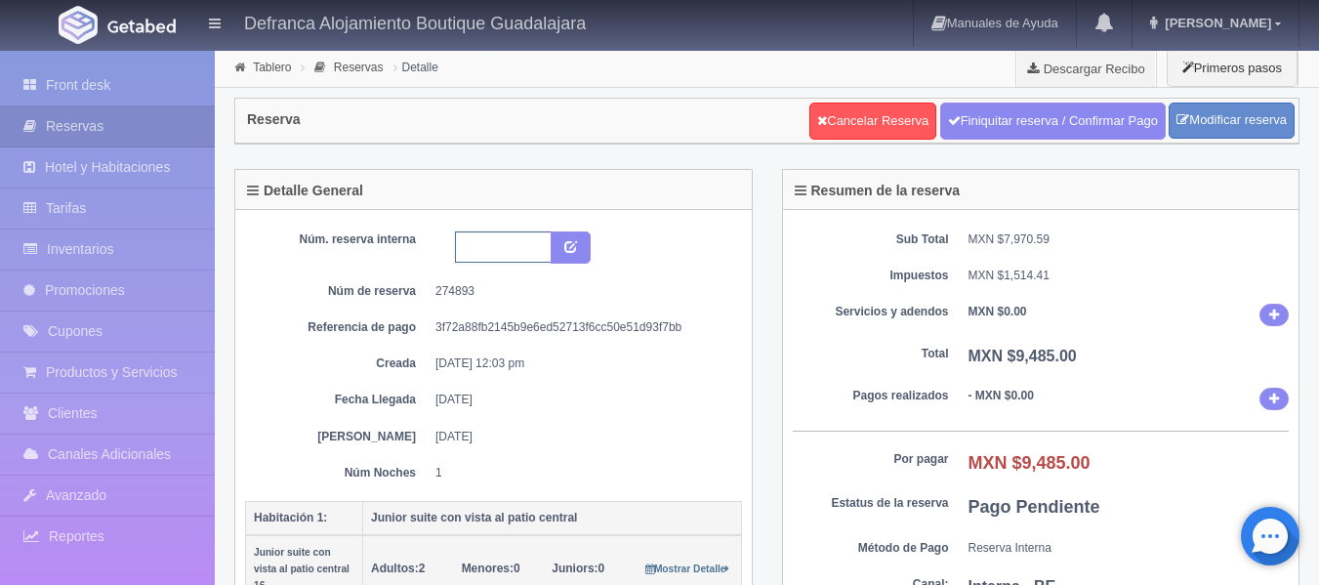
click at [465, 241] on input "text" at bounding box center [503, 246] width 97 height 31
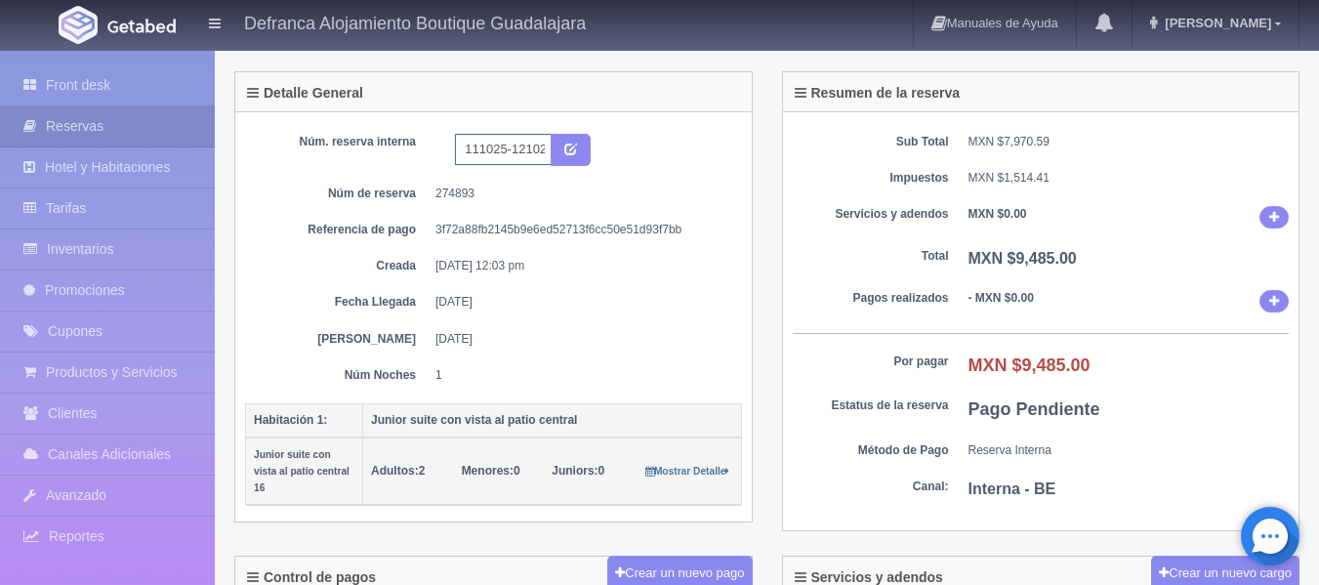
scroll to position [0, 36]
type input "JS16 111025-121025"
click at [573, 153] on icon "submit" at bounding box center [570, 148] width 13 height 13
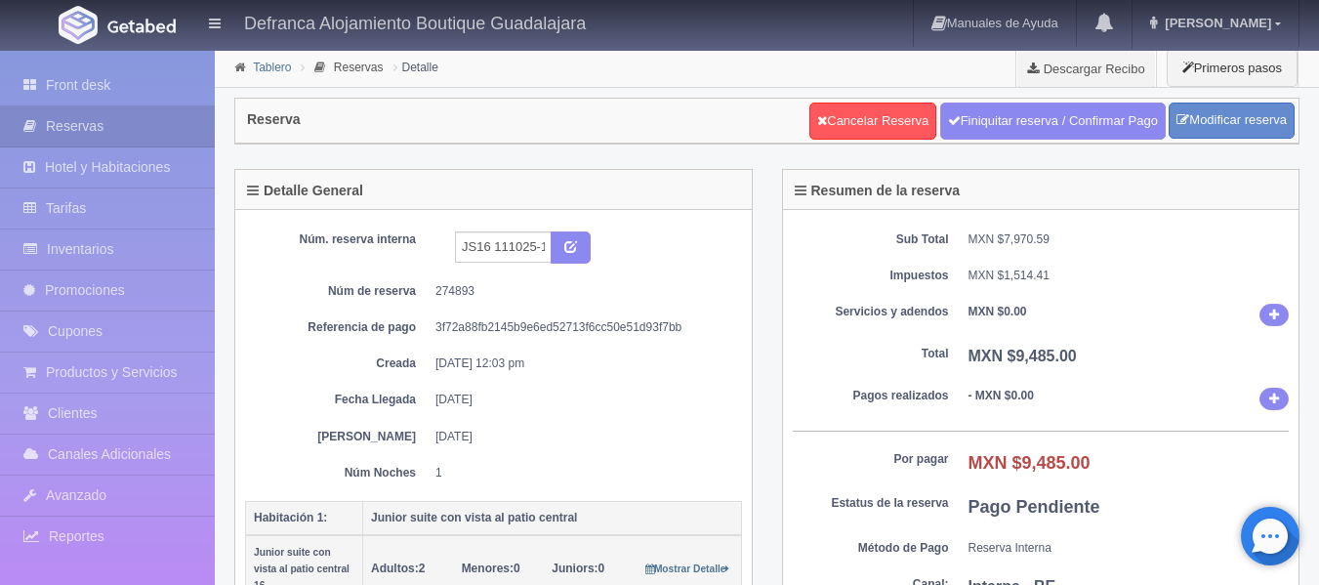
drag, startPoint x: 0, startPoint y: 0, endPoint x: 281, endPoint y: 68, distance: 289.3
click at [281, 68] on link "Tablero" at bounding box center [272, 68] width 38 height 14
